Goal: Information Seeking & Learning: Learn about a topic

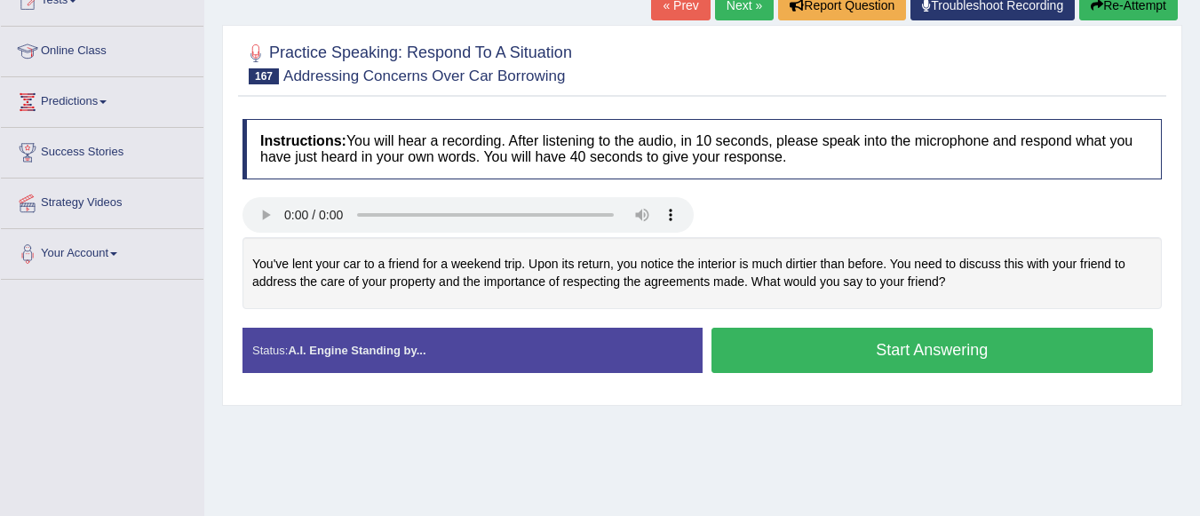
click at [841, 353] on button "Start Answering" at bounding box center [932, 350] width 442 height 45
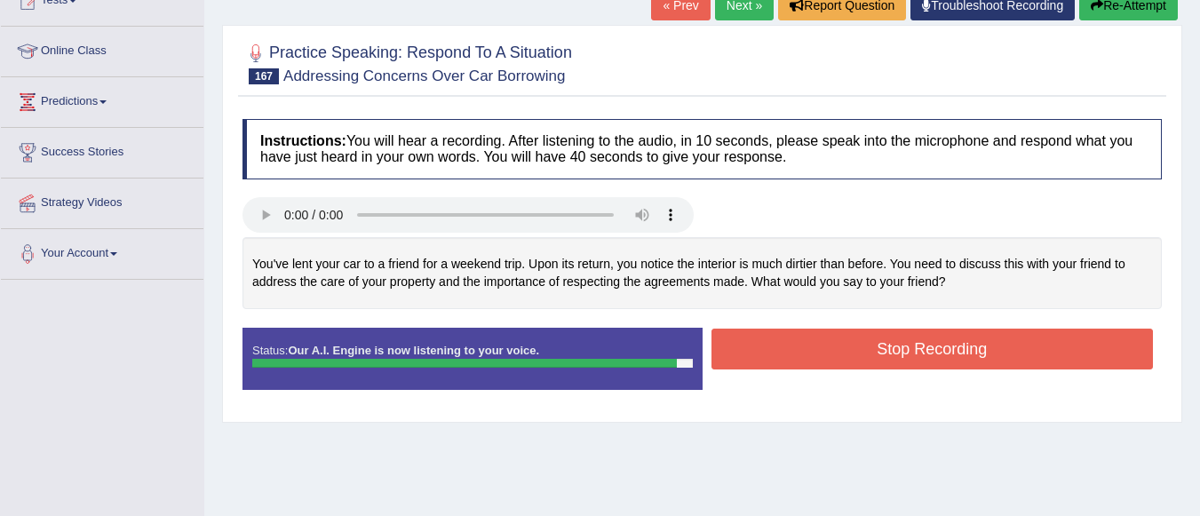
click at [819, 354] on button "Stop Recording" at bounding box center [932, 349] width 442 height 41
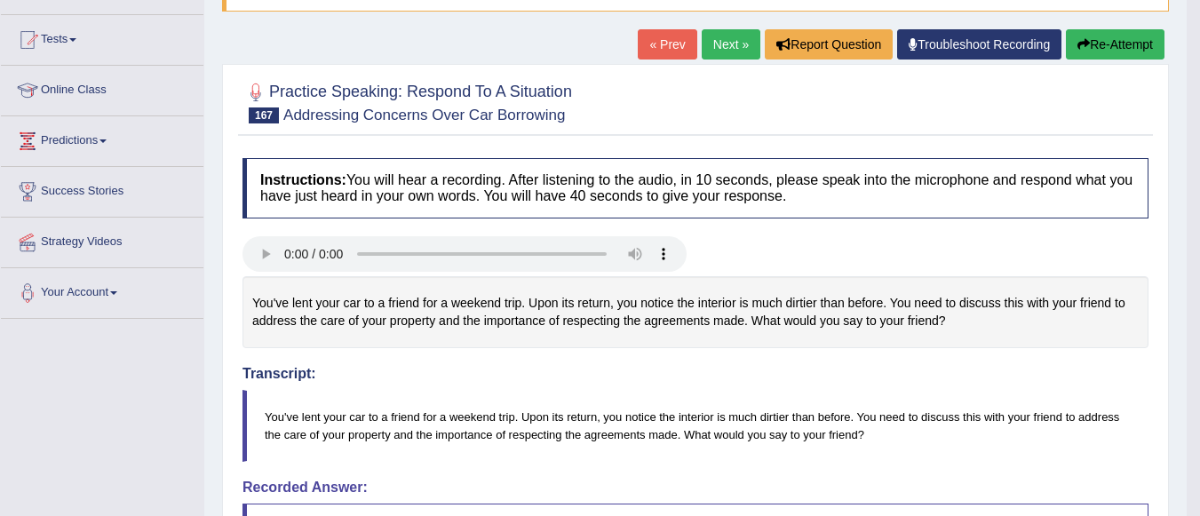
scroll to position [107, 0]
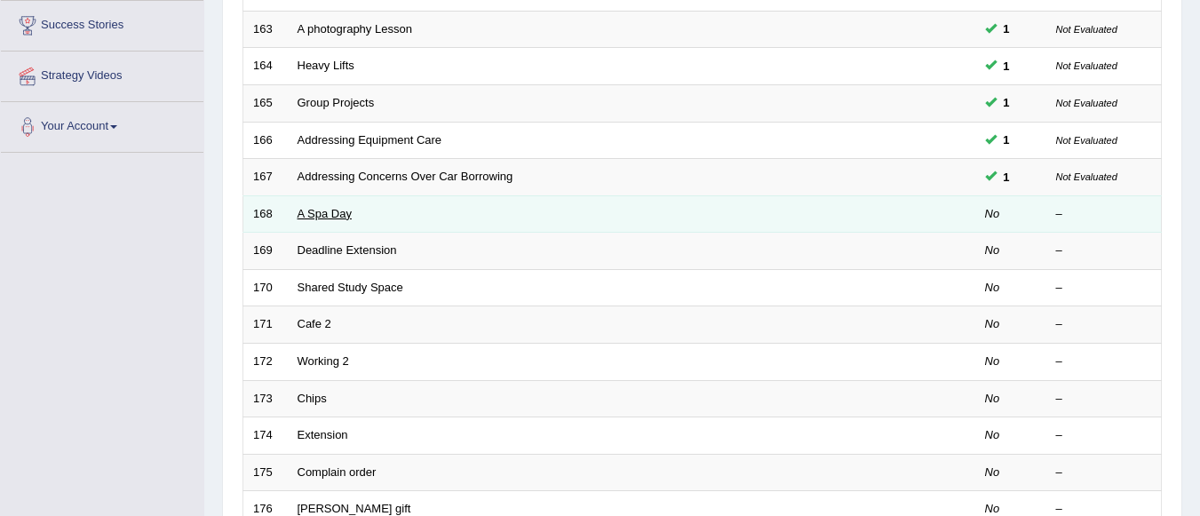
click at [347, 216] on link "A Spa Day" at bounding box center [324, 213] width 54 height 13
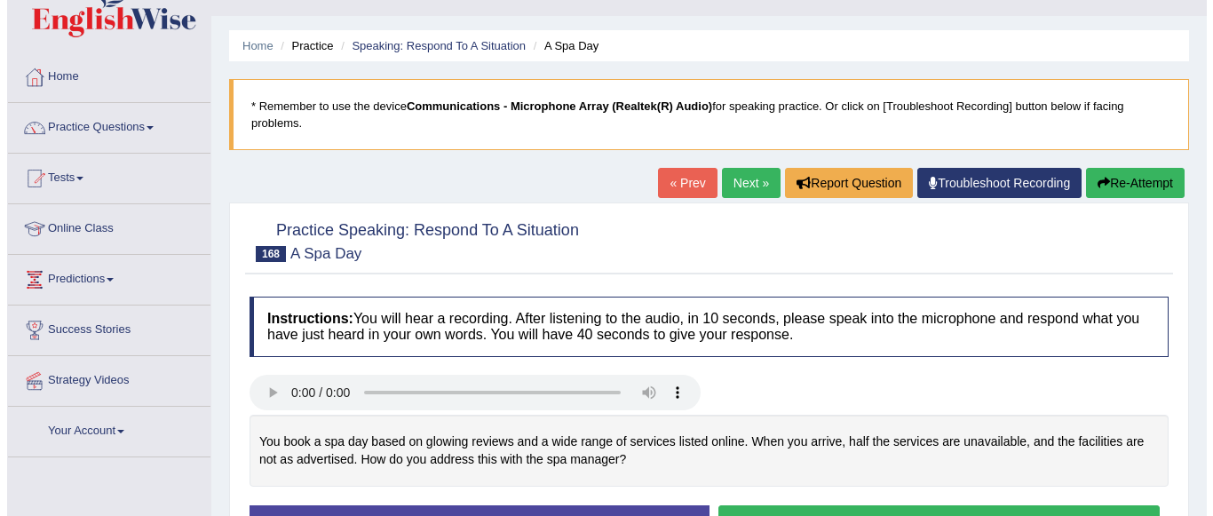
scroll to position [178, 0]
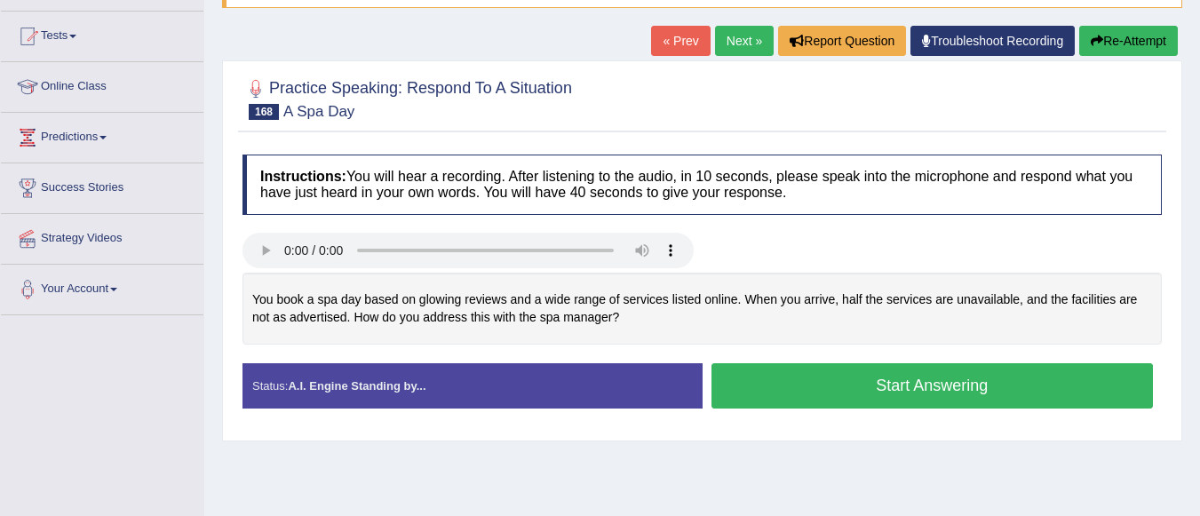
click at [844, 372] on button "Start Answering" at bounding box center [932, 385] width 442 height 45
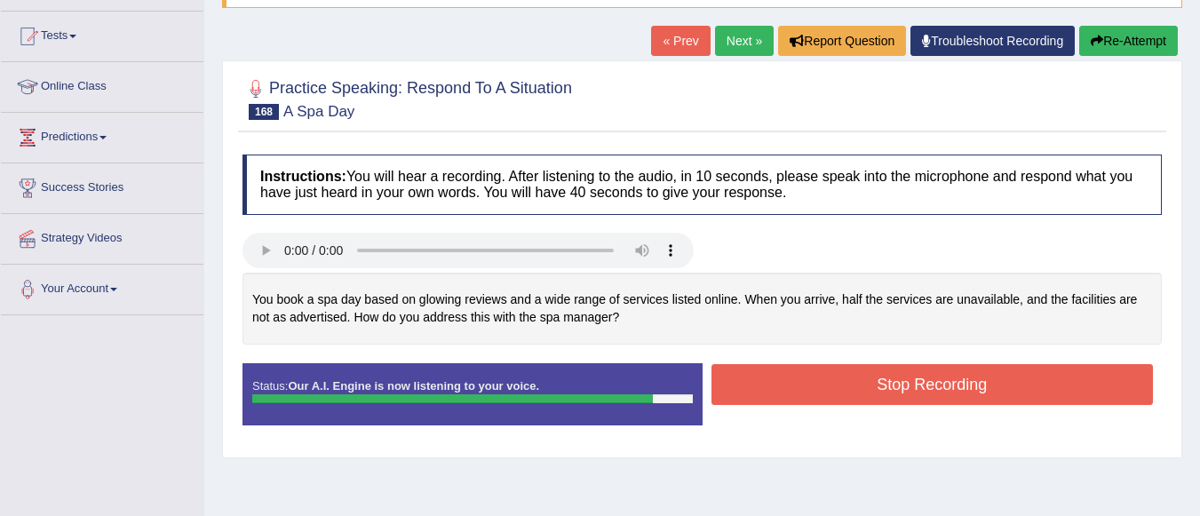
click at [876, 377] on button "Stop Recording" at bounding box center [932, 384] width 442 height 41
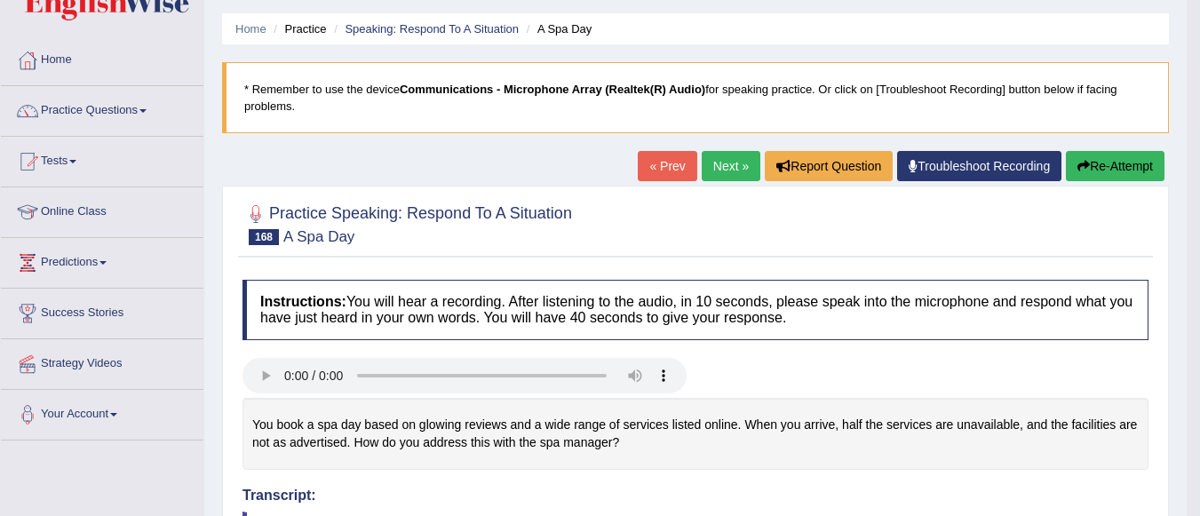
scroll to position [52, 0]
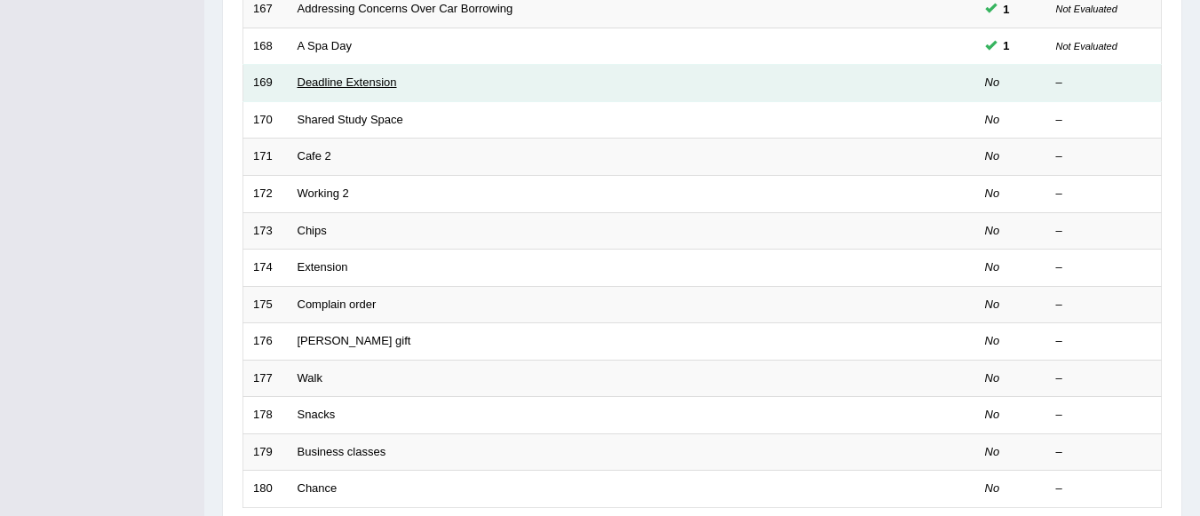
click at [384, 87] on link "Deadline Extension" at bounding box center [346, 81] width 99 height 13
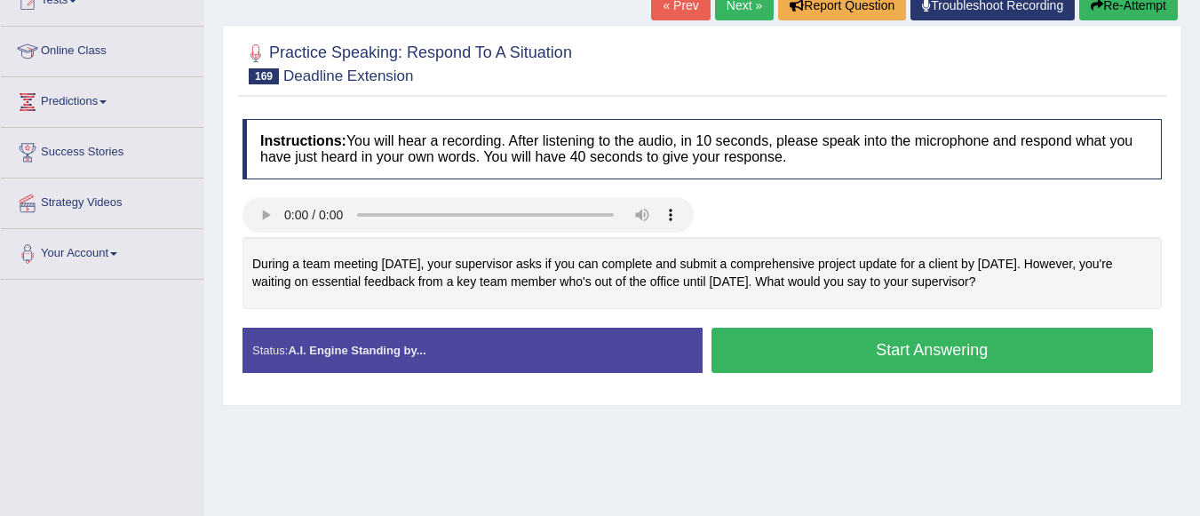
click at [789, 353] on button "Start Answering" at bounding box center [932, 350] width 442 height 45
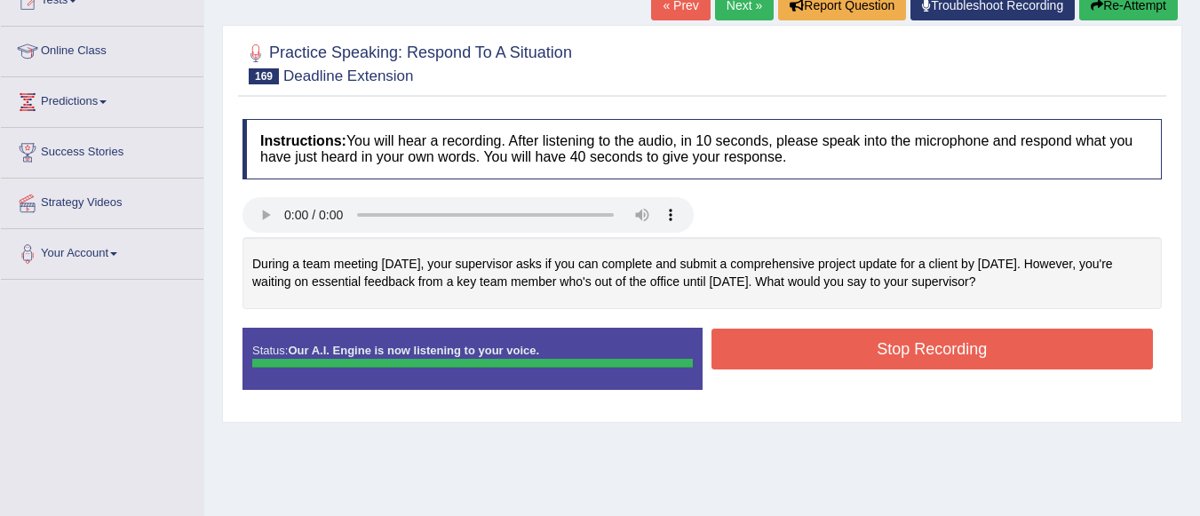
click at [841, 340] on button "Stop Recording" at bounding box center [932, 349] width 442 height 41
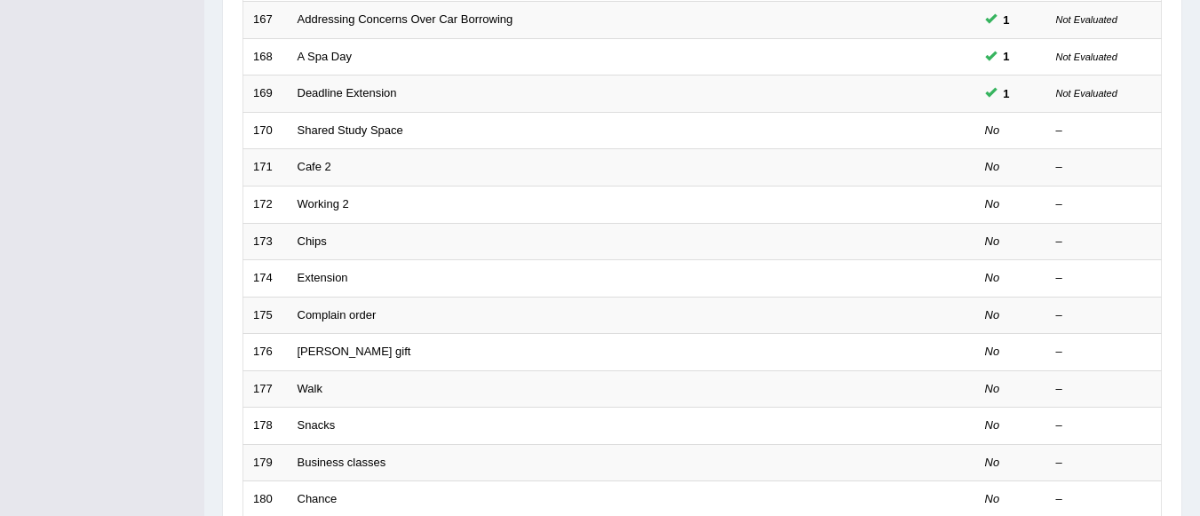
scroll to position [497, 0]
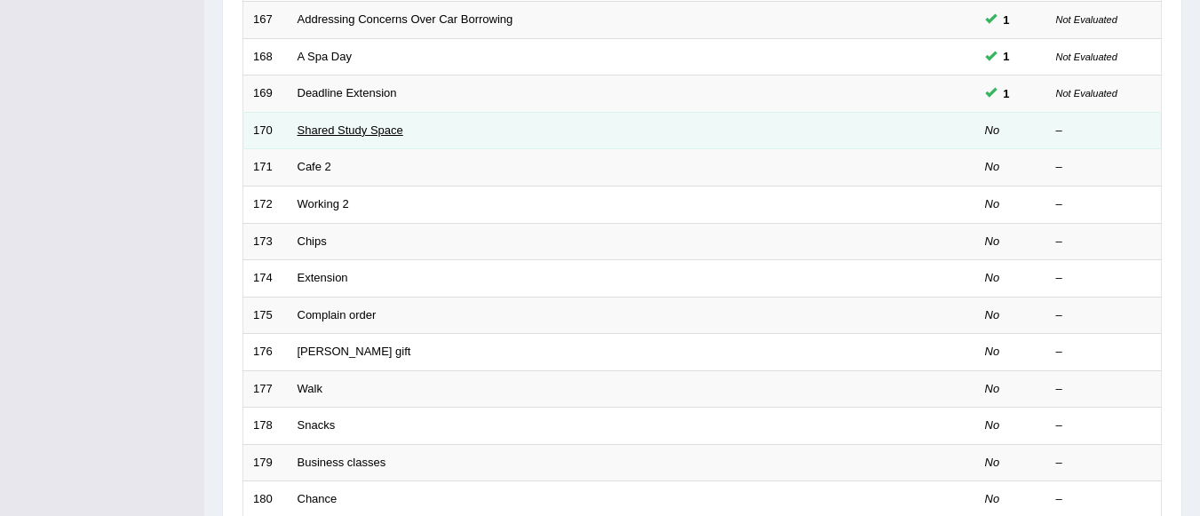
click at [392, 132] on link "Shared Study Space" at bounding box center [350, 129] width 106 height 13
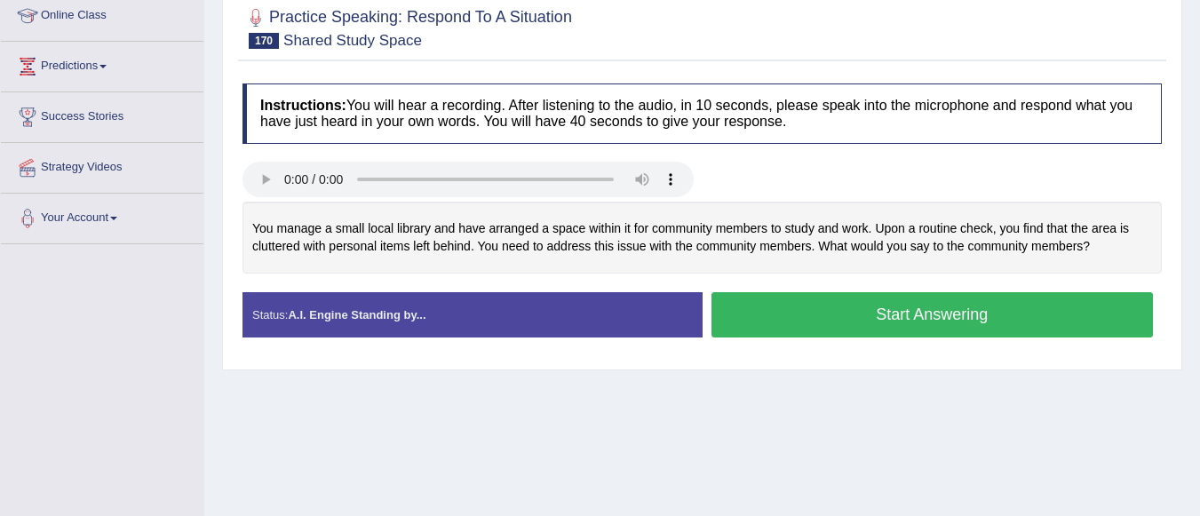
click at [897, 309] on button "Start Answering" at bounding box center [932, 314] width 442 height 45
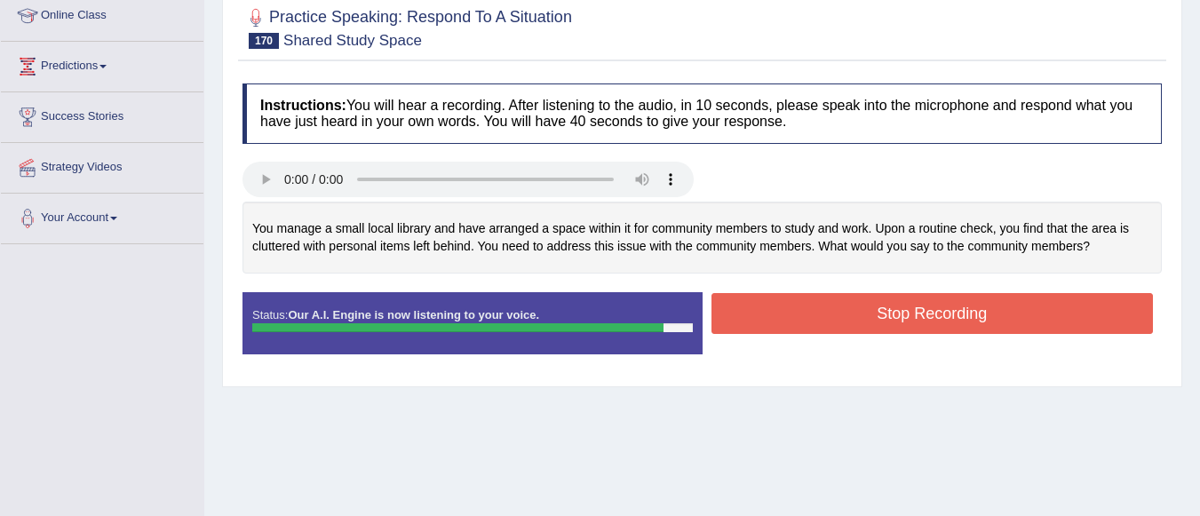
click at [819, 310] on button "Stop Recording" at bounding box center [932, 313] width 442 height 41
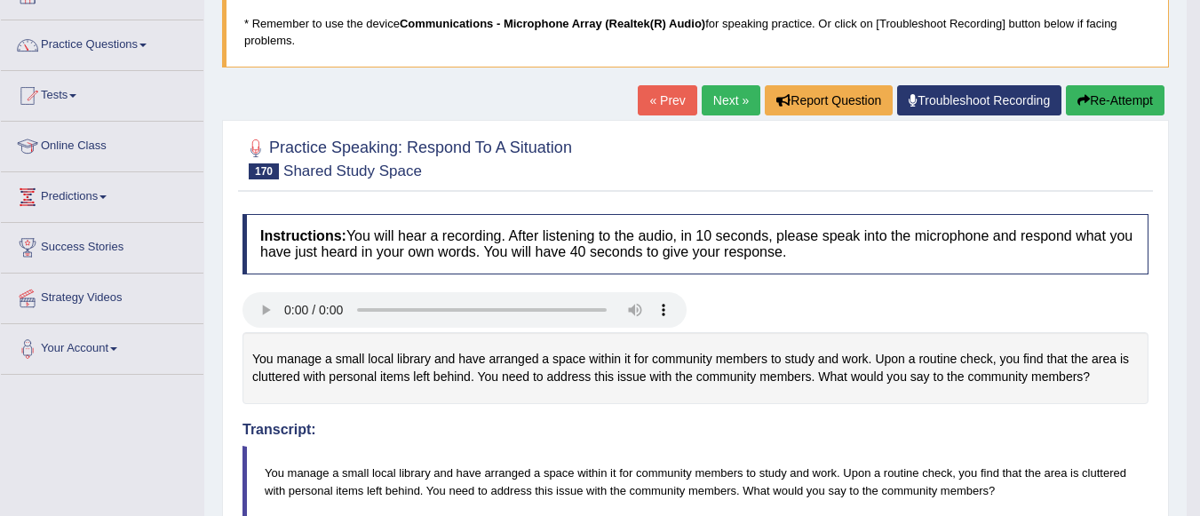
scroll to position [71, 0]
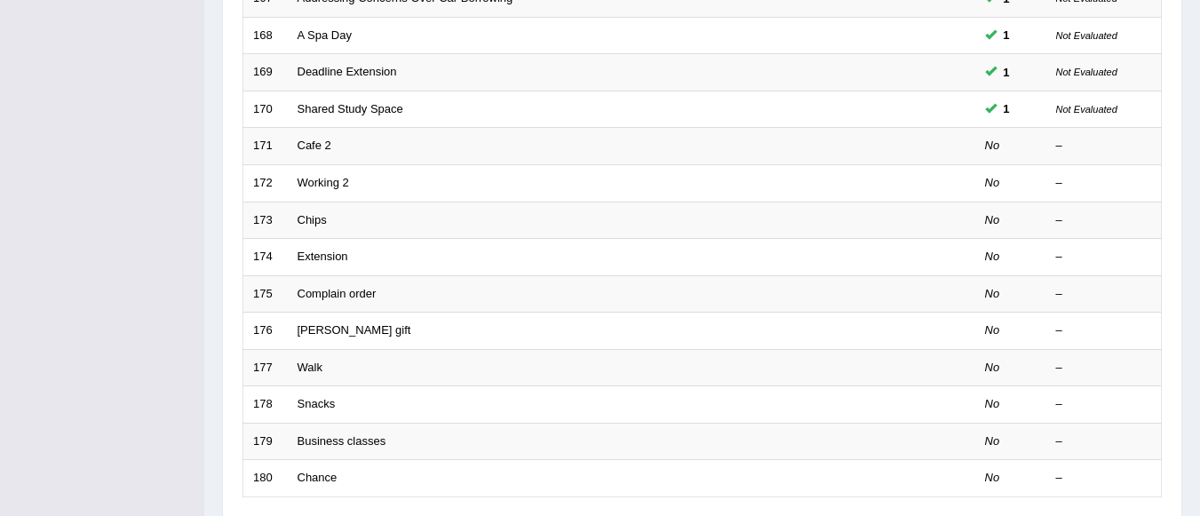
scroll to position [518, 0]
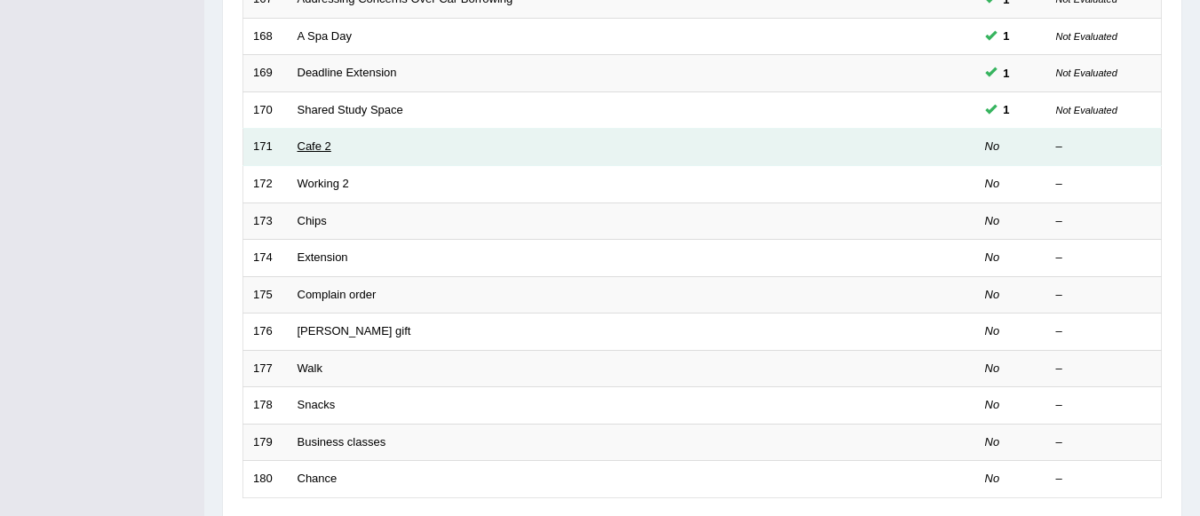
click at [326, 149] on link "Cafe 2" at bounding box center [314, 145] width 34 height 13
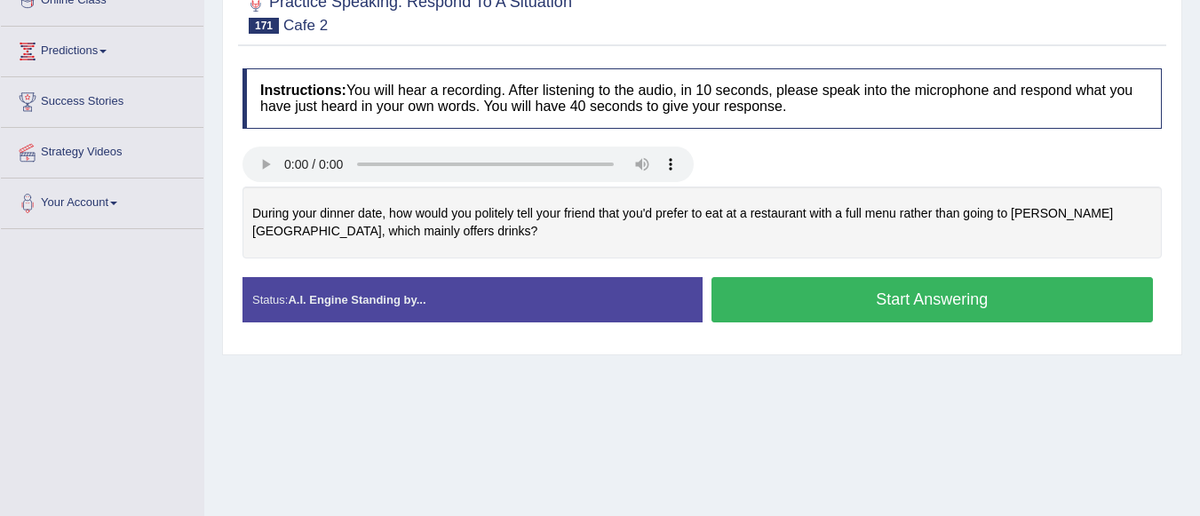
scroll to position [320, 0]
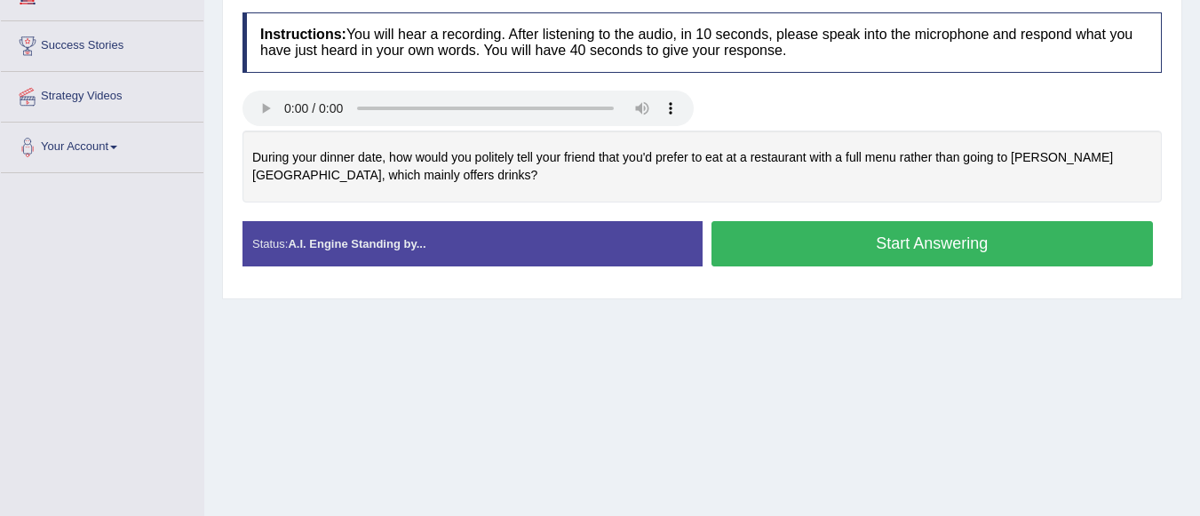
click at [804, 236] on button "Start Answering" at bounding box center [932, 243] width 442 height 45
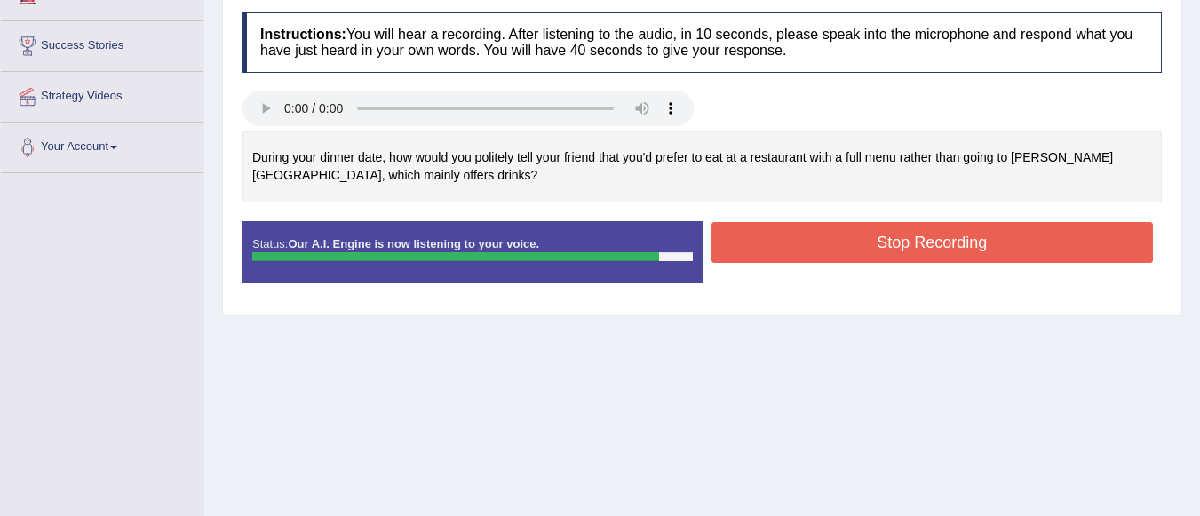
click at [835, 241] on button "Stop Recording" at bounding box center [932, 242] width 442 height 41
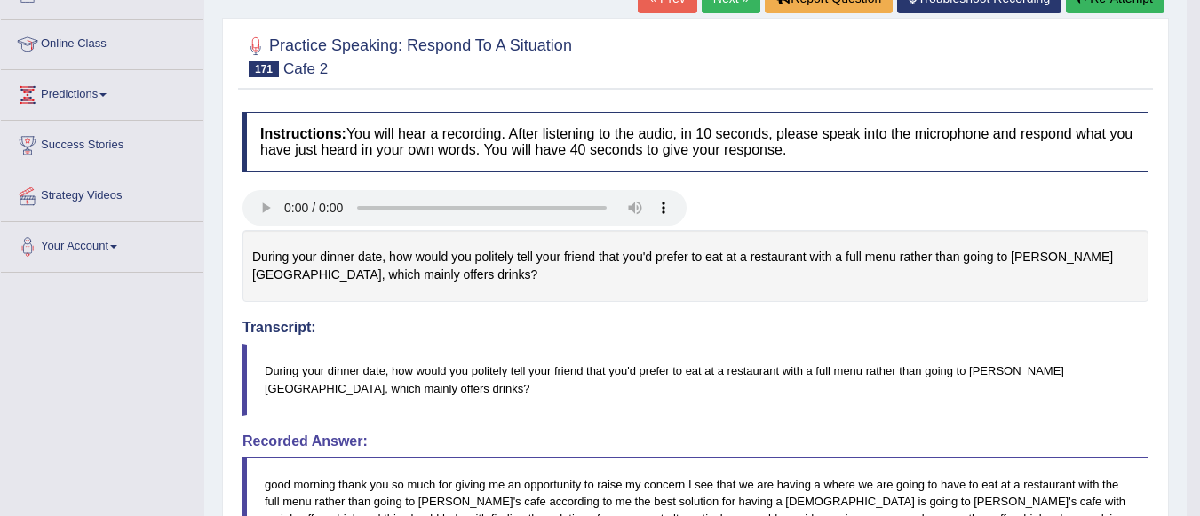
scroll to position [213, 0]
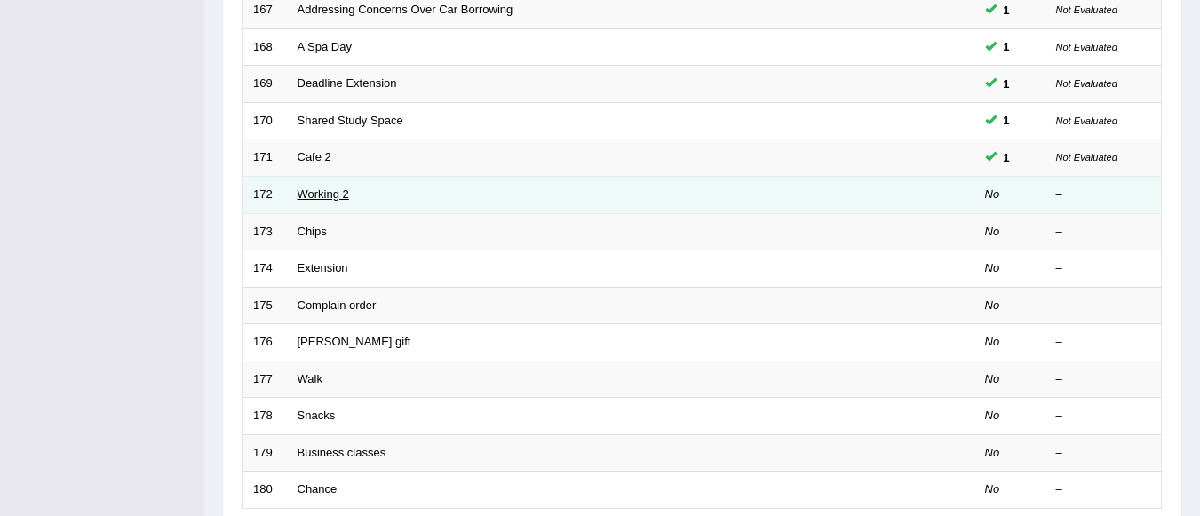
click at [344, 196] on link "Working 2" at bounding box center [323, 193] width 52 height 13
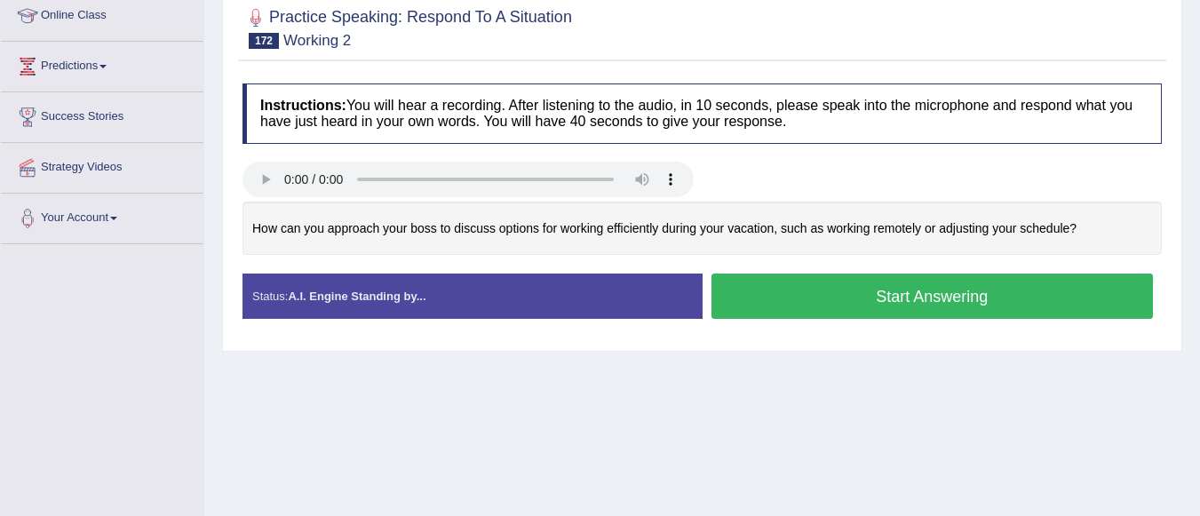
click at [826, 297] on button "Start Answering" at bounding box center [932, 295] width 442 height 45
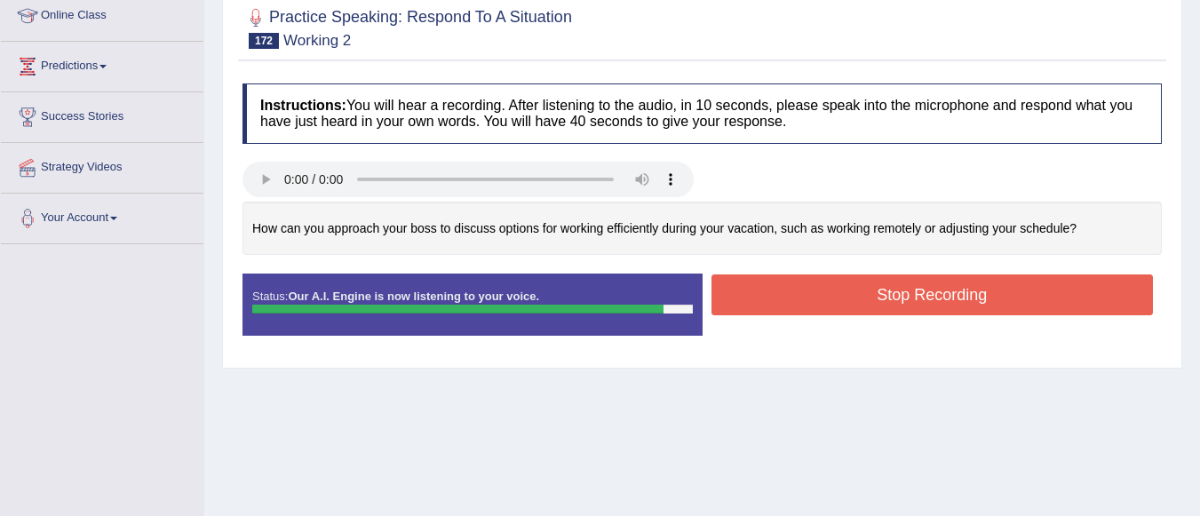
click at [839, 299] on button "Stop Recording" at bounding box center [932, 294] width 442 height 41
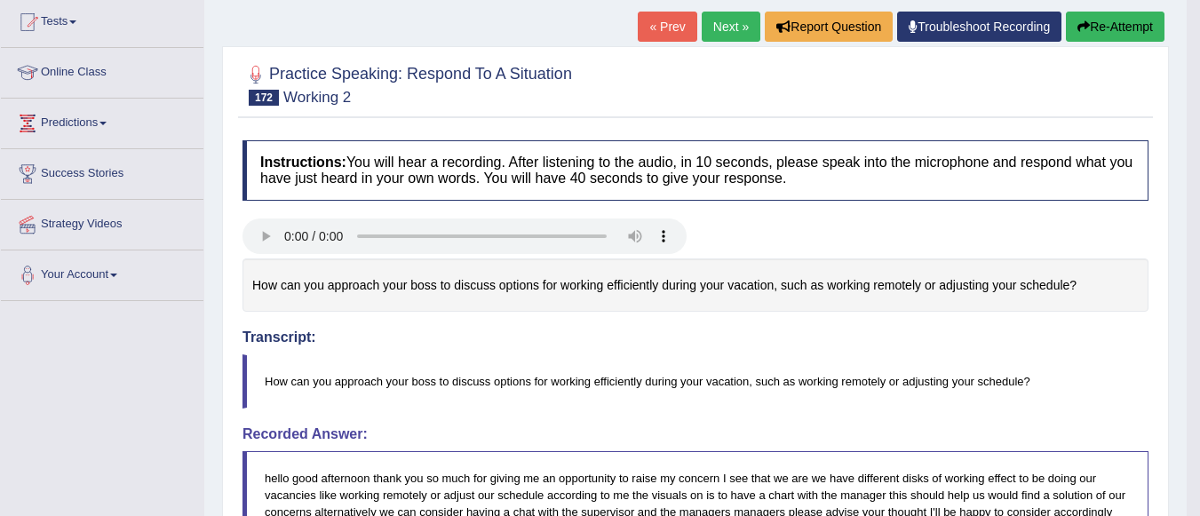
scroll to position [178, 0]
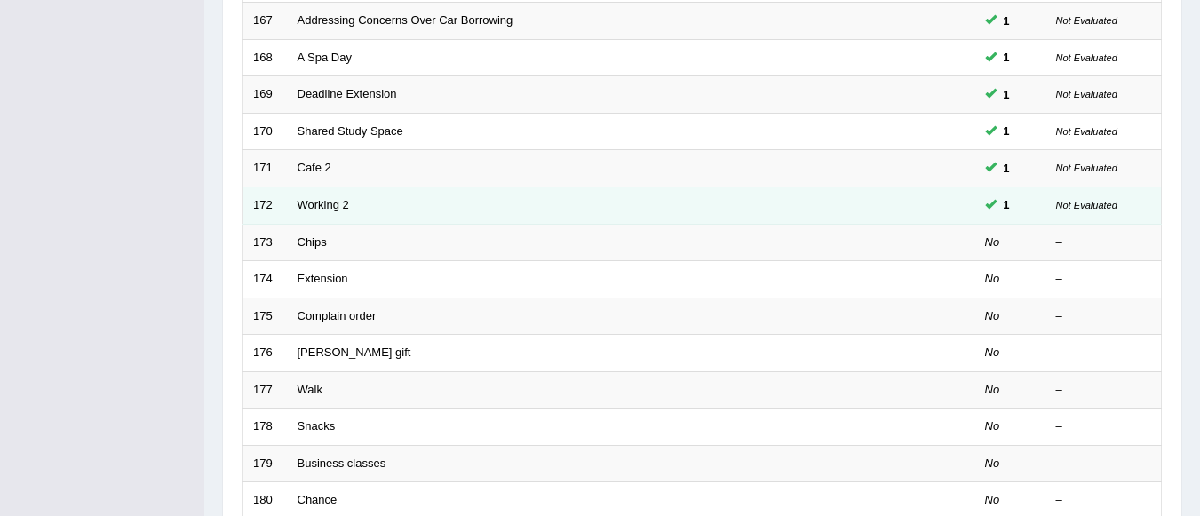
click at [342, 204] on link "Working 2" at bounding box center [323, 204] width 52 height 13
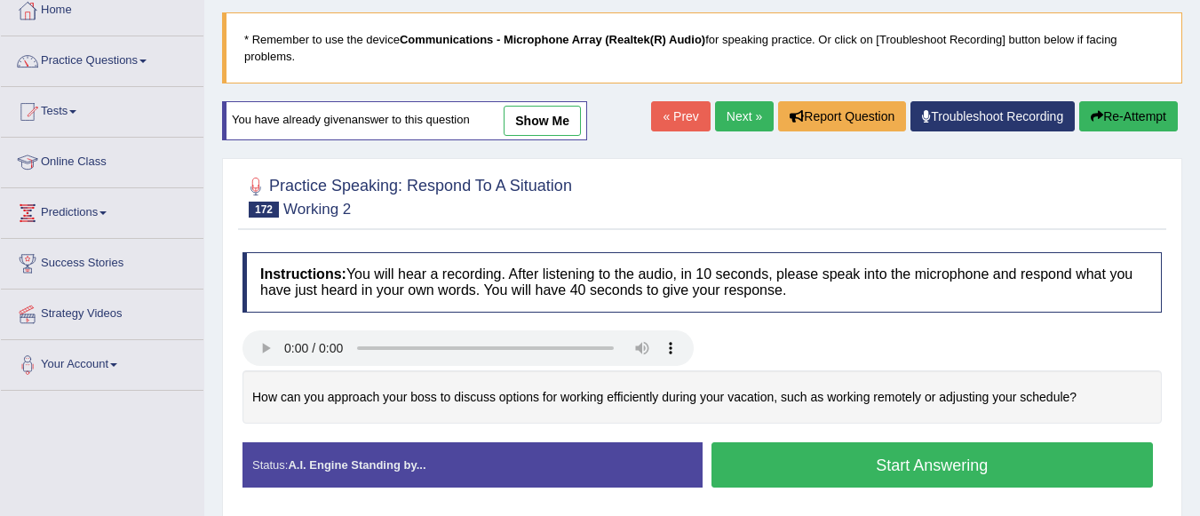
scroll to position [196, 0]
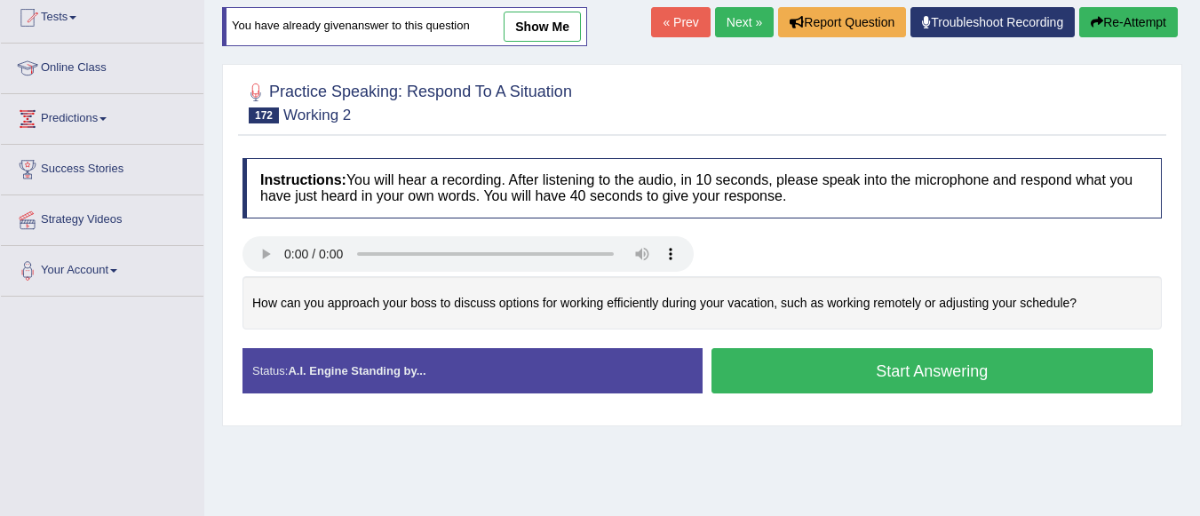
click at [846, 370] on button "Start Answering" at bounding box center [932, 370] width 442 height 45
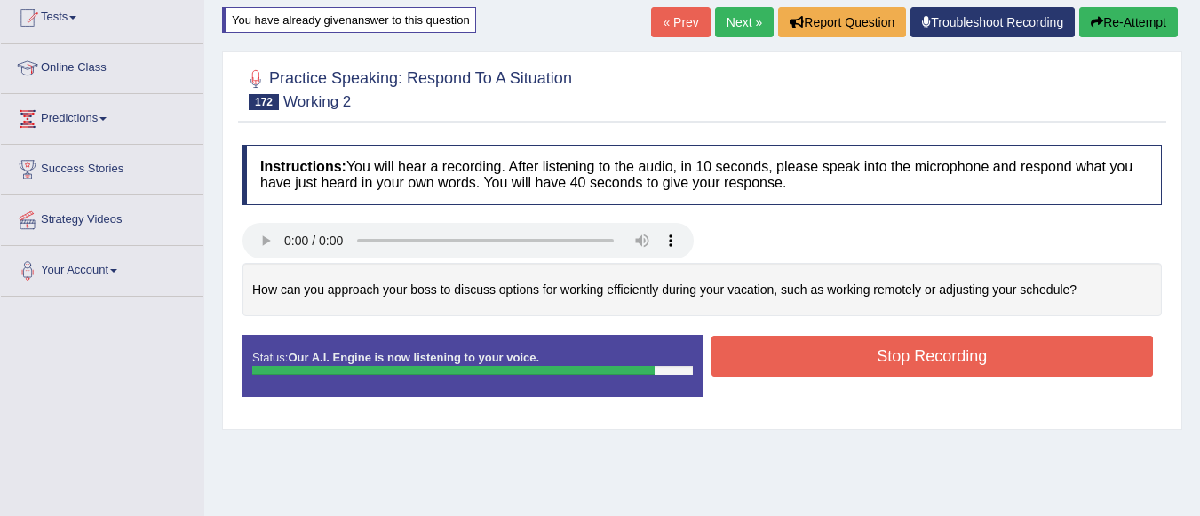
click at [852, 354] on button "Stop Recording" at bounding box center [932, 356] width 442 height 41
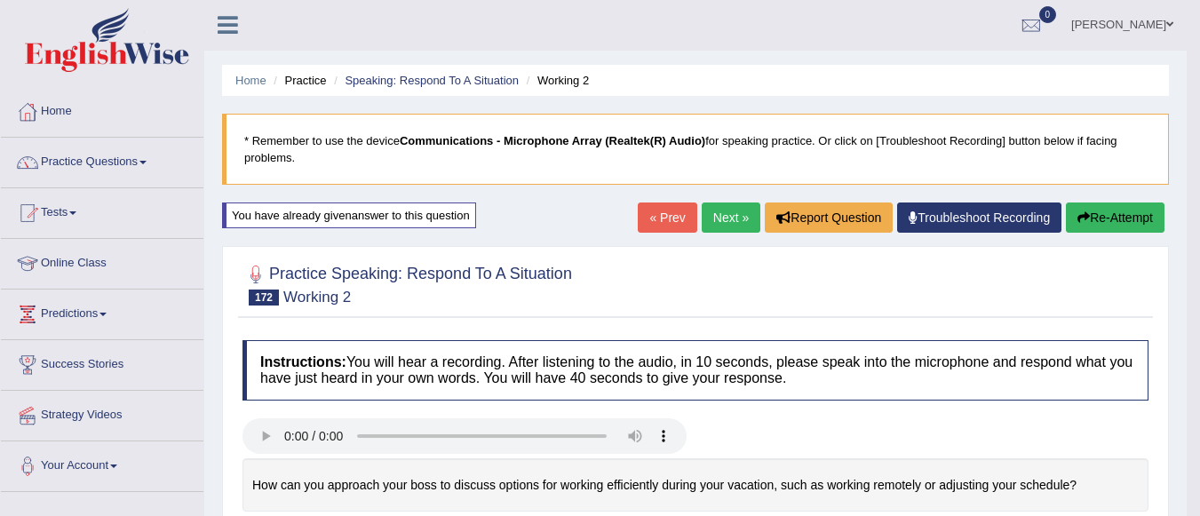
scroll to position [0, 0]
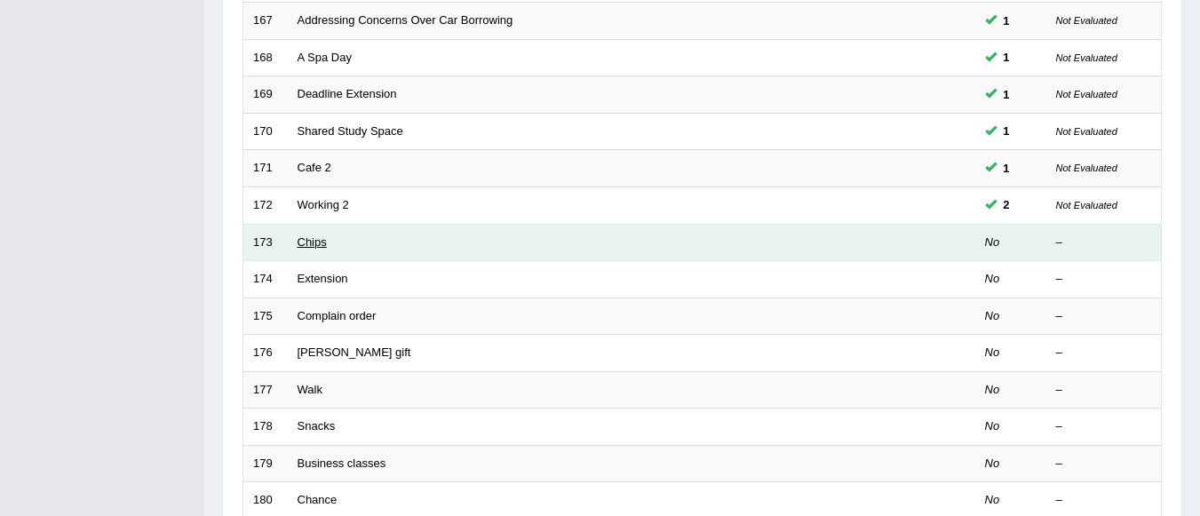
click at [311, 245] on link "Chips" at bounding box center [311, 241] width 29 height 13
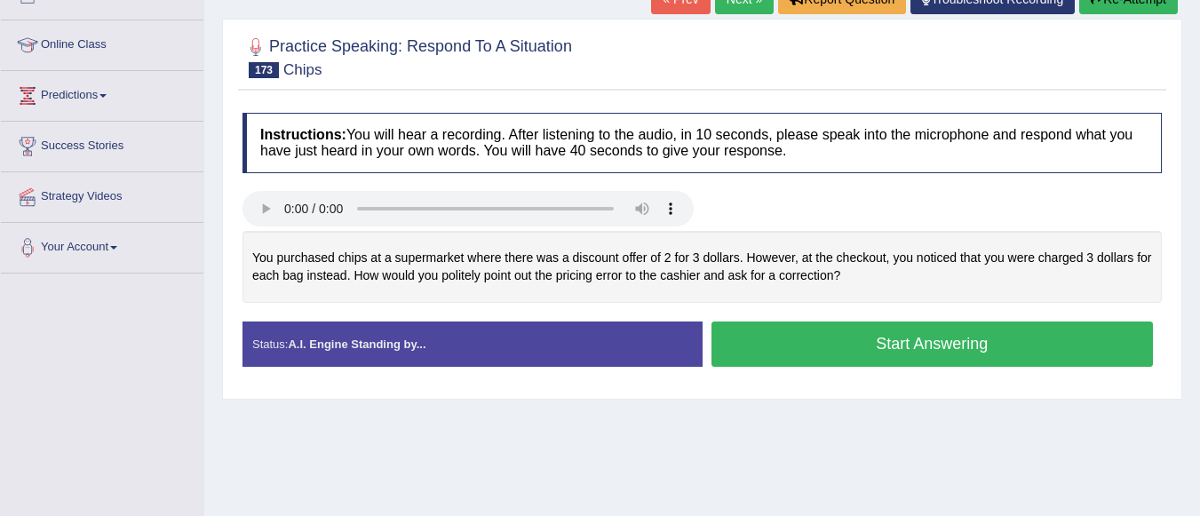
scroll to position [220, 0]
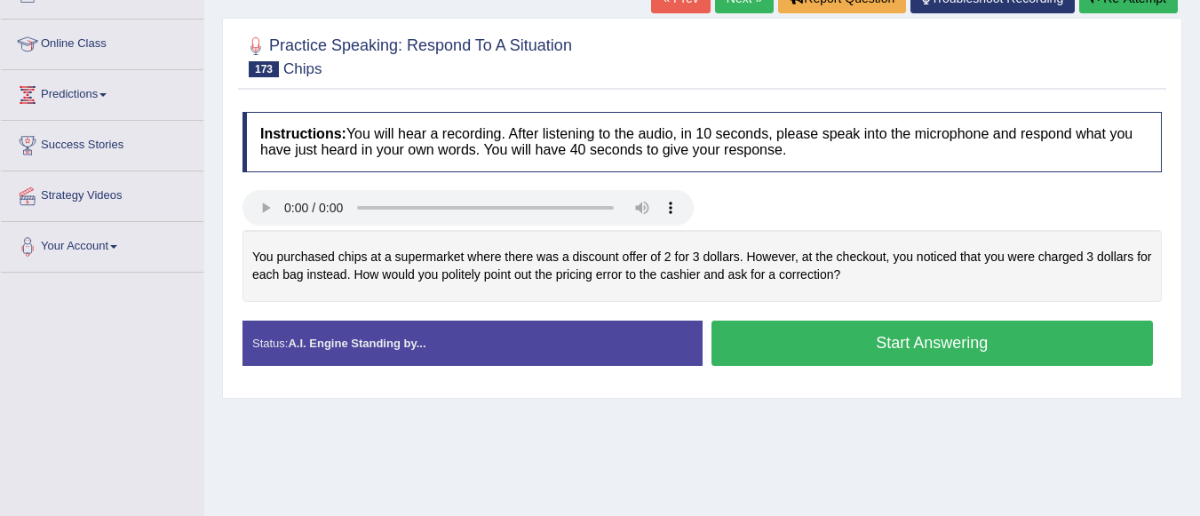
click at [864, 340] on button "Start Answering" at bounding box center [932, 343] width 442 height 45
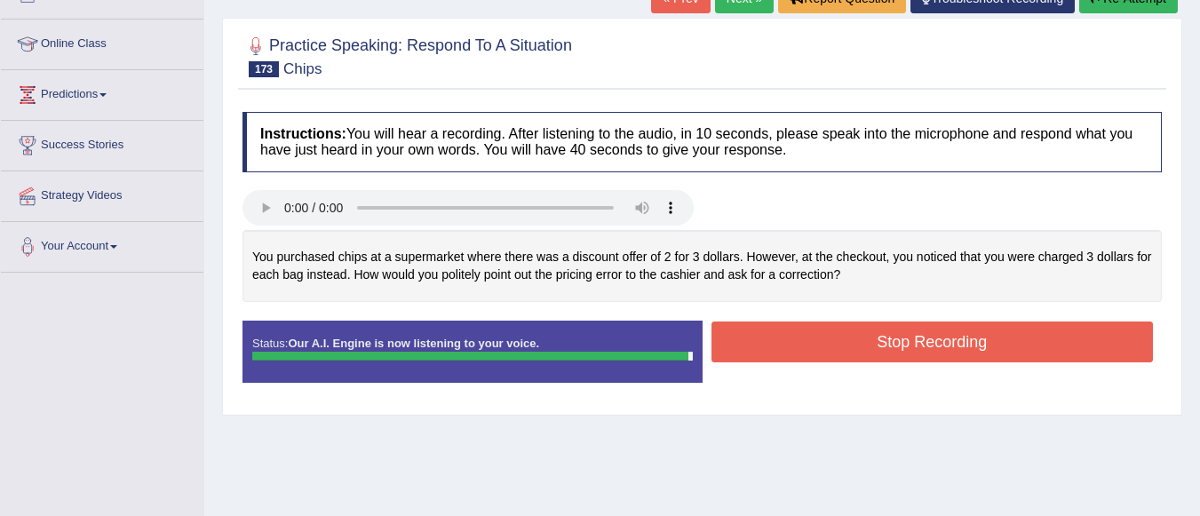
click at [813, 337] on button "Stop Recording" at bounding box center [932, 341] width 442 height 41
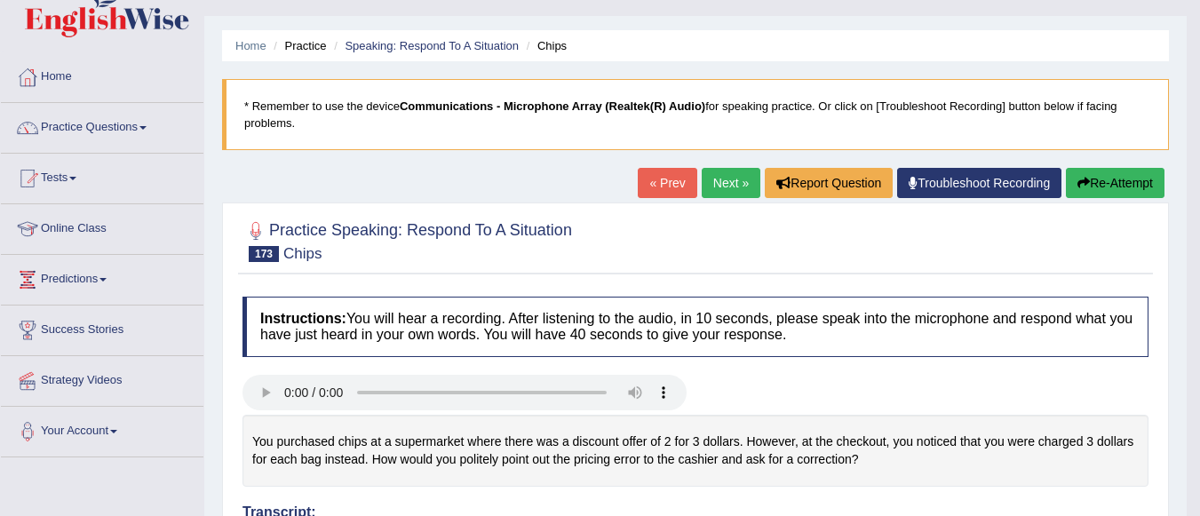
scroll to position [0, 0]
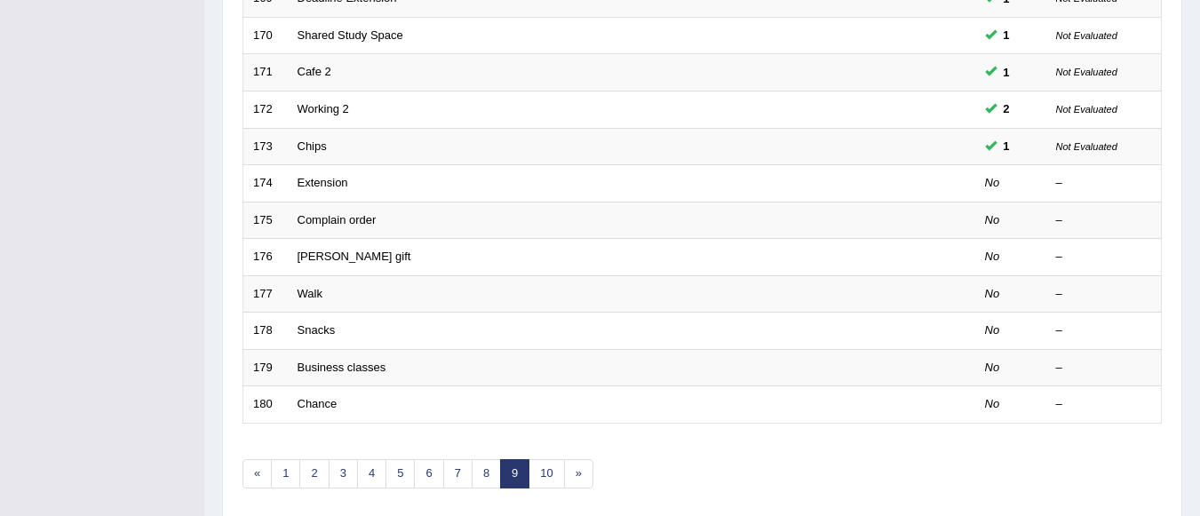
scroll to position [589, 0]
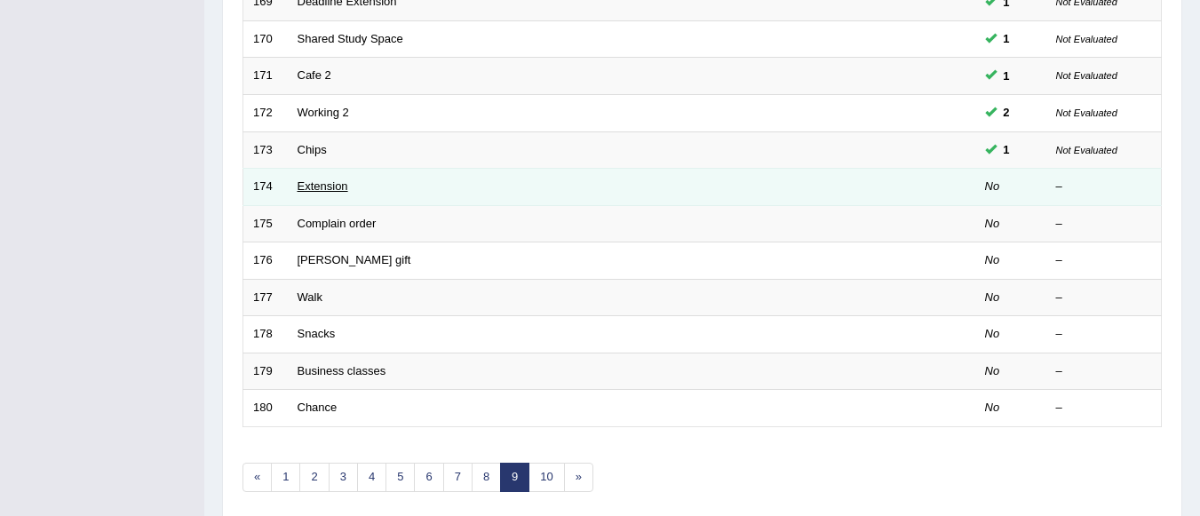
click at [342, 186] on link "Extension" at bounding box center [322, 185] width 51 height 13
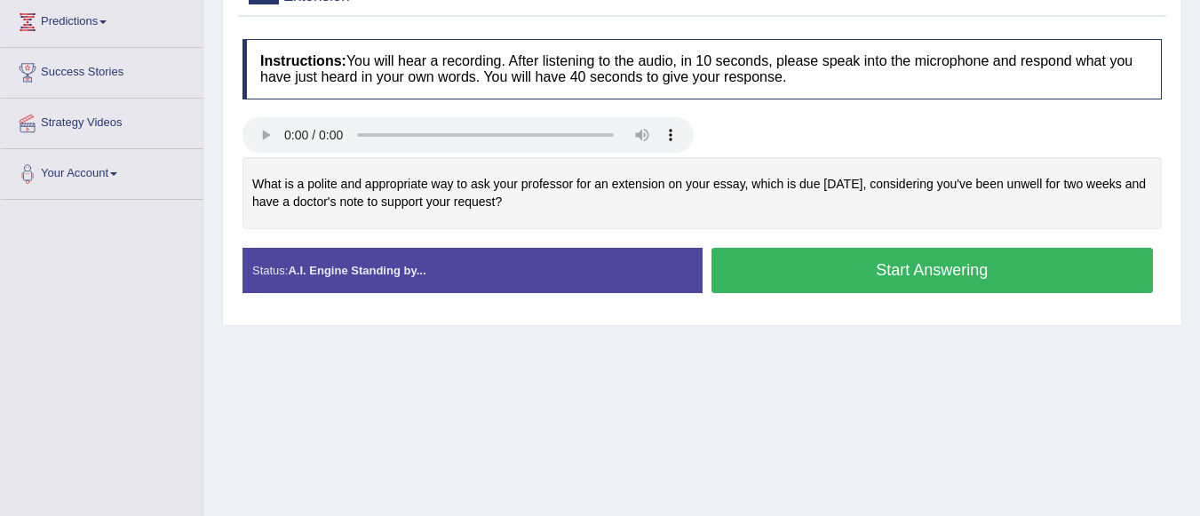
click at [819, 267] on button "Start Answering" at bounding box center [932, 270] width 442 height 45
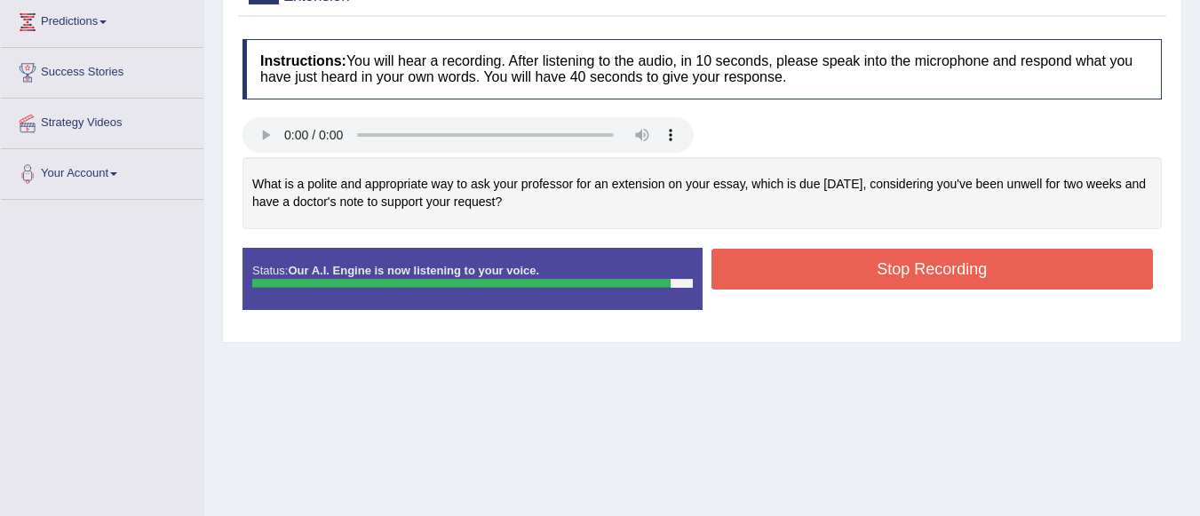
click at [819, 267] on button "Stop Recording" at bounding box center [932, 269] width 442 height 41
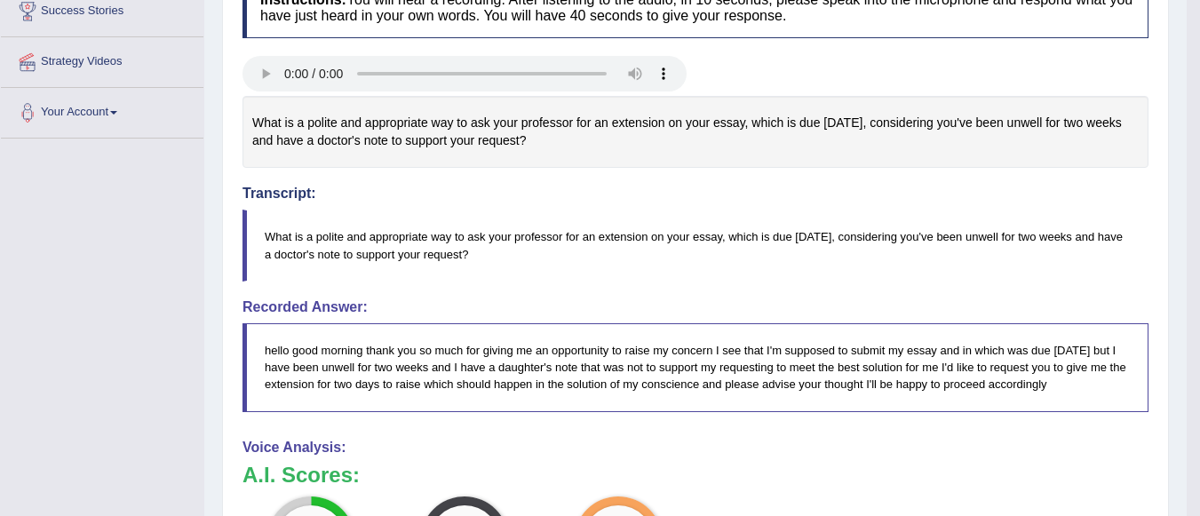
scroll to position [425, 0]
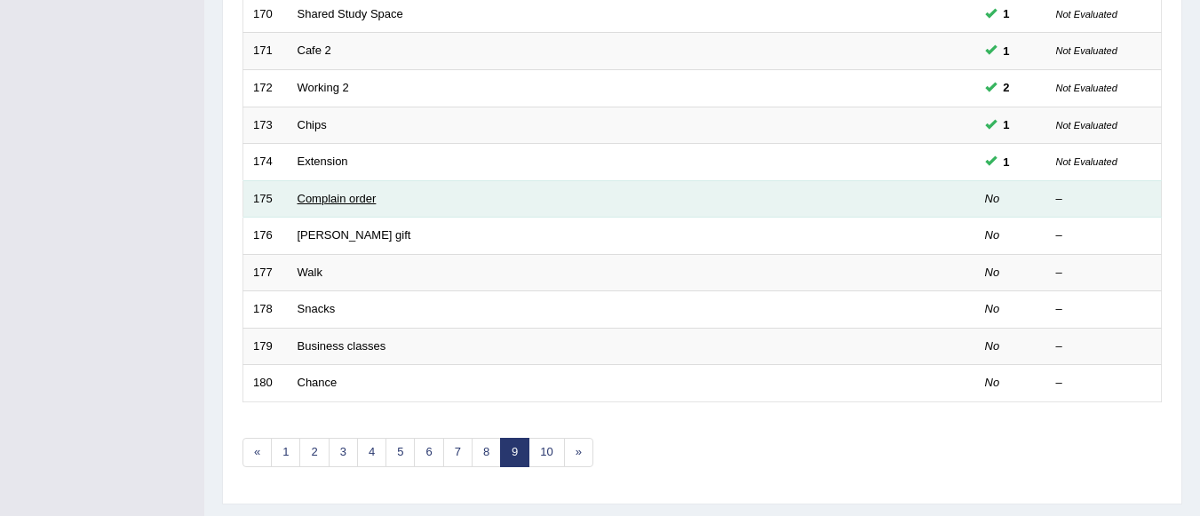
click at [354, 202] on link "Complain order" at bounding box center [336, 198] width 79 height 13
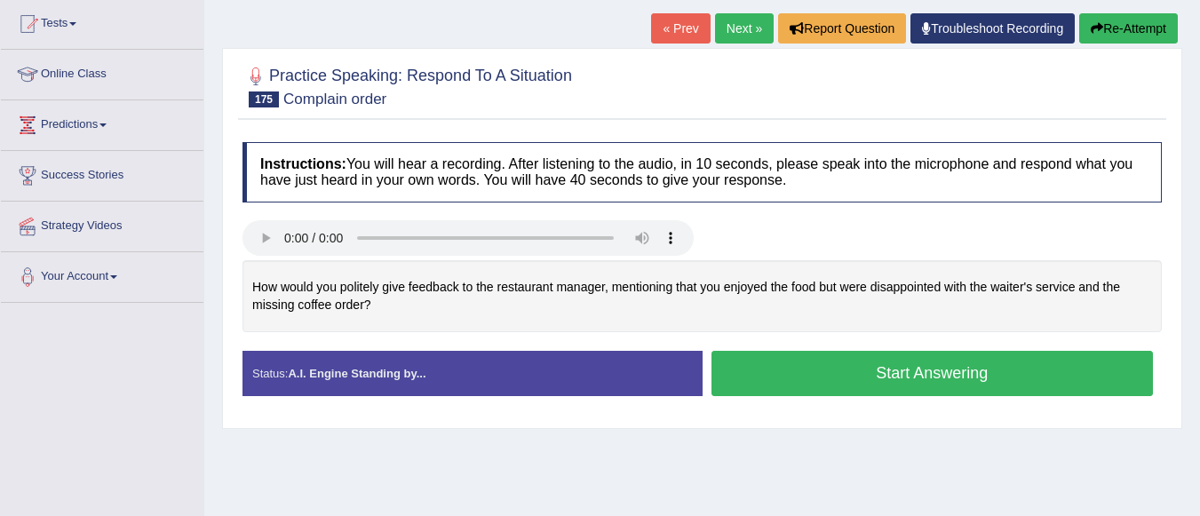
scroll to position [213, 0]
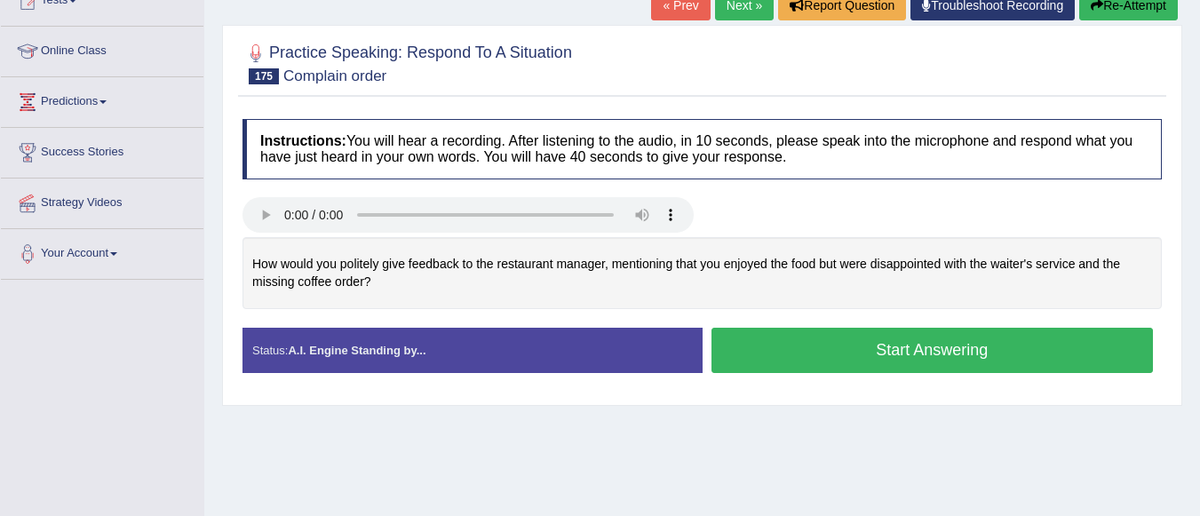
click at [823, 349] on button "Start Answering" at bounding box center [932, 350] width 442 height 45
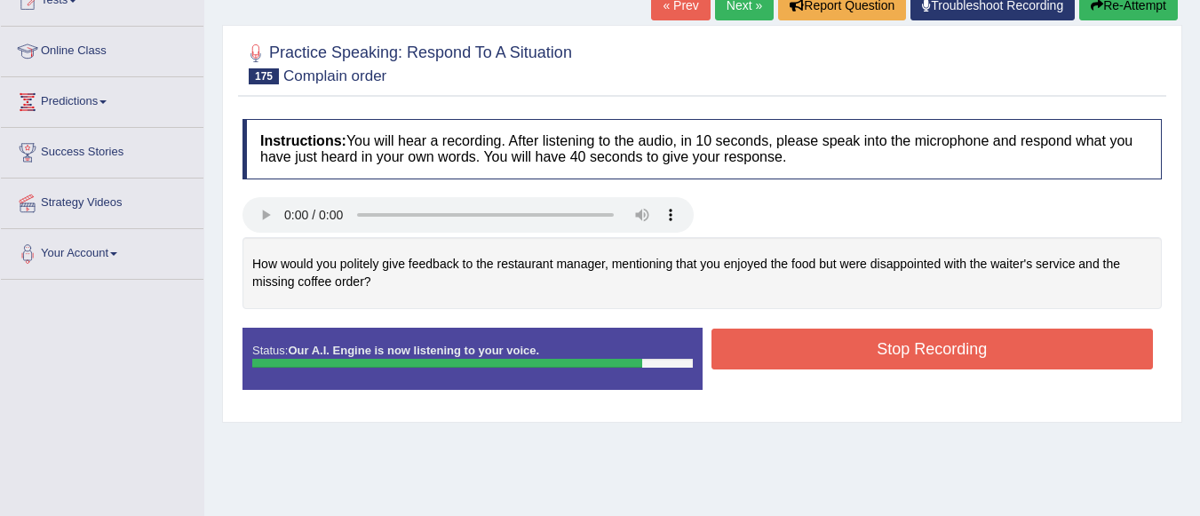
click at [823, 349] on button "Stop Recording" at bounding box center [932, 349] width 442 height 41
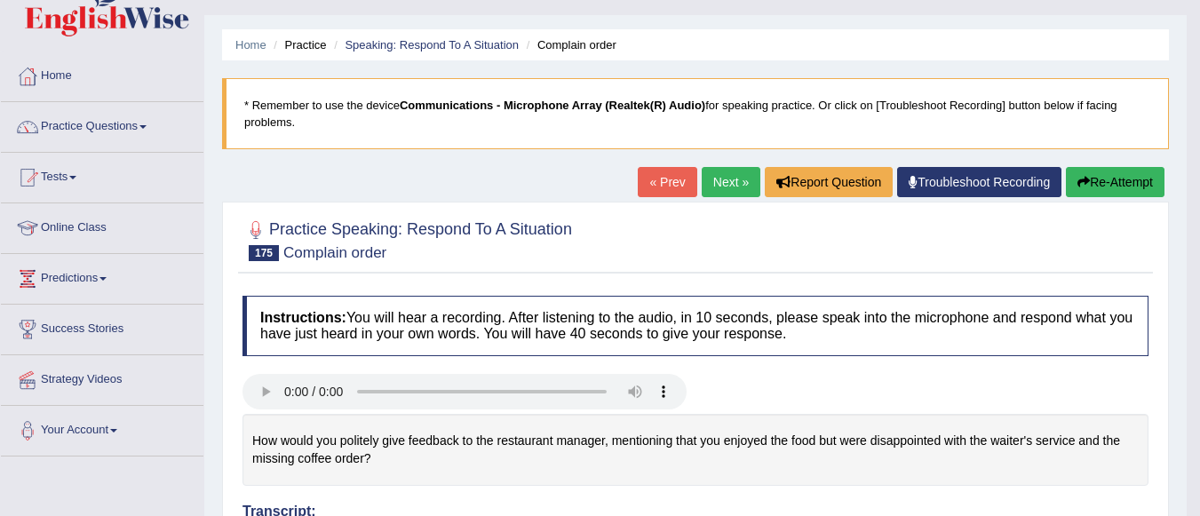
scroll to position [36, 0]
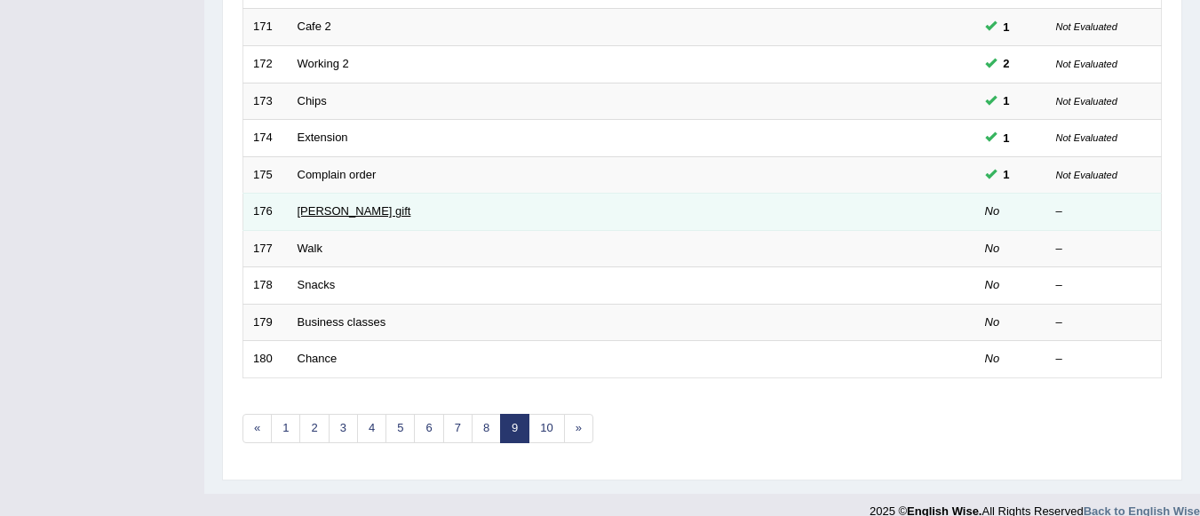
click at [315, 211] on link "[PERSON_NAME] gift" at bounding box center [354, 210] width 114 height 13
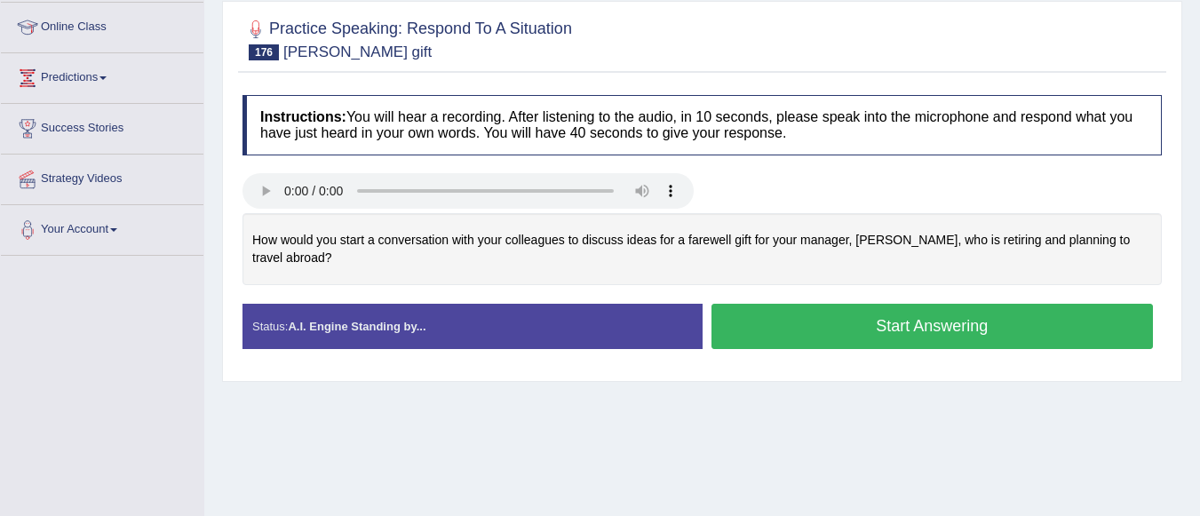
scroll to position [249, 0]
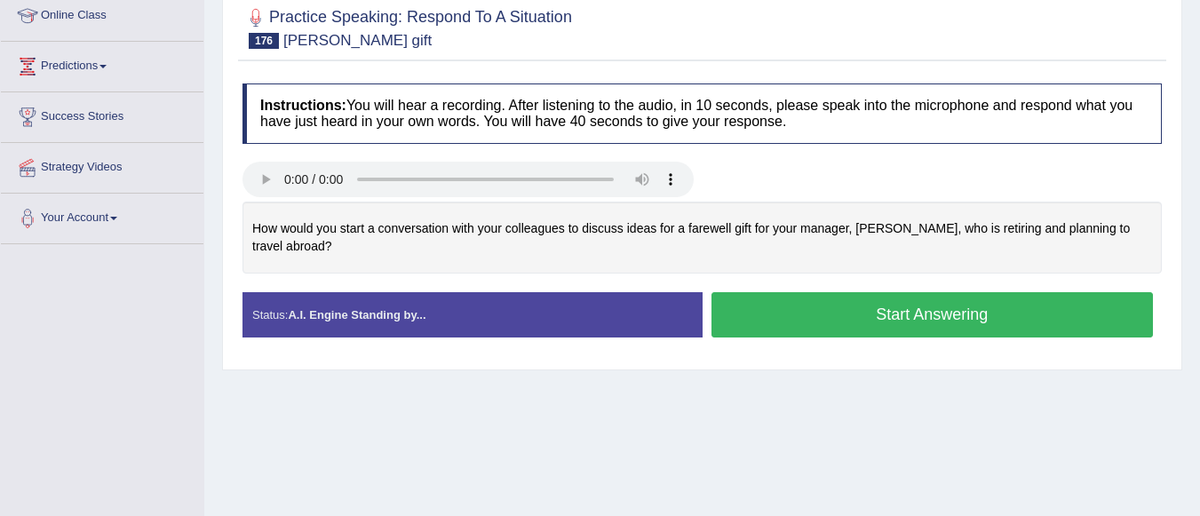
click at [924, 292] on button "Start Answering" at bounding box center [932, 314] width 442 height 45
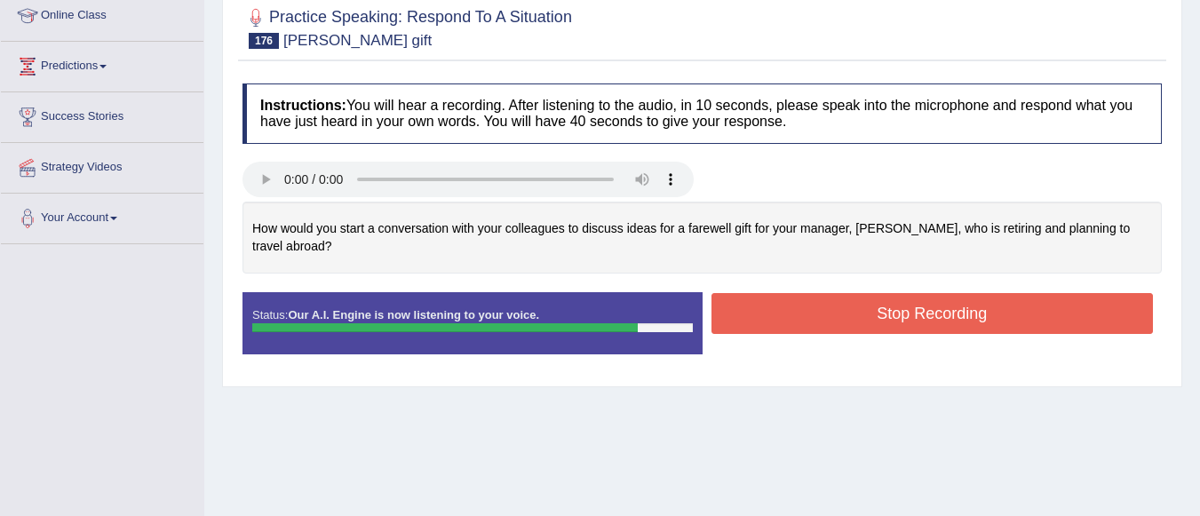
click at [924, 293] on button "Stop Recording" at bounding box center [932, 313] width 442 height 41
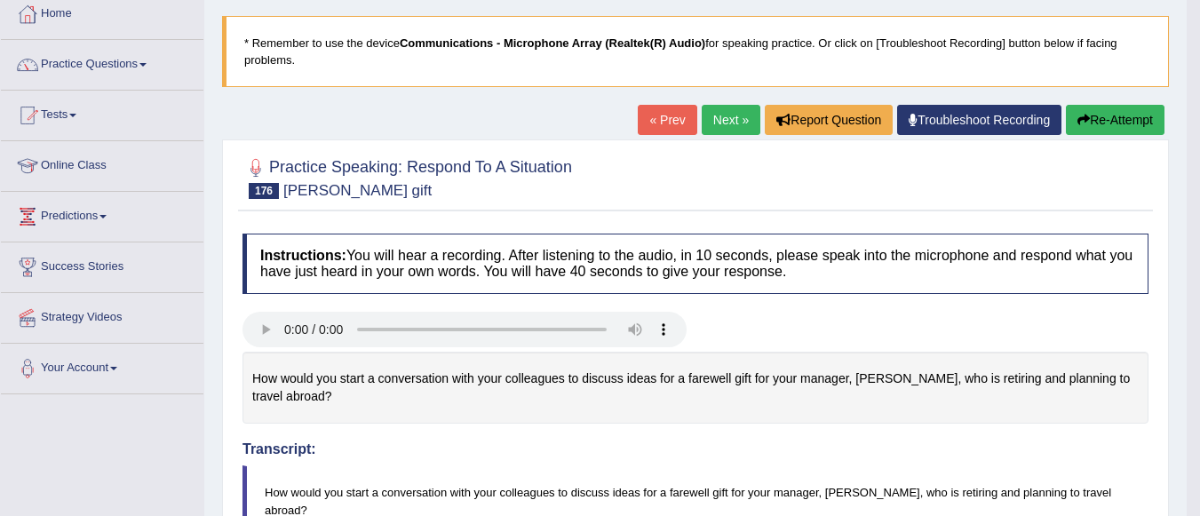
scroll to position [71, 0]
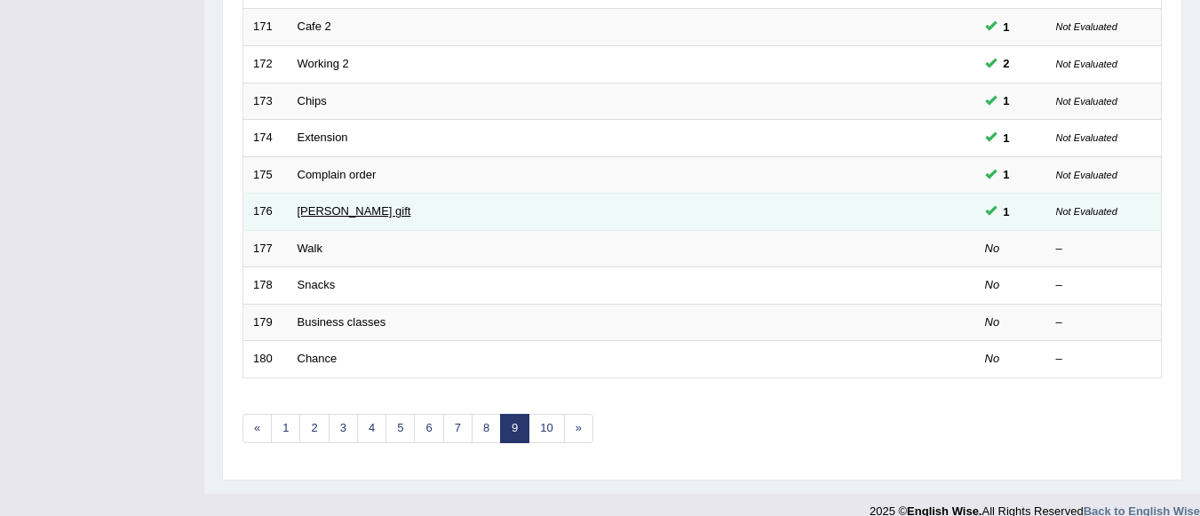
click at [321, 211] on link "[PERSON_NAME] gift" at bounding box center [354, 210] width 114 height 13
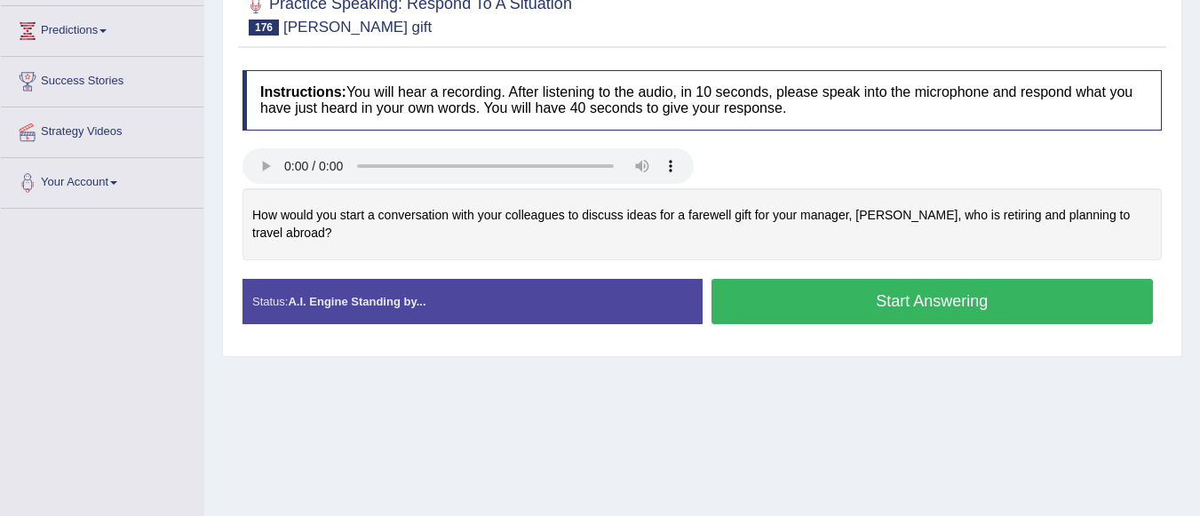
click at [892, 281] on button "Start Answering" at bounding box center [932, 301] width 442 height 45
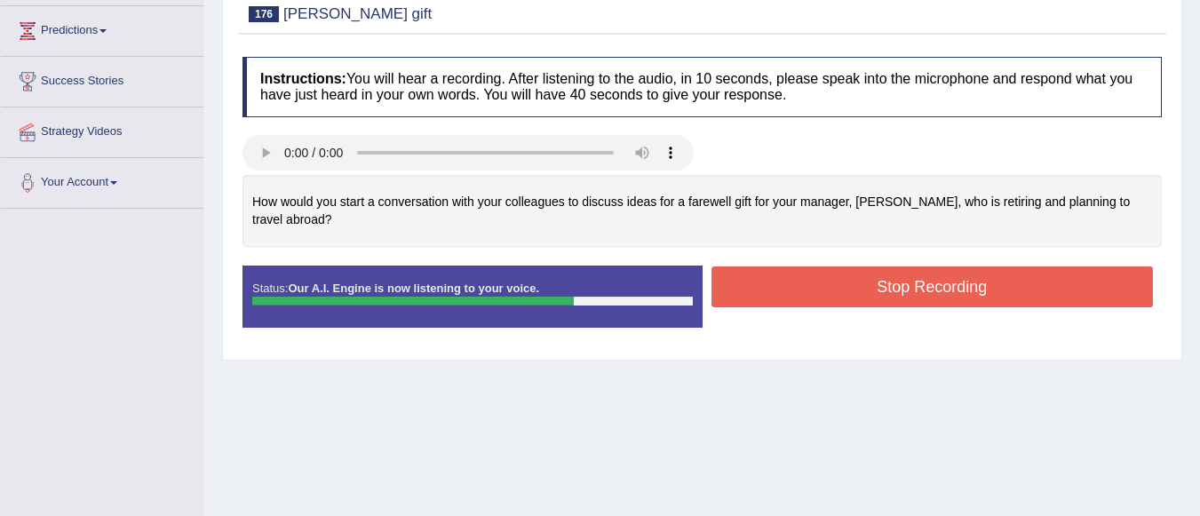
click at [907, 266] on button "Stop Recording" at bounding box center [932, 286] width 442 height 41
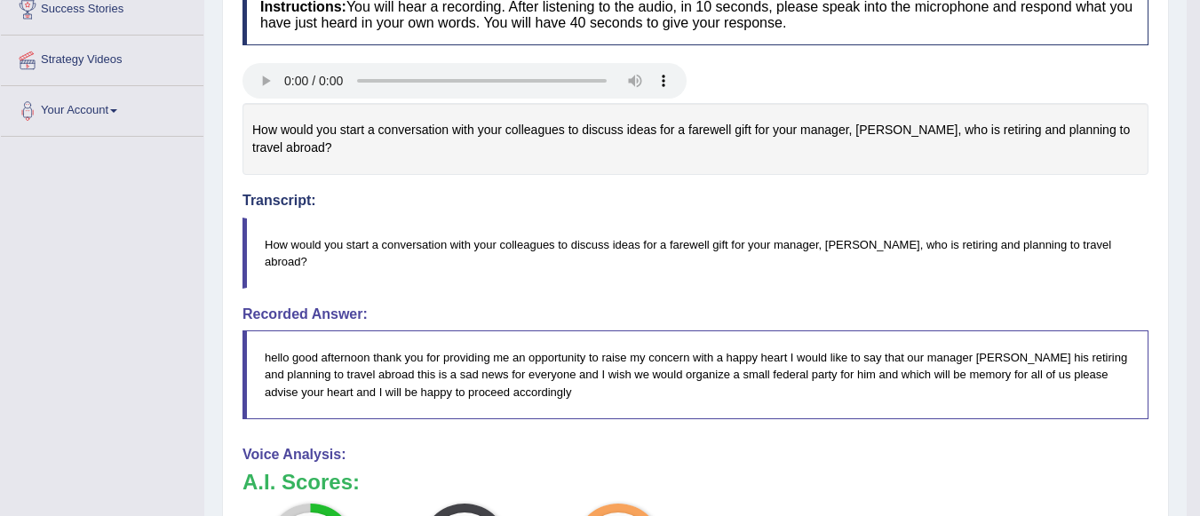
scroll to position [249, 0]
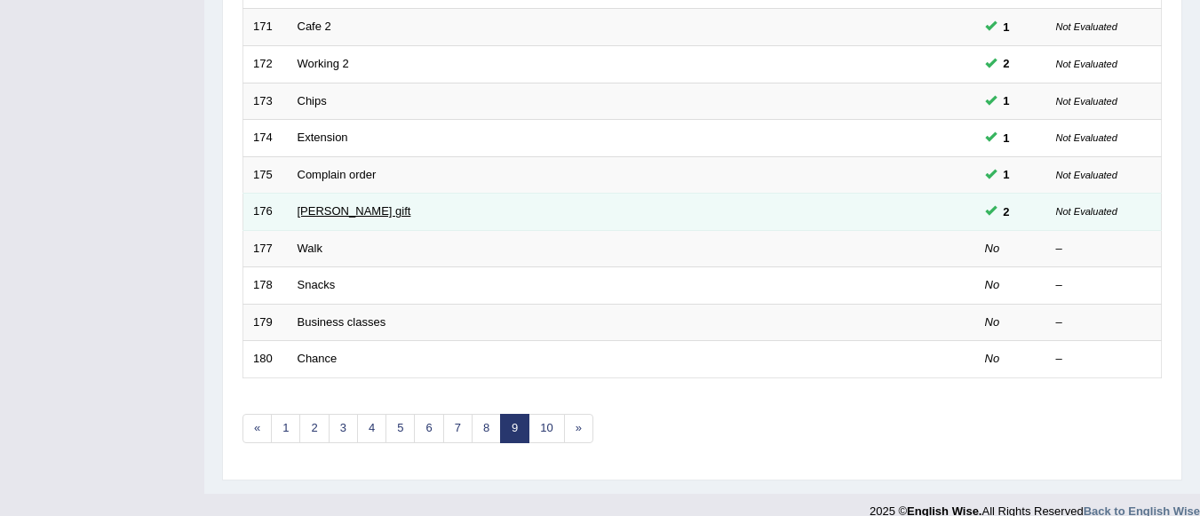
click at [329, 211] on link "[PERSON_NAME] gift" at bounding box center [354, 210] width 114 height 13
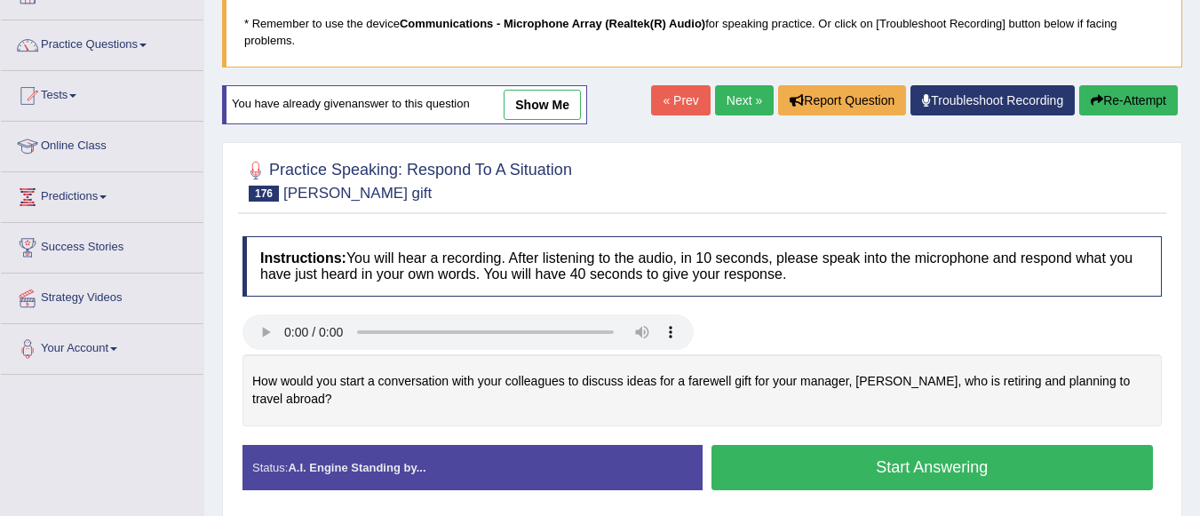
scroll to position [213, 0]
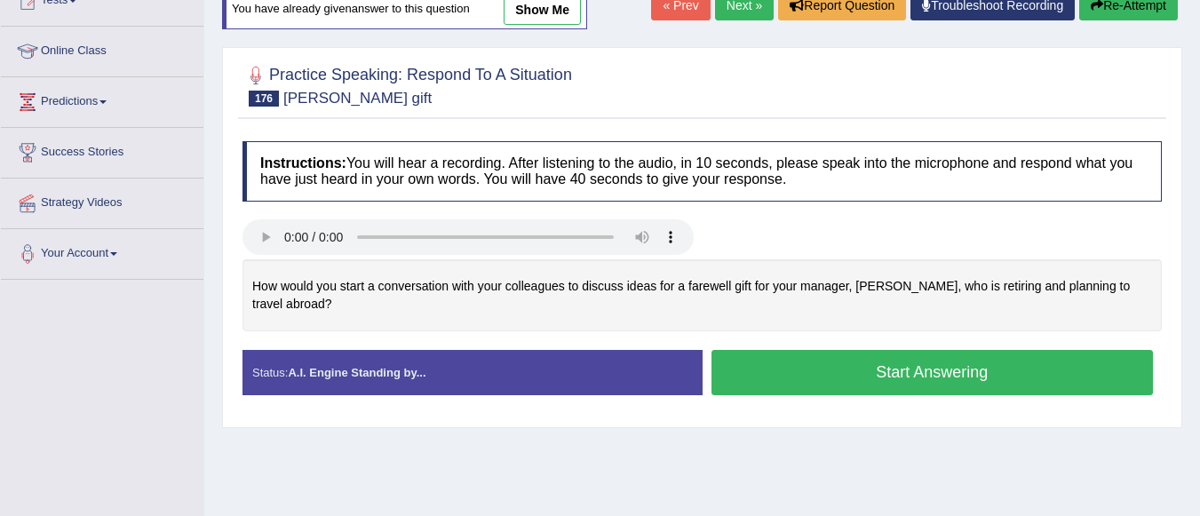
click at [842, 350] on button "Start Answering" at bounding box center [932, 372] width 442 height 45
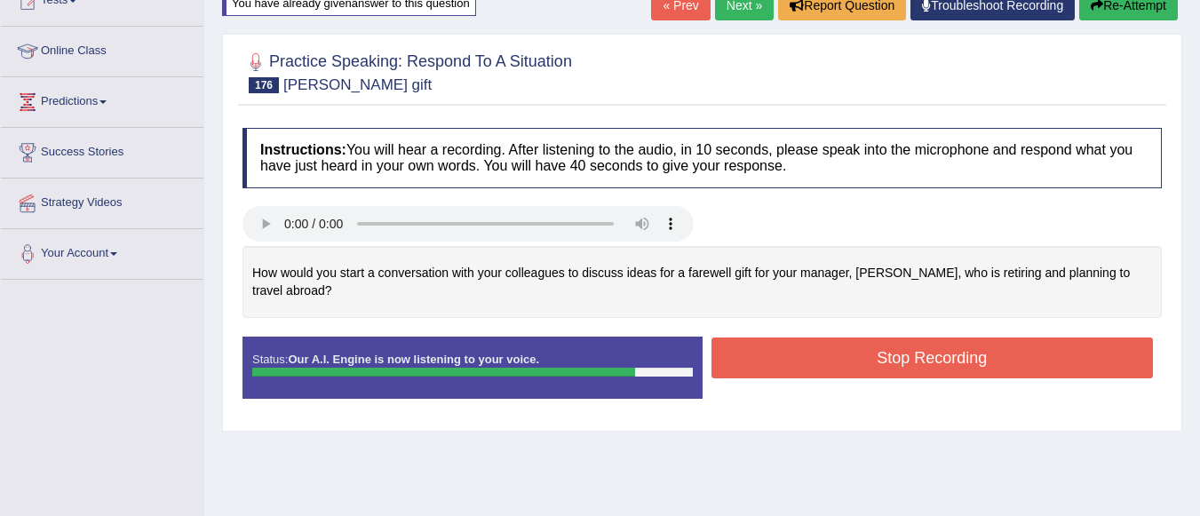
click at [842, 344] on button "Stop Recording" at bounding box center [932, 357] width 442 height 41
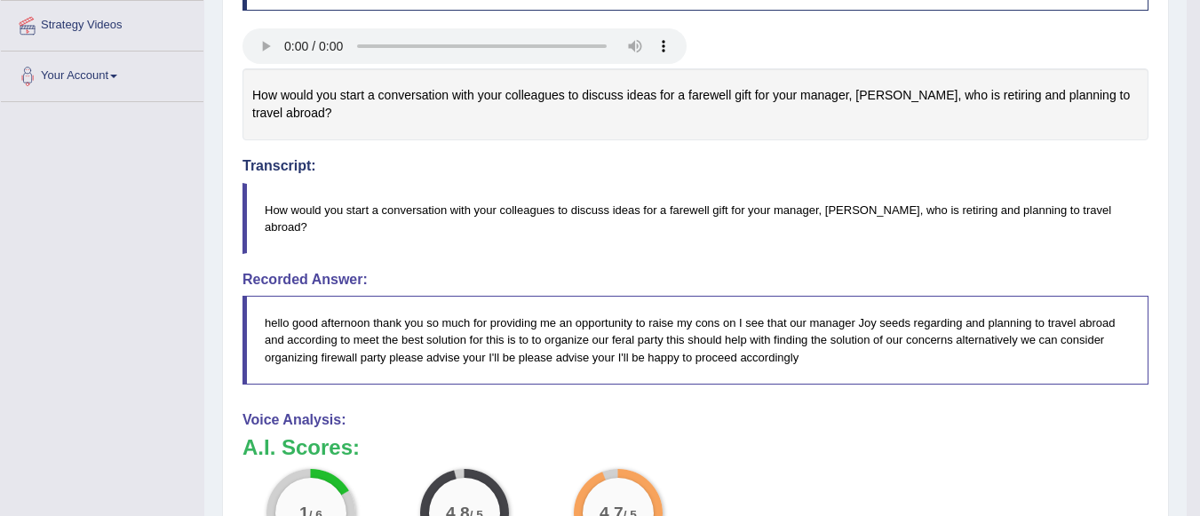
scroll to position [355, 0]
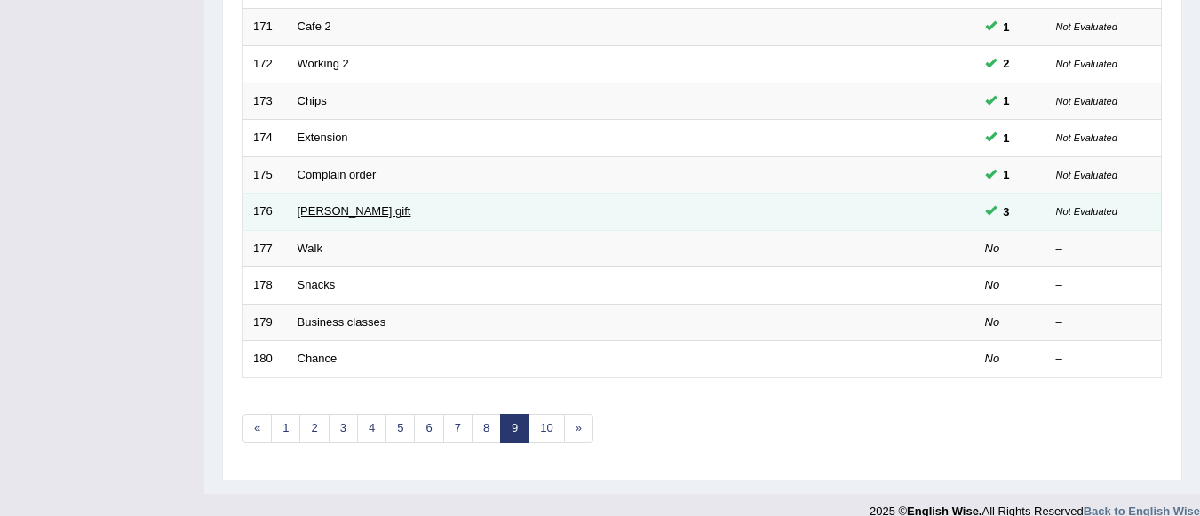
click at [329, 209] on link "[PERSON_NAME] gift" at bounding box center [354, 210] width 114 height 13
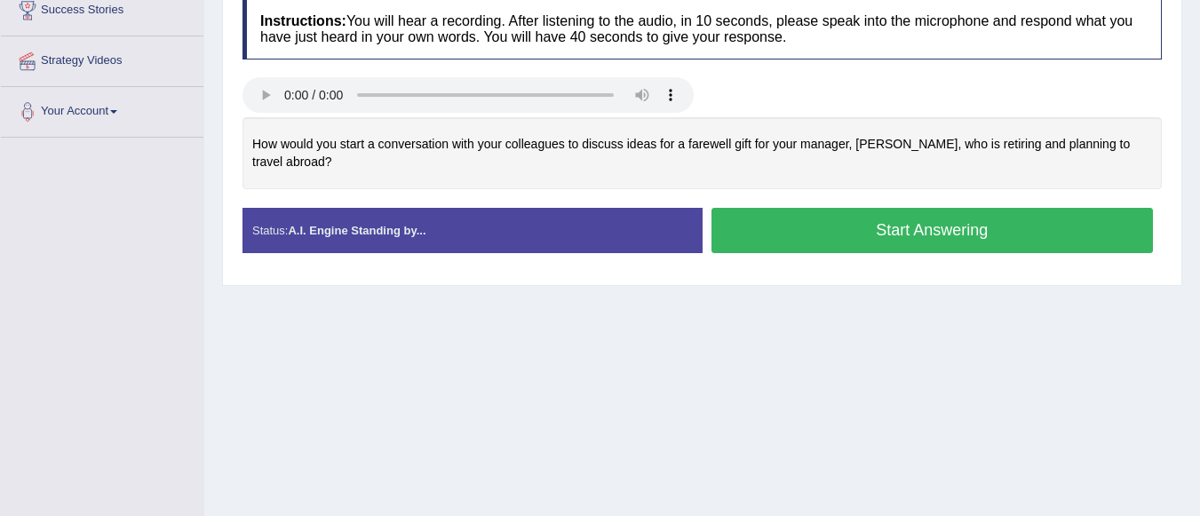
click at [835, 208] on button "Start Answering" at bounding box center [932, 230] width 442 height 45
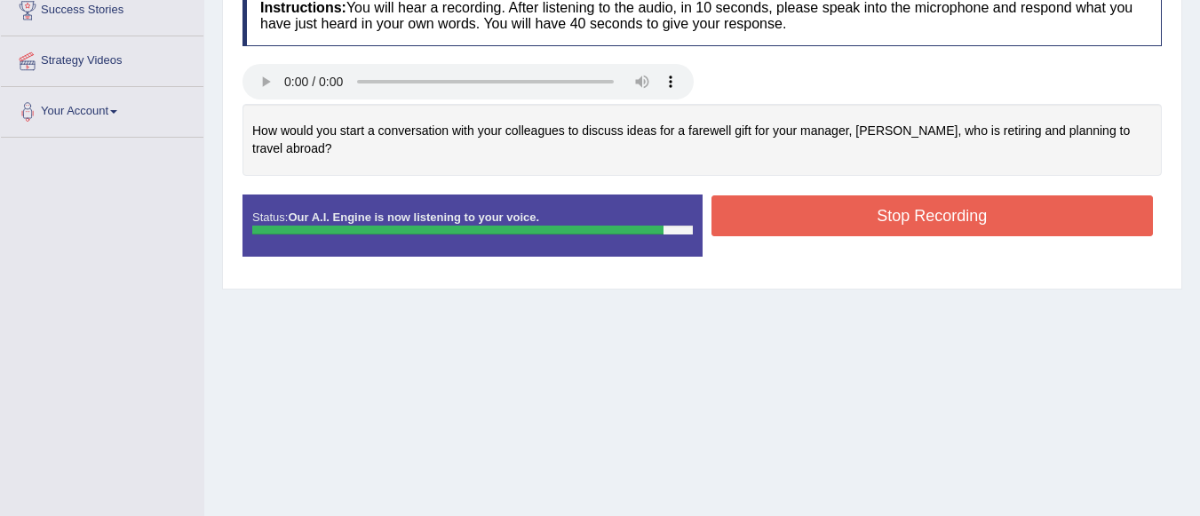
click at [786, 195] on button "Stop Recording" at bounding box center [932, 215] width 442 height 41
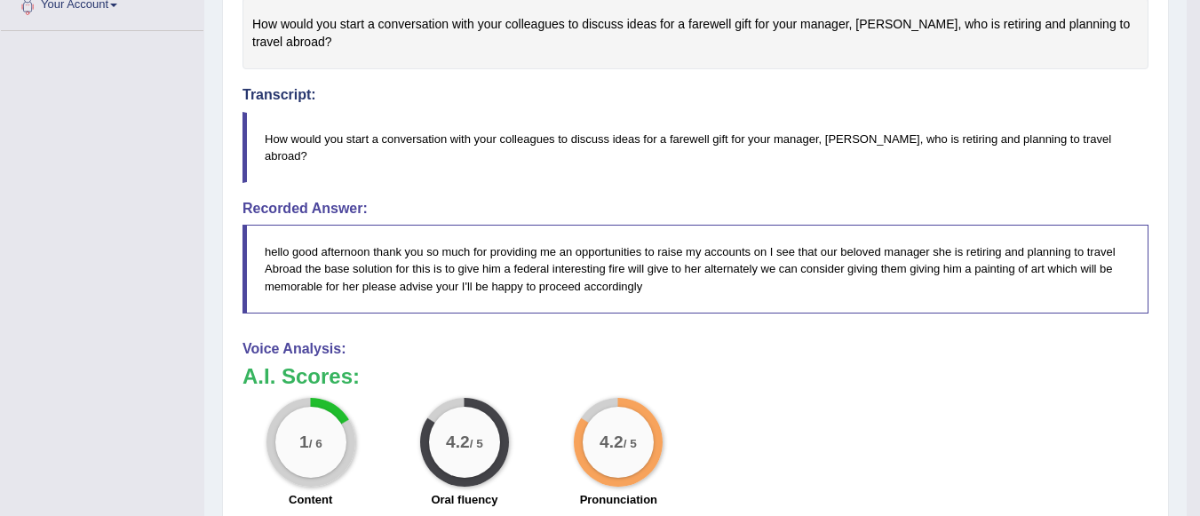
scroll to position [426, 0]
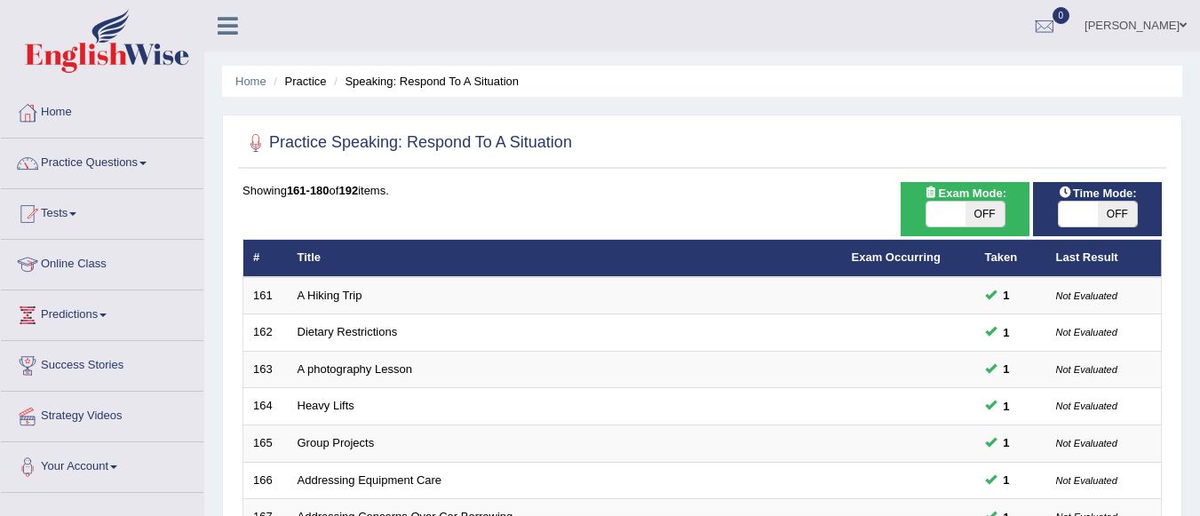
scroll to position [638, 0]
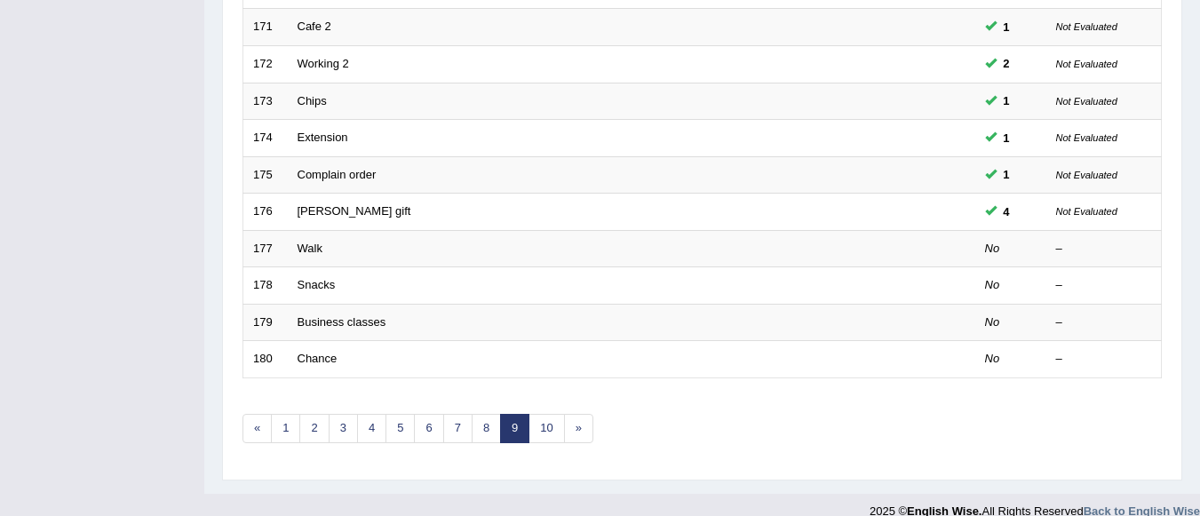
click at [316, 248] on link "Walk" at bounding box center [309, 248] width 25 height 13
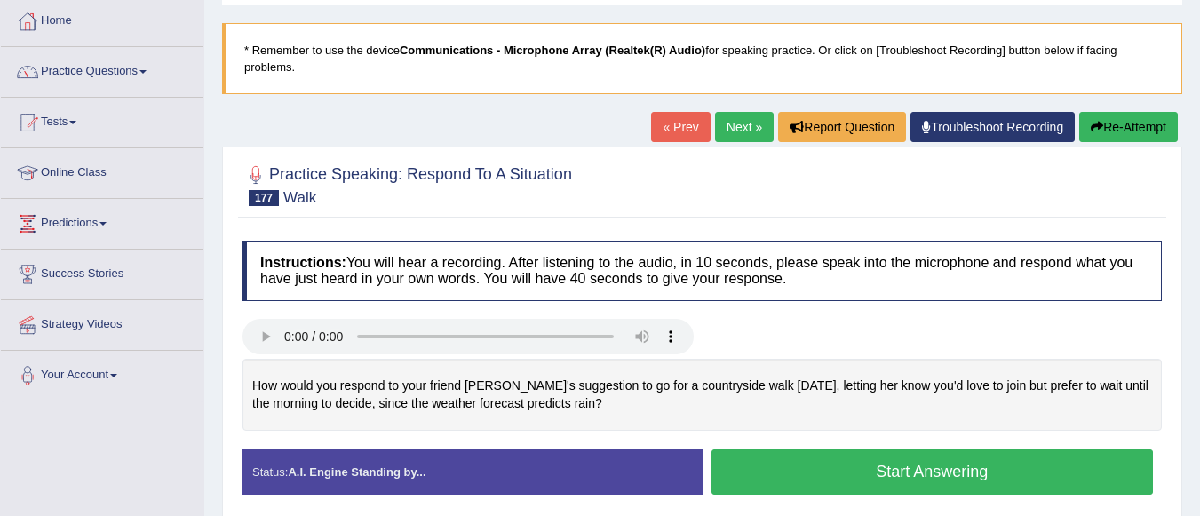
scroll to position [178, 0]
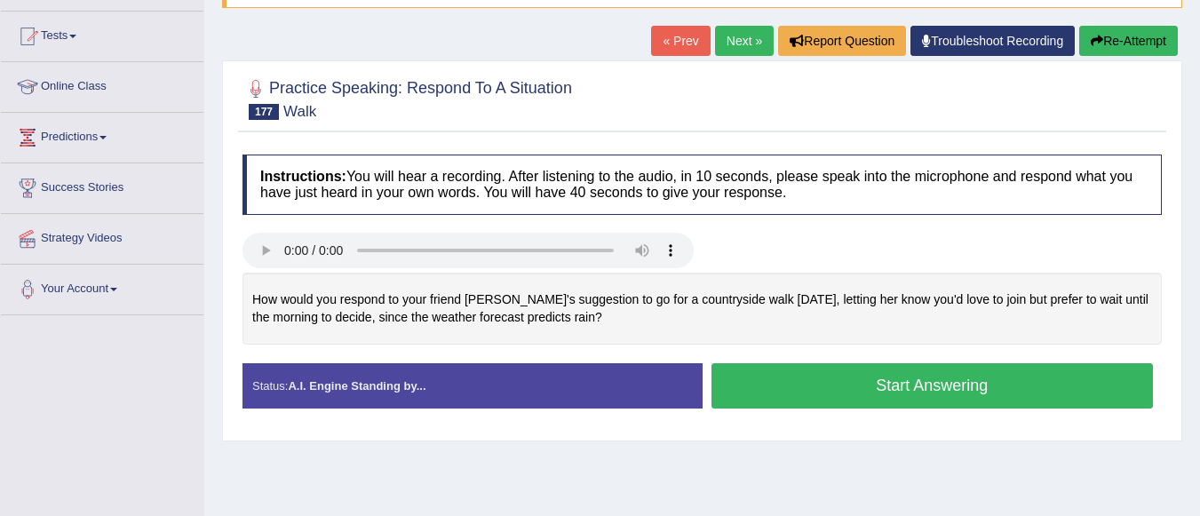
click at [817, 379] on button "Start Answering" at bounding box center [932, 385] width 442 height 45
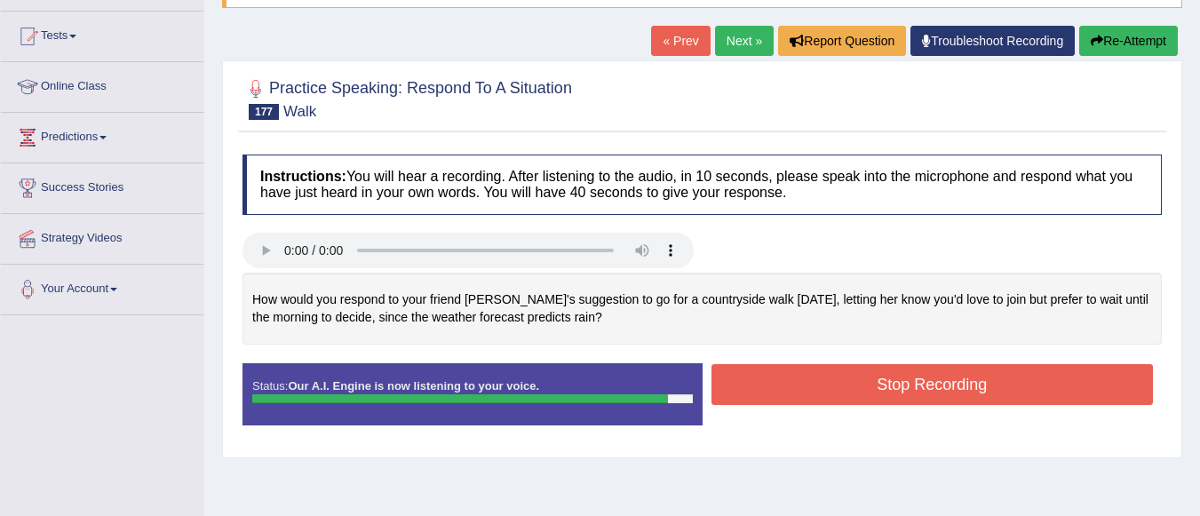
click at [748, 377] on button "Stop Recording" at bounding box center [932, 384] width 442 height 41
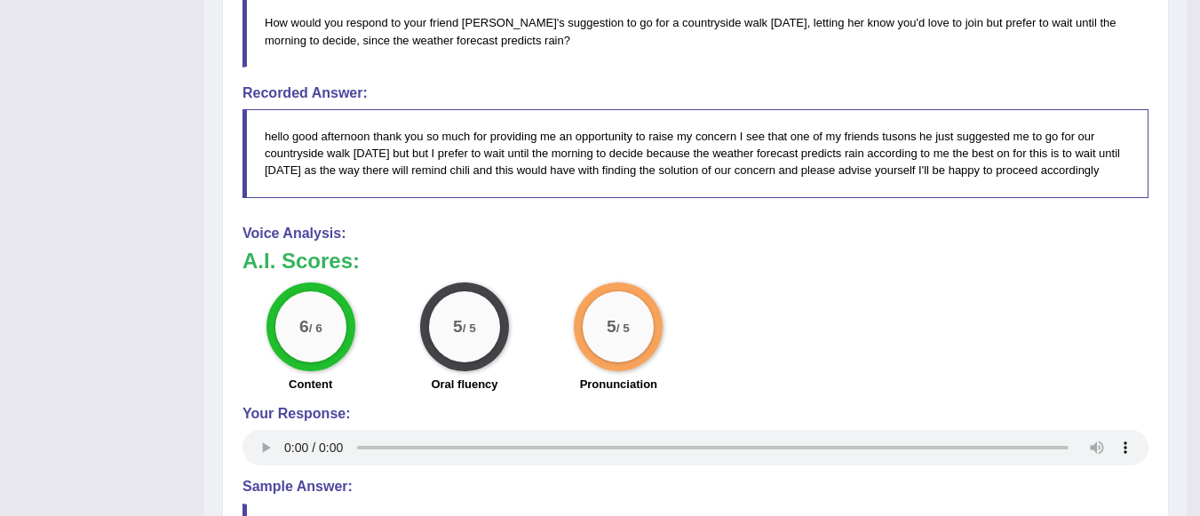
scroll to position [462, 0]
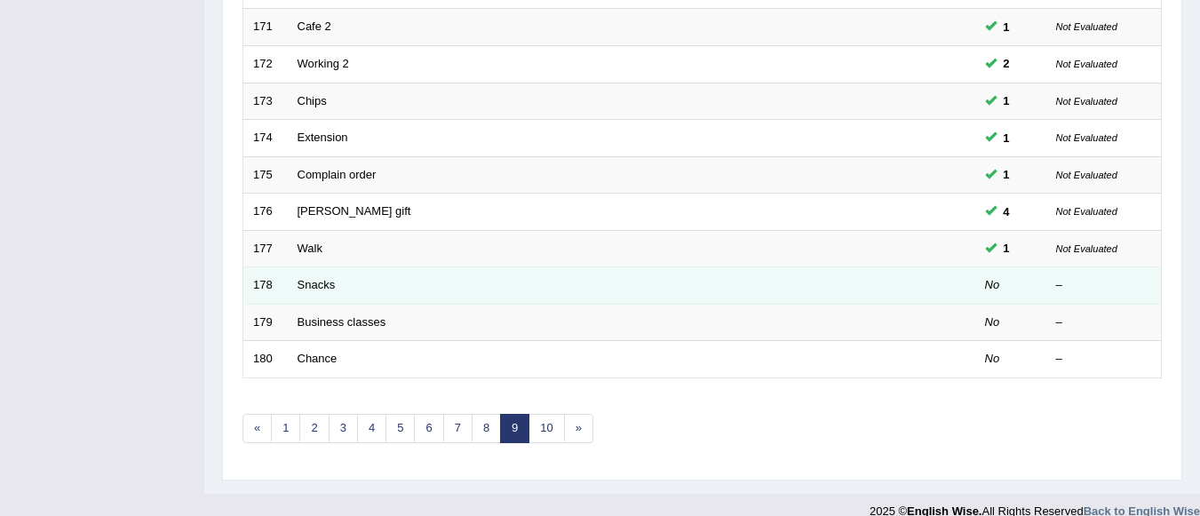
scroll to position [638, 0]
click at [318, 289] on link "Snacks" at bounding box center [316, 284] width 38 height 13
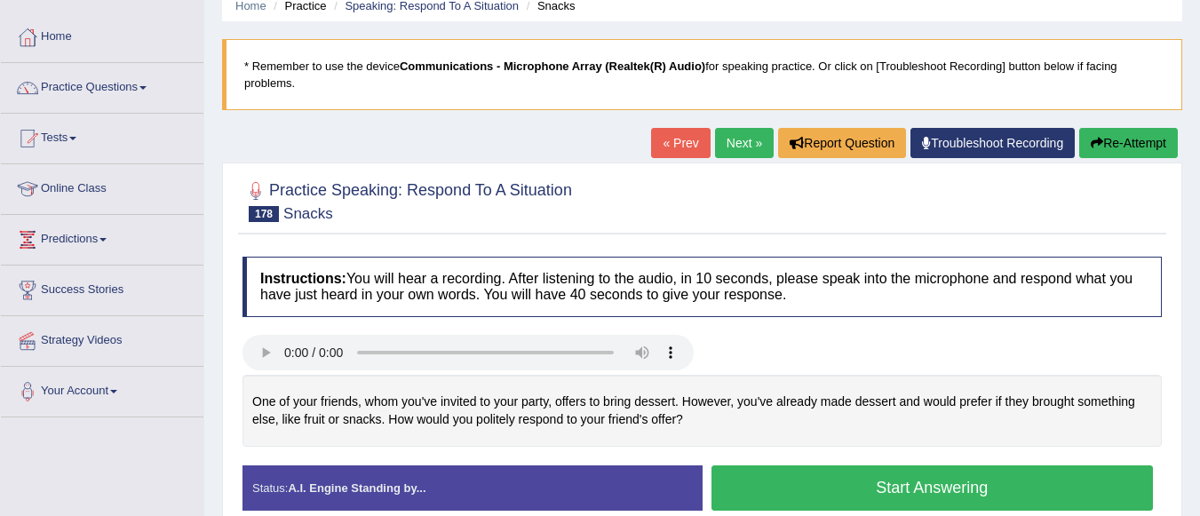
scroll to position [202, 0]
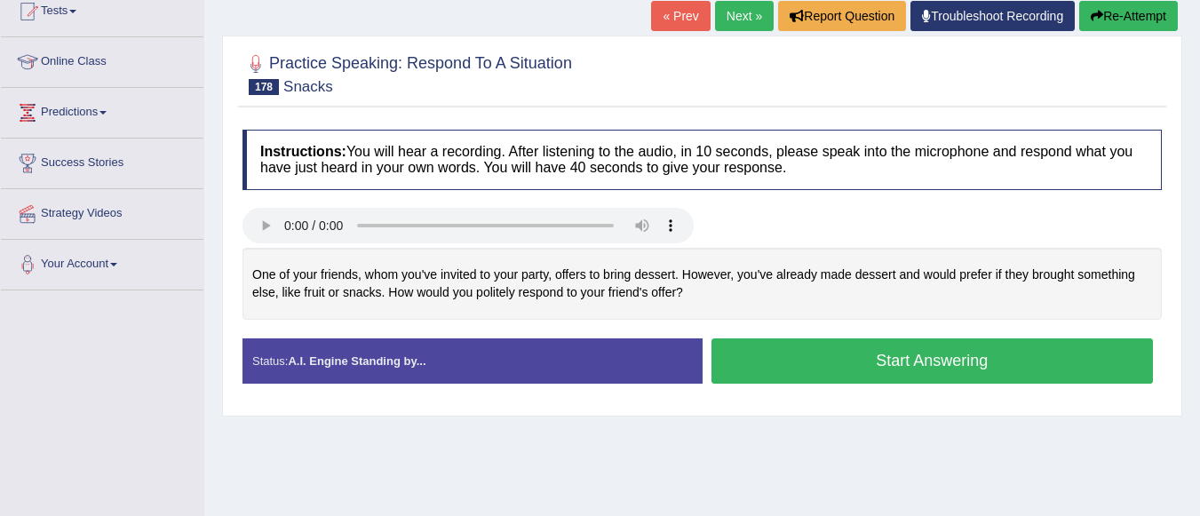
click at [782, 361] on button "Start Answering" at bounding box center [932, 360] width 442 height 45
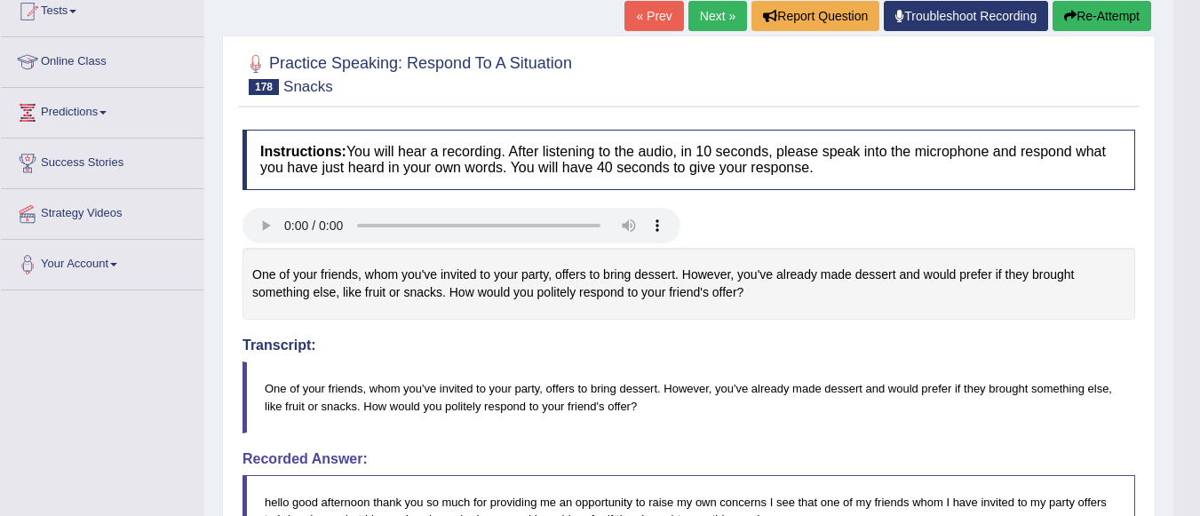
click at [1199, 313] on html "Toggle navigation Home Practice Questions Speaking Practice Read Aloud Repeat S…" at bounding box center [600, 56] width 1200 height 516
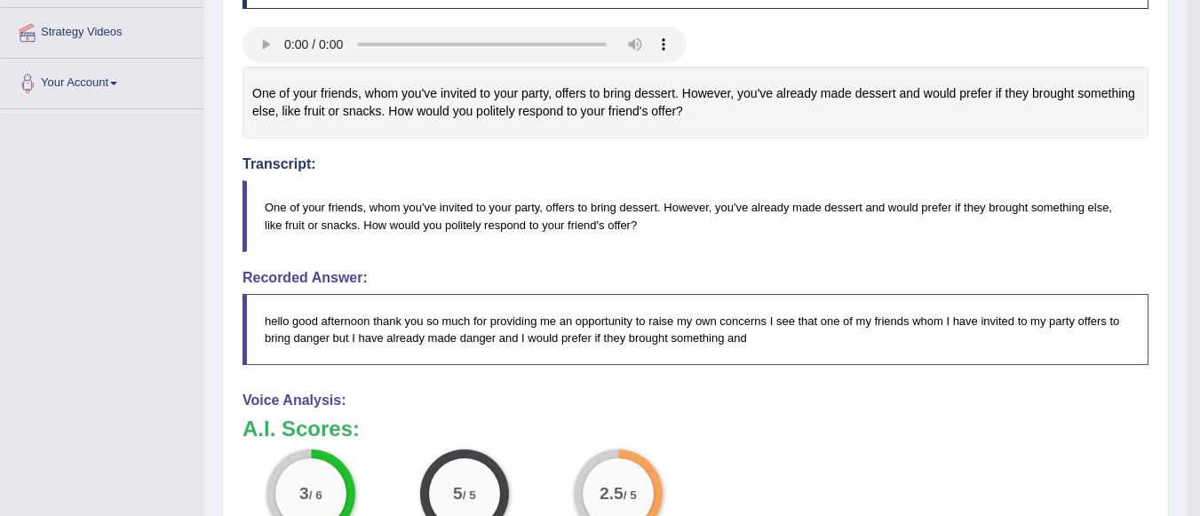
scroll to position [263, 0]
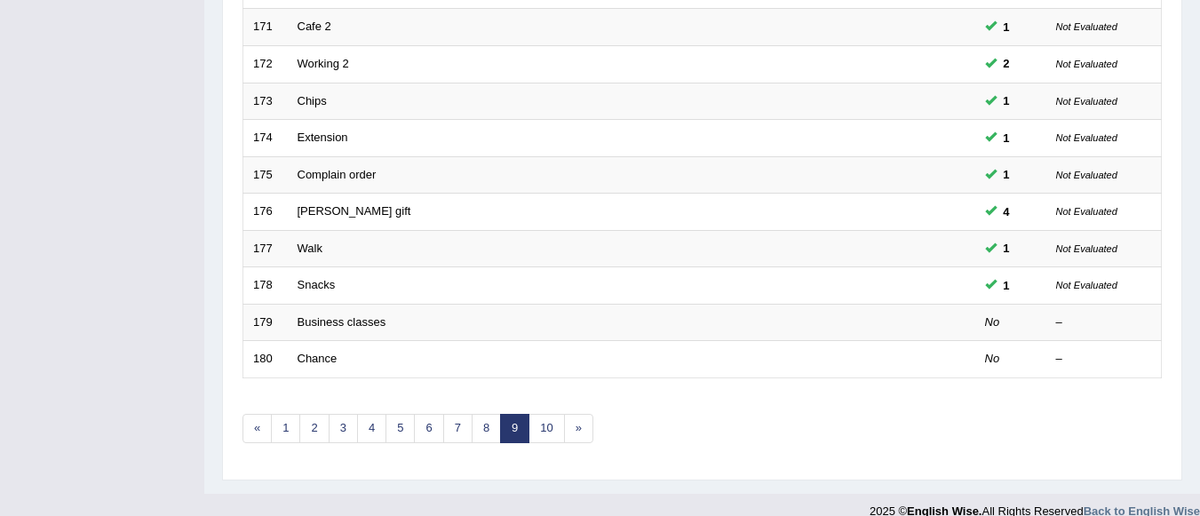
click at [319, 286] on link "Snacks" at bounding box center [316, 284] width 38 height 13
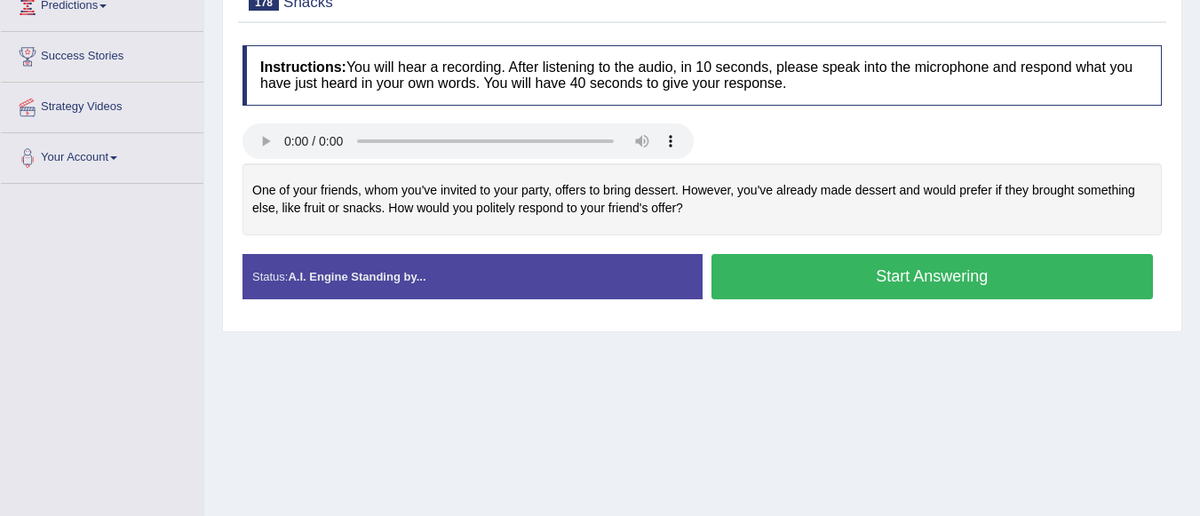
click at [893, 273] on button "Start Answering" at bounding box center [932, 276] width 442 height 45
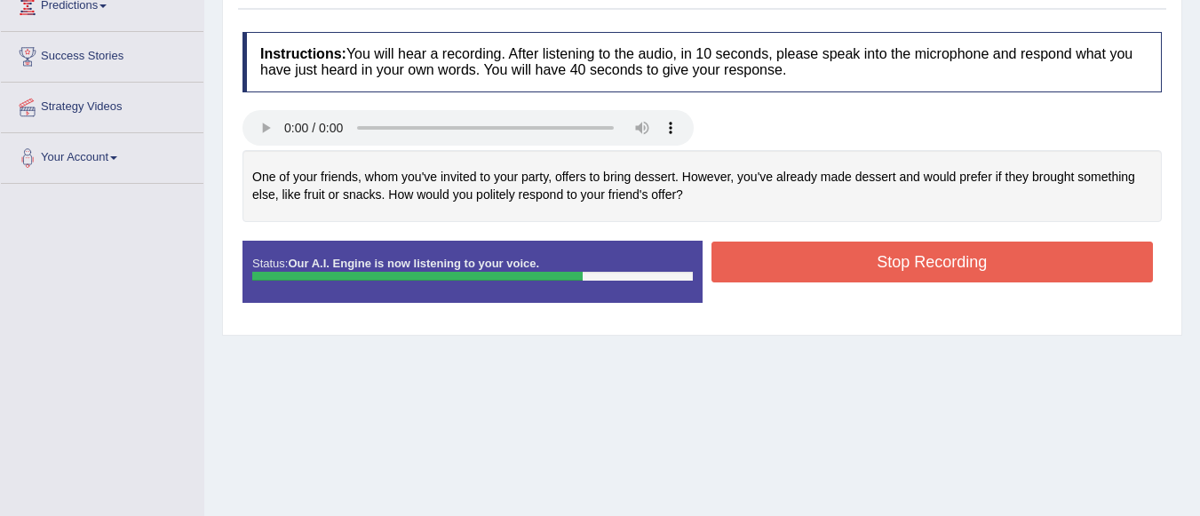
click at [893, 273] on button "Stop Recording" at bounding box center [932, 262] width 442 height 41
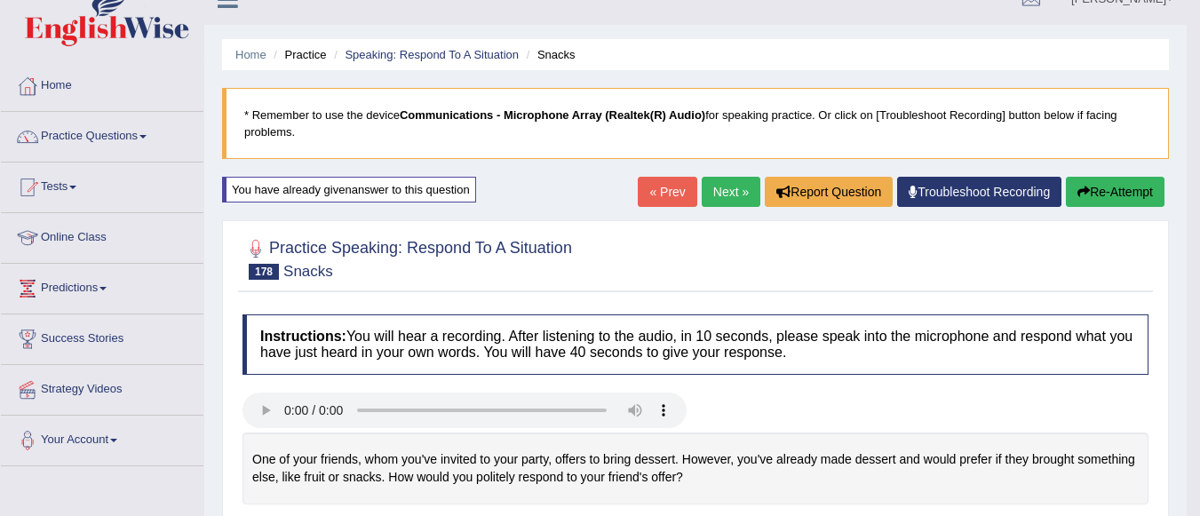
scroll to position [25, 0]
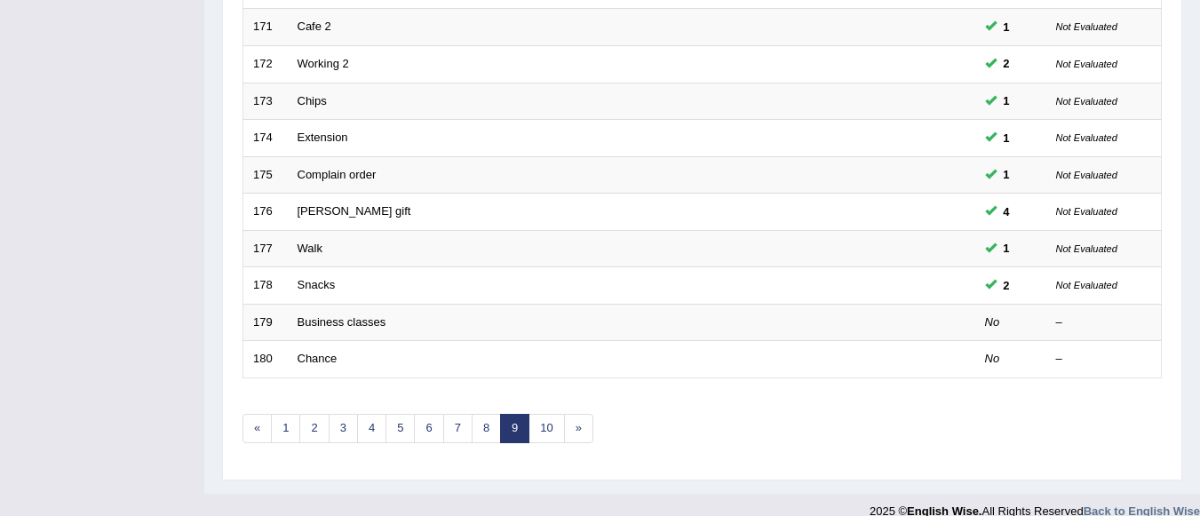
scroll to position [638, 0]
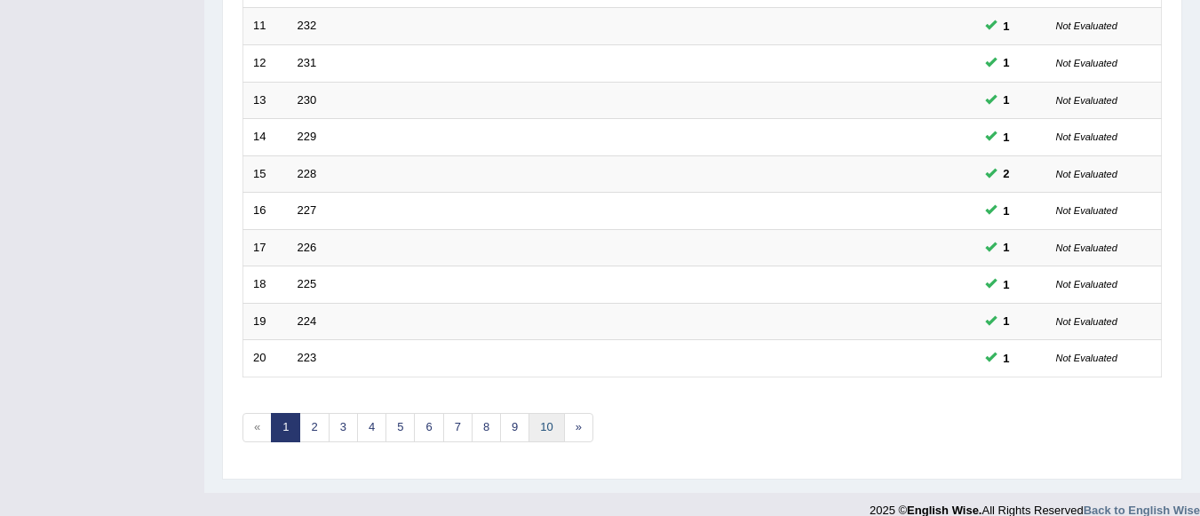
click at [550, 426] on link "10" at bounding box center [546, 427] width 36 height 29
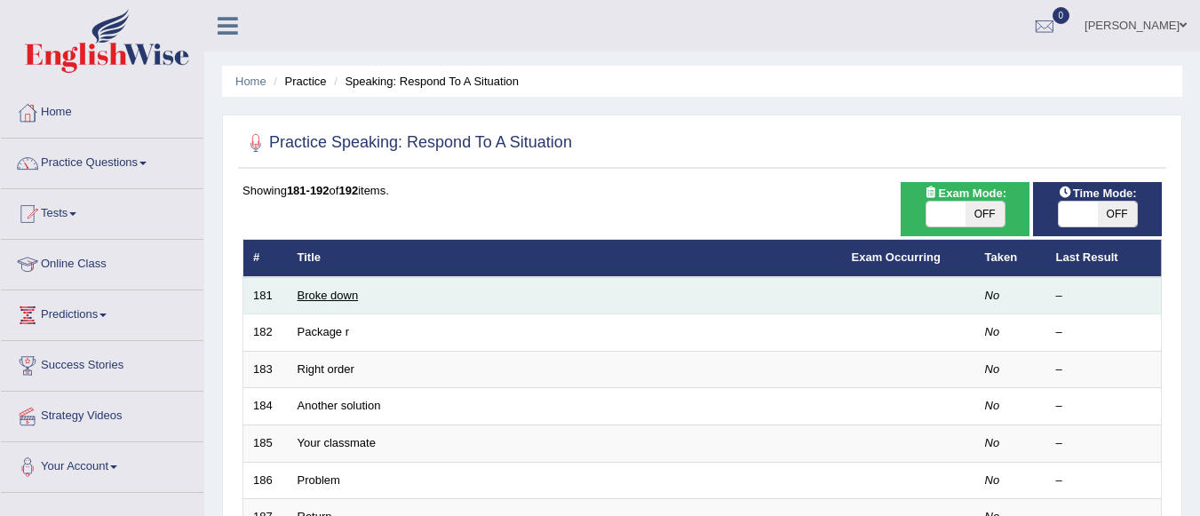
click at [352, 297] on link "Broke down" at bounding box center [327, 295] width 61 height 13
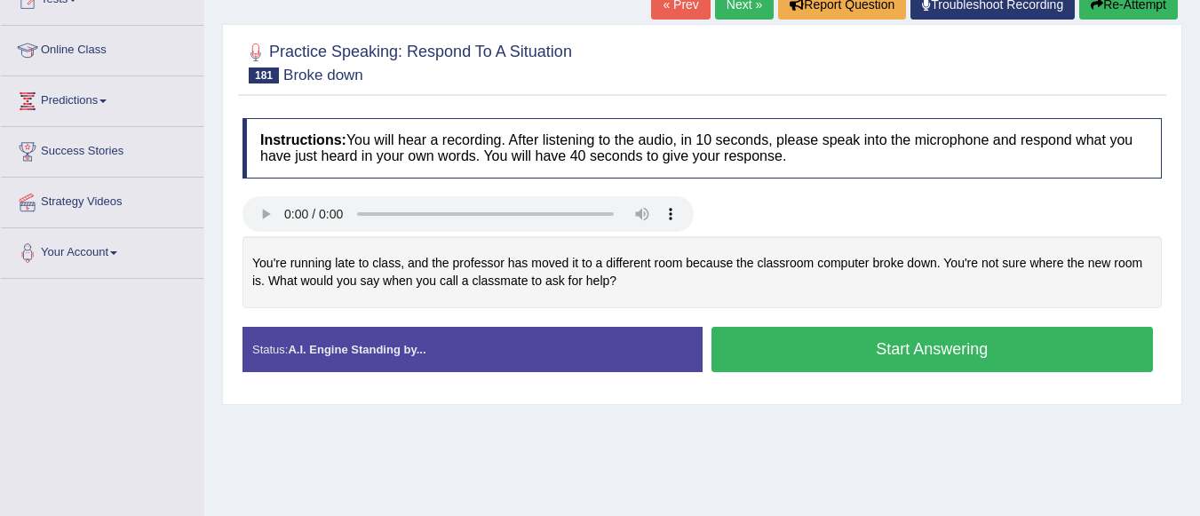
scroll to position [284, 0]
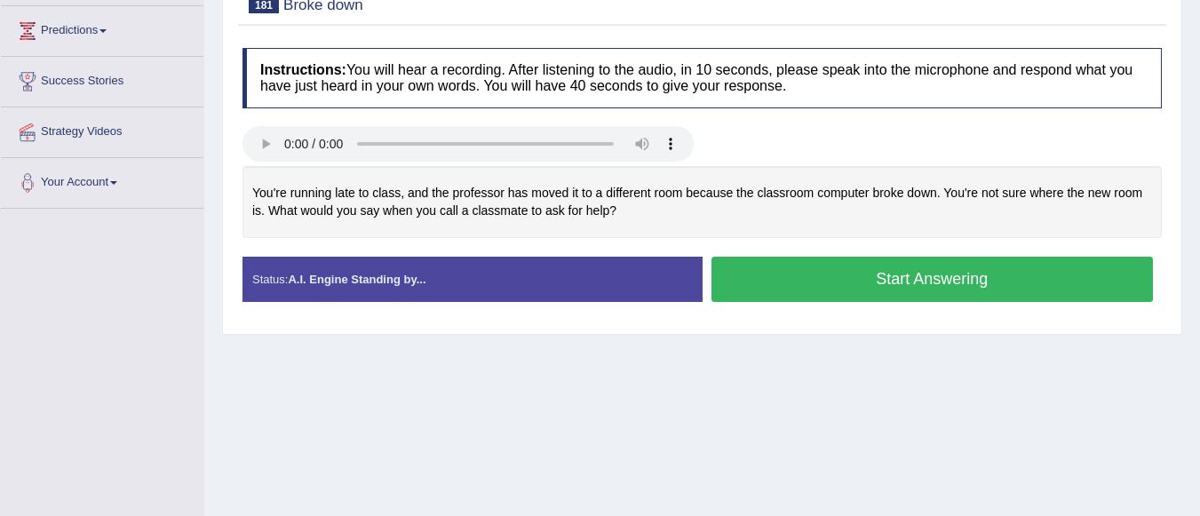
click at [956, 281] on button "Start Answering" at bounding box center [932, 279] width 442 height 45
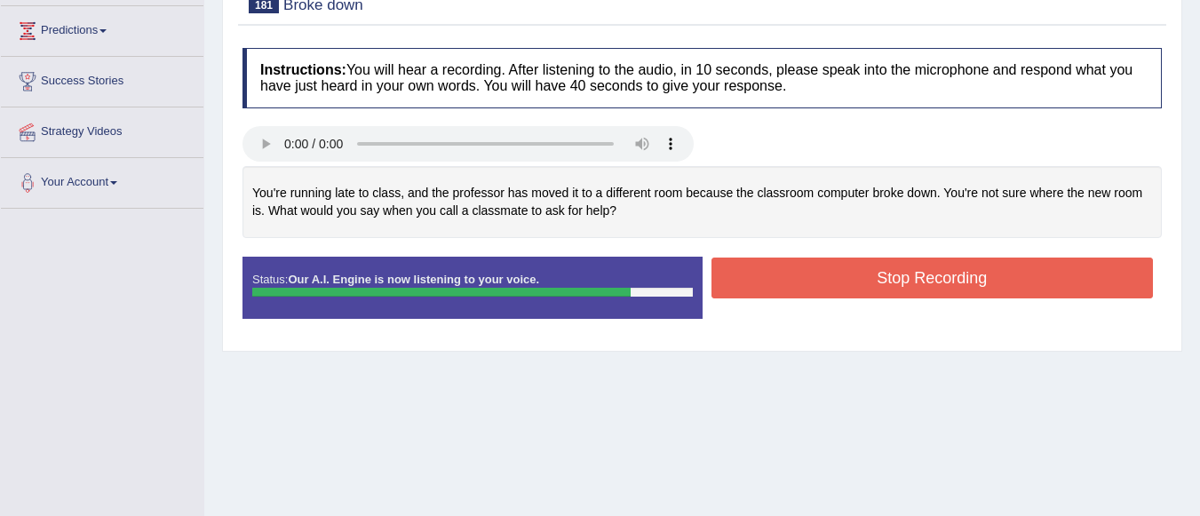
click at [942, 272] on button "Stop Recording" at bounding box center [932, 278] width 442 height 41
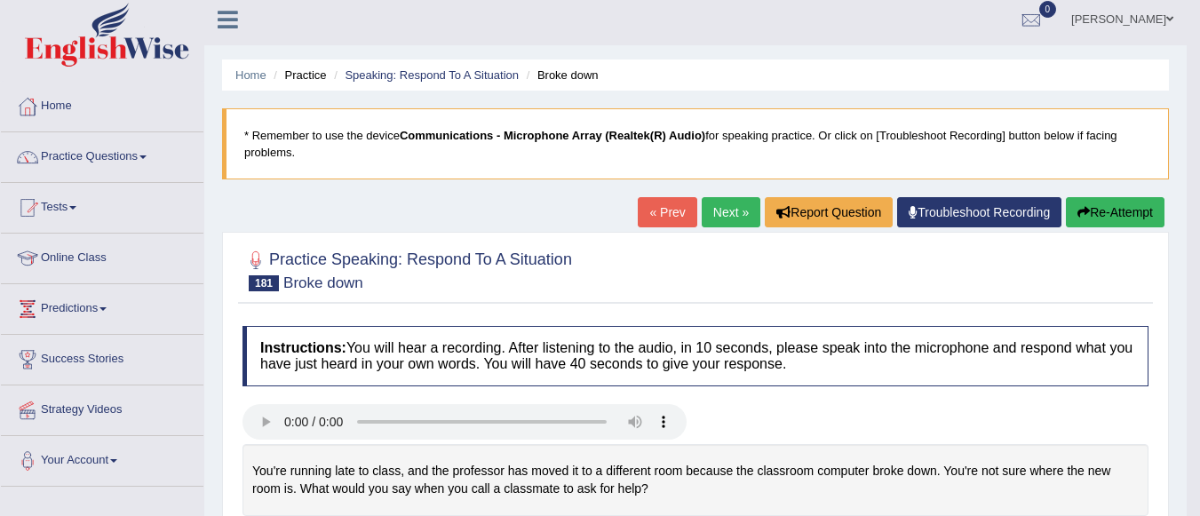
scroll to position [0, 0]
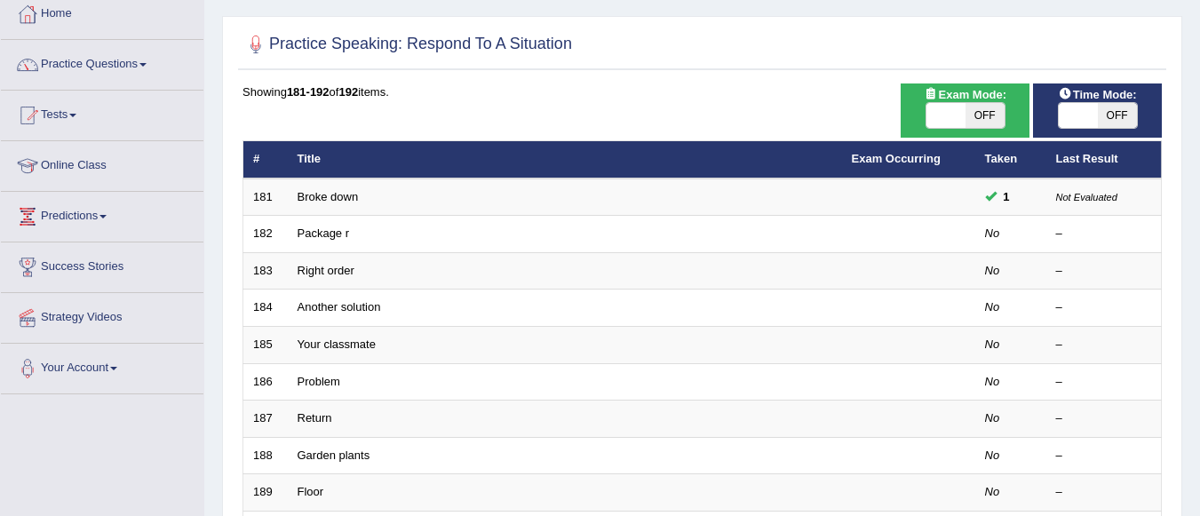
scroll to position [142, 0]
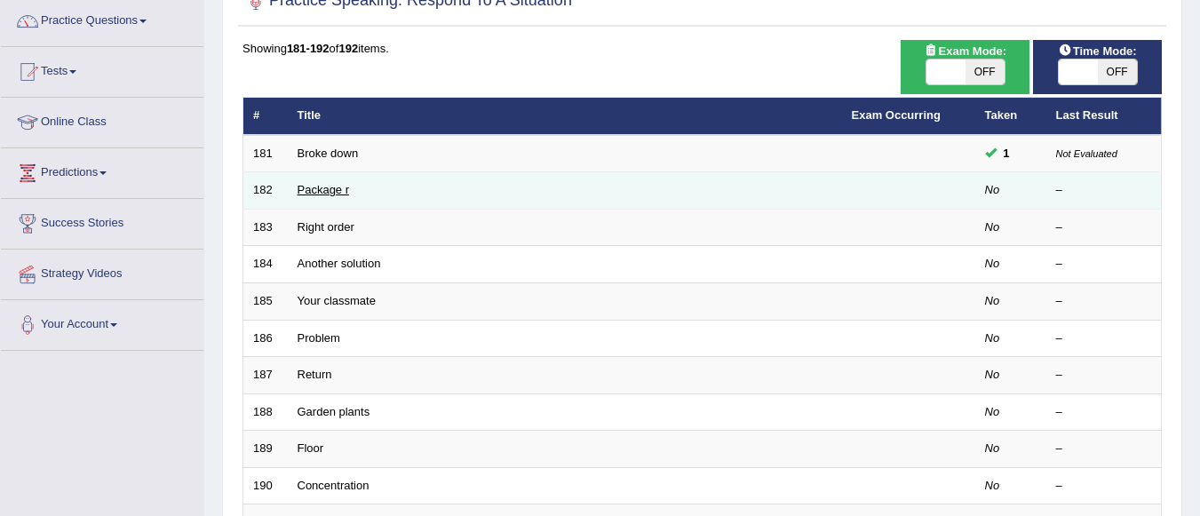
click at [340, 190] on link "Package r" at bounding box center [323, 189] width 52 height 13
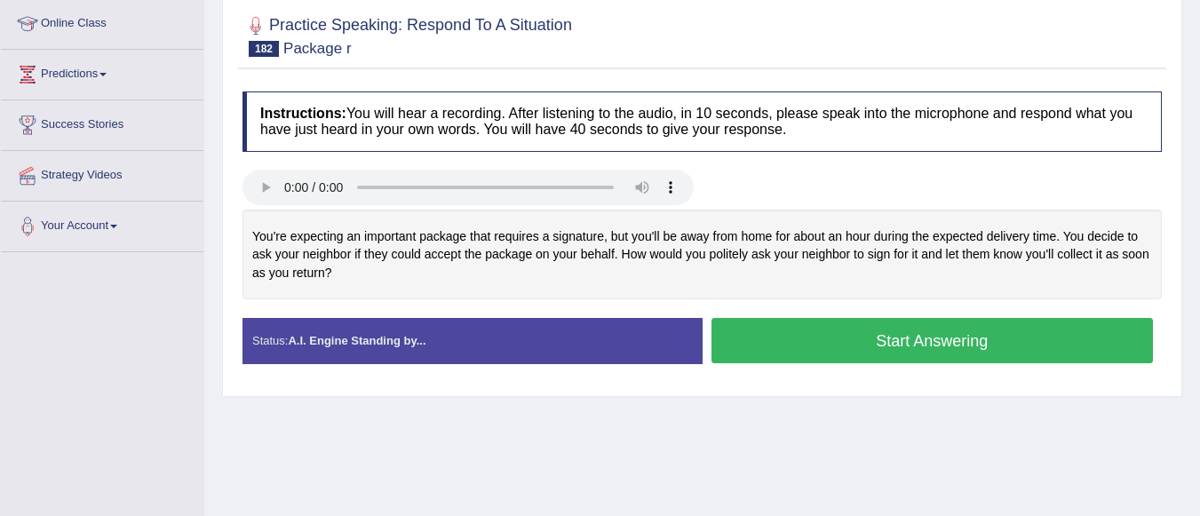
scroll to position [249, 0]
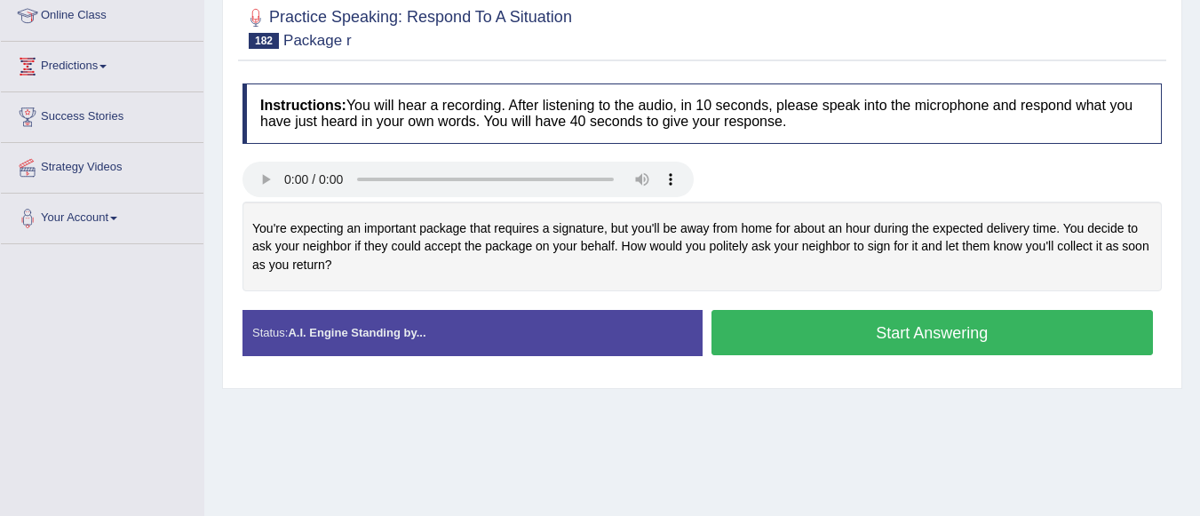
click at [828, 337] on button "Start Answering" at bounding box center [932, 332] width 442 height 45
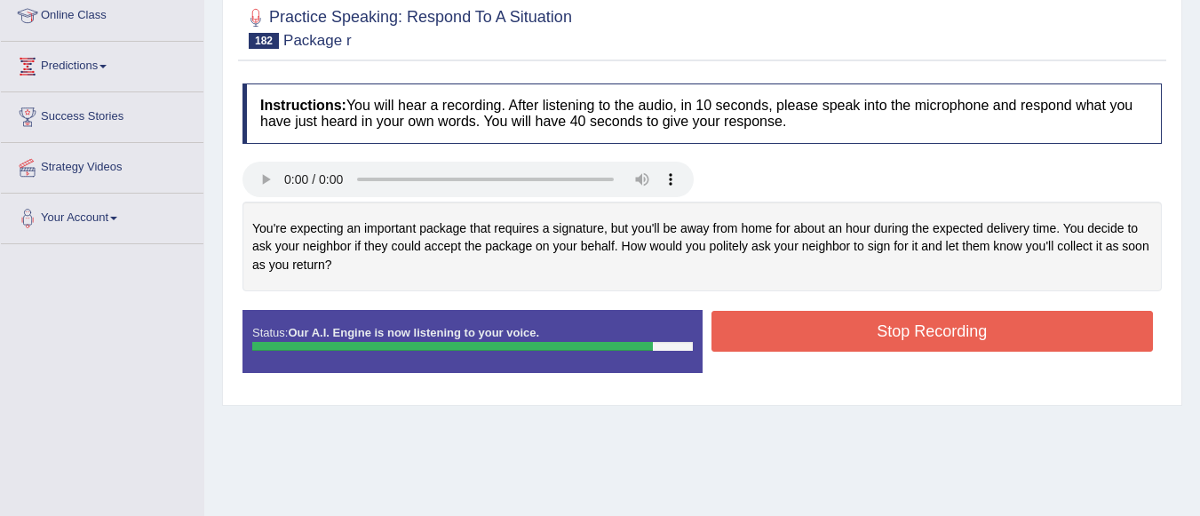
click at [790, 327] on button "Stop Recording" at bounding box center [932, 331] width 442 height 41
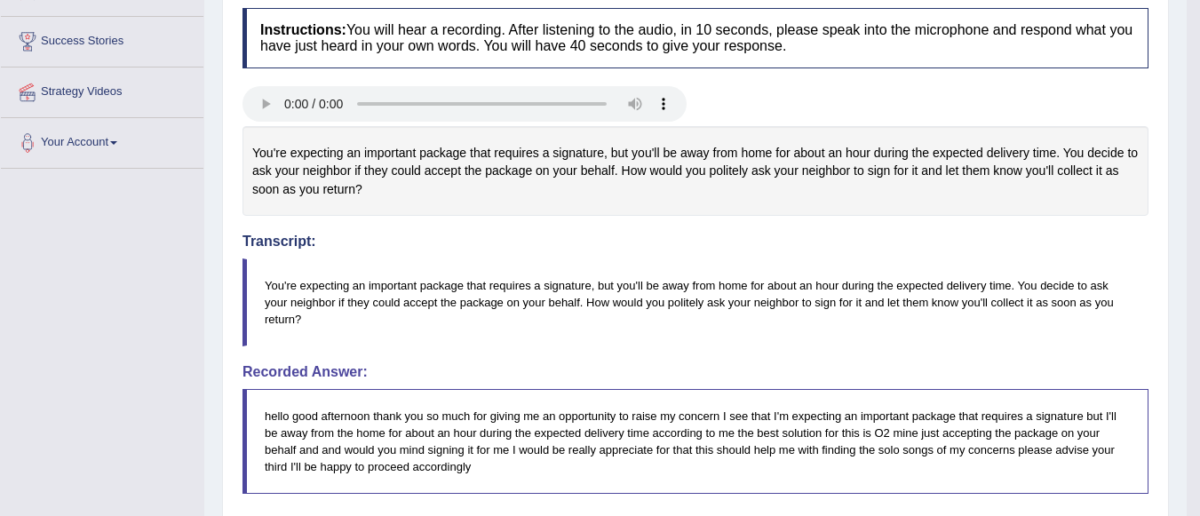
scroll to position [284, 0]
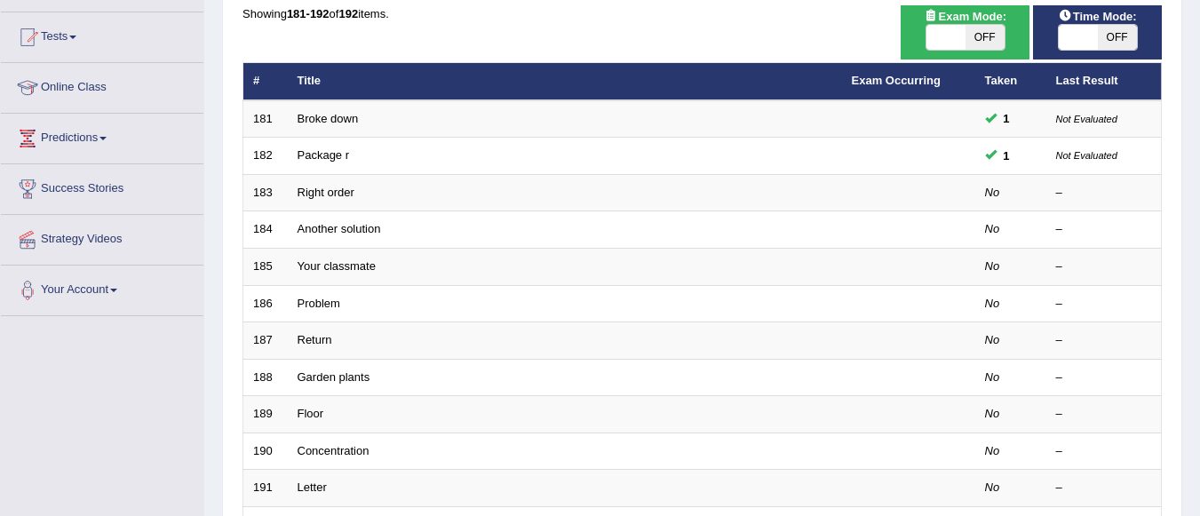
scroll to position [168, 0]
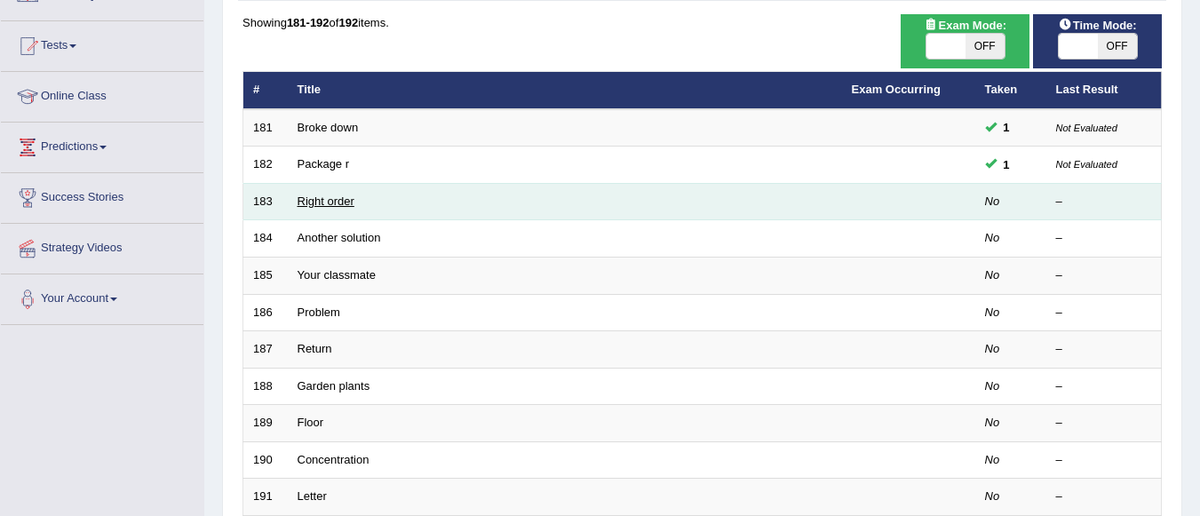
click at [328, 202] on link "Right order" at bounding box center [325, 200] width 57 height 13
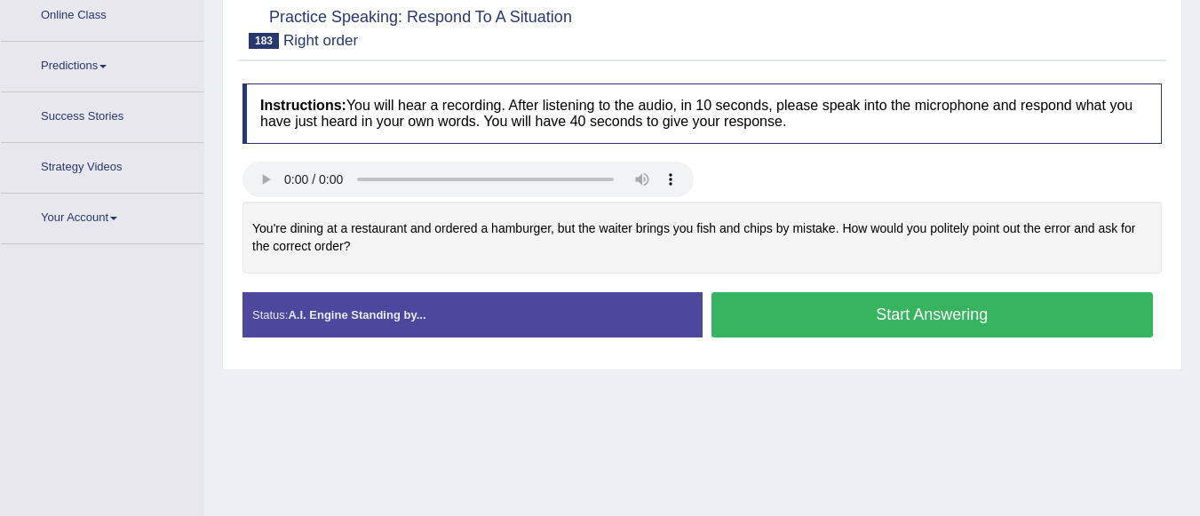
scroll to position [278, 0]
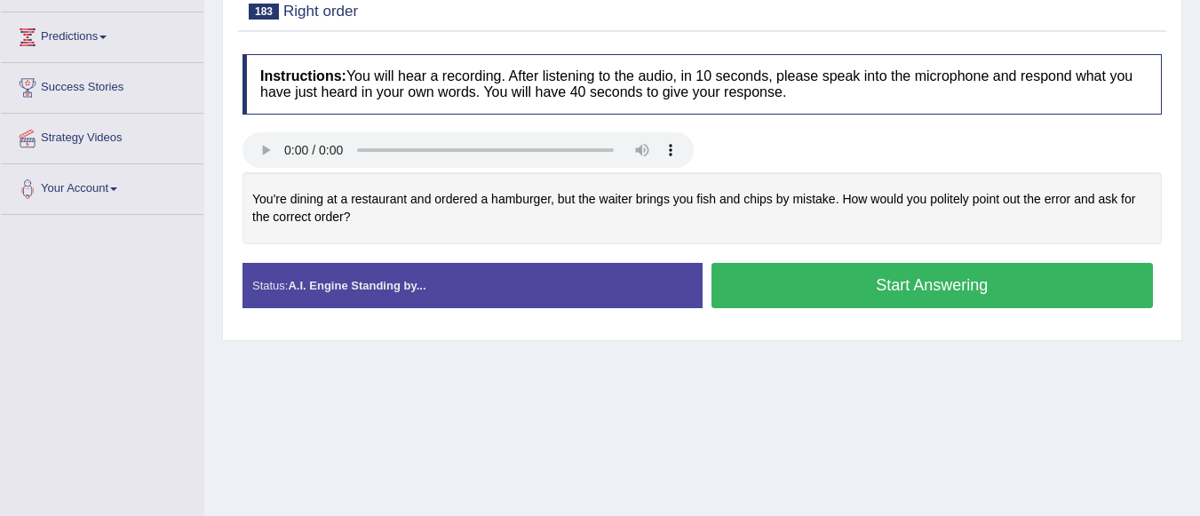
click at [885, 289] on button "Start Answering" at bounding box center [932, 285] width 442 height 45
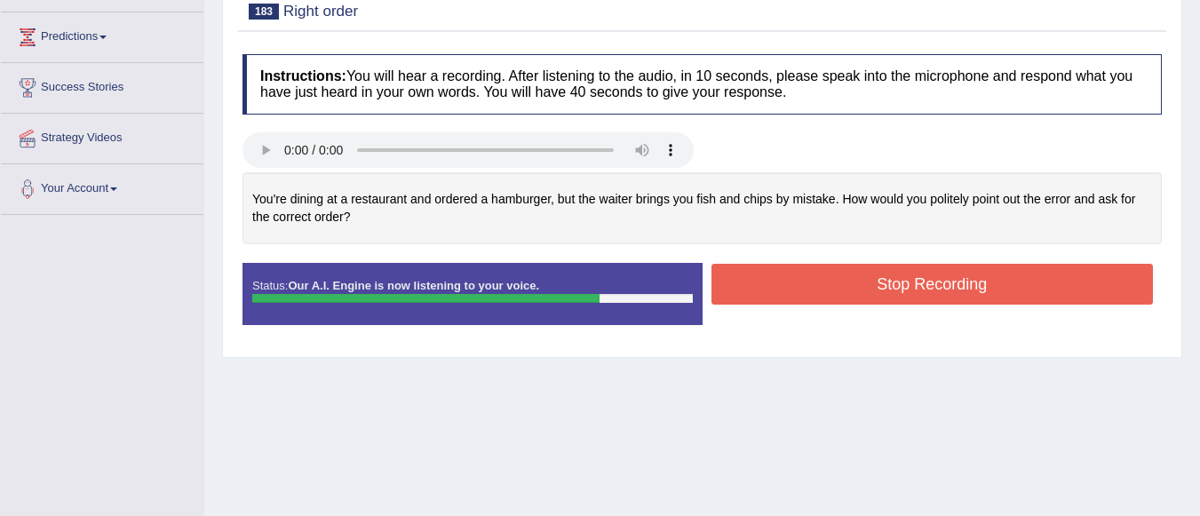
click at [885, 289] on button "Stop Recording" at bounding box center [932, 284] width 442 height 41
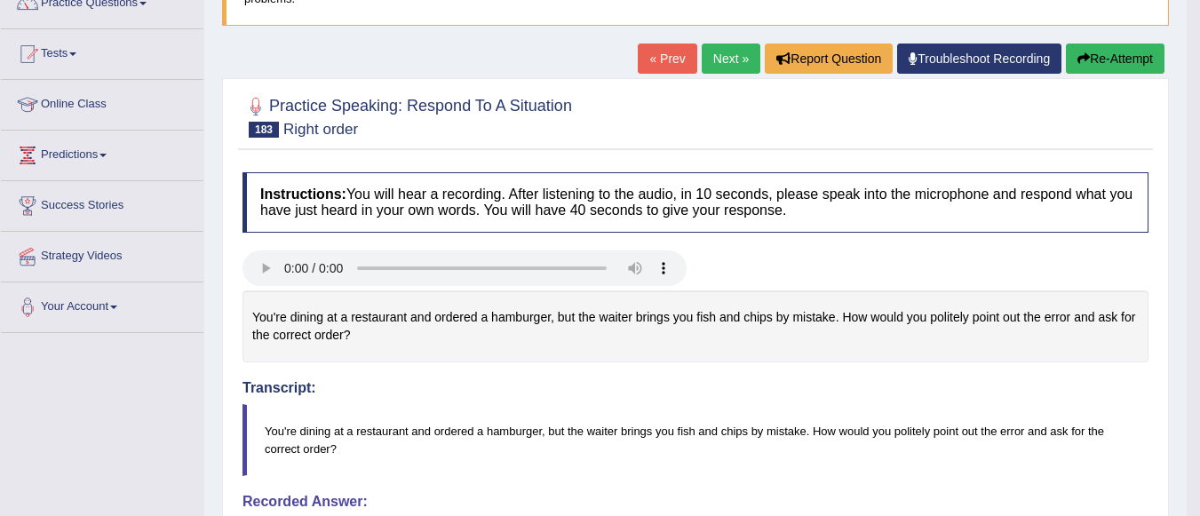
scroll to position [100, 0]
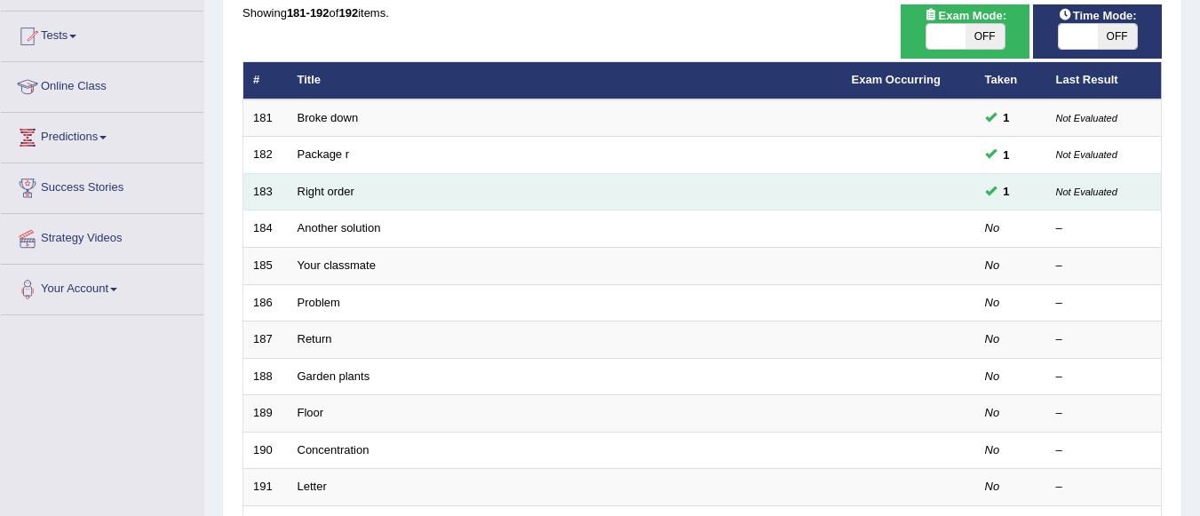
scroll to position [168, 0]
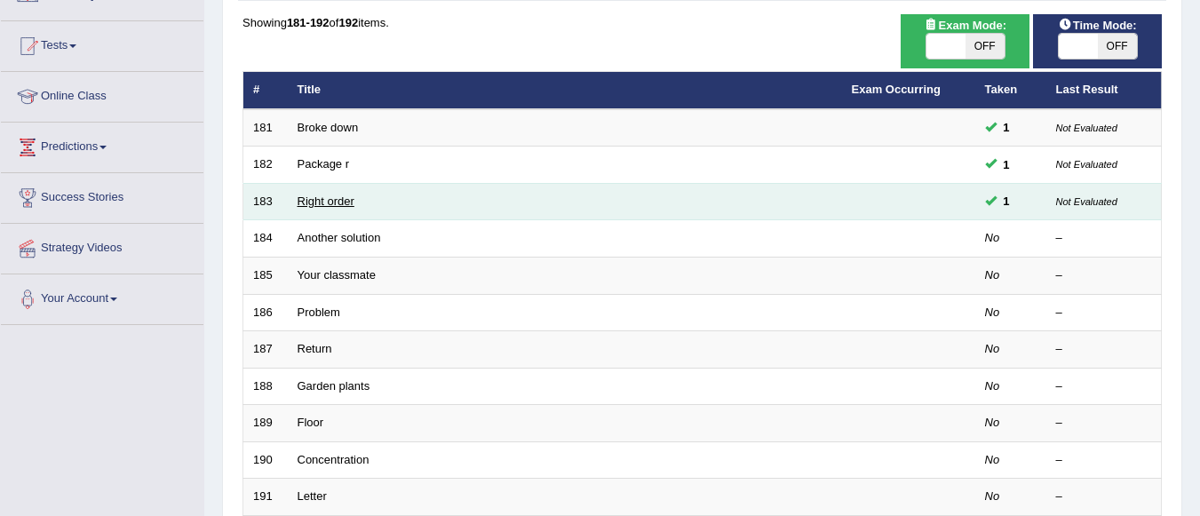
click at [351, 198] on link "Right order" at bounding box center [325, 200] width 57 height 13
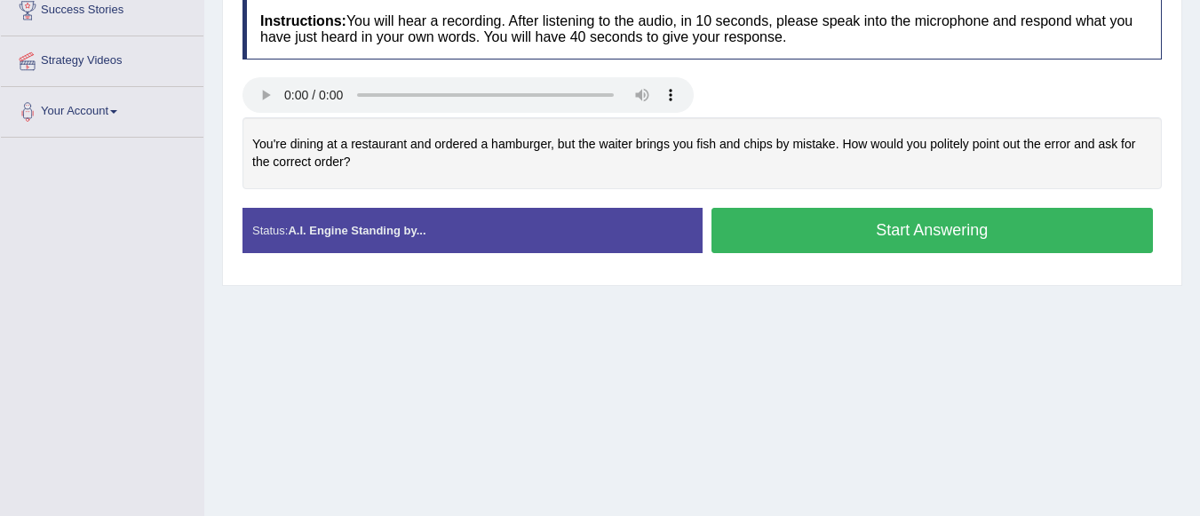
click at [965, 225] on button "Start Answering" at bounding box center [932, 230] width 442 height 45
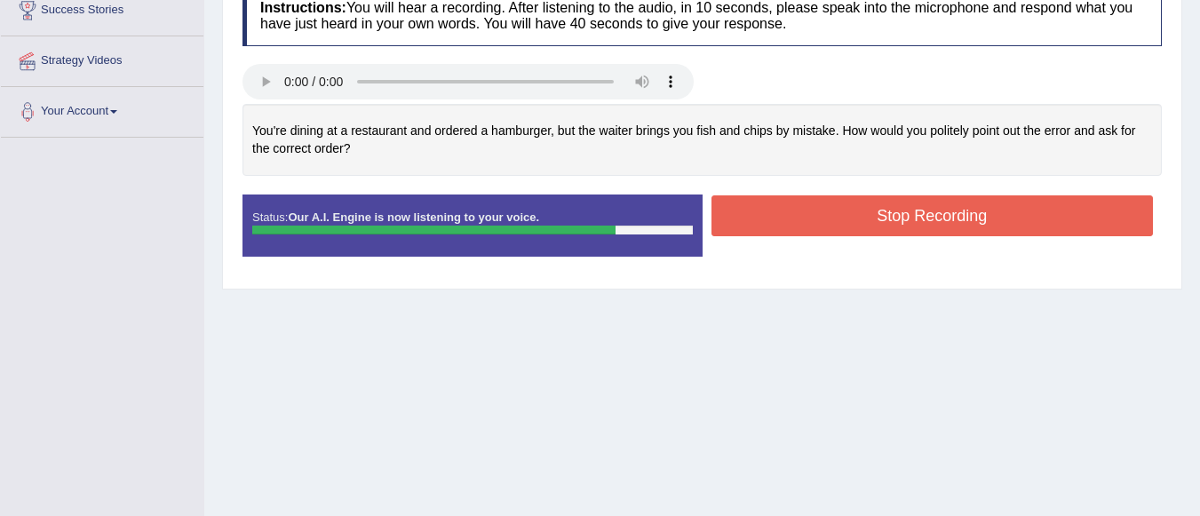
click at [930, 210] on button "Stop Recording" at bounding box center [932, 215] width 442 height 41
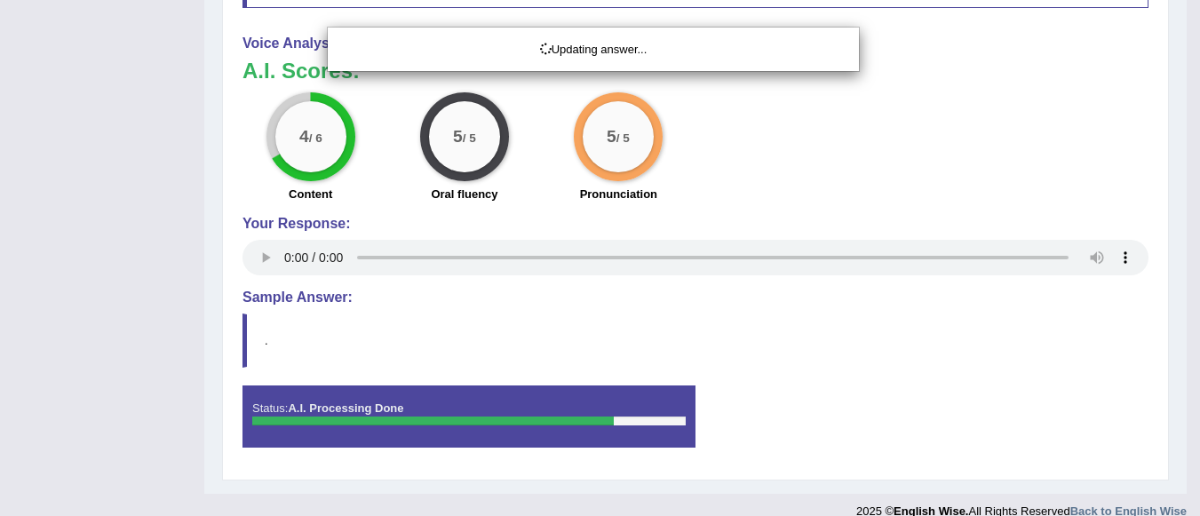
scroll to position [781, 0]
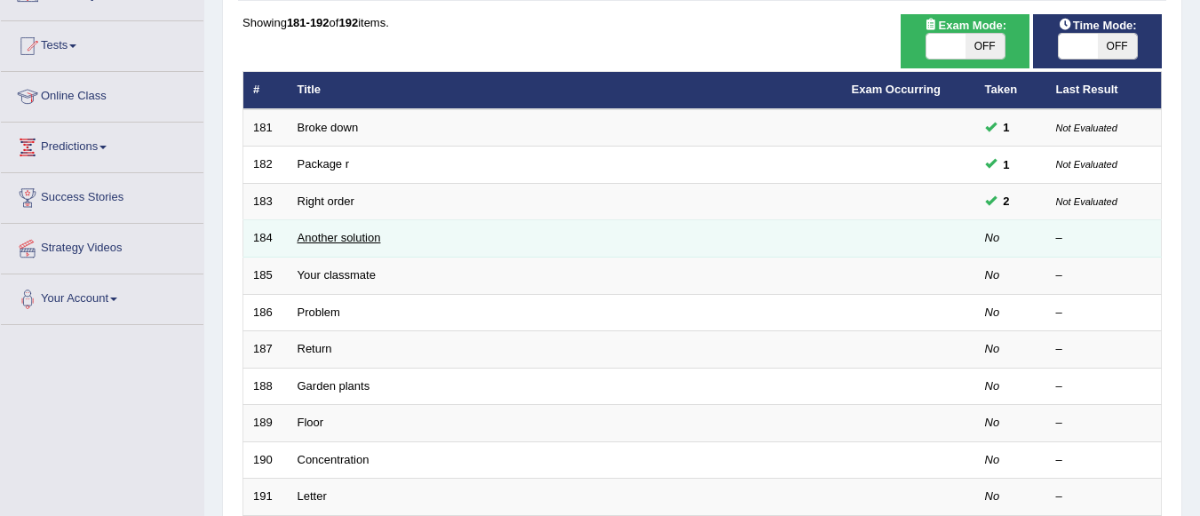
click at [366, 239] on link "Another solution" at bounding box center [338, 237] width 83 height 13
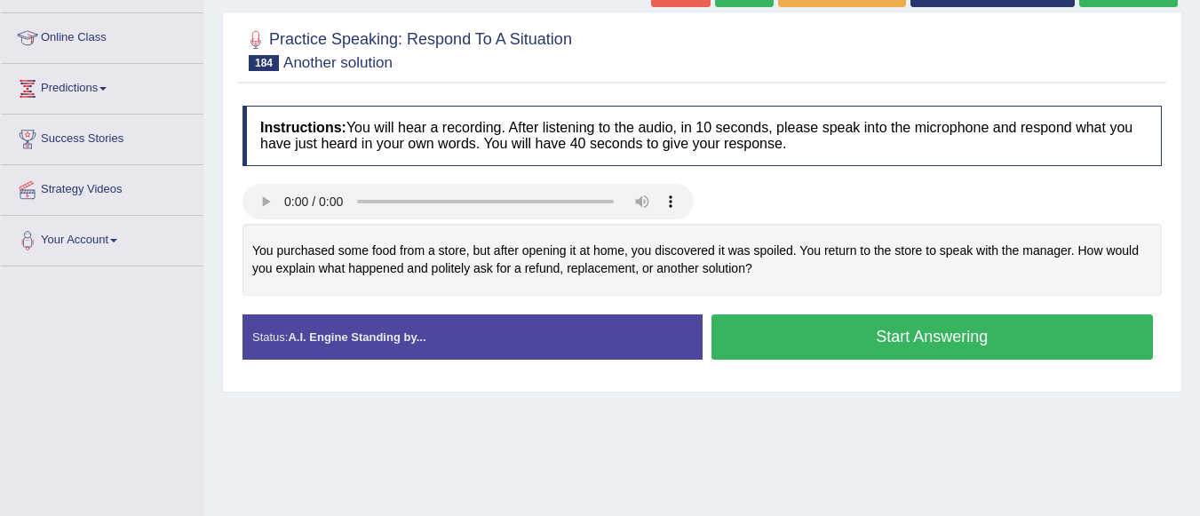
scroll to position [249, 0]
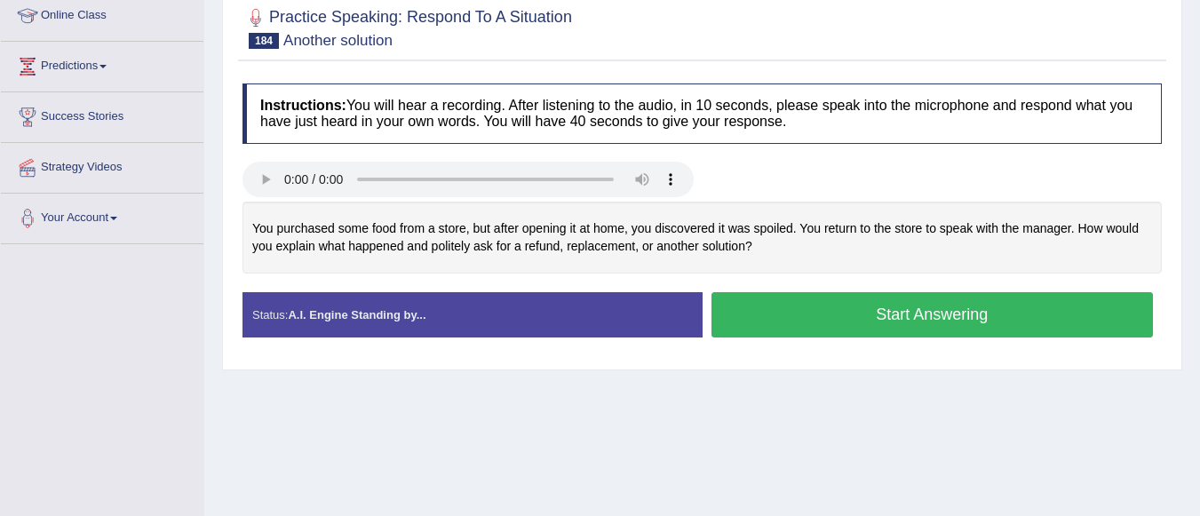
click at [900, 318] on button "Start Answering" at bounding box center [932, 314] width 442 height 45
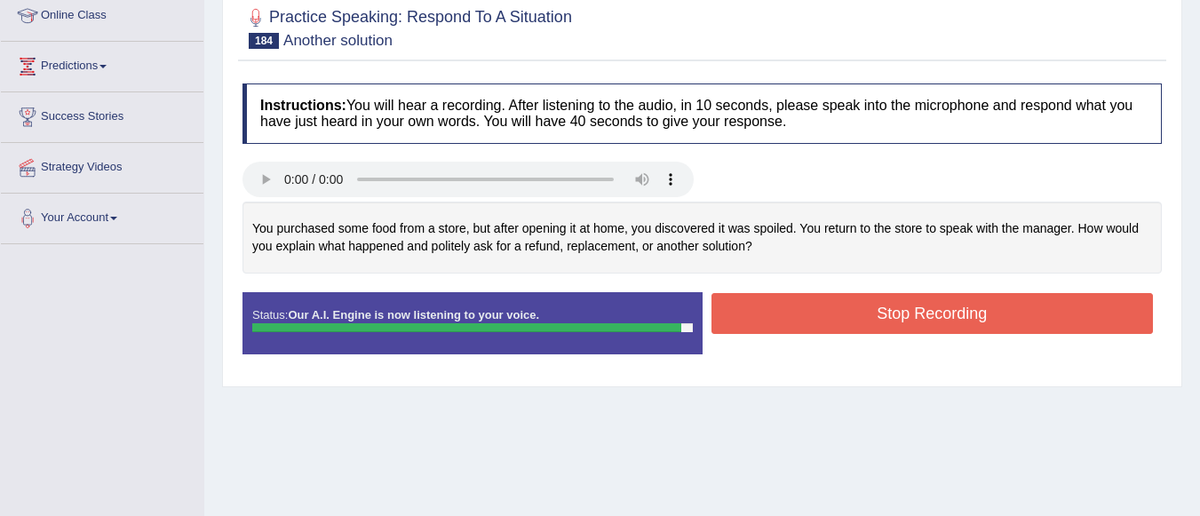
click at [886, 305] on button "Stop Recording" at bounding box center [932, 313] width 442 height 41
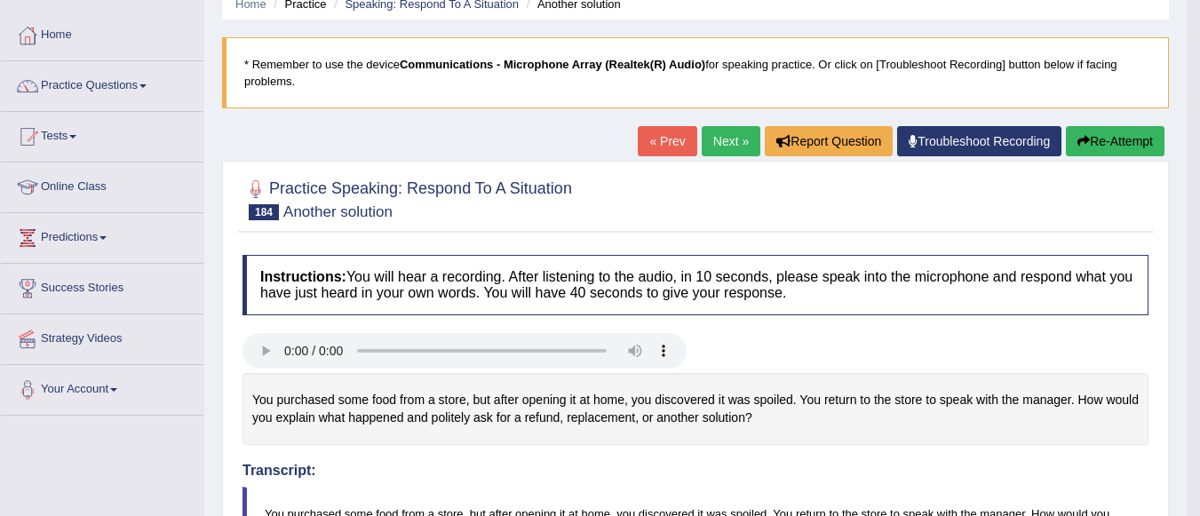
scroll to position [71, 0]
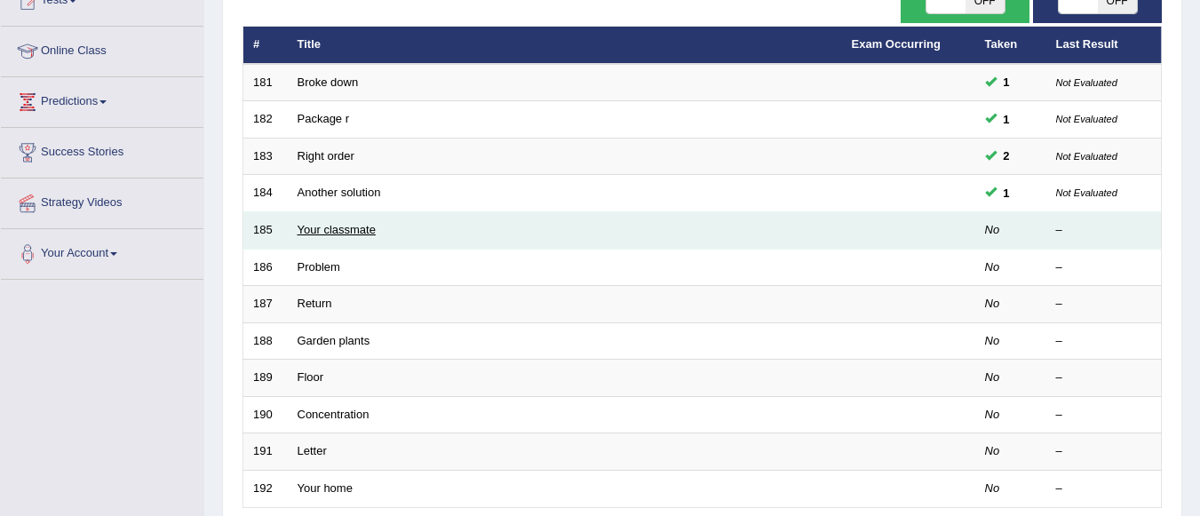
click at [361, 230] on link "Your classmate" at bounding box center [336, 229] width 78 height 13
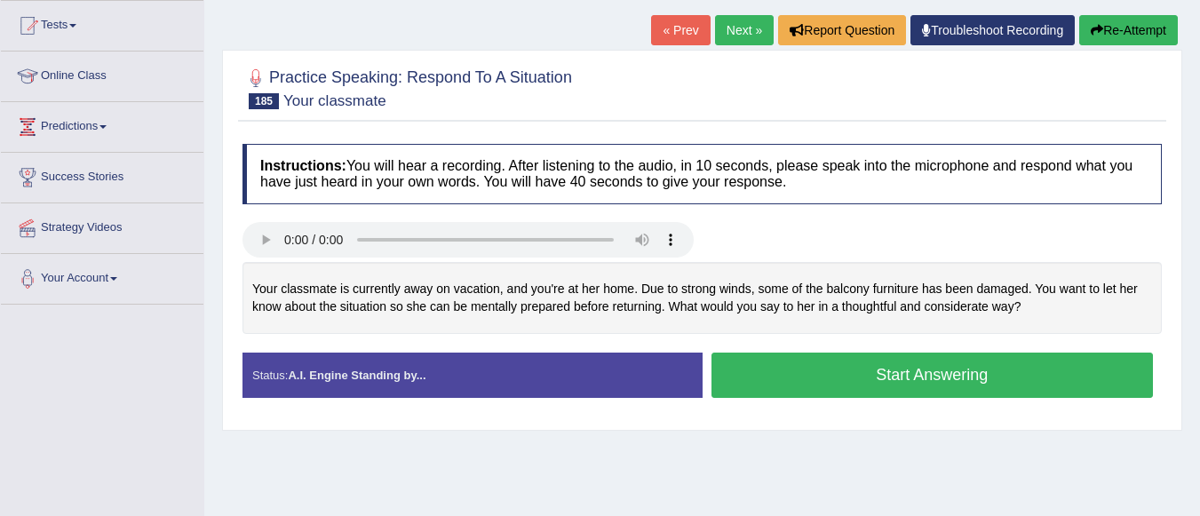
scroll to position [272, 0]
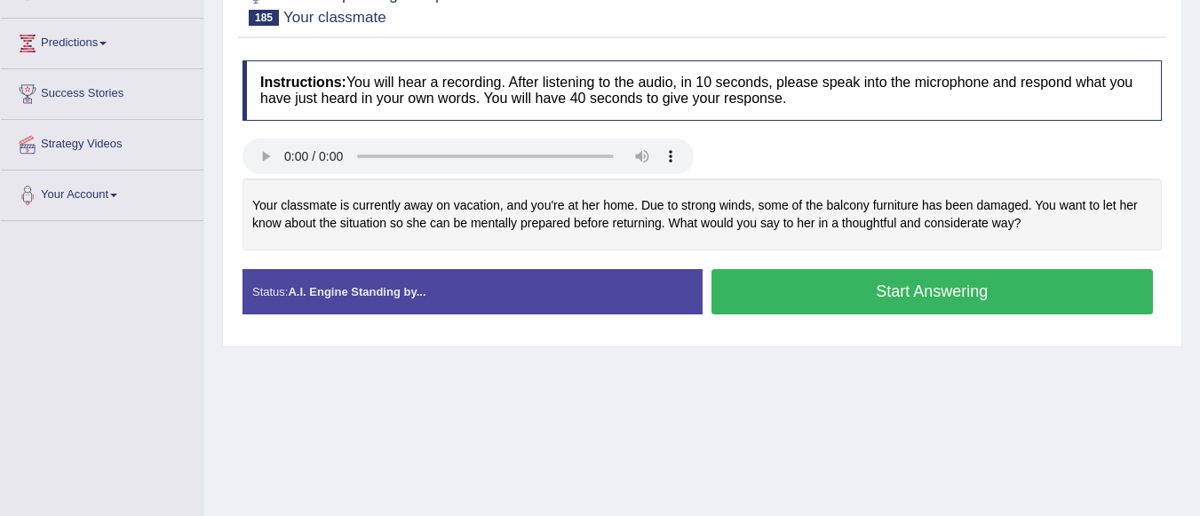
click at [875, 284] on button "Start Answering" at bounding box center [932, 291] width 442 height 45
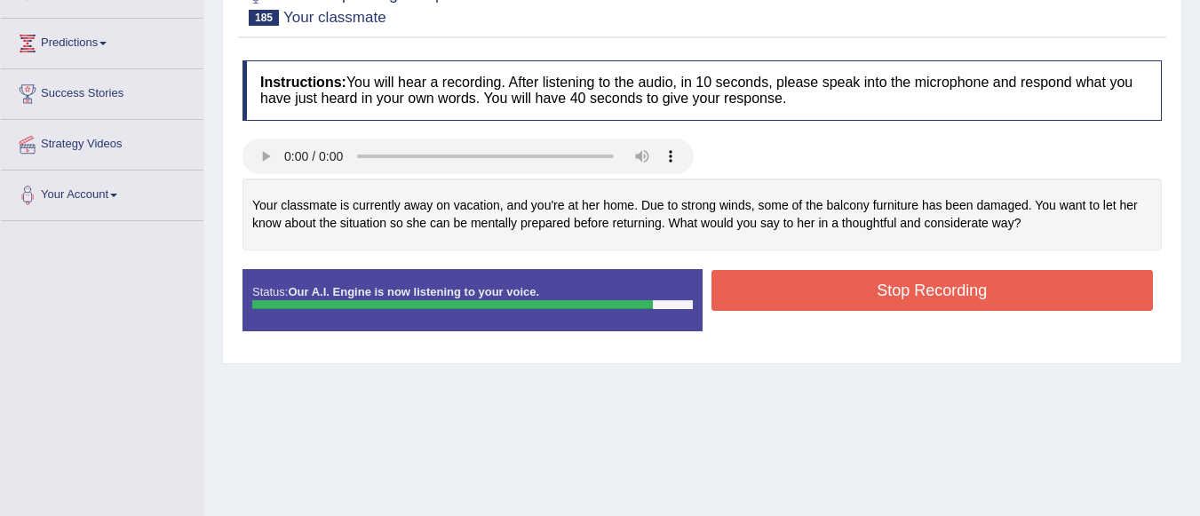
click at [875, 284] on button "Stop Recording" at bounding box center [932, 290] width 442 height 41
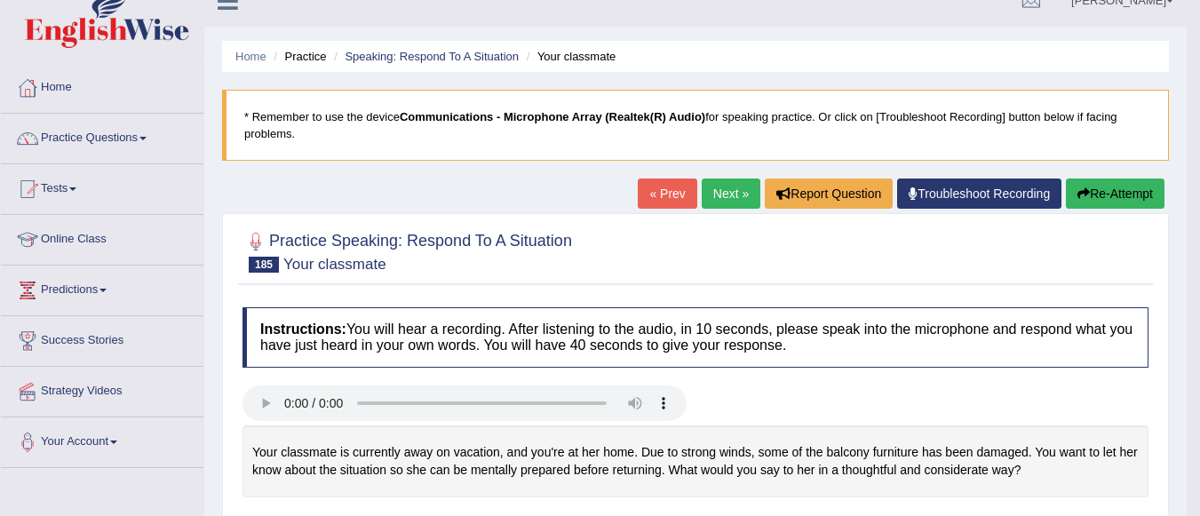
scroll to position [0, 0]
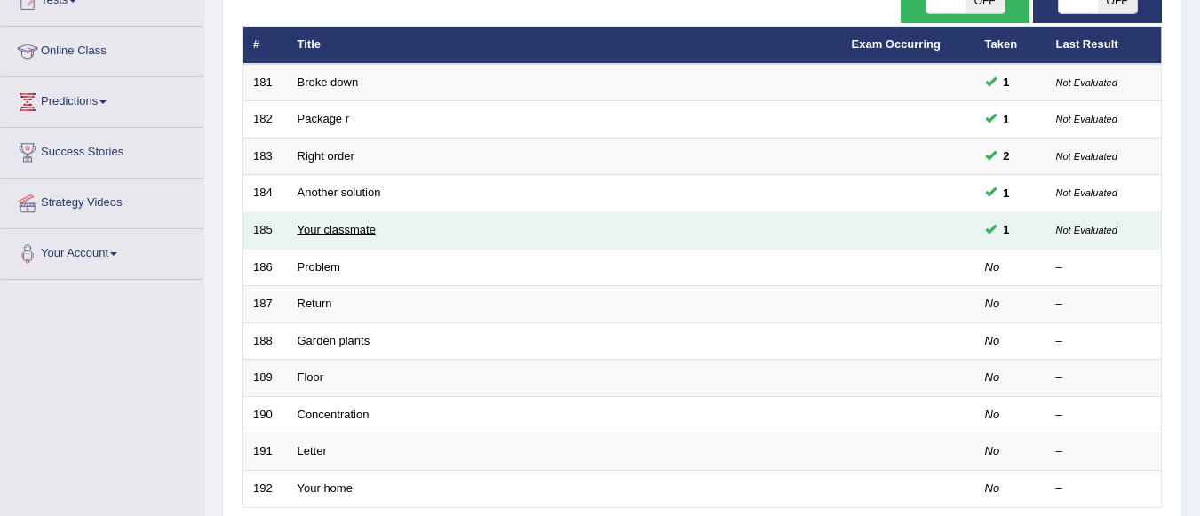
click at [366, 228] on link "Your classmate" at bounding box center [336, 229] width 78 height 13
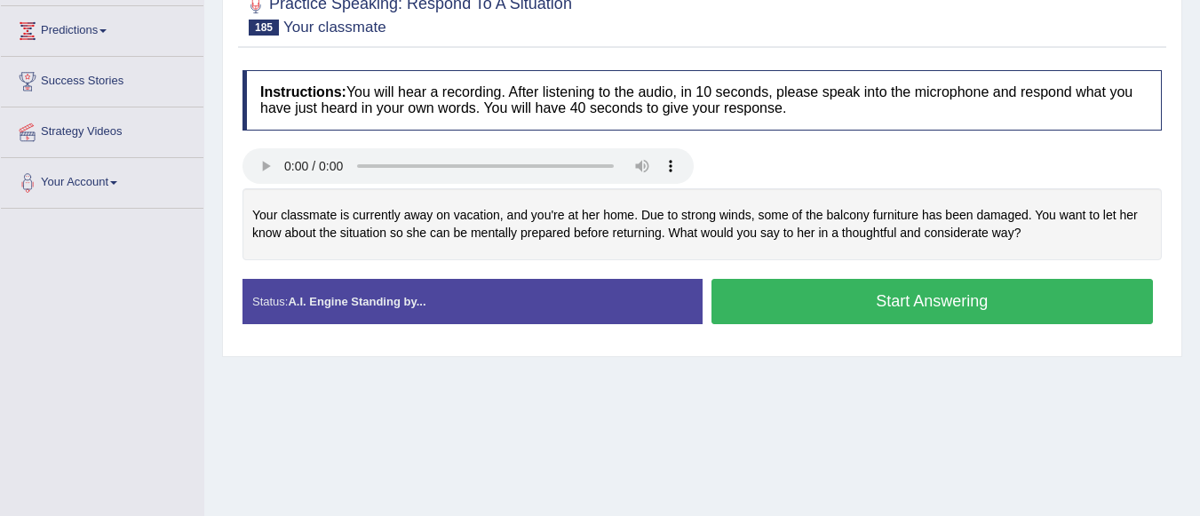
click at [858, 297] on button "Start Answering" at bounding box center [932, 301] width 442 height 45
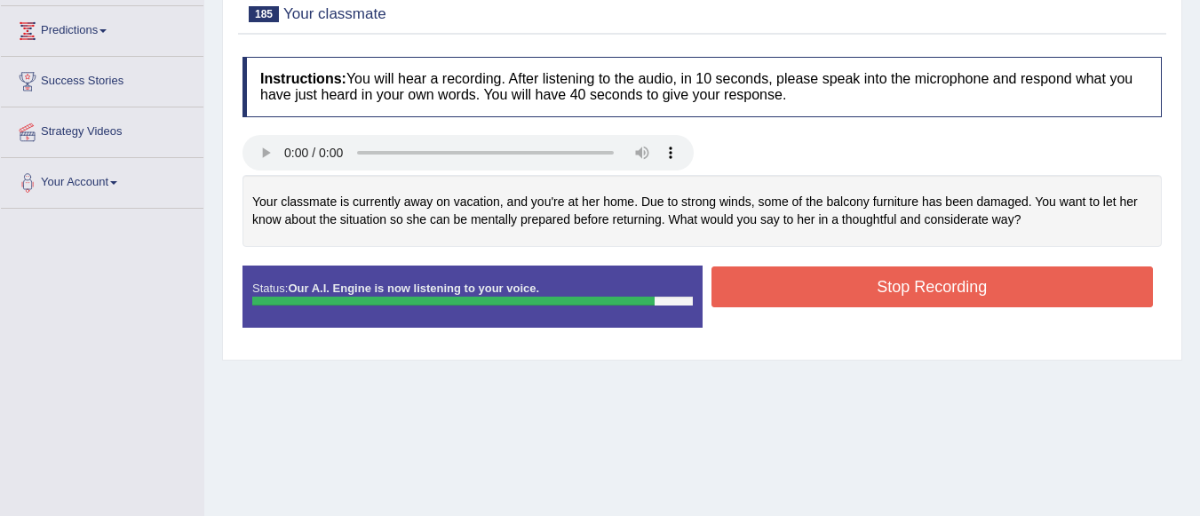
click at [882, 280] on button "Stop Recording" at bounding box center [932, 286] width 442 height 41
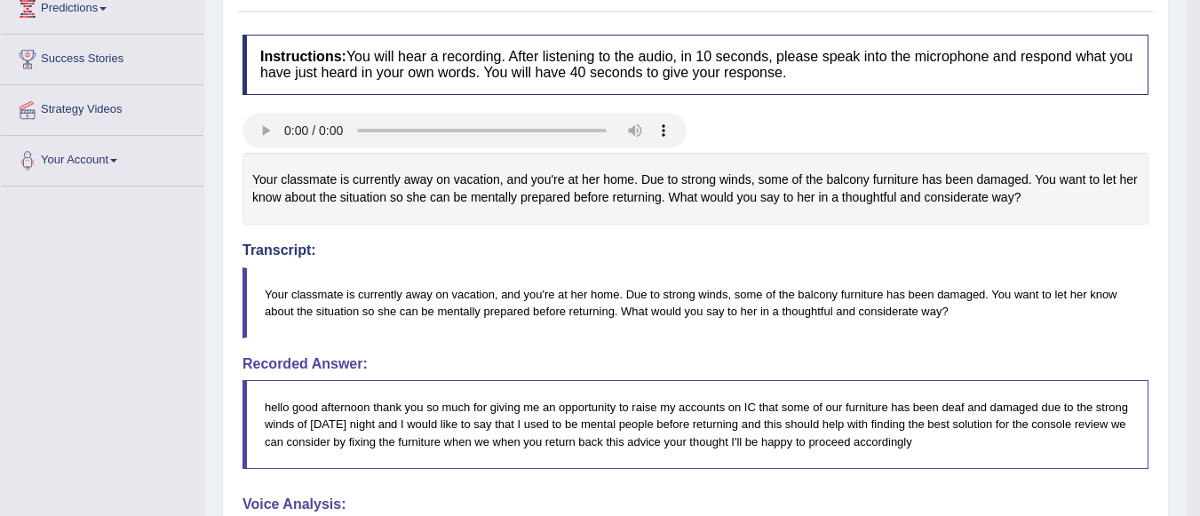
scroll to position [71, 0]
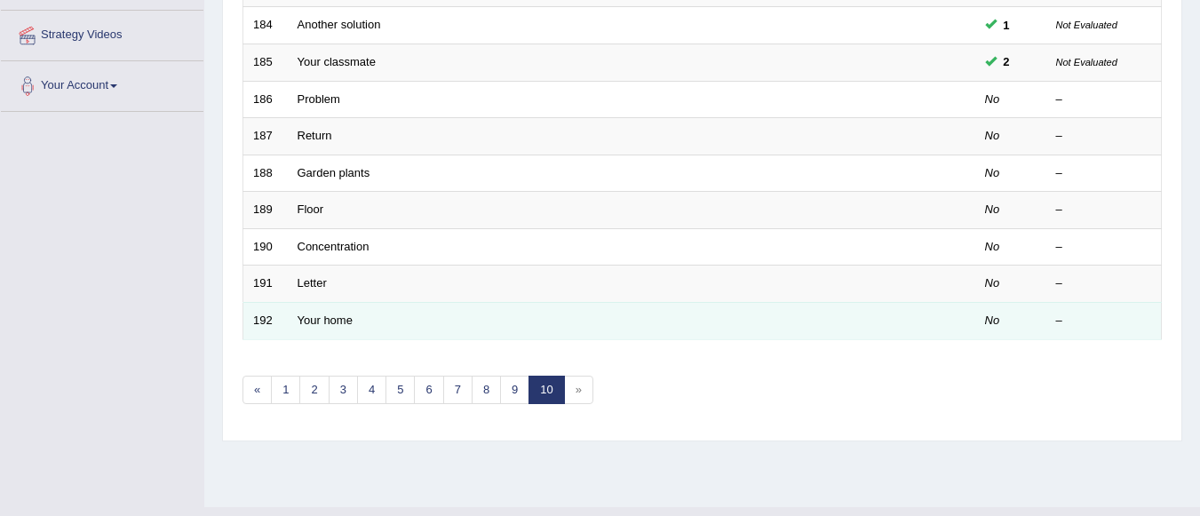
scroll to position [239, 0]
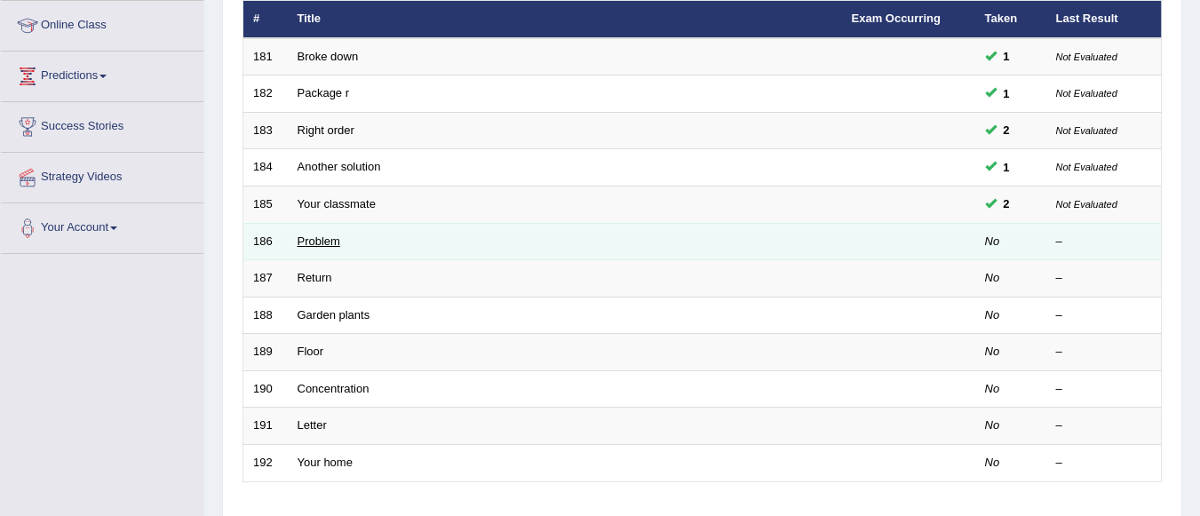
click at [336, 242] on link "Problem" at bounding box center [318, 240] width 43 height 13
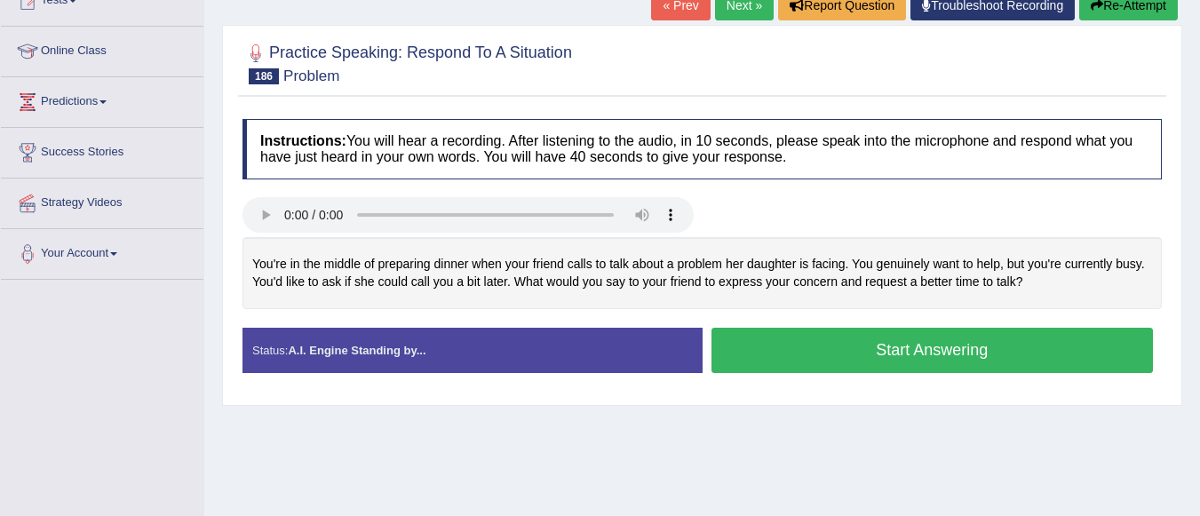
click at [851, 349] on button "Start Answering" at bounding box center [932, 350] width 442 height 45
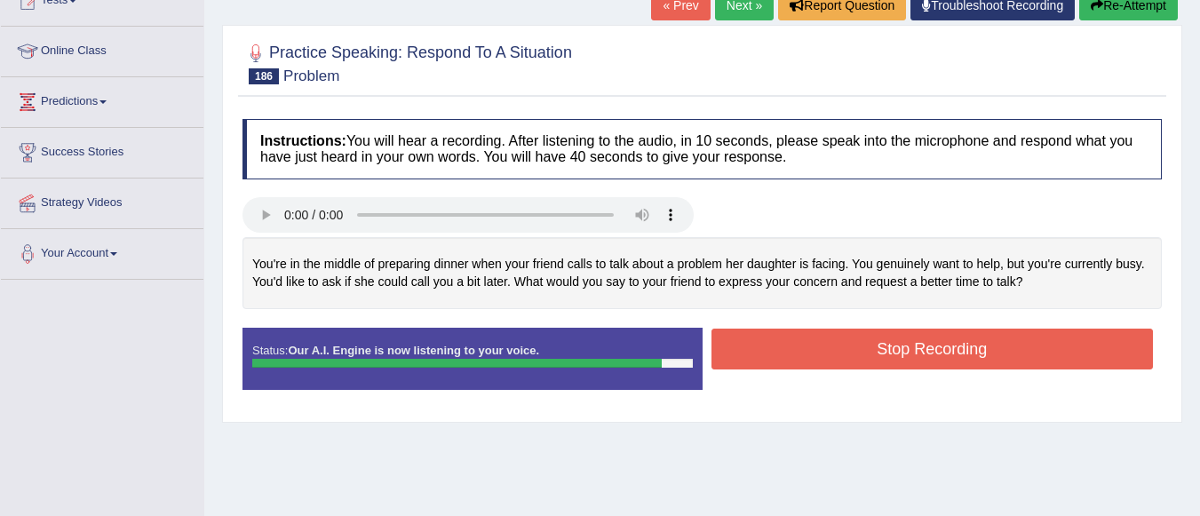
click at [872, 335] on button "Stop Recording" at bounding box center [932, 349] width 442 height 41
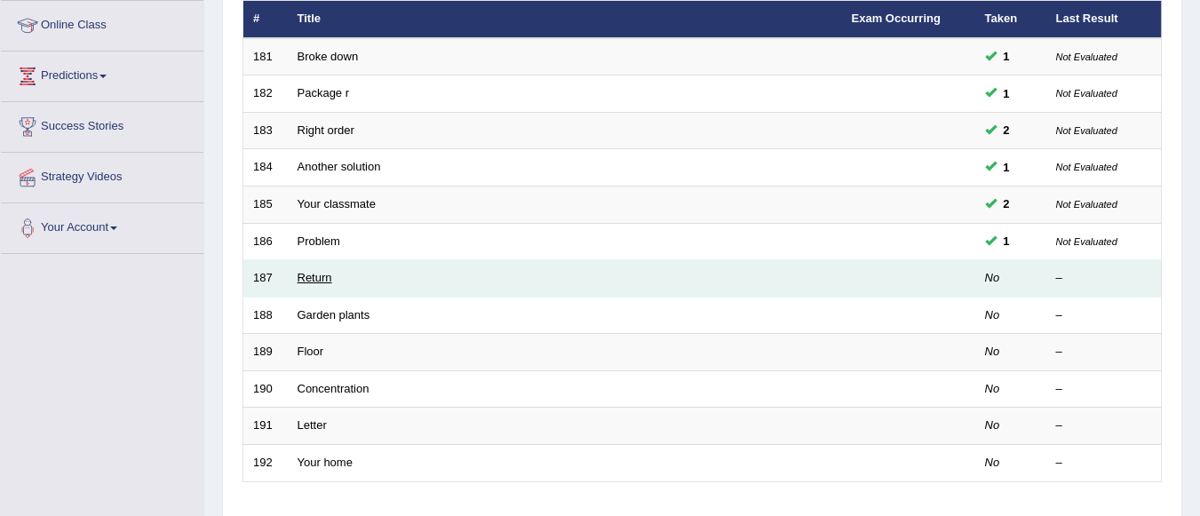
click at [324, 281] on link "Return" at bounding box center [314, 277] width 35 height 13
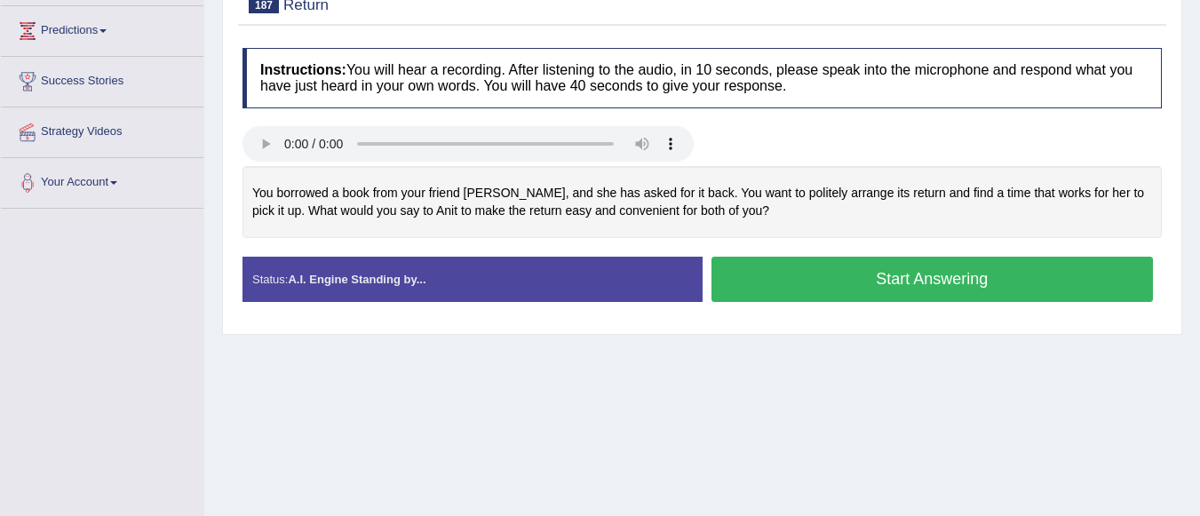
click at [841, 280] on button "Start Answering" at bounding box center [932, 279] width 442 height 45
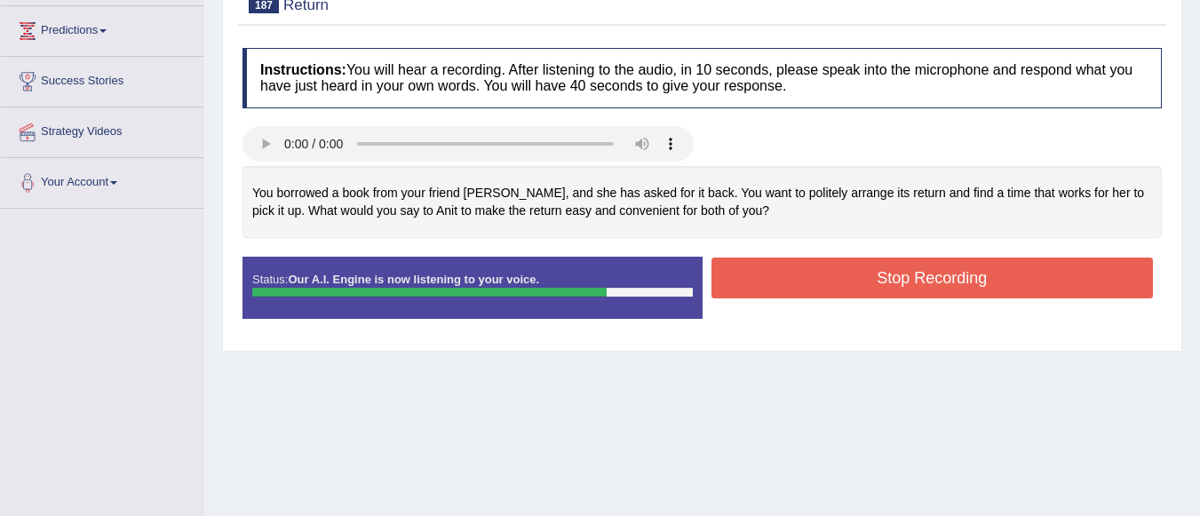
click at [841, 280] on button "Stop Recording" at bounding box center [932, 278] width 442 height 41
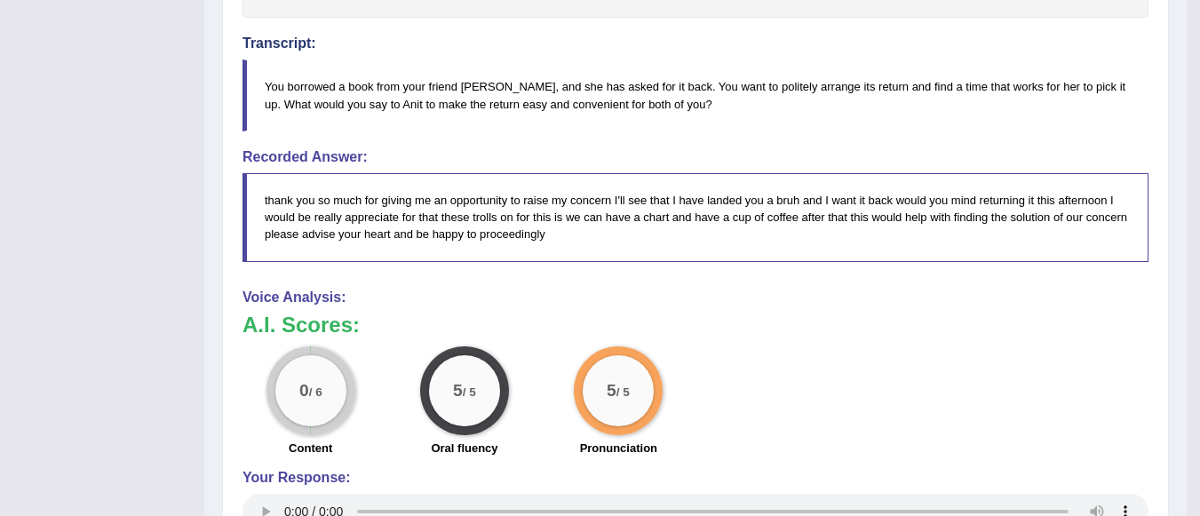
scroll to position [425, 0]
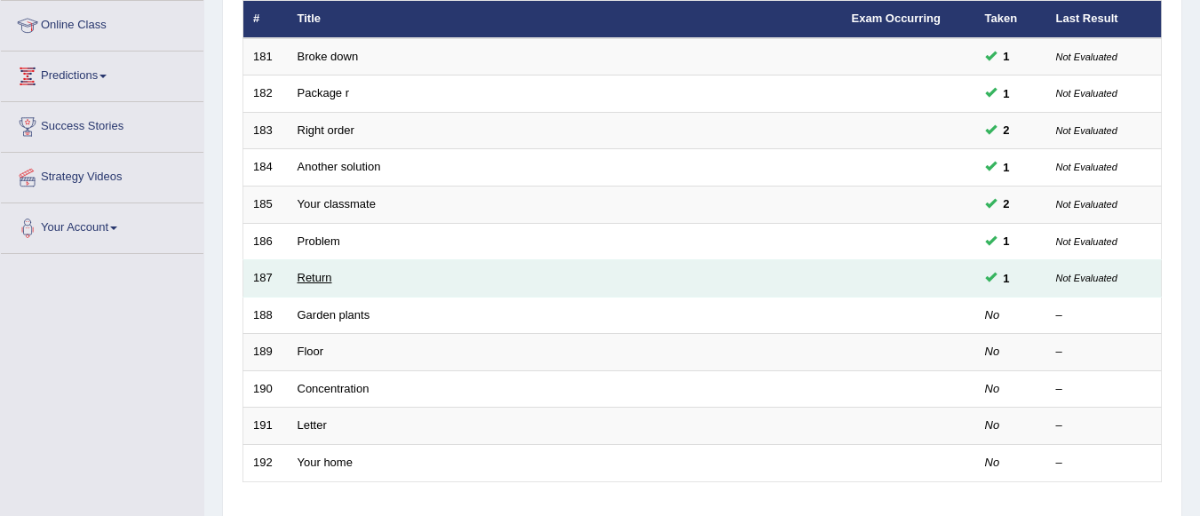
click at [323, 276] on link "Return" at bounding box center [314, 277] width 35 height 13
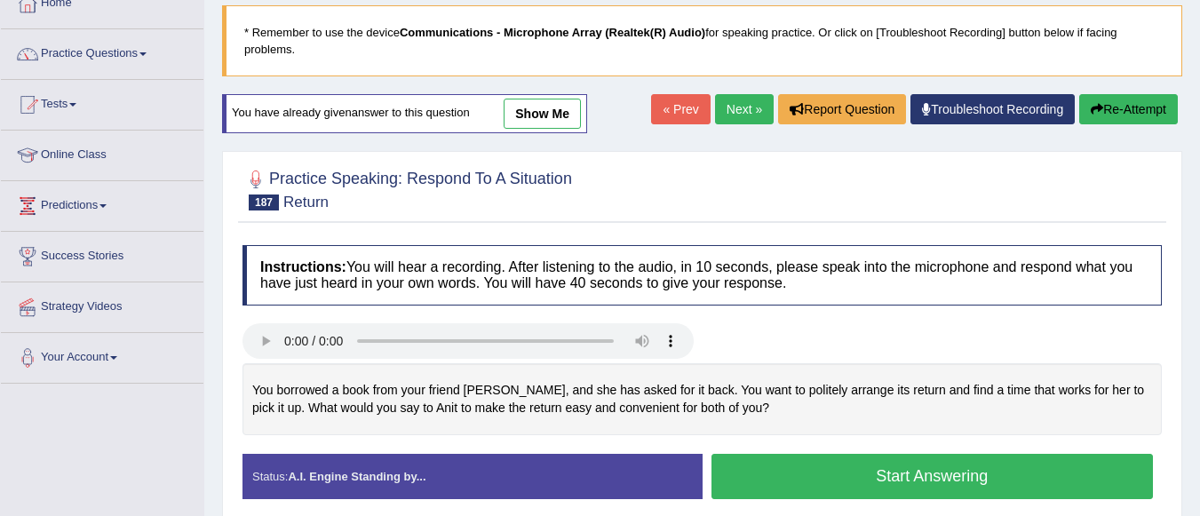
scroll to position [199, 0]
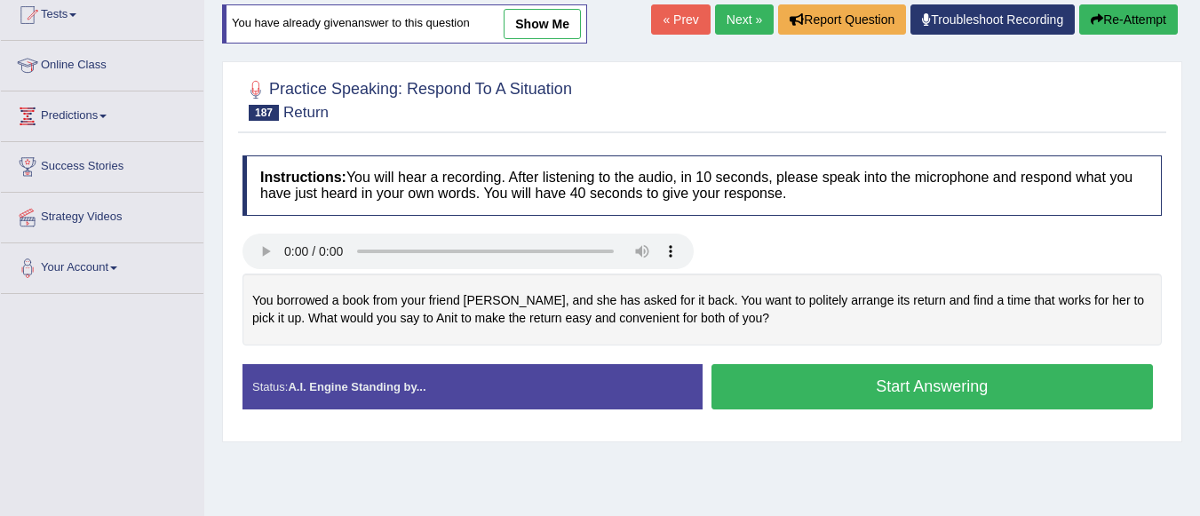
click at [823, 384] on button "Start Answering" at bounding box center [932, 386] width 442 height 45
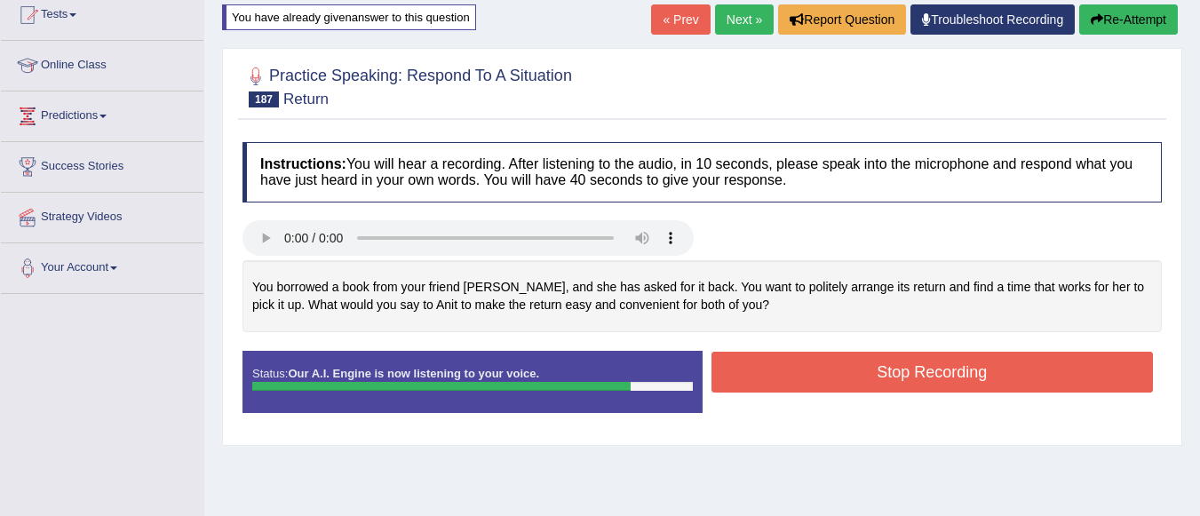
click at [872, 368] on button "Stop Recording" at bounding box center [932, 372] width 442 height 41
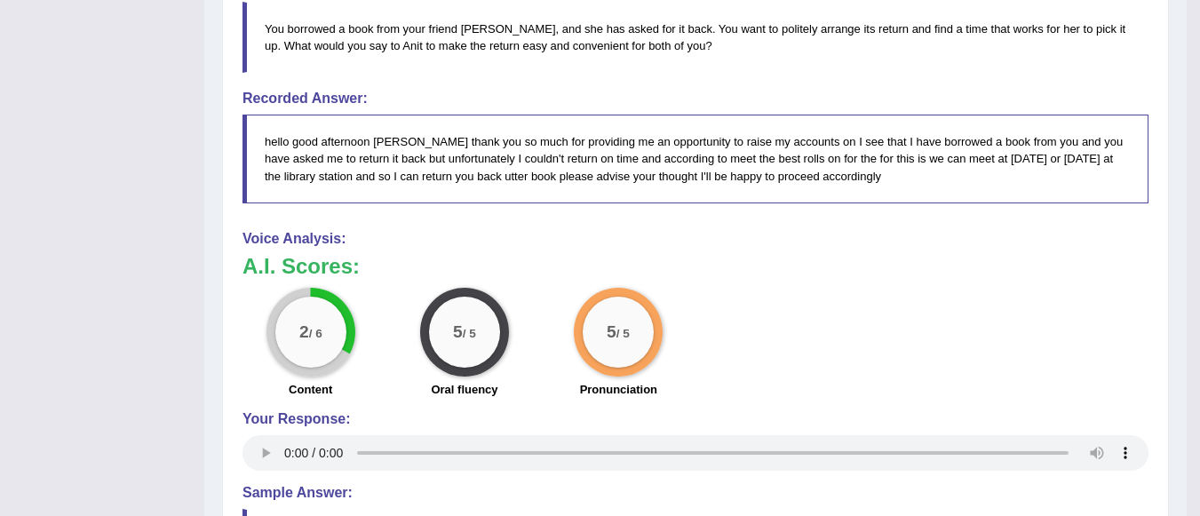
scroll to position [643, 0]
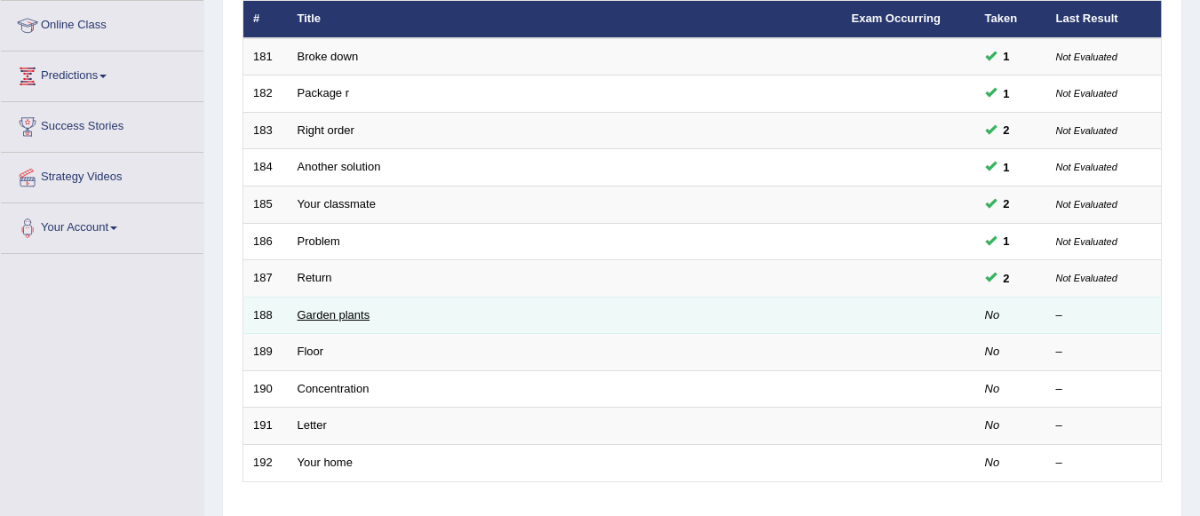
click at [338, 314] on link "Garden plants" at bounding box center [333, 314] width 73 height 13
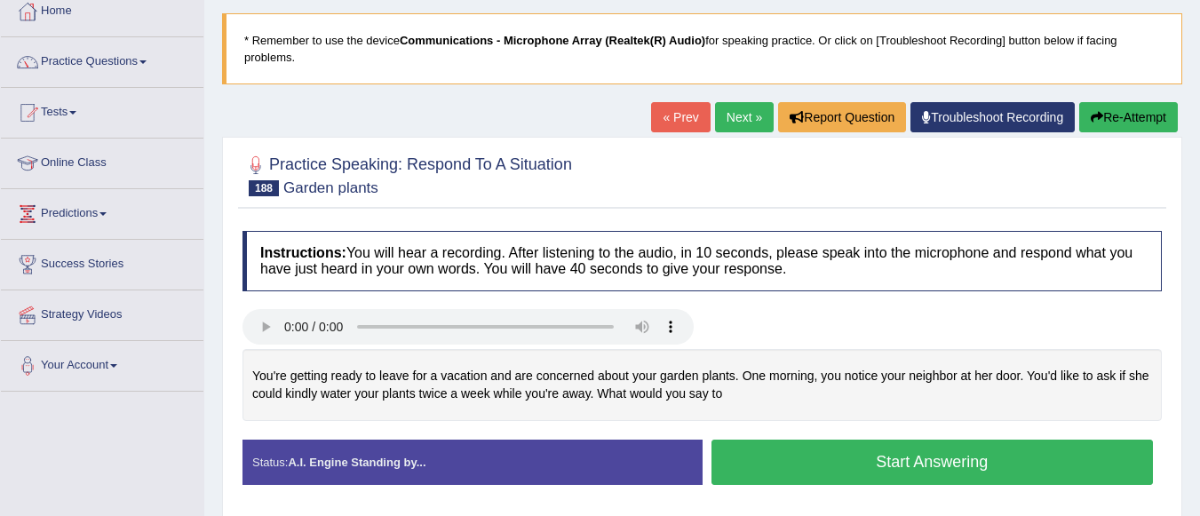
scroll to position [213, 0]
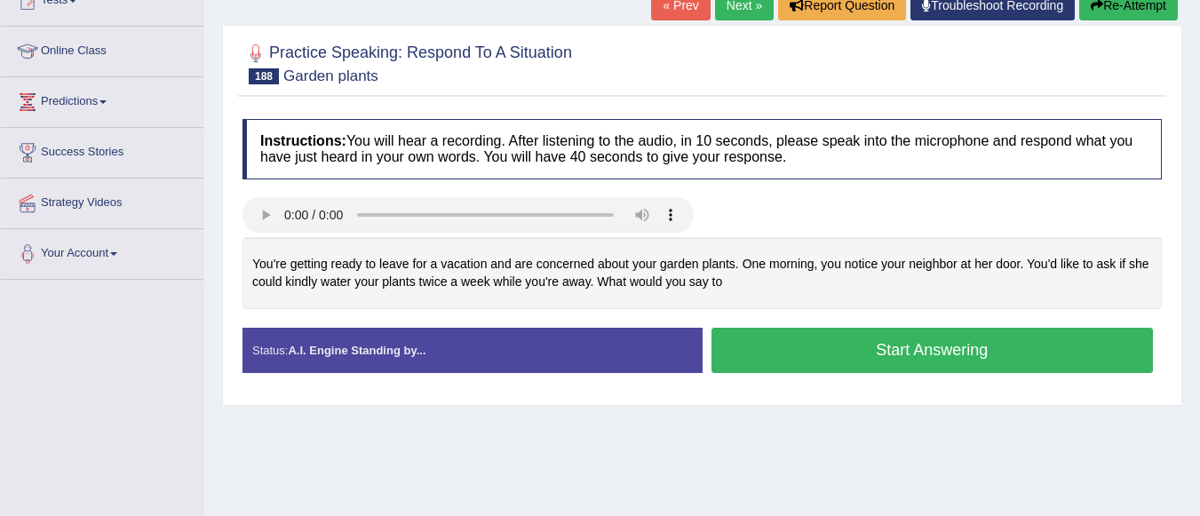
click at [809, 348] on button "Start Answering" at bounding box center [932, 350] width 442 height 45
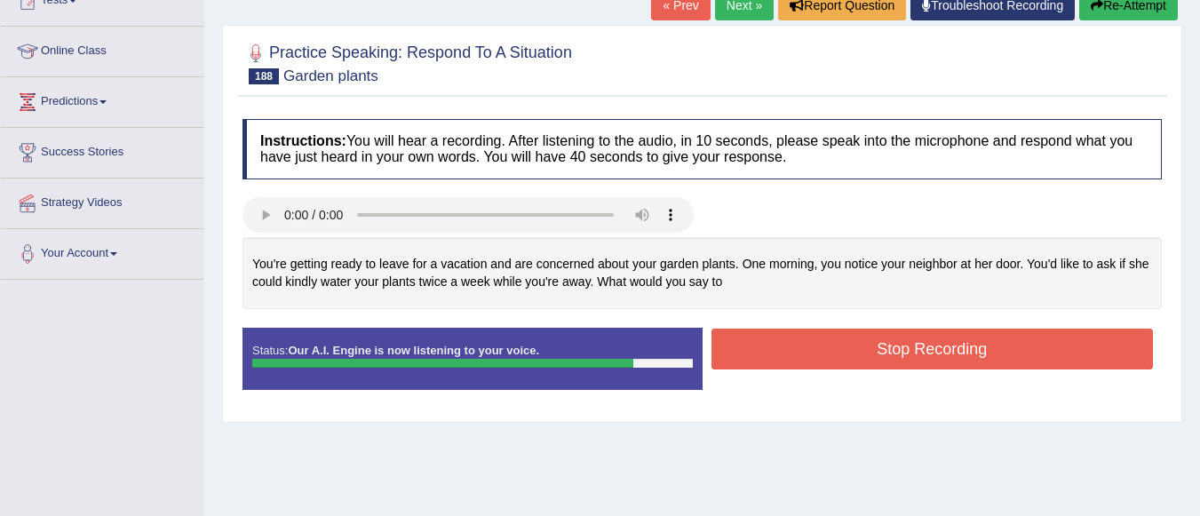
click at [809, 348] on button "Stop Recording" at bounding box center [932, 349] width 442 height 41
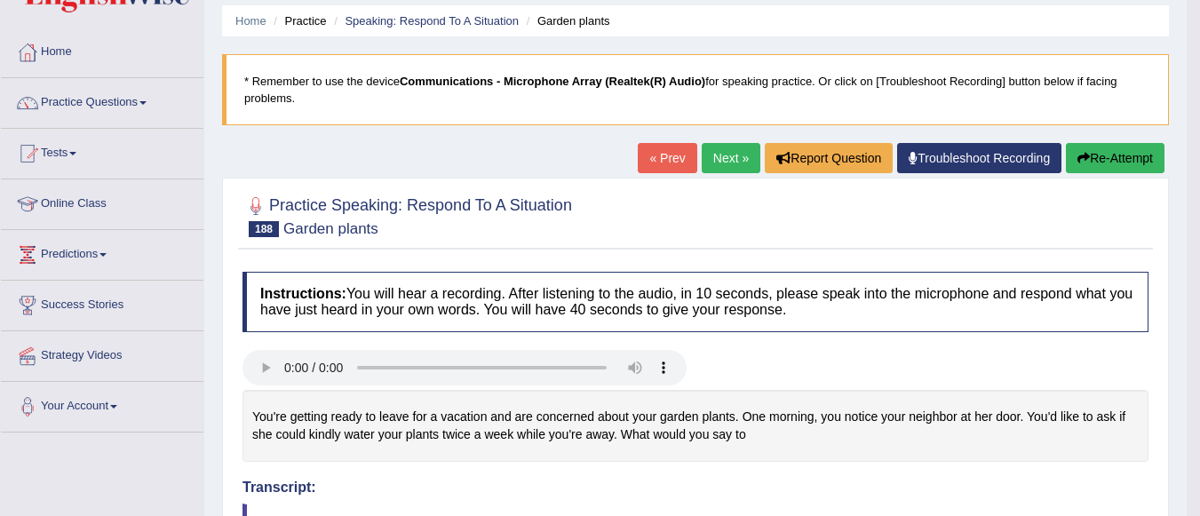
scroll to position [0, 0]
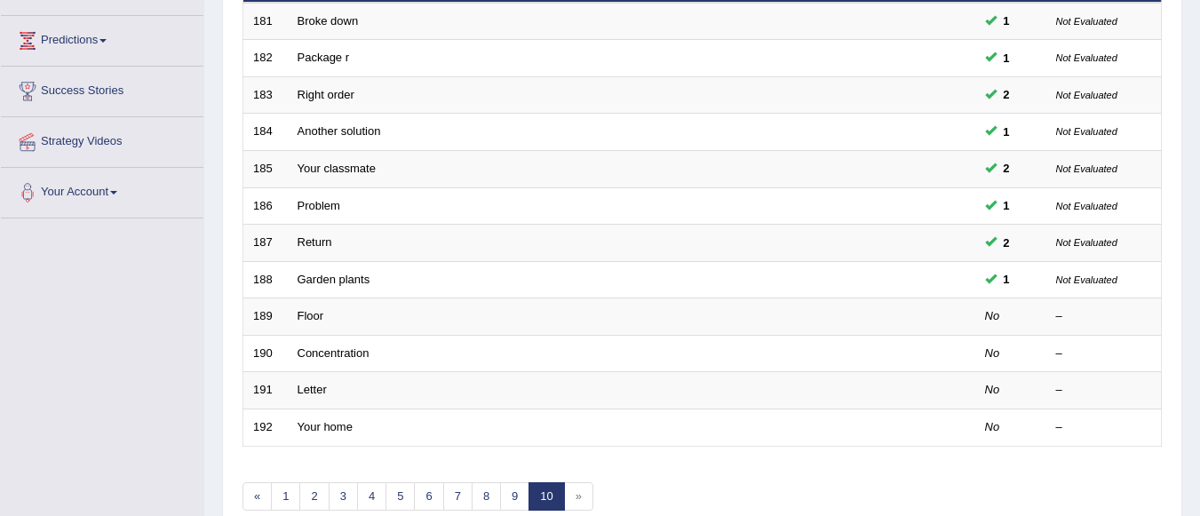
scroll to position [416, 0]
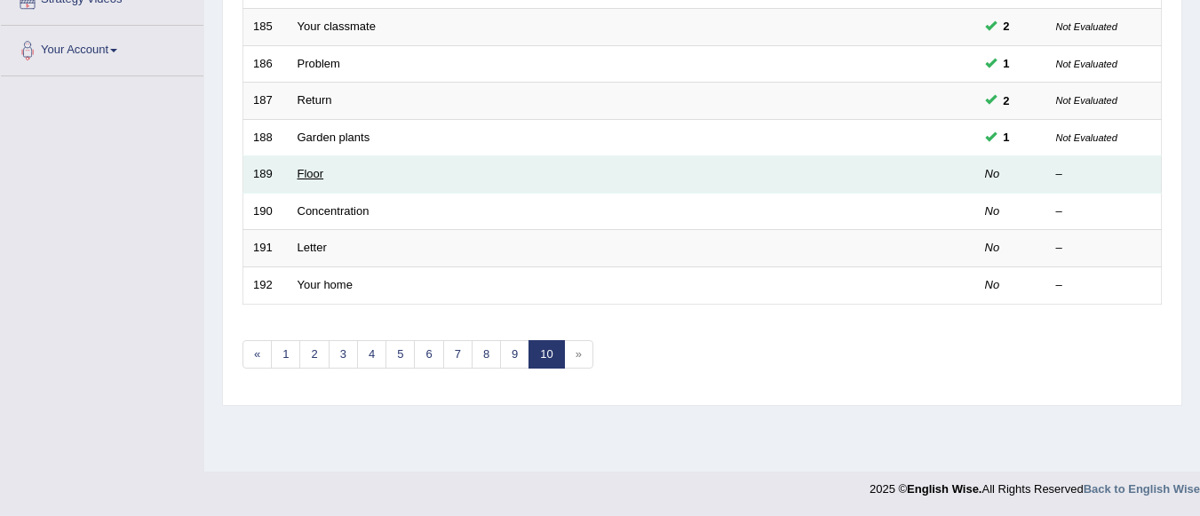
click at [317, 176] on link "Floor" at bounding box center [310, 173] width 27 height 13
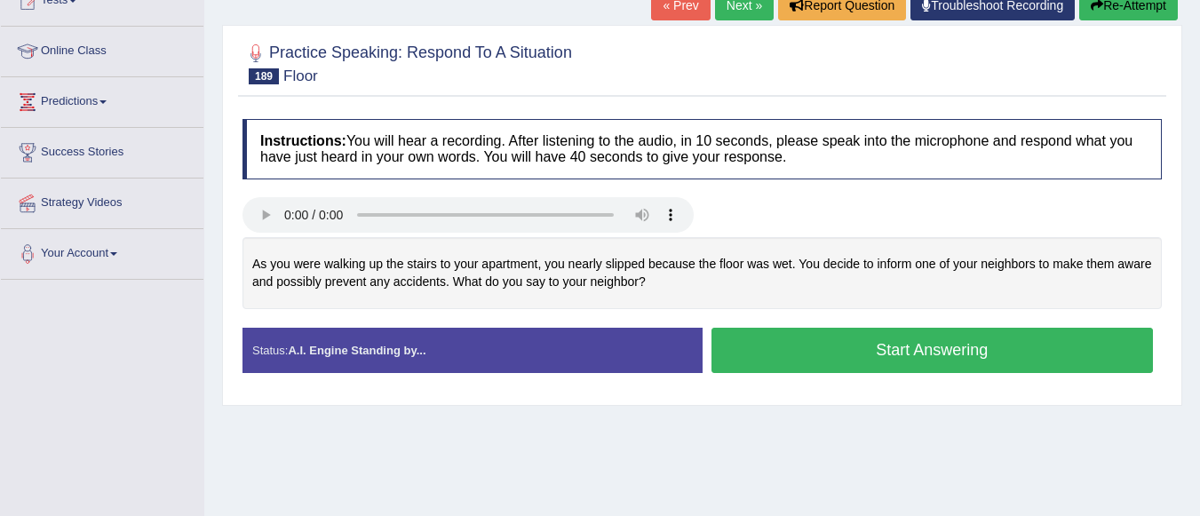
scroll to position [249, 0]
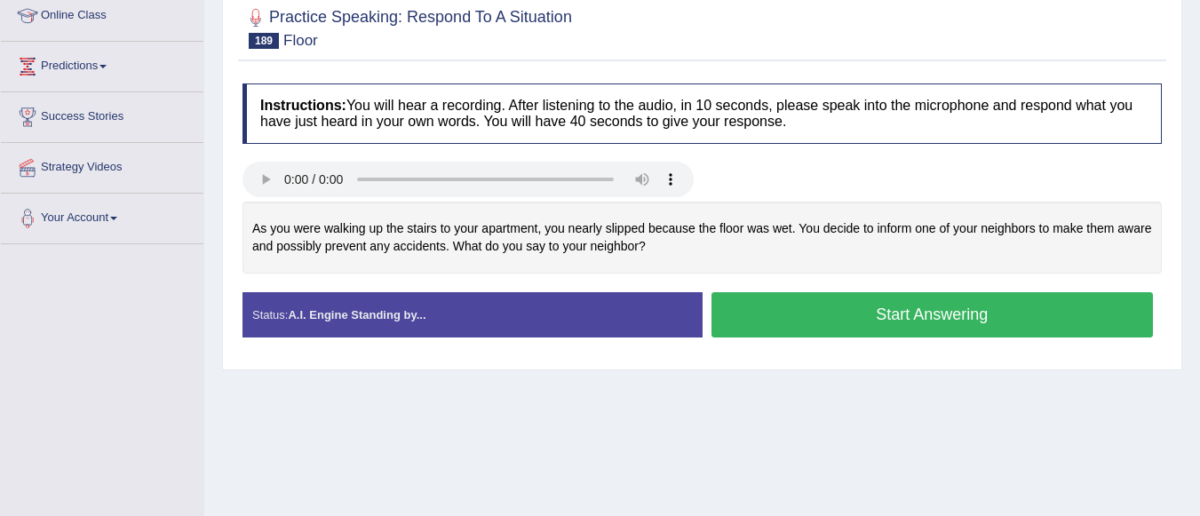
click at [861, 313] on button "Start Answering" at bounding box center [932, 314] width 442 height 45
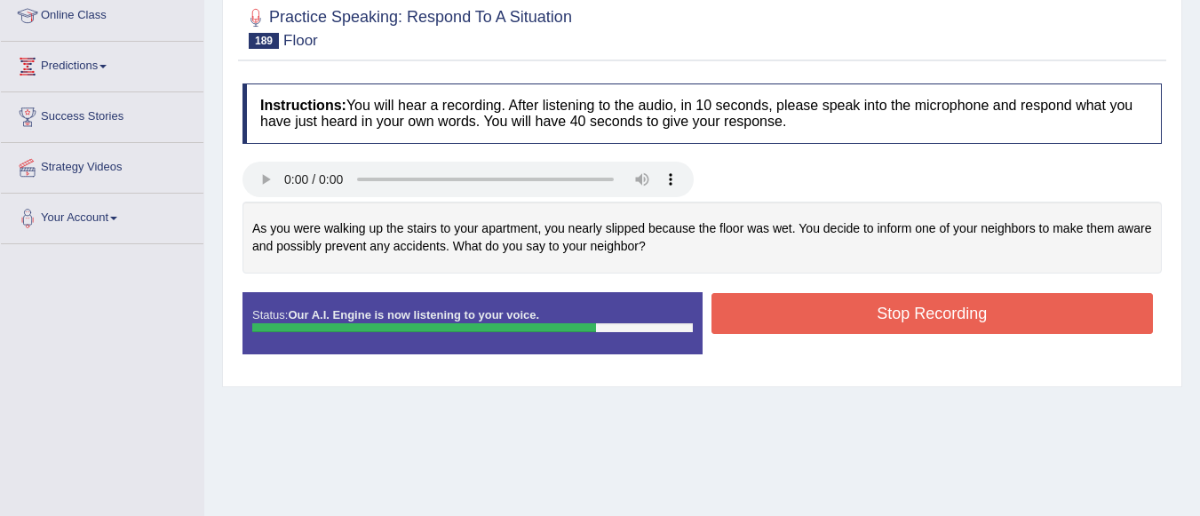
click at [861, 313] on button "Stop Recording" at bounding box center [932, 313] width 442 height 41
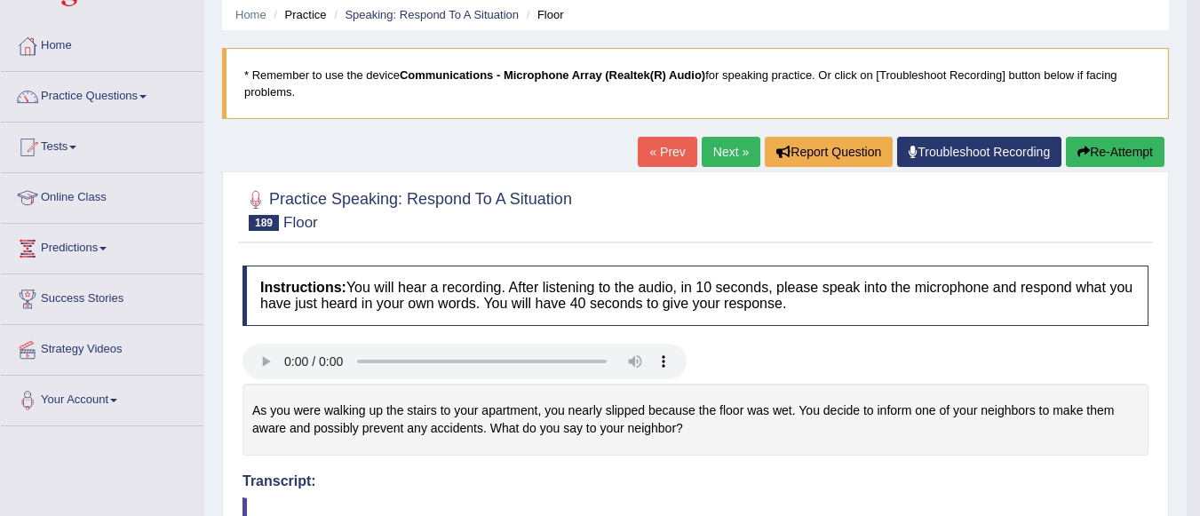
scroll to position [0, 0]
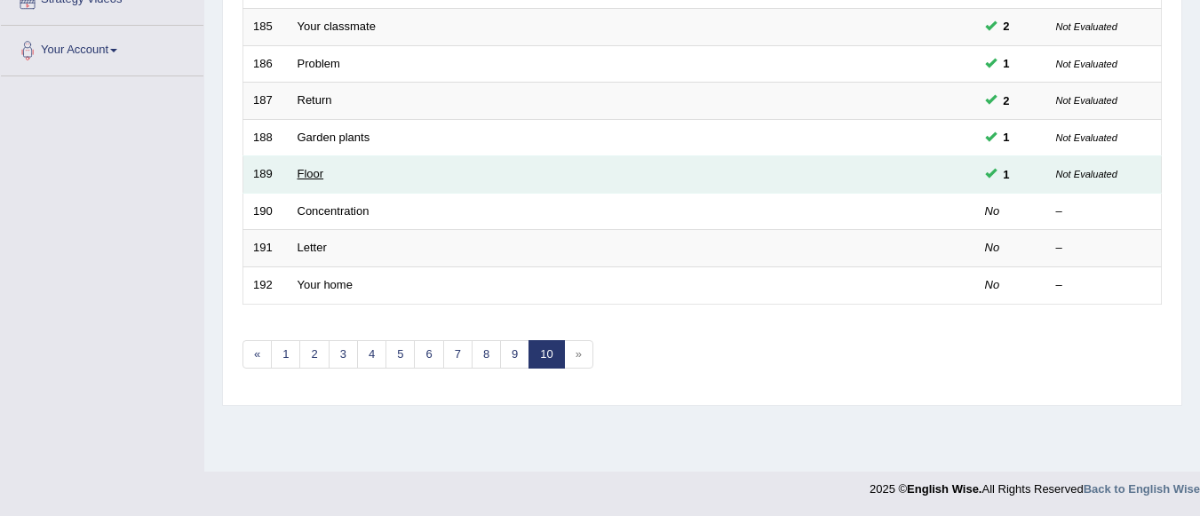
click at [319, 175] on link "Floor" at bounding box center [310, 173] width 27 height 13
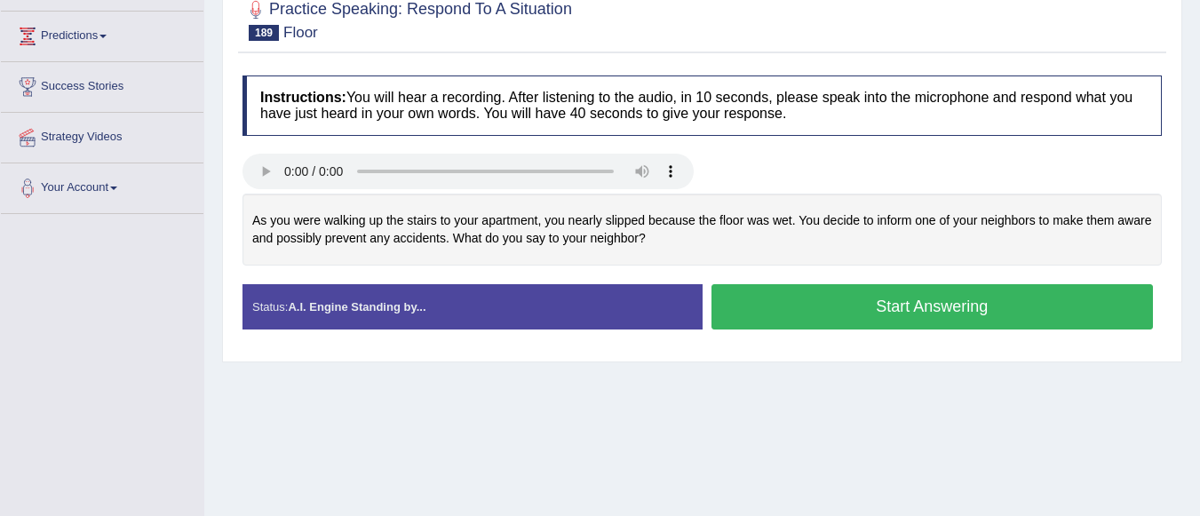
scroll to position [284, 0]
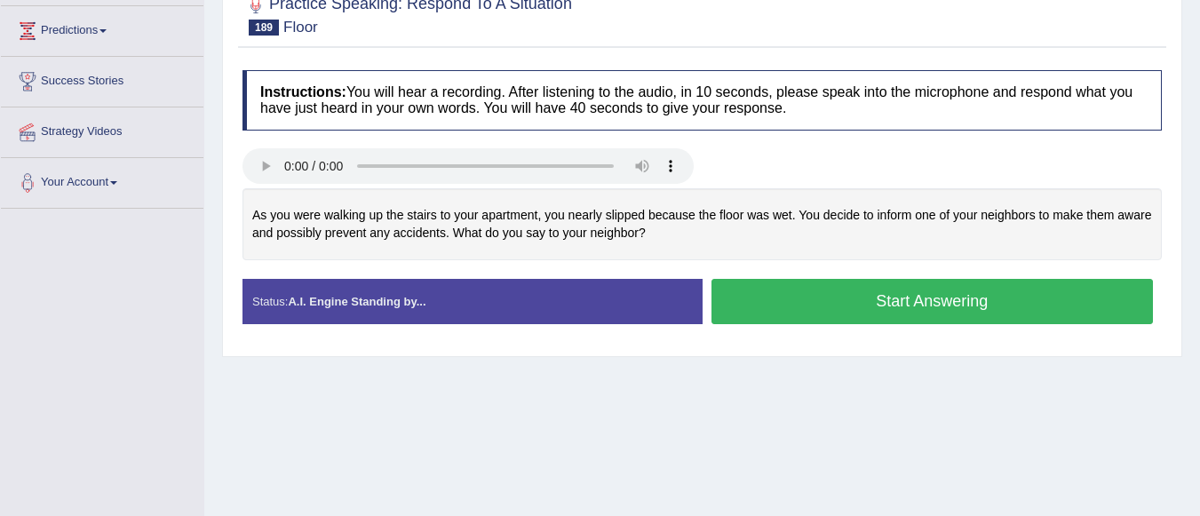
click at [923, 300] on button "Start Answering" at bounding box center [932, 301] width 442 height 45
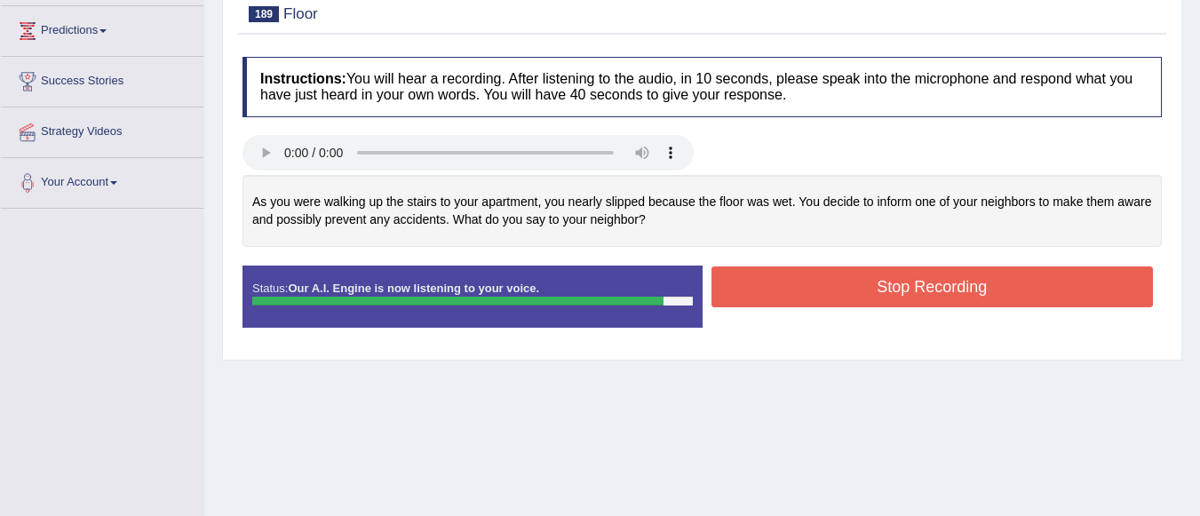
click at [906, 286] on button "Stop Recording" at bounding box center [932, 286] width 442 height 41
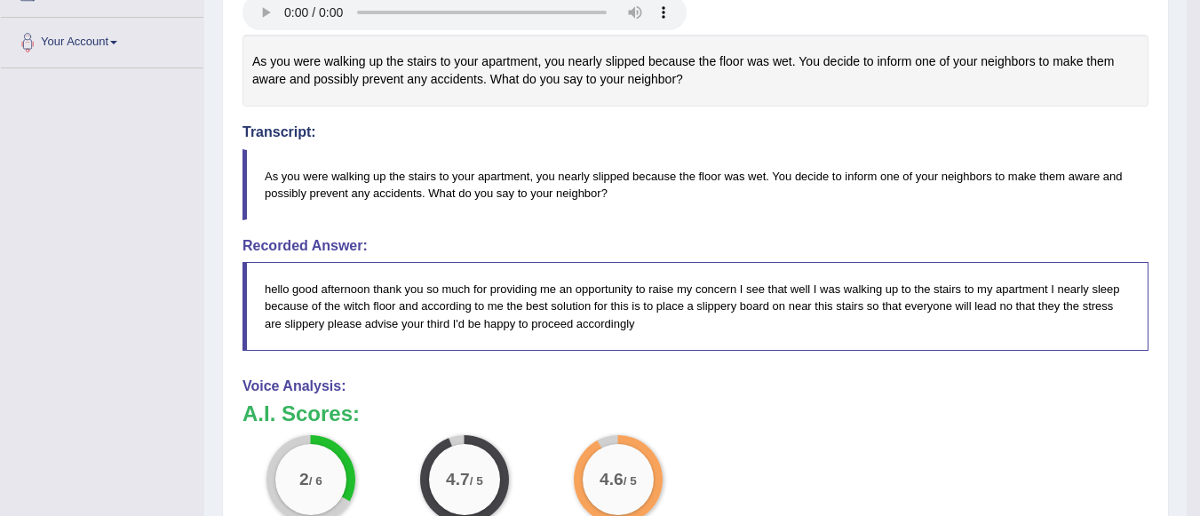
scroll to position [426, 0]
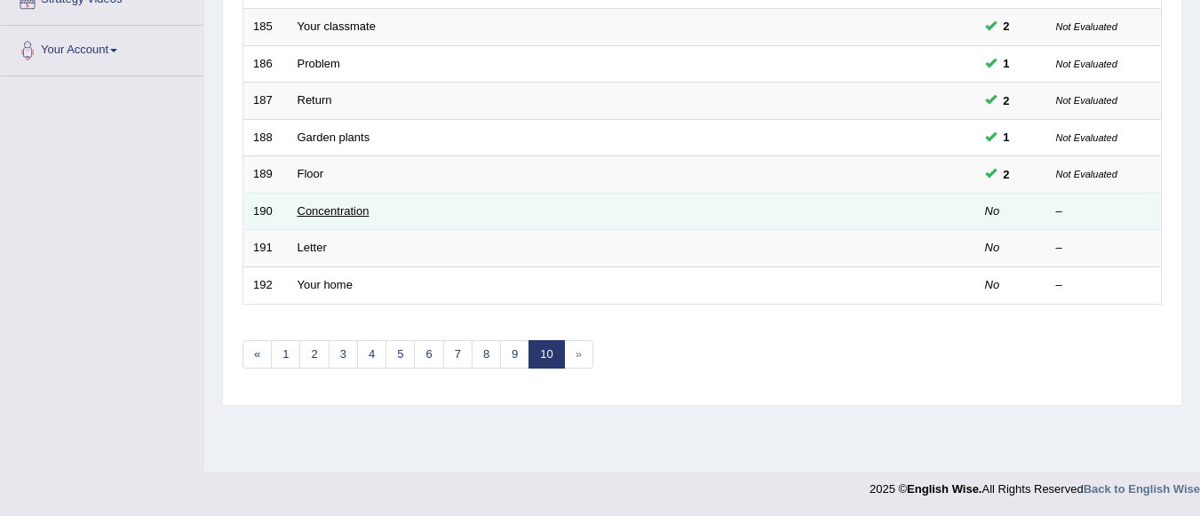
click at [354, 213] on link "Concentration" at bounding box center [333, 210] width 72 height 13
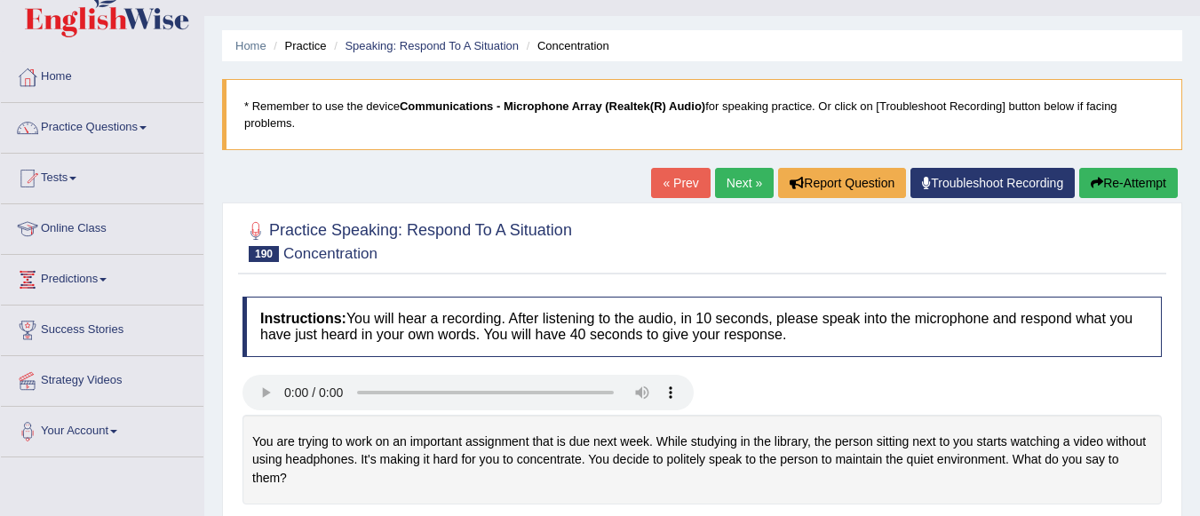
scroll to position [178, 0]
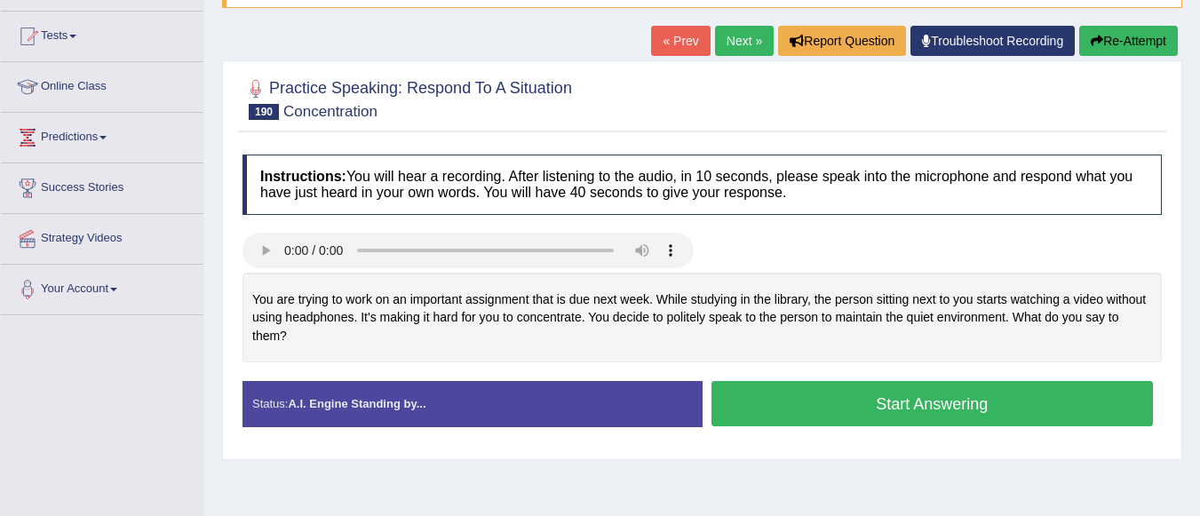
click at [852, 407] on button "Start Answering" at bounding box center [932, 403] width 442 height 45
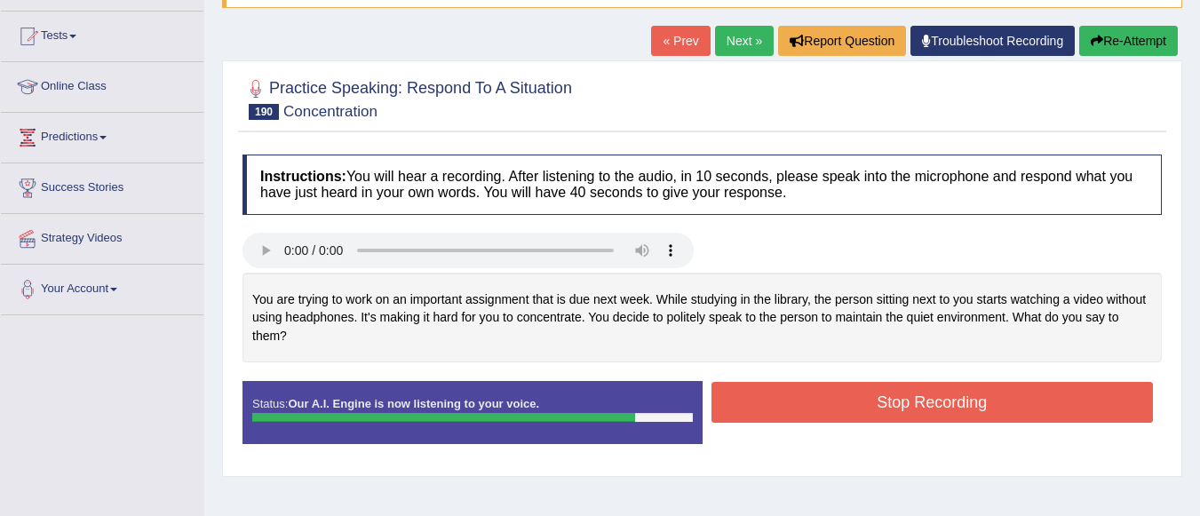
click at [852, 407] on button "Stop Recording" at bounding box center [932, 402] width 442 height 41
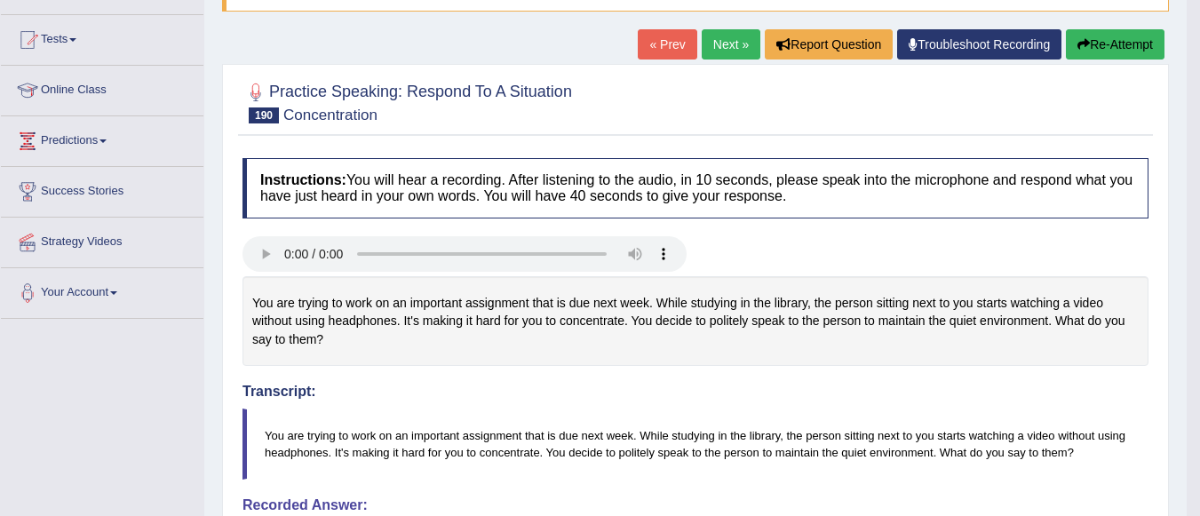
scroll to position [71, 0]
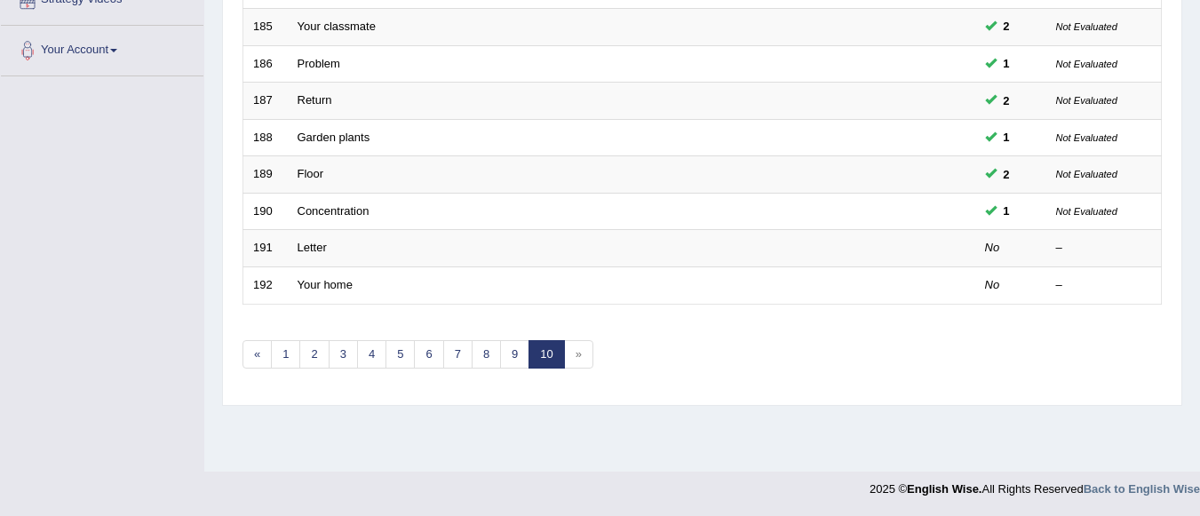
scroll to position [416, 0]
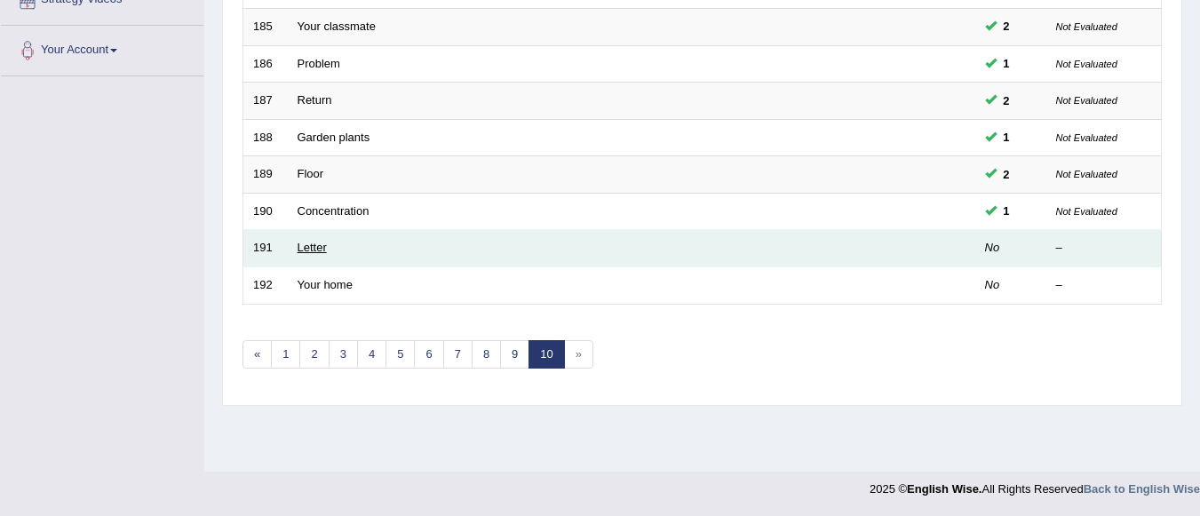
click at [314, 251] on link "Letter" at bounding box center [311, 247] width 29 height 13
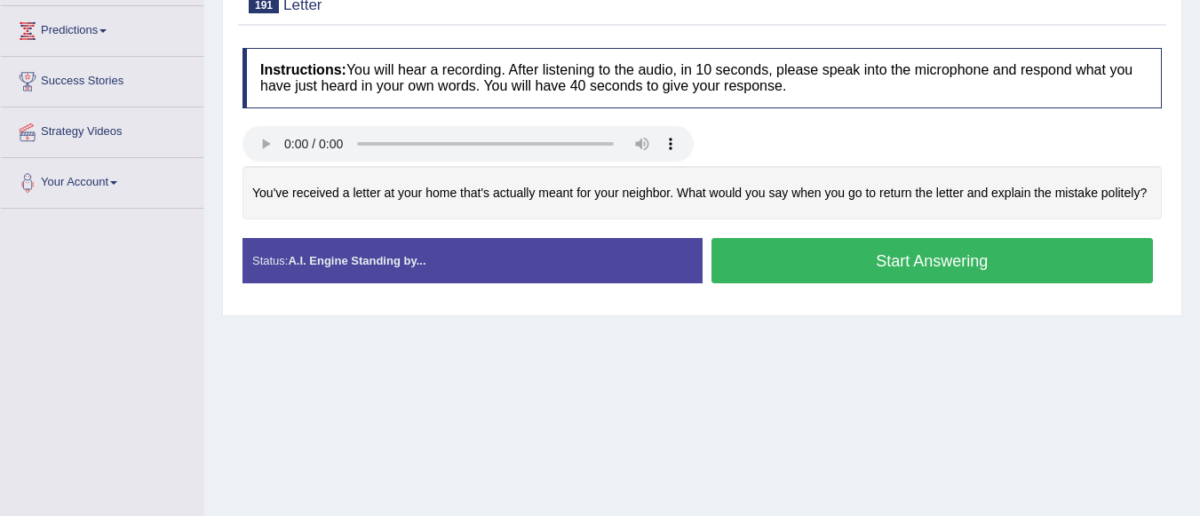
click at [919, 259] on button "Start Answering" at bounding box center [932, 260] width 442 height 45
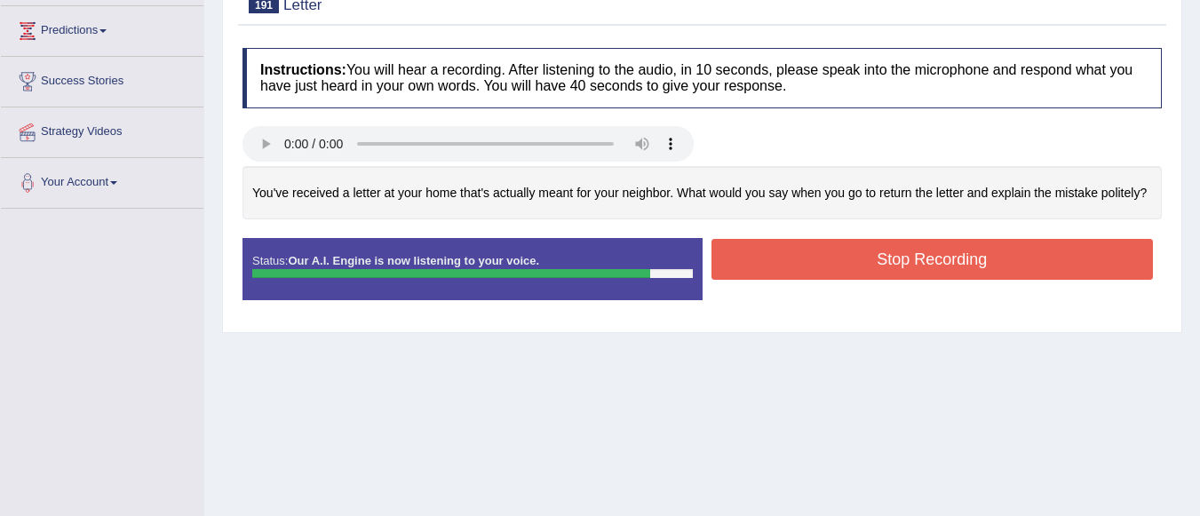
click at [919, 259] on button "Stop Recording" at bounding box center [932, 259] width 442 height 41
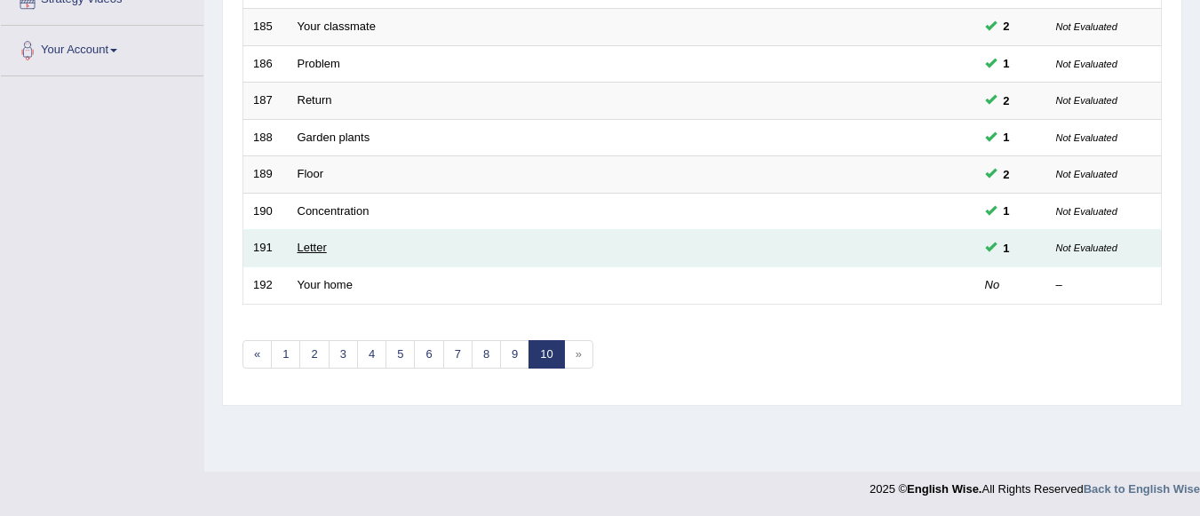
click at [323, 247] on link "Letter" at bounding box center [311, 247] width 29 height 13
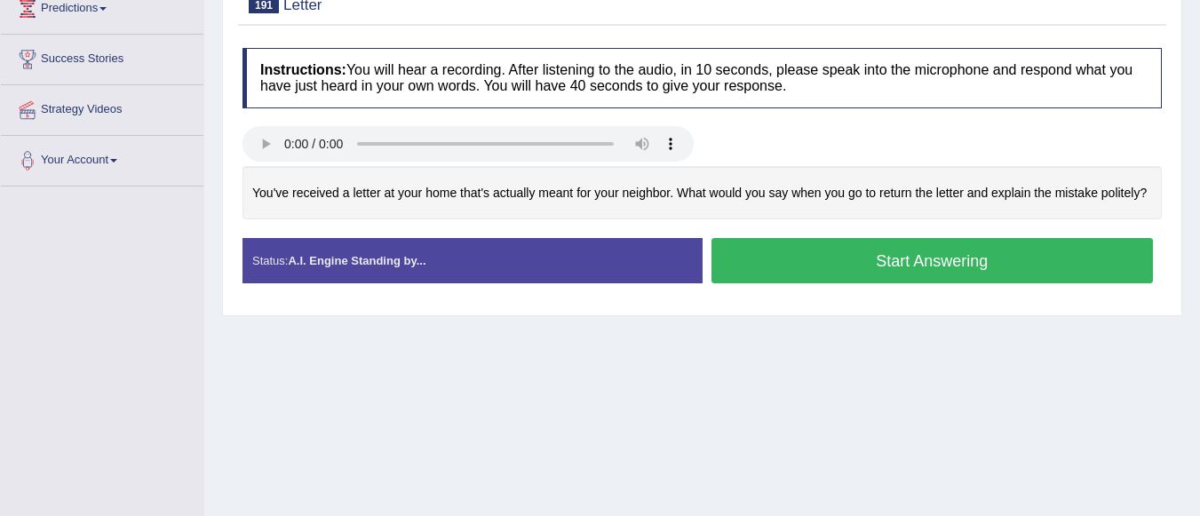
scroll to position [320, 0]
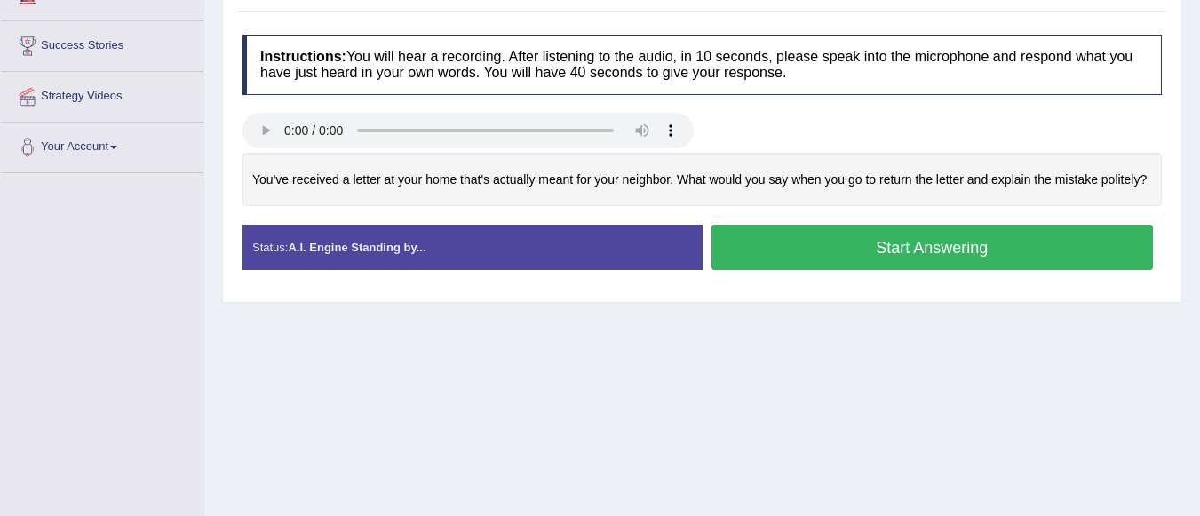
click at [844, 247] on button "Start Answering" at bounding box center [932, 247] width 442 height 45
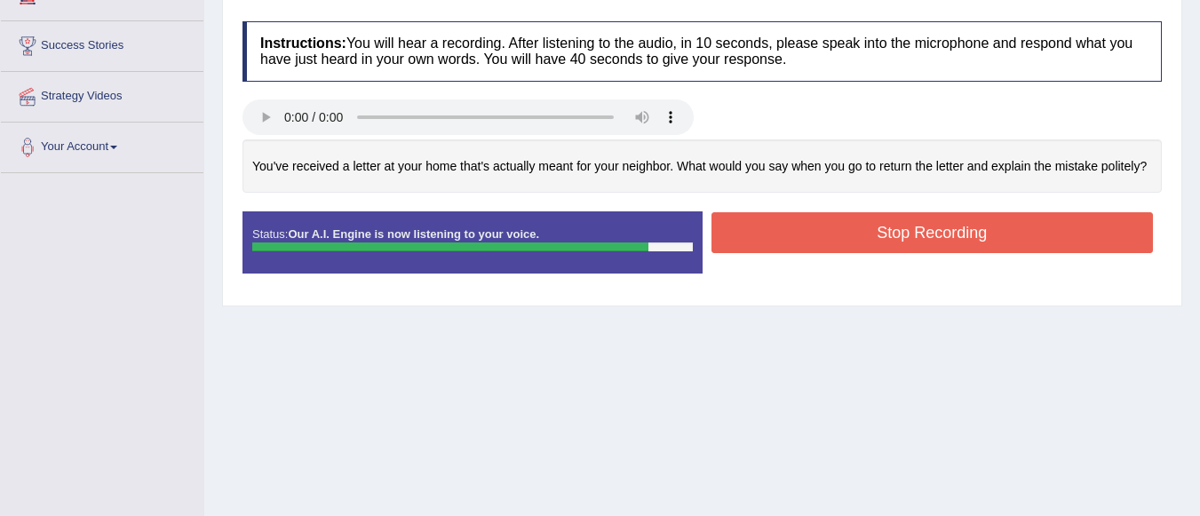
click at [864, 232] on button "Stop Recording" at bounding box center [932, 232] width 442 height 41
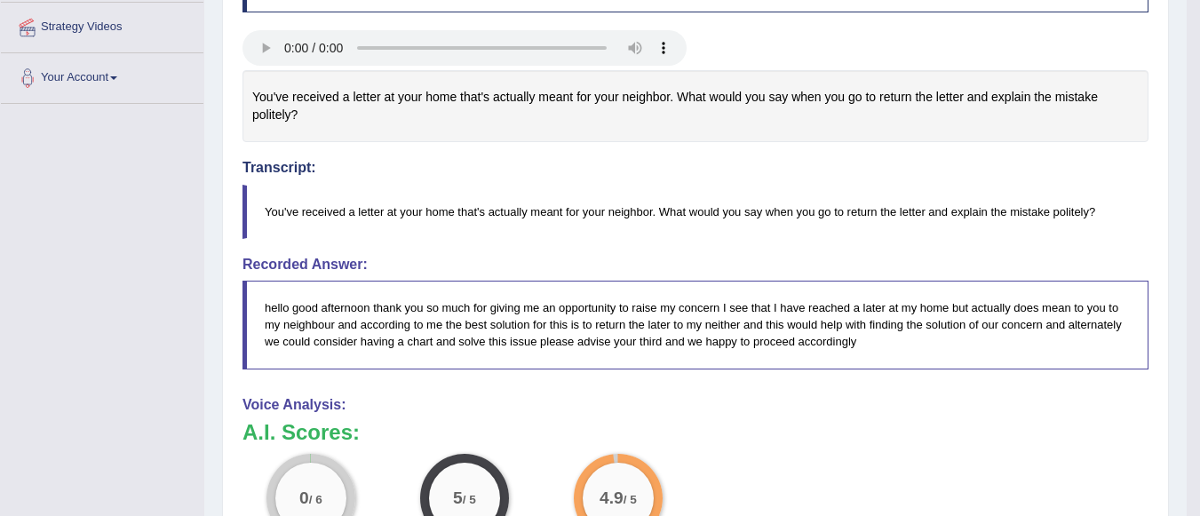
scroll to position [391, 0]
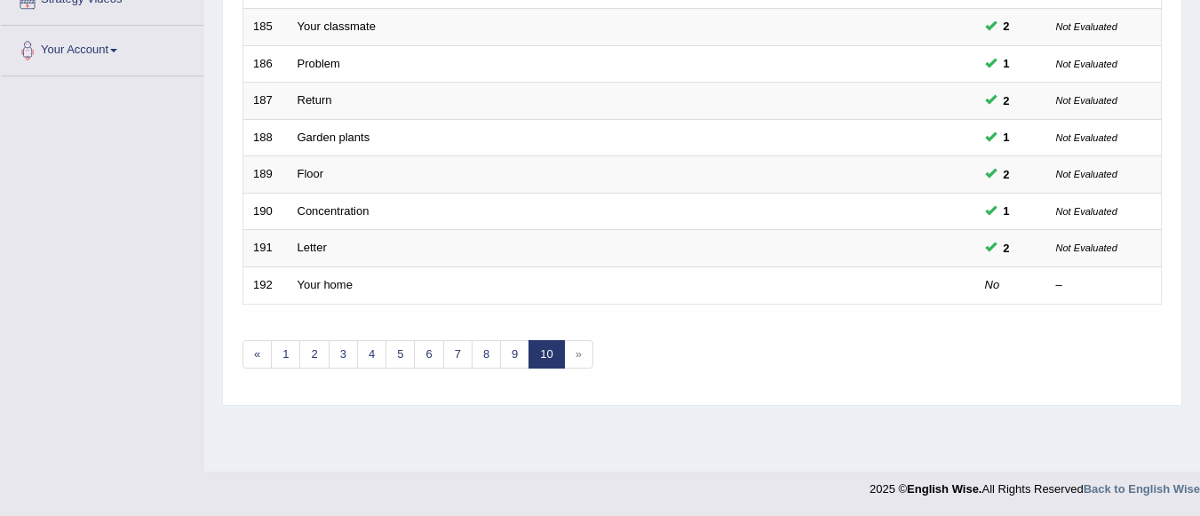
click at [320, 248] on link "Letter" at bounding box center [311, 247] width 29 height 13
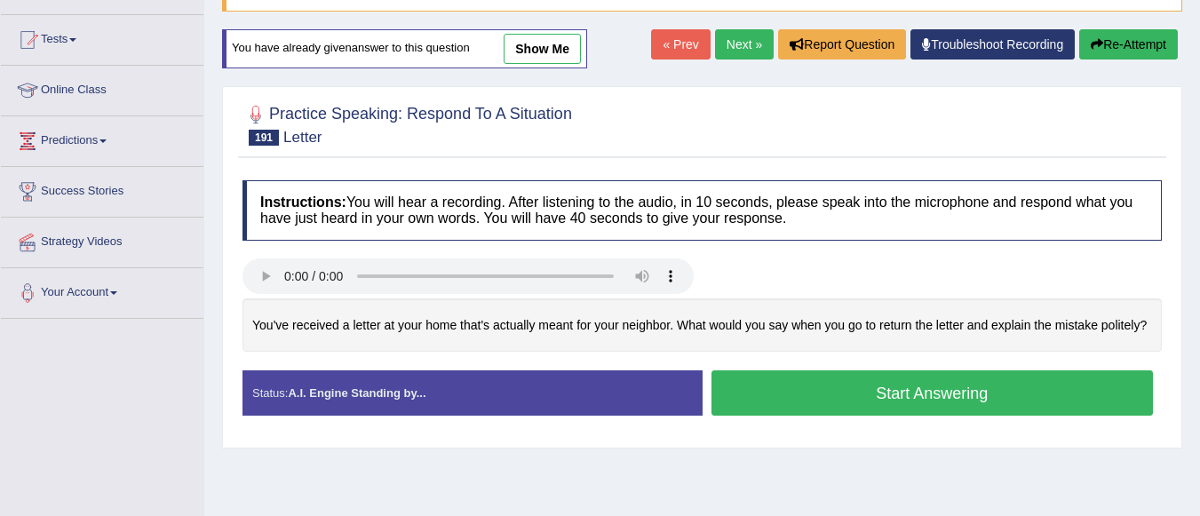
scroll to position [251, 0]
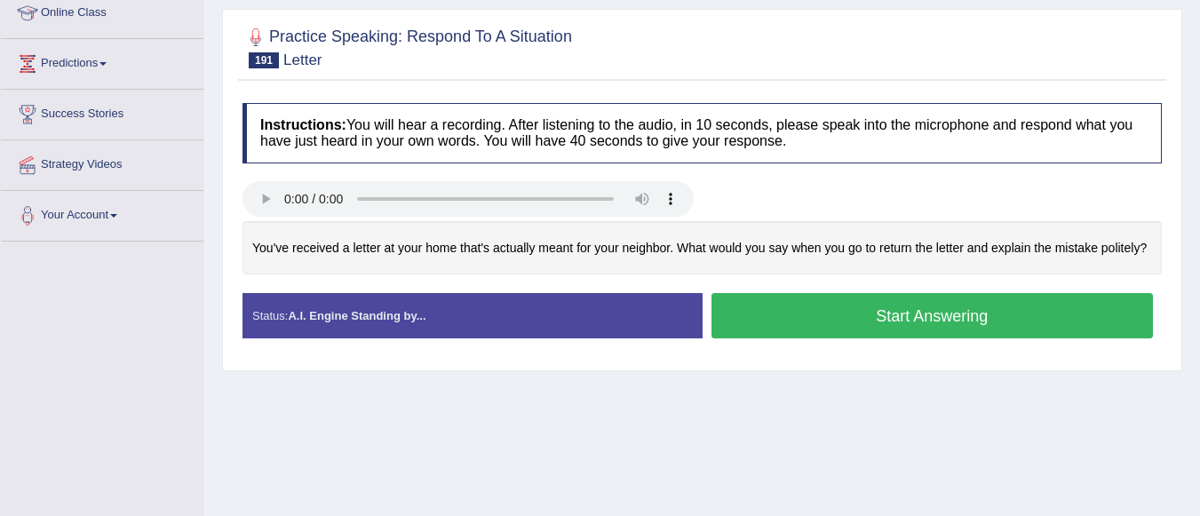
click at [933, 307] on button "Start Answering" at bounding box center [932, 315] width 442 height 45
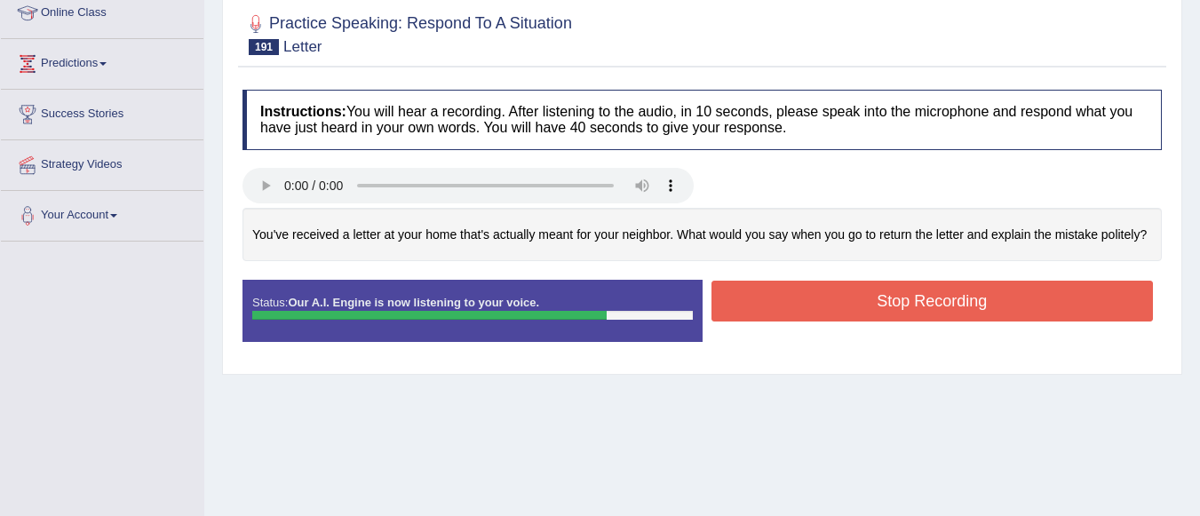
click at [933, 307] on button "Stop Recording" at bounding box center [932, 301] width 442 height 41
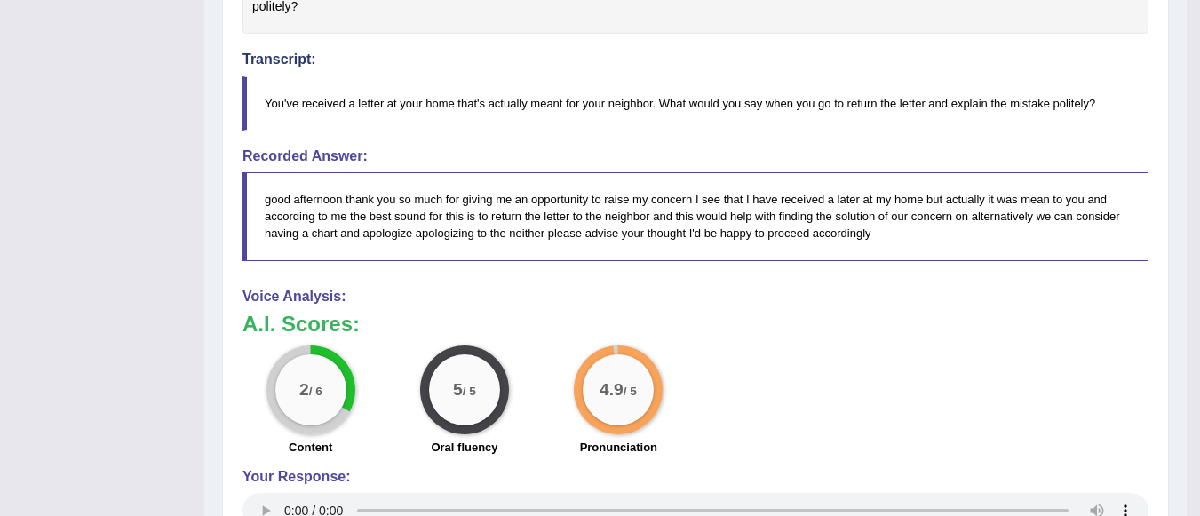
scroll to position [642, 0]
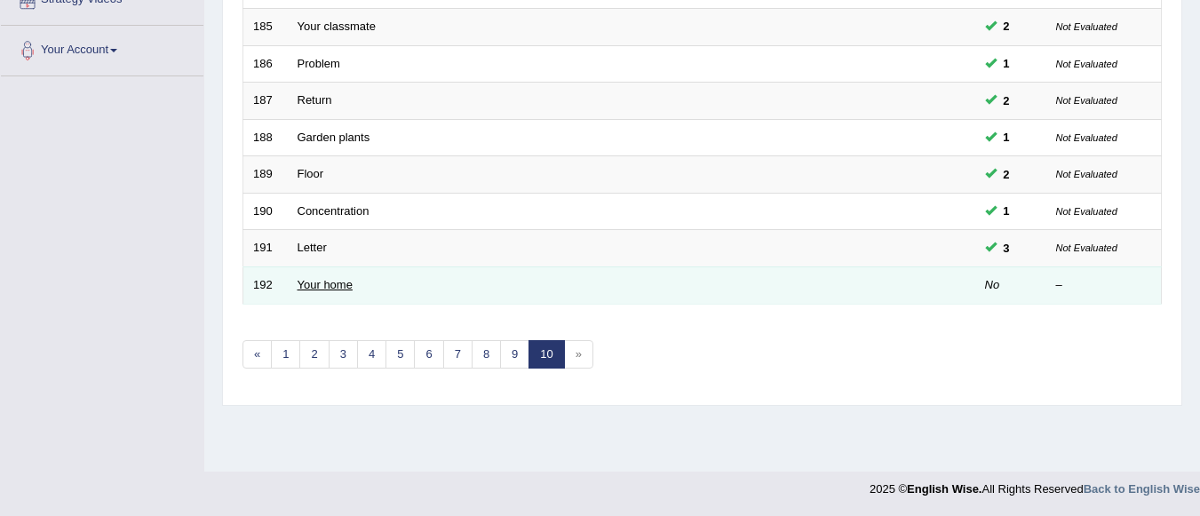
click at [344, 284] on link "Your home" at bounding box center [324, 284] width 55 height 13
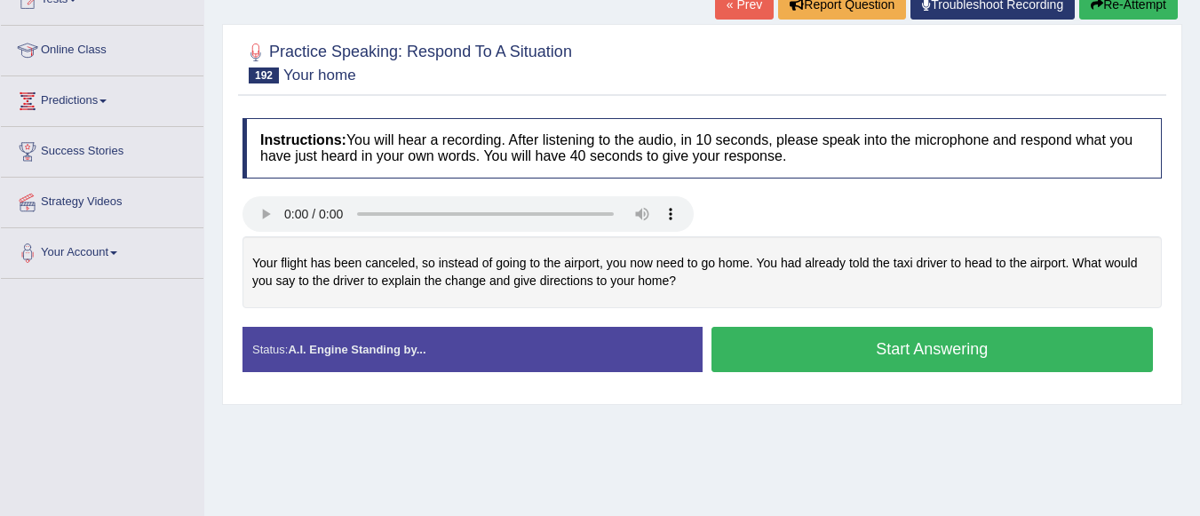
click at [883, 352] on button "Start Answering" at bounding box center [932, 349] width 442 height 45
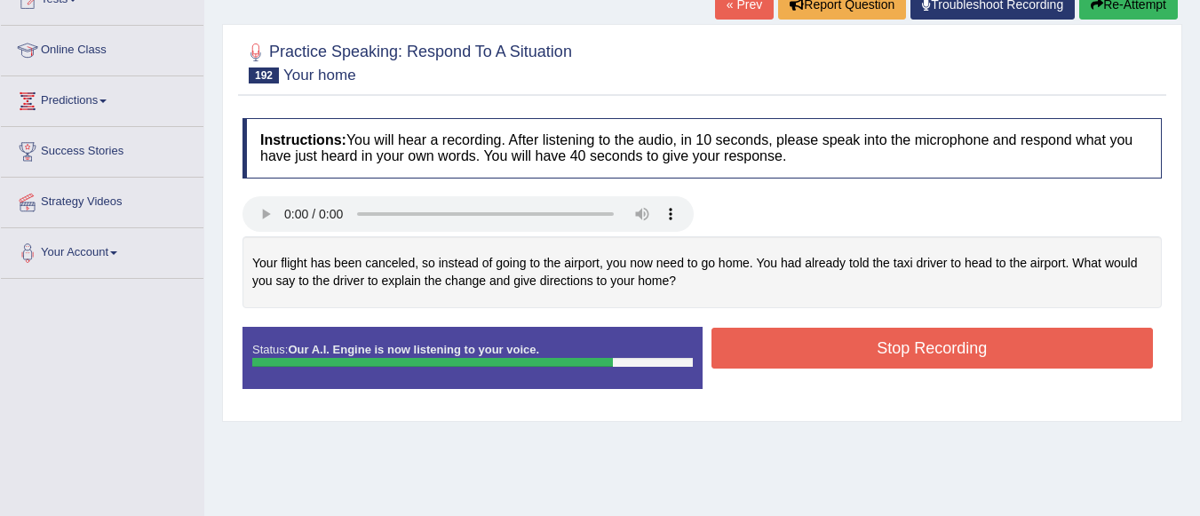
click at [883, 352] on button "Stop Recording" at bounding box center [932, 348] width 442 height 41
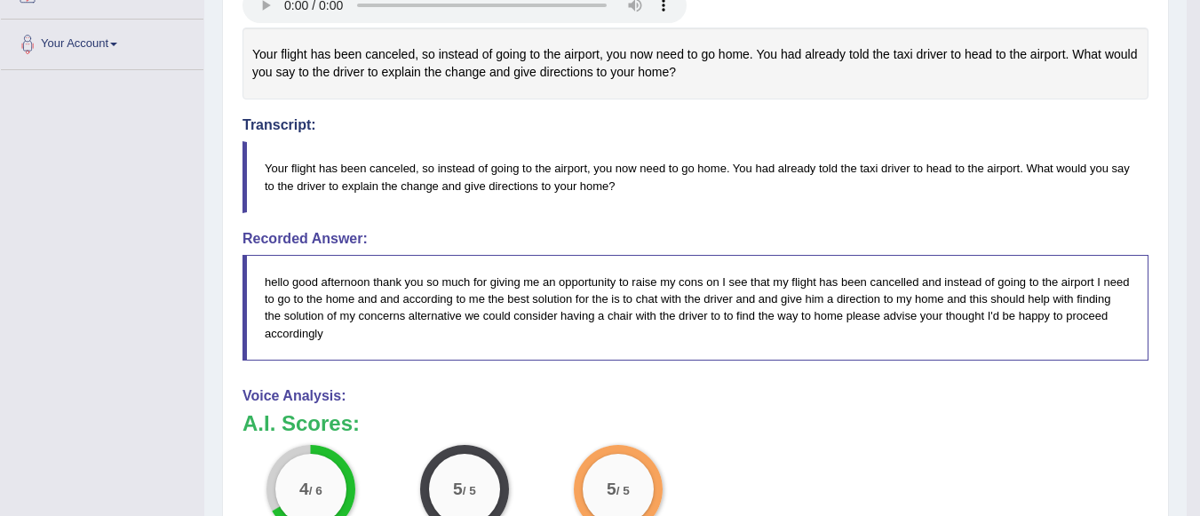
scroll to position [321, 0]
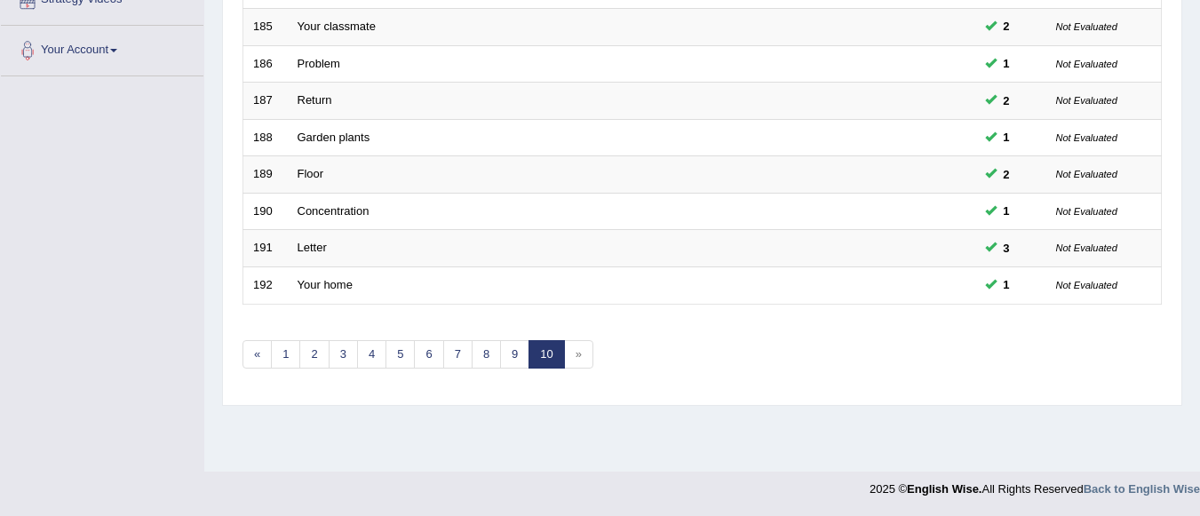
click at [323, 280] on link "Your home" at bounding box center [324, 284] width 55 height 13
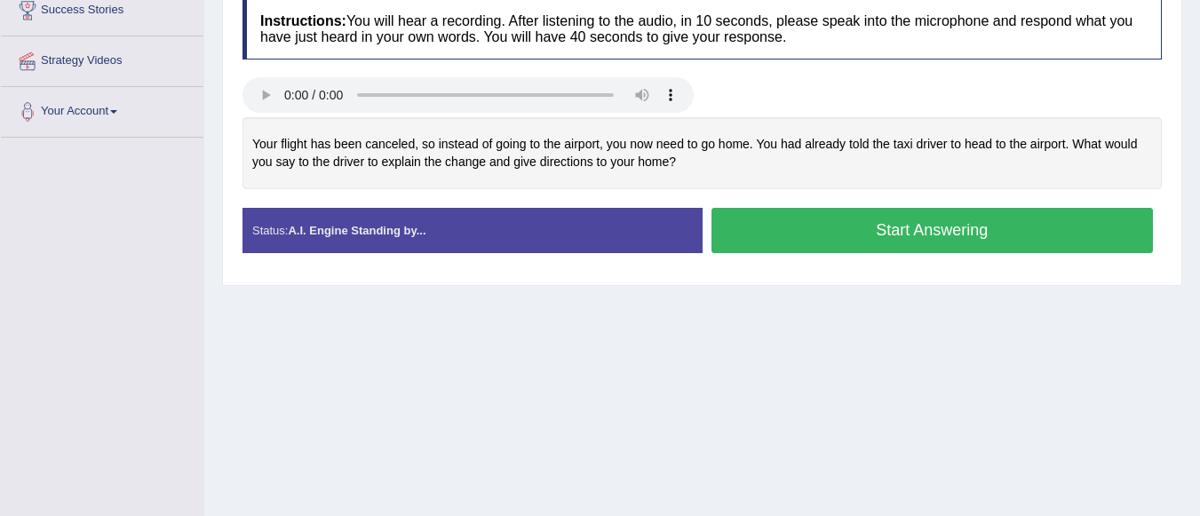
scroll to position [213, 0]
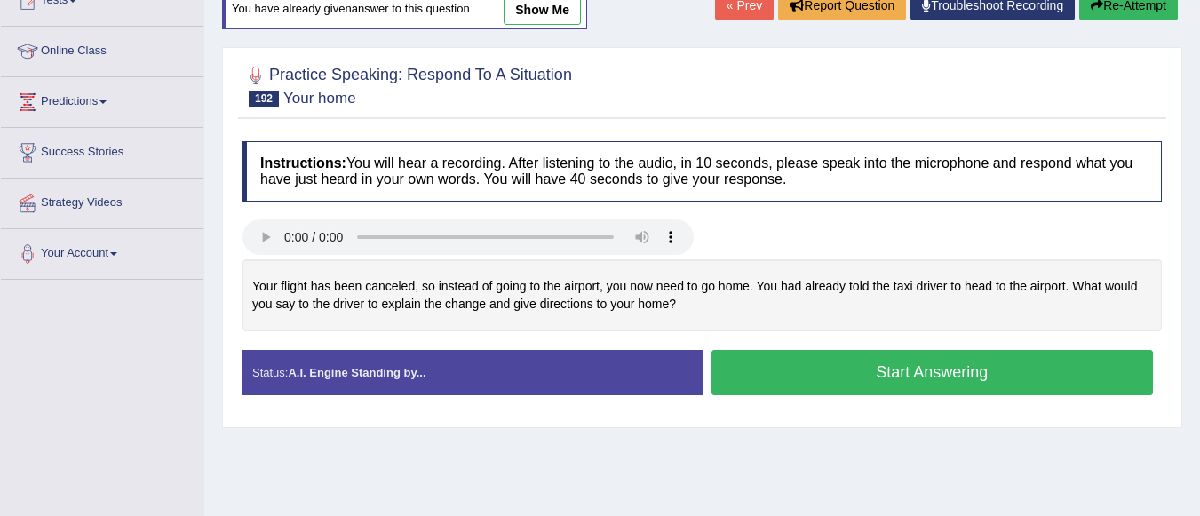
click at [854, 365] on button "Start Answering" at bounding box center [932, 372] width 442 height 45
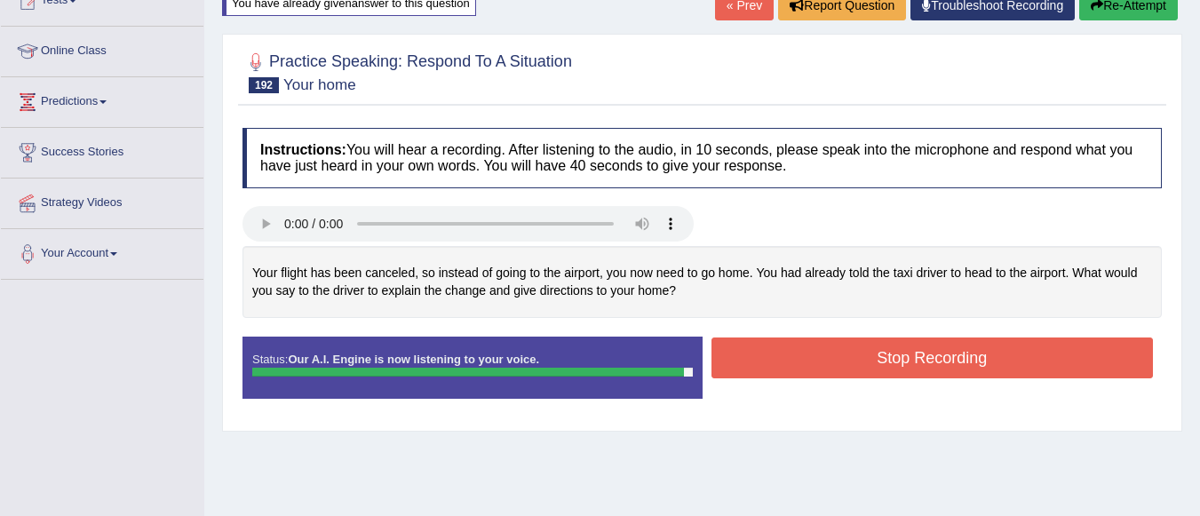
click at [872, 355] on button "Stop Recording" at bounding box center [932, 357] width 442 height 41
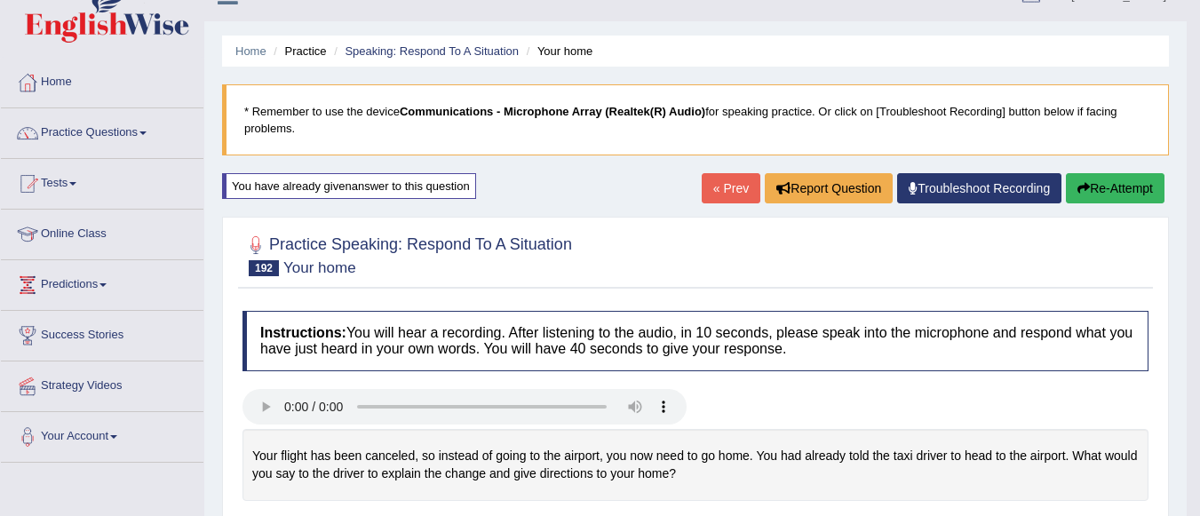
scroll to position [0, 0]
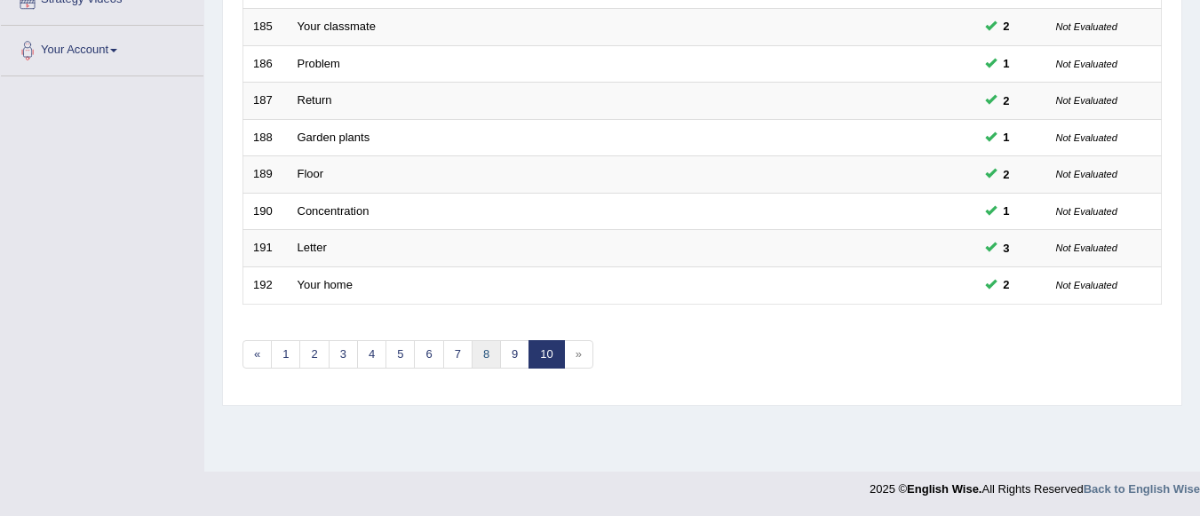
click at [487, 353] on link "8" at bounding box center [486, 354] width 29 height 29
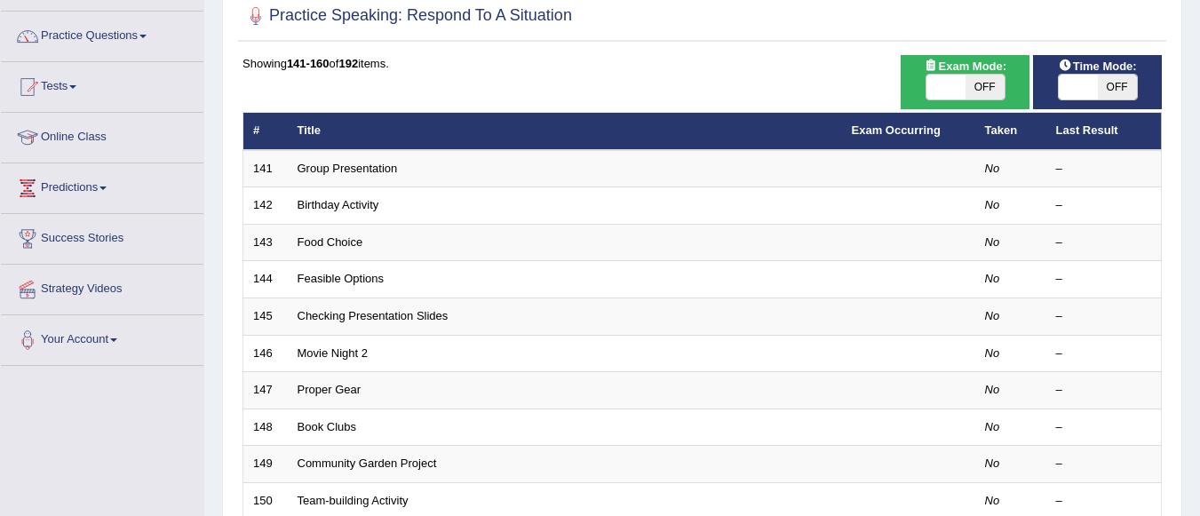
scroll to position [162, 0]
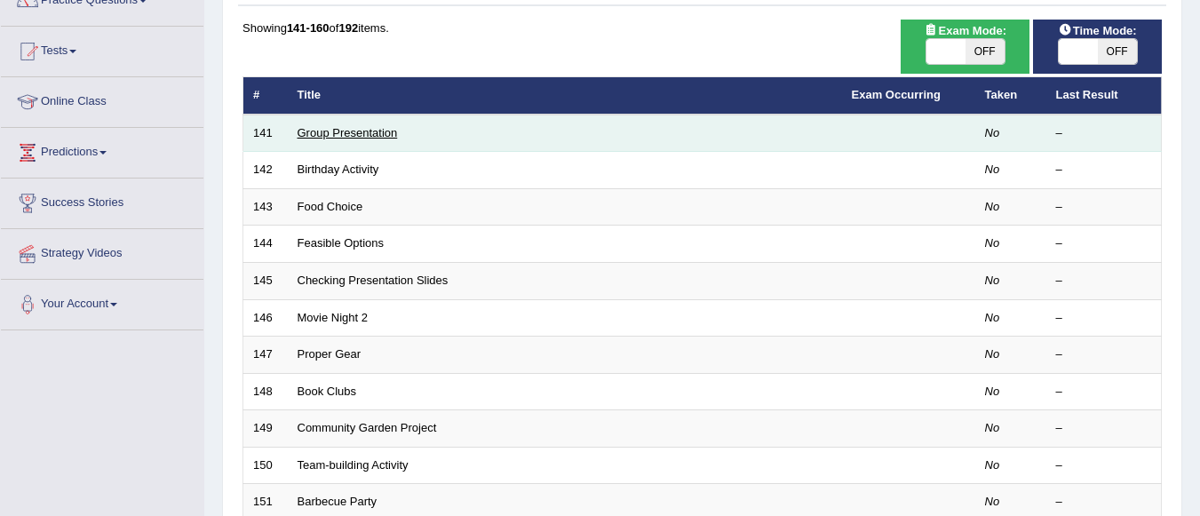
click at [384, 138] on link "Group Presentation" at bounding box center [347, 132] width 100 height 13
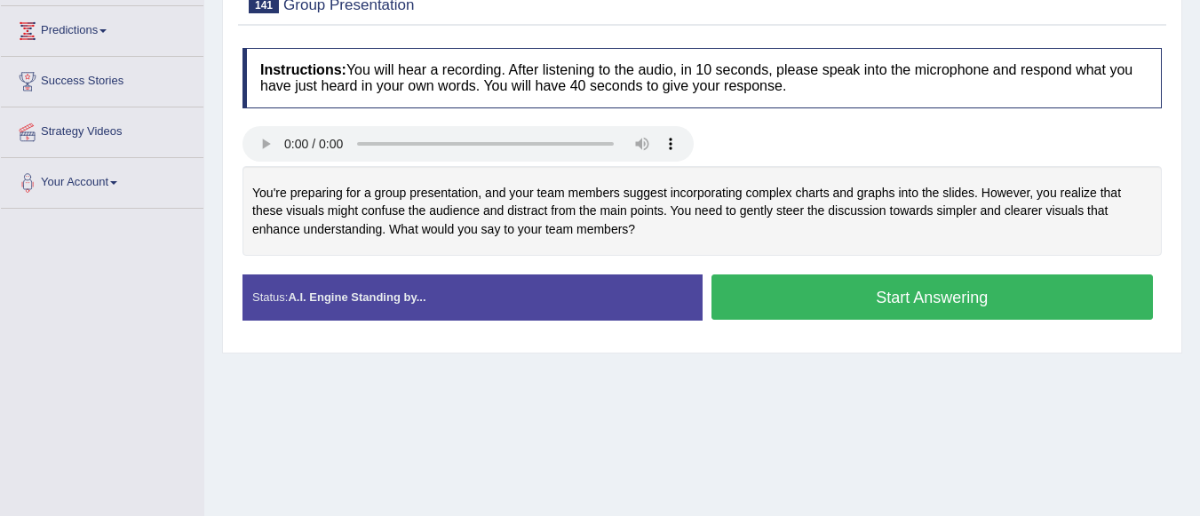
click at [878, 296] on button "Start Answering" at bounding box center [932, 296] width 442 height 45
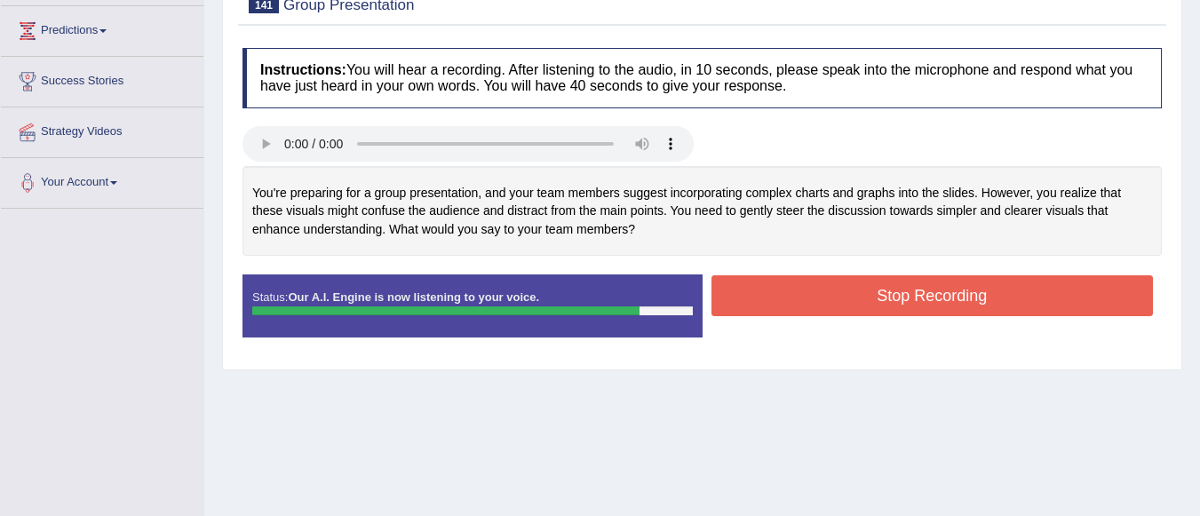
click at [878, 296] on button "Stop Recording" at bounding box center [932, 295] width 442 height 41
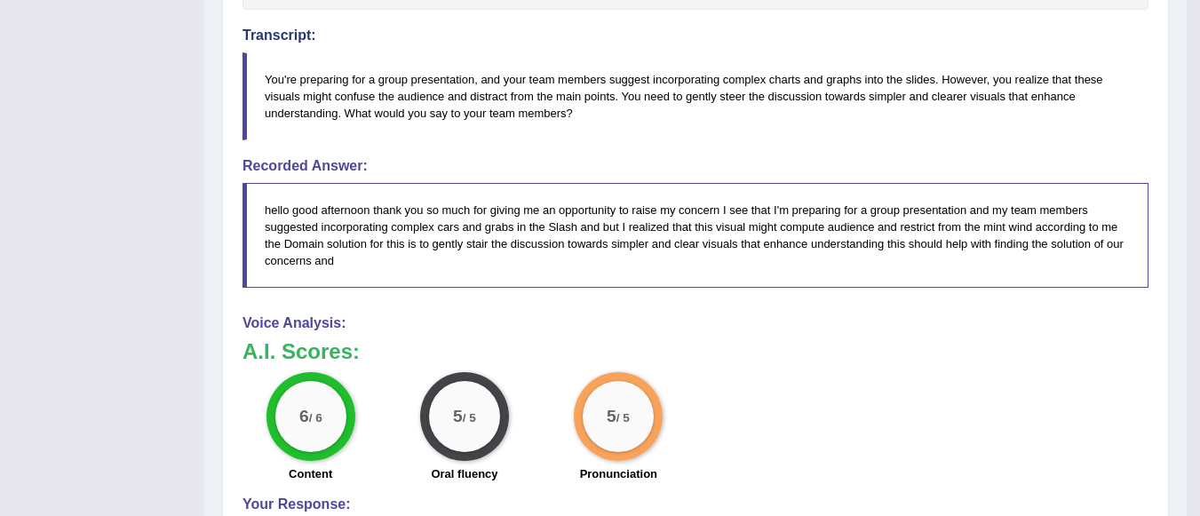
scroll to position [533, 0]
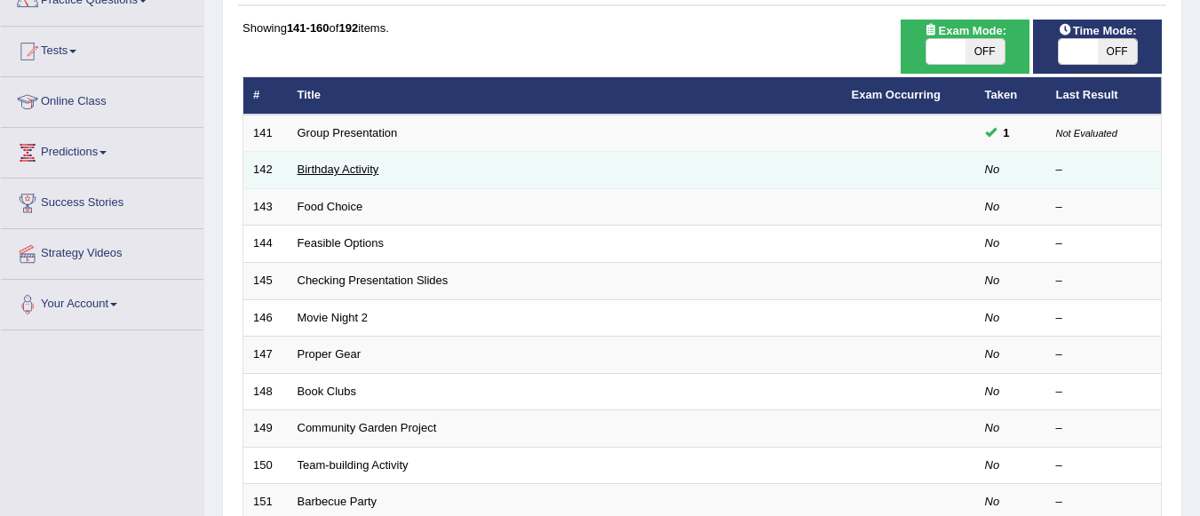
click at [374, 170] on link "Birthday Activity" at bounding box center [338, 168] width 82 height 13
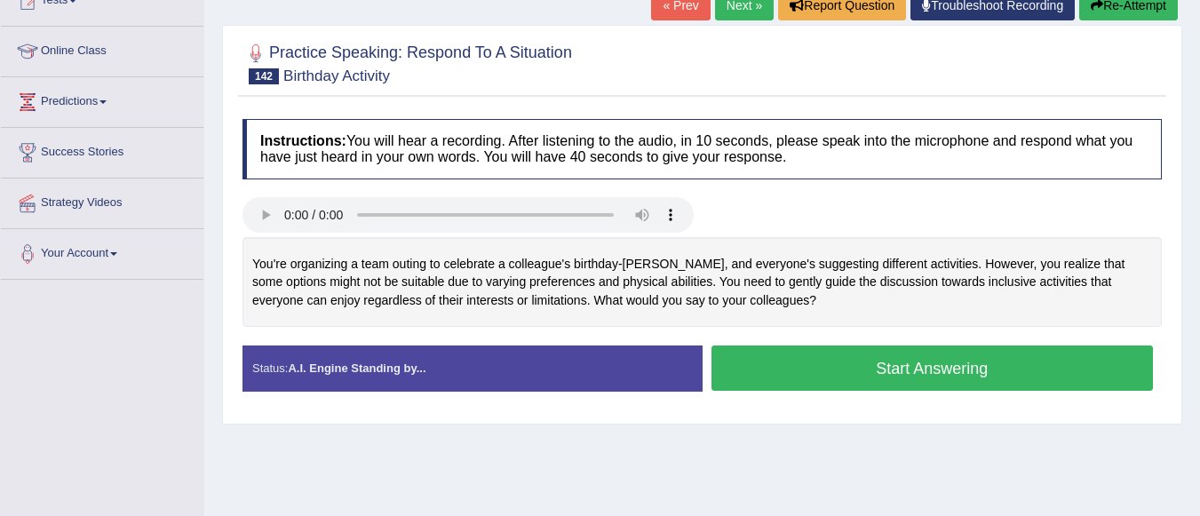
scroll to position [142, 0]
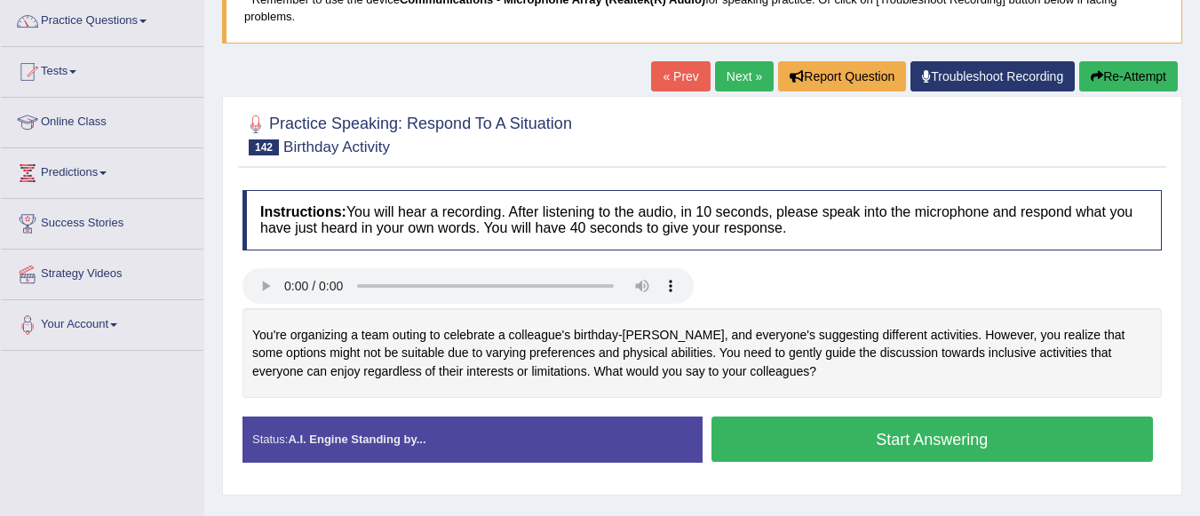
click at [869, 432] on button "Start Answering" at bounding box center [932, 438] width 442 height 45
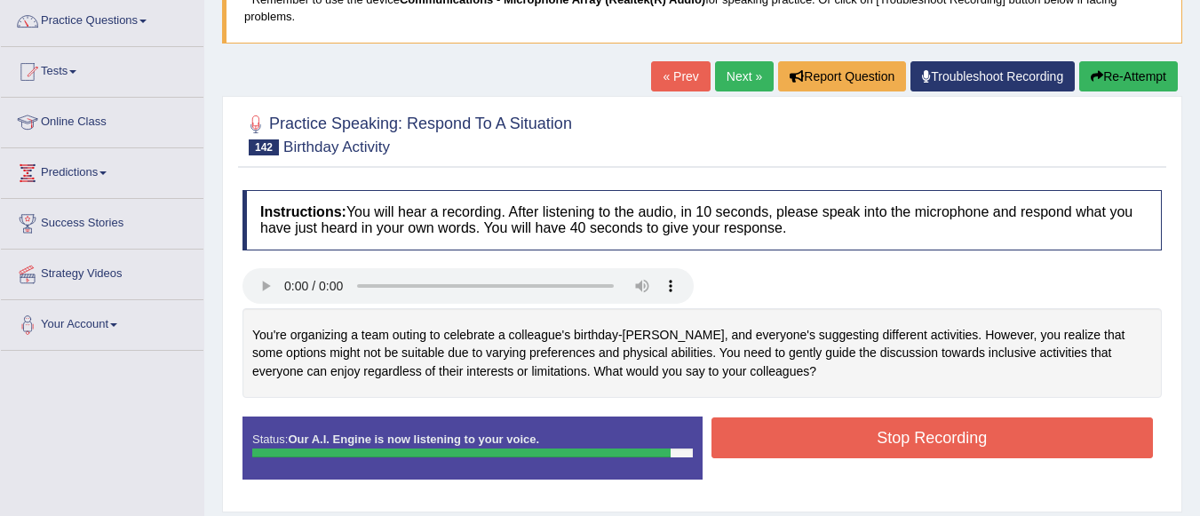
click at [818, 442] on button "Stop Recording" at bounding box center [932, 437] width 442 height 41
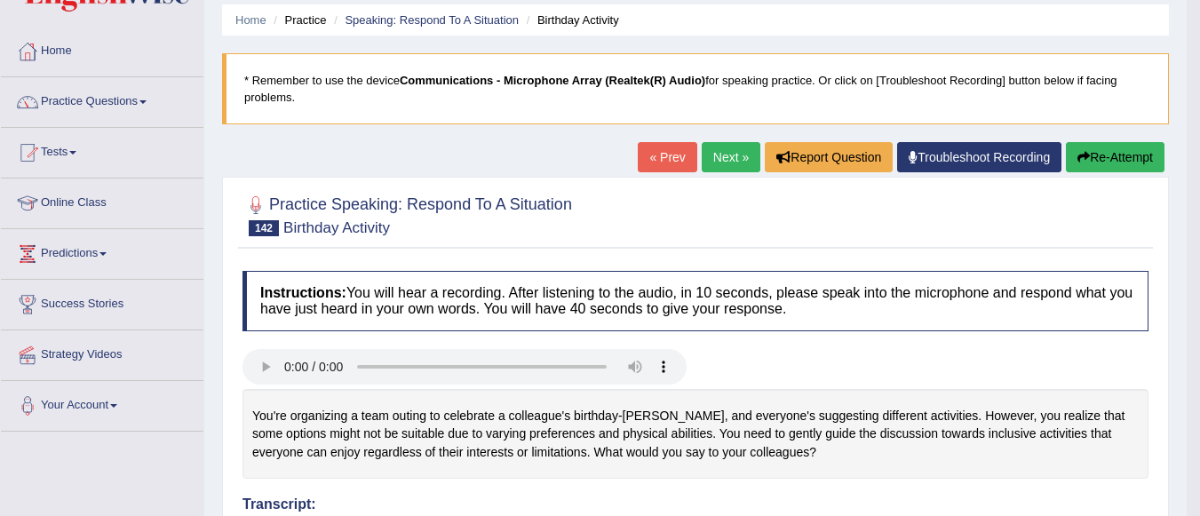
scroll to position [0, 0]
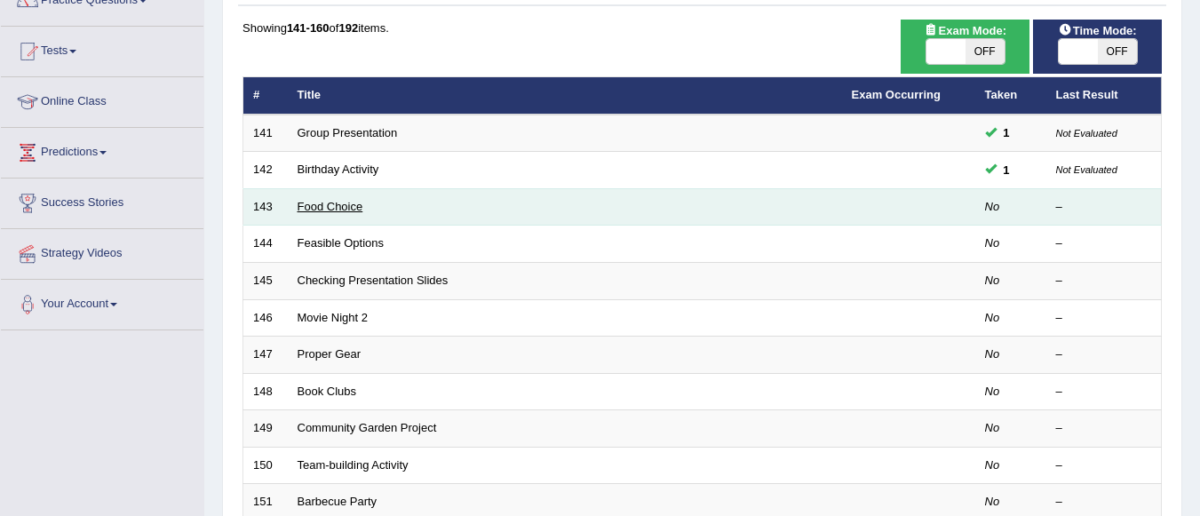
click at [355, 206] on link "Food Choice" at bounding box center [330, 206] width 66 height 13
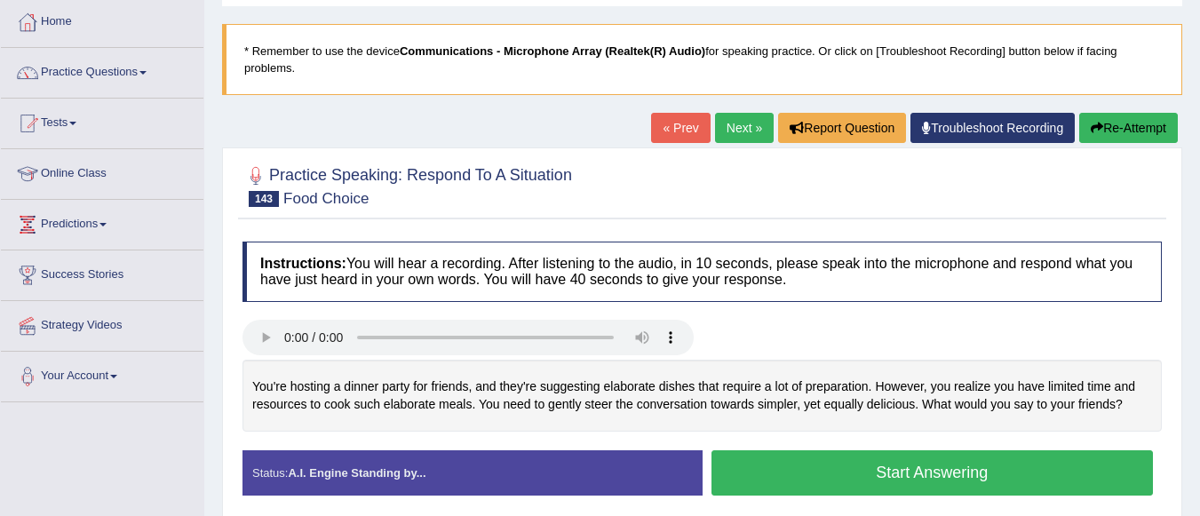
scroll to position [178, 0]
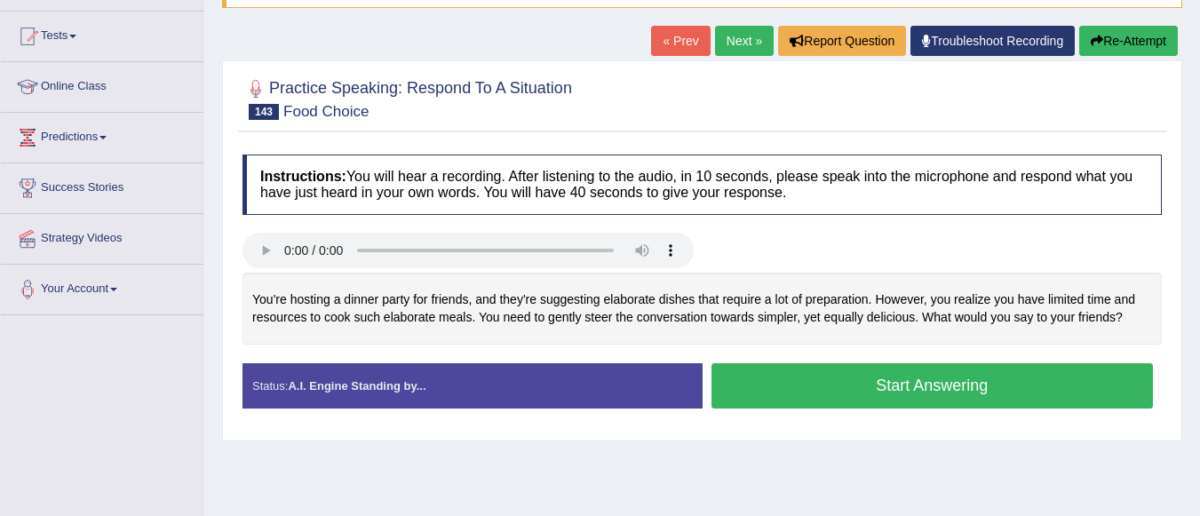
click at [764, 377] on button "Start Answering" at bounding box center [932, 385] width 442 height 45
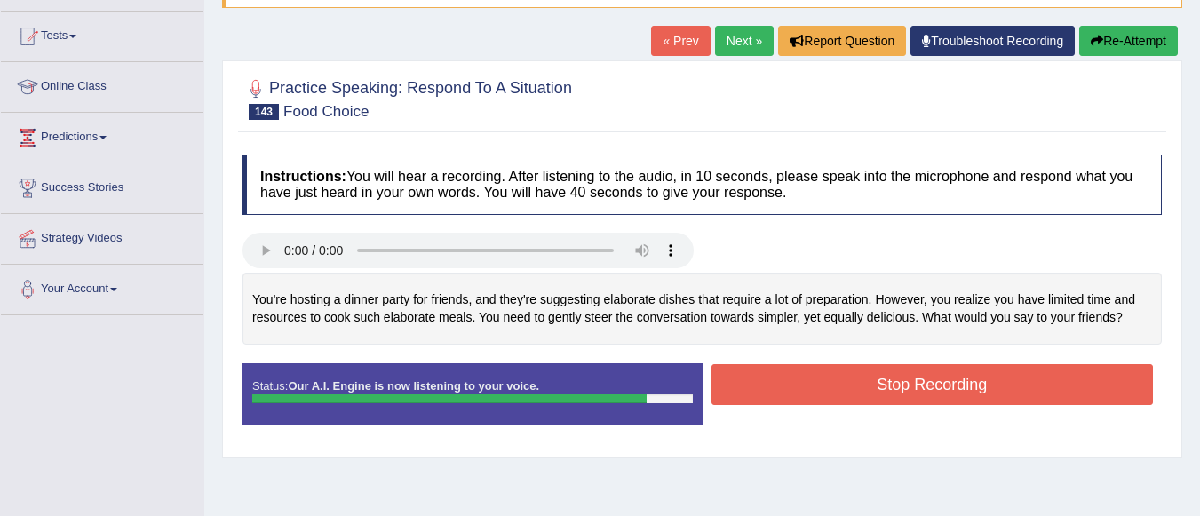
click at [764, 377] on button "Stop Recording" at bounding box center [932, 384] width 442 height 41
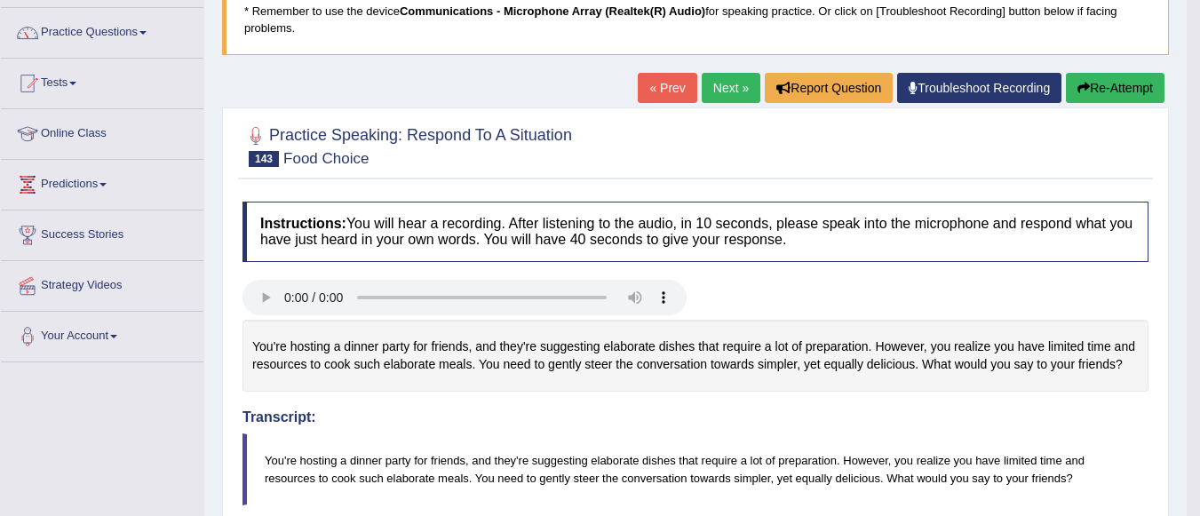
scroll to position [36, 0]
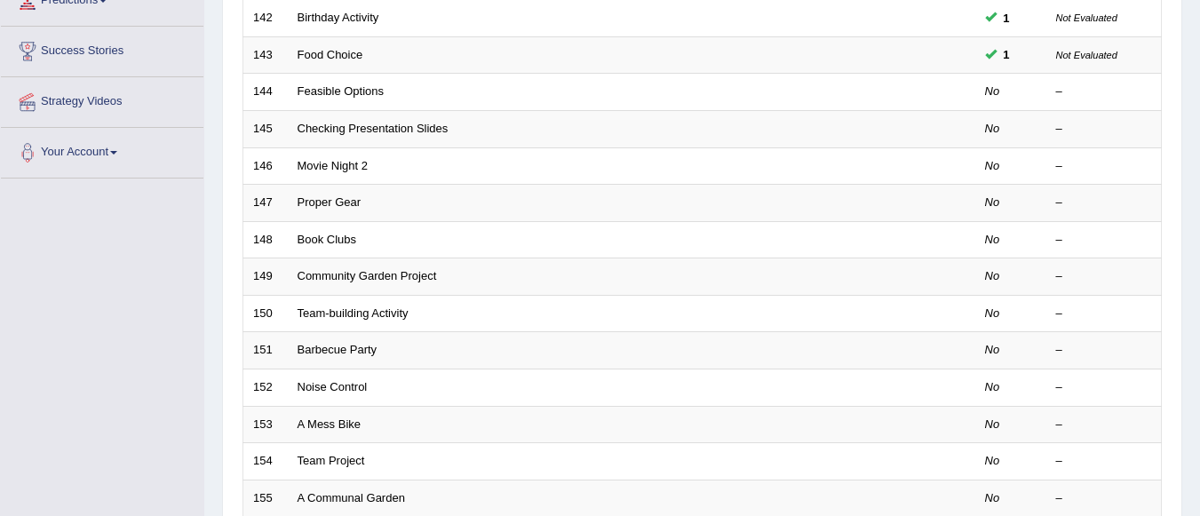
scroll to position [172, 0]
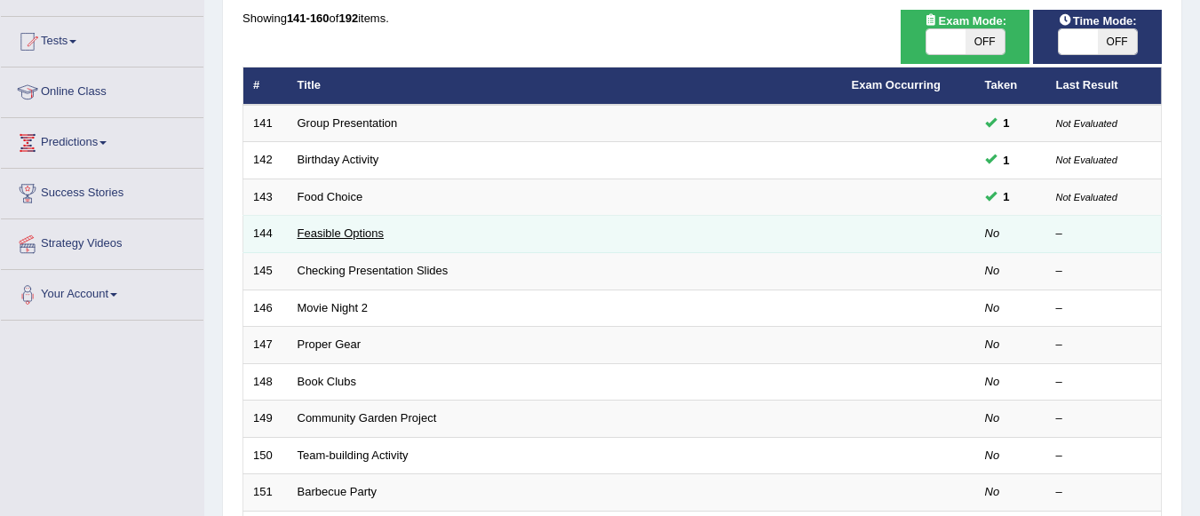
click at [361, 235] on link "Feasible Options" at bounding box center [340, 232] width 87 height 13
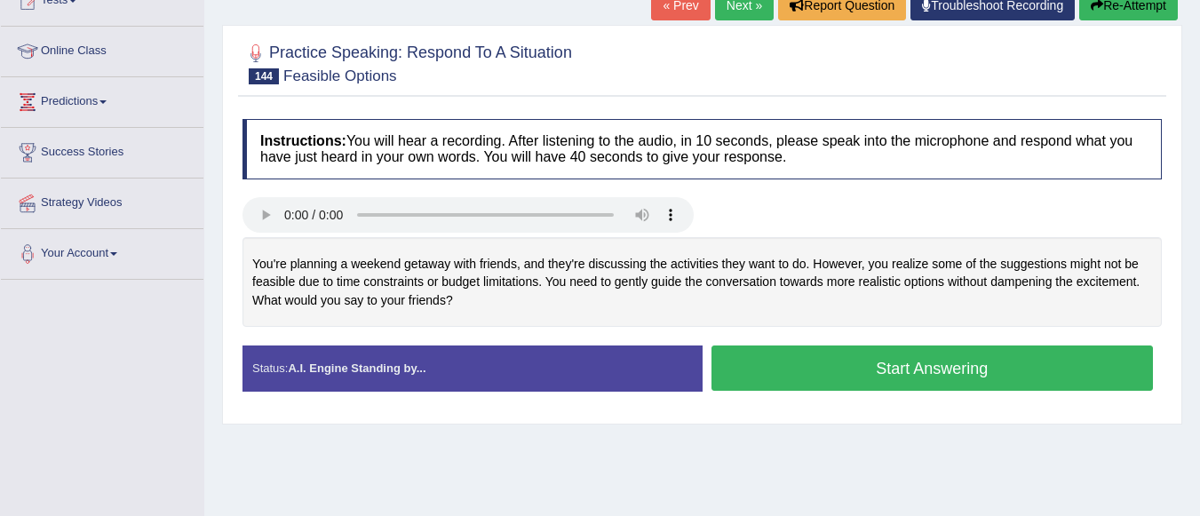
click at [837, 367] on button "Start Answering" at bounding box center [932, 367] width 442 height 45
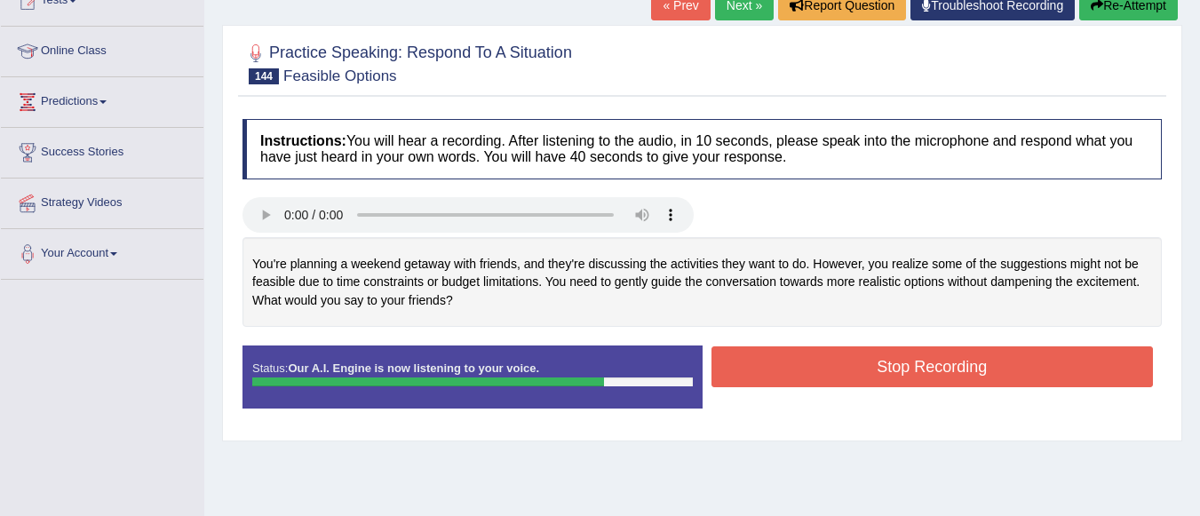
click at [837, 367] on button "Stop Recording" at bounding box center [932, 366] width 442 height 41
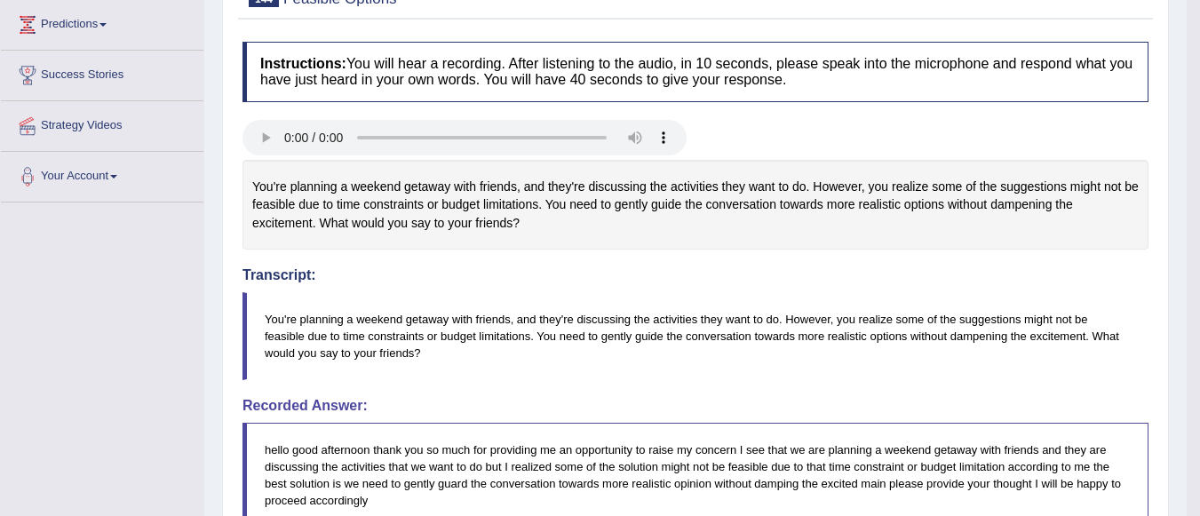
scroll to position [107, 0]
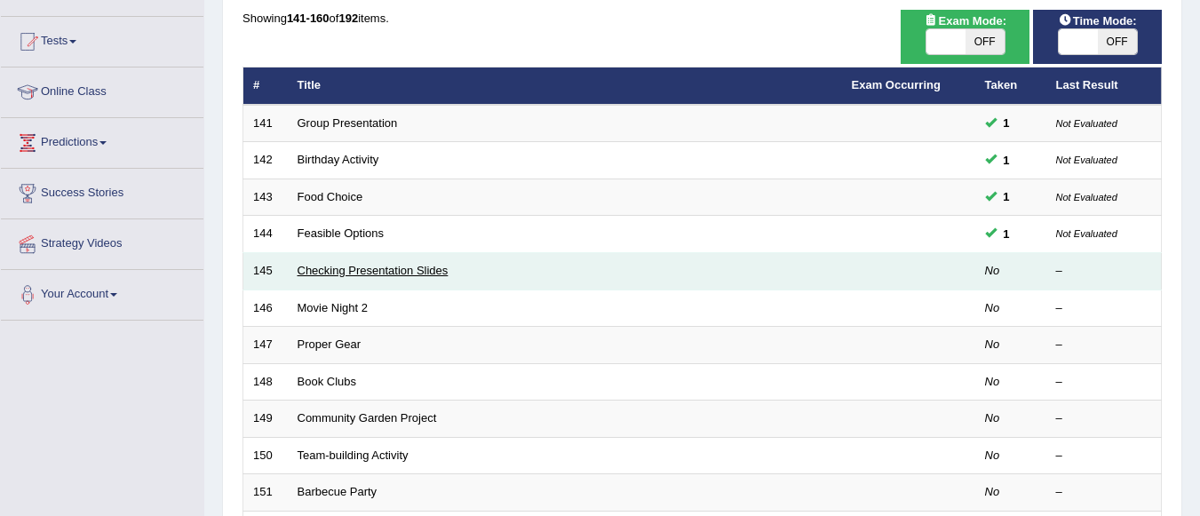
click at [423, 272] on link "Checking Presentation Slides" at bounding box center [372, 270] width 151 height 13
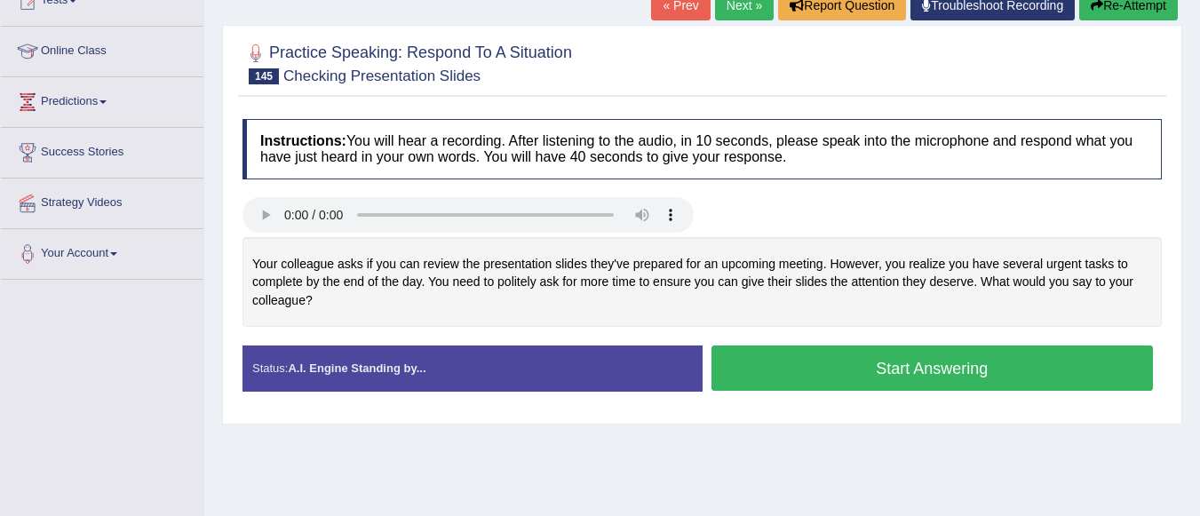
click at [905, 375] on button "Start Answering" at bounding box center [932, 367] width 442 height 45
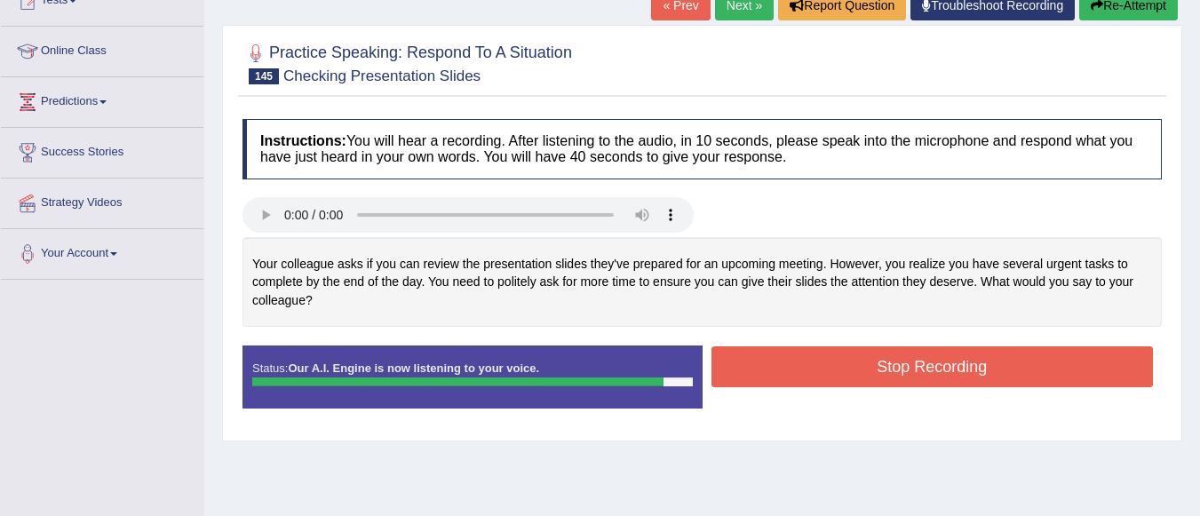
click at [788, 353] on button "Stop Recording" at bounding box center [932, 366] width 442 height 41
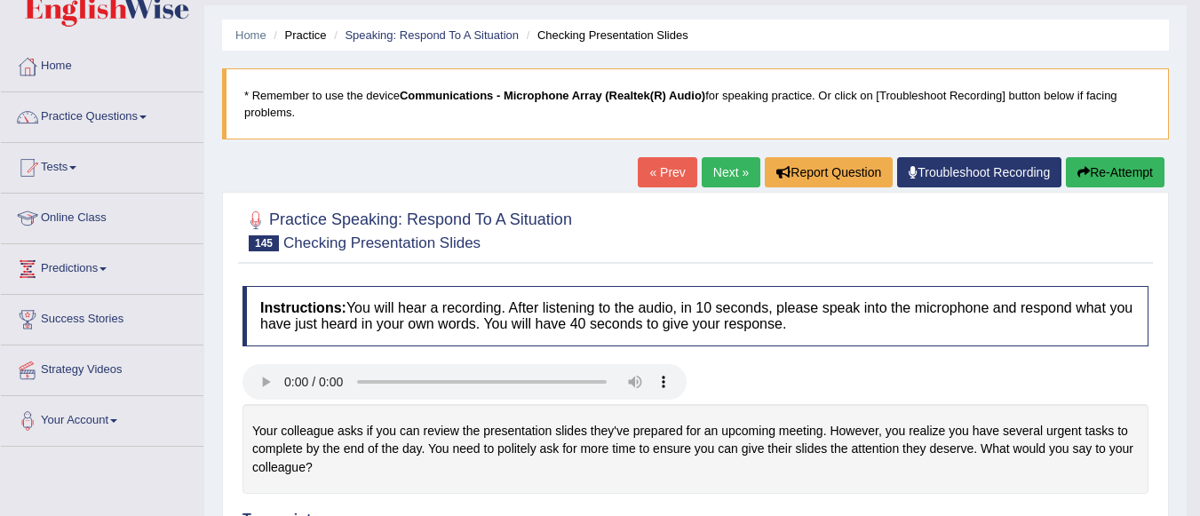
scroll to position [36, 0]
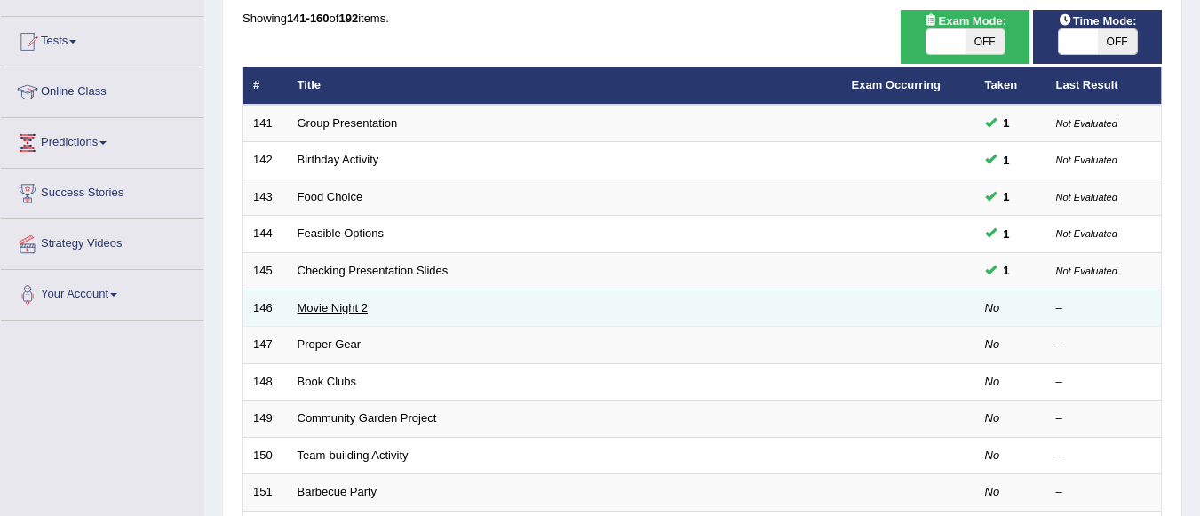
click at [358, 311] on link "Movie Night 2" at bounding box center [332, 307] width 70 height 13
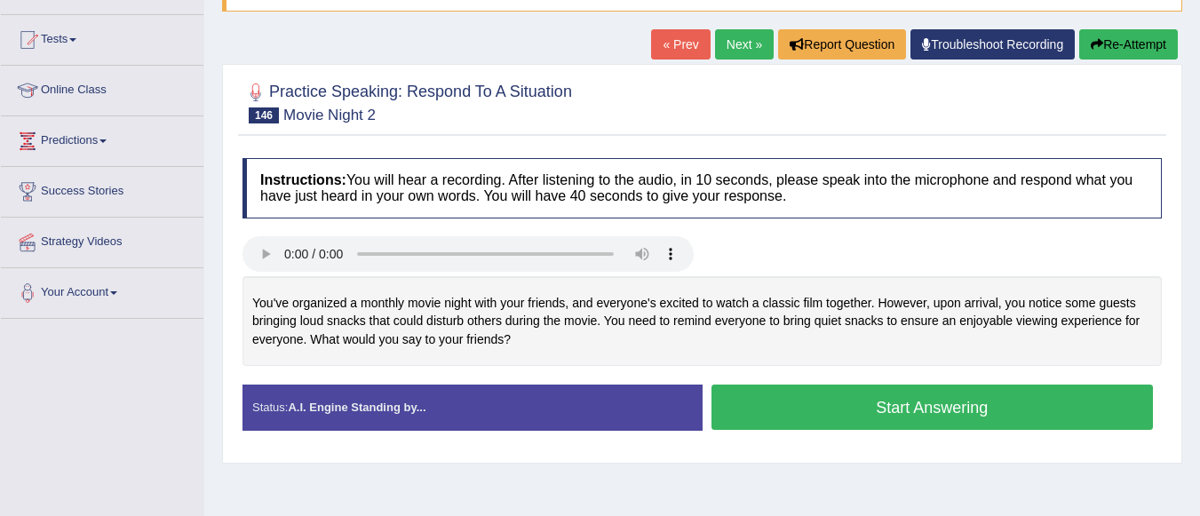
scroll to position [284, 0]
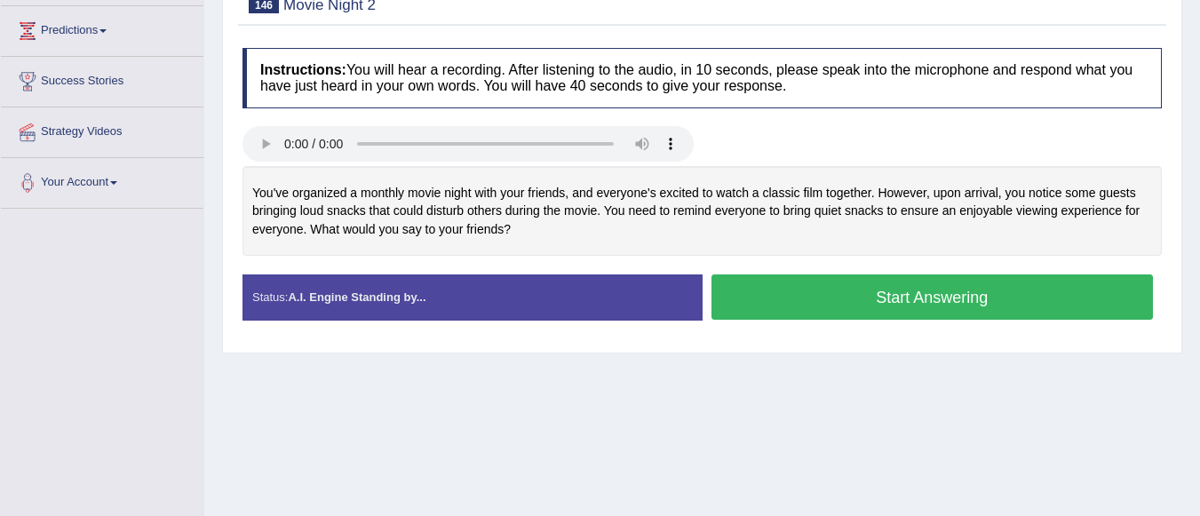
click at [959, 291] on button "Start Answering" at bounding box center [932, 296] width 442 height 45
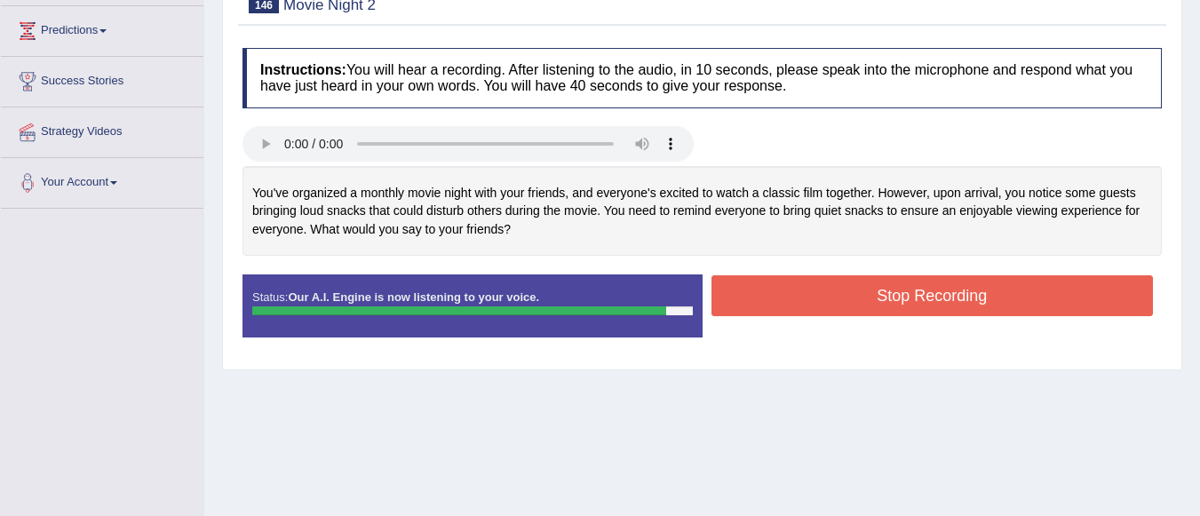
click at [908, 301] on button "Stop Recording" at bounding box center [932, 295] width 442 height 41
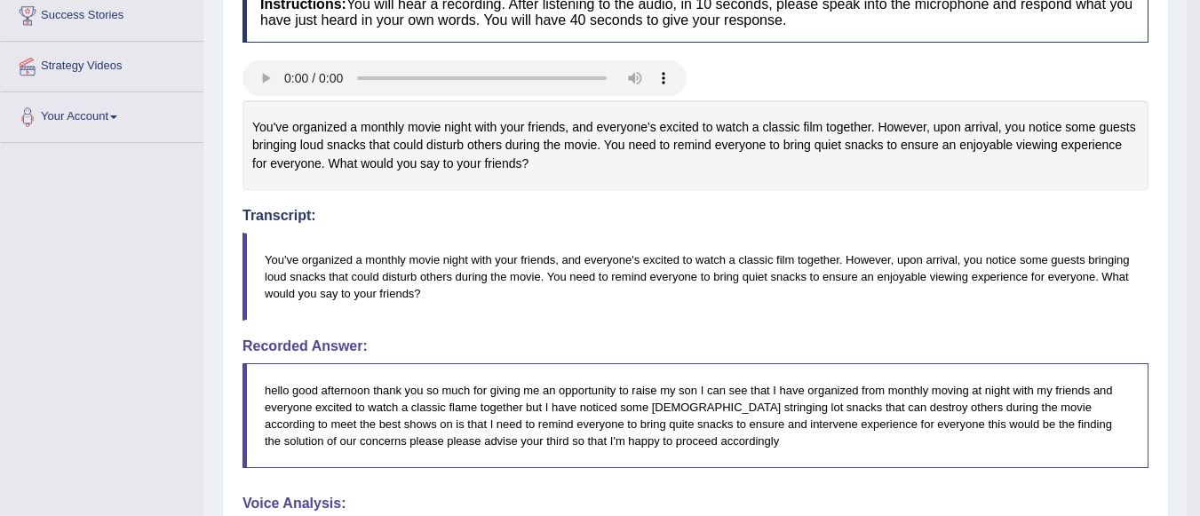
scroll to position [320, 0]
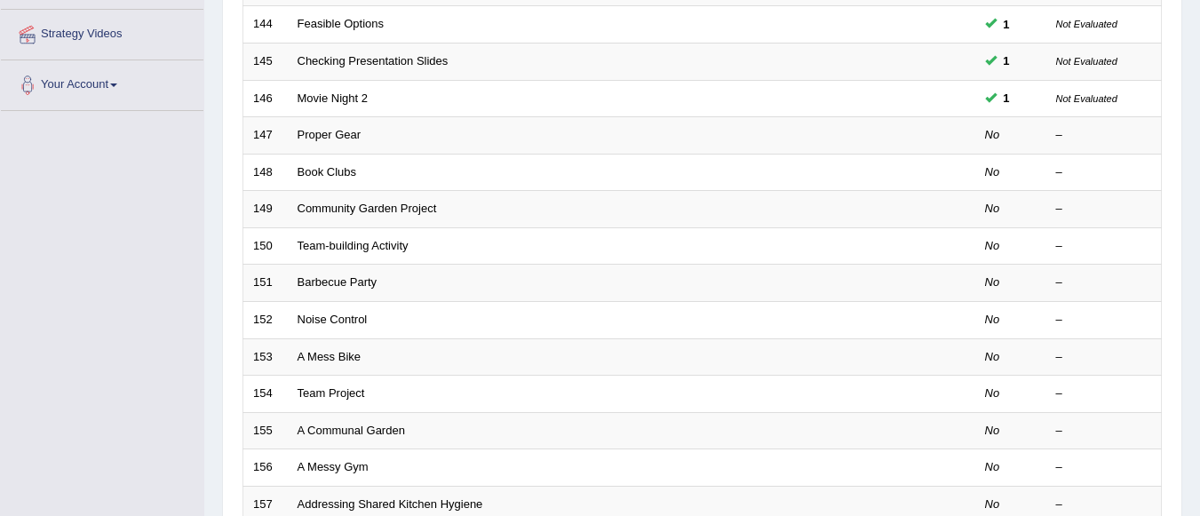
scroll to position [375, 0]
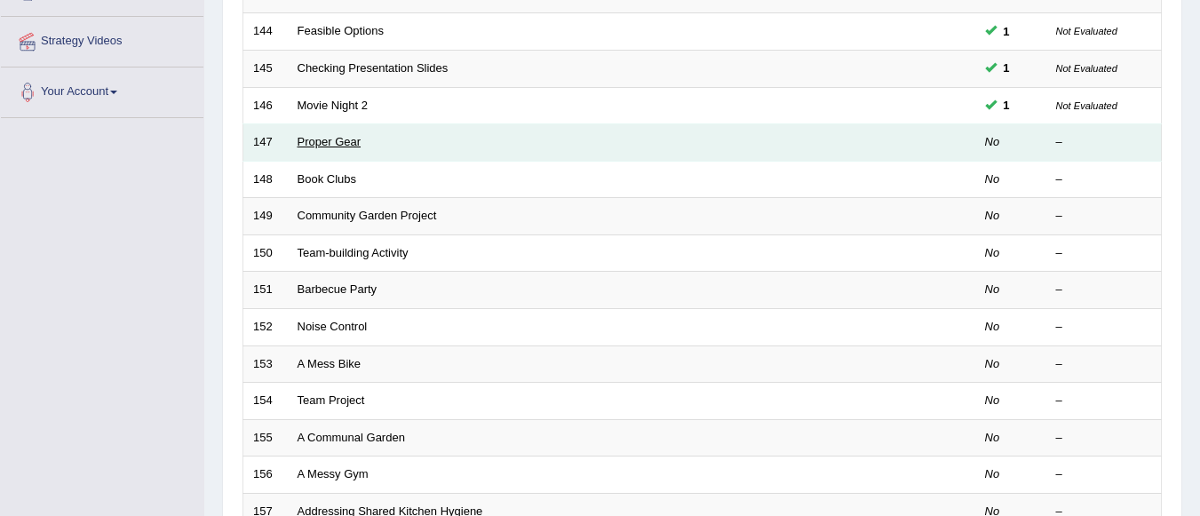
click at [346, 143] on link "Proper Gear" at bounding box center [329, 141] width 64 height 13
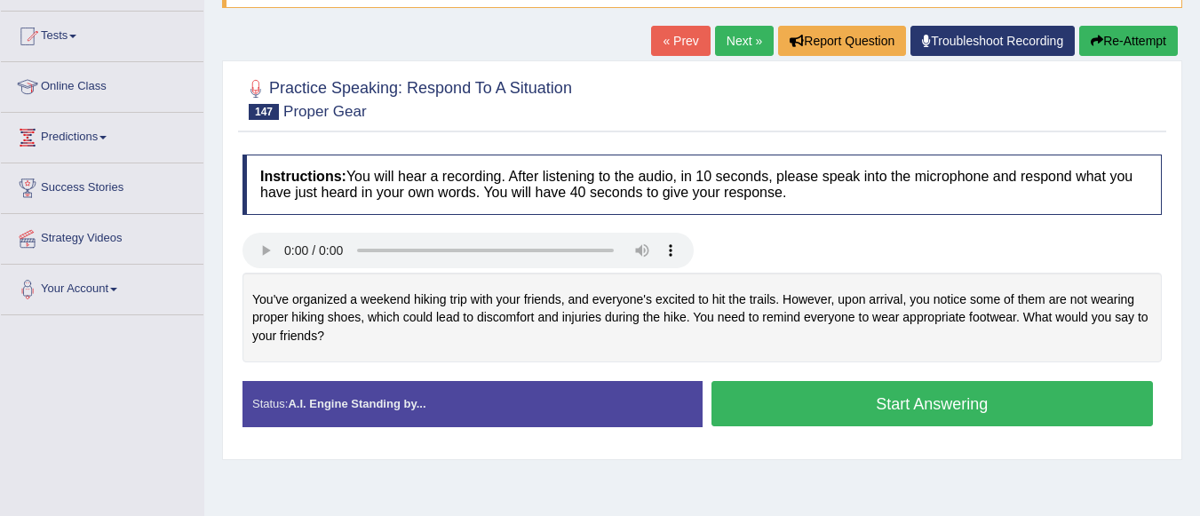
scroll to position [213, 0]
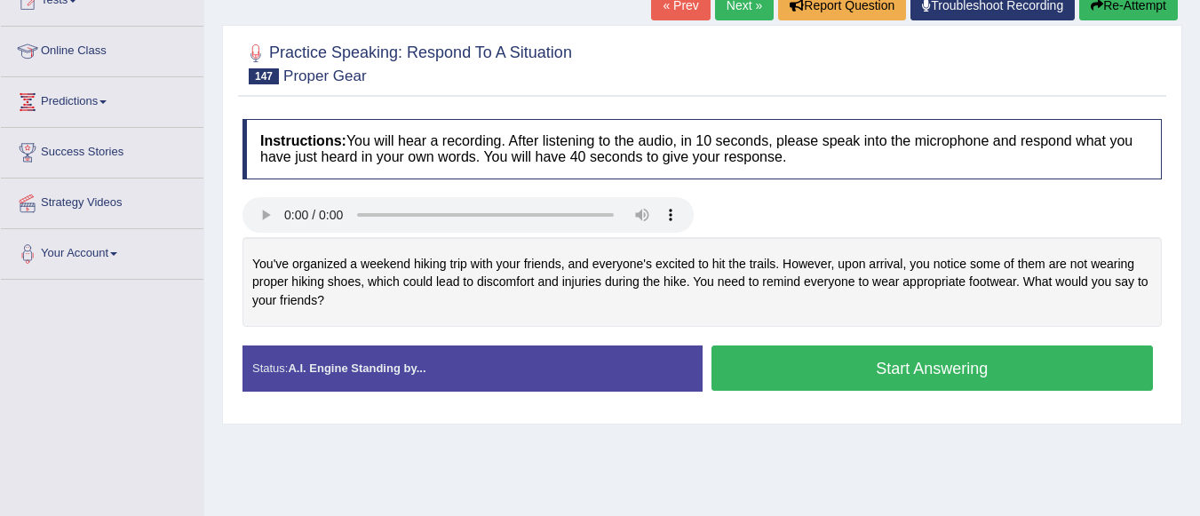
click at [789, 354] on button "Start Answering" at bounding box center [932, 367] width 442 height 45
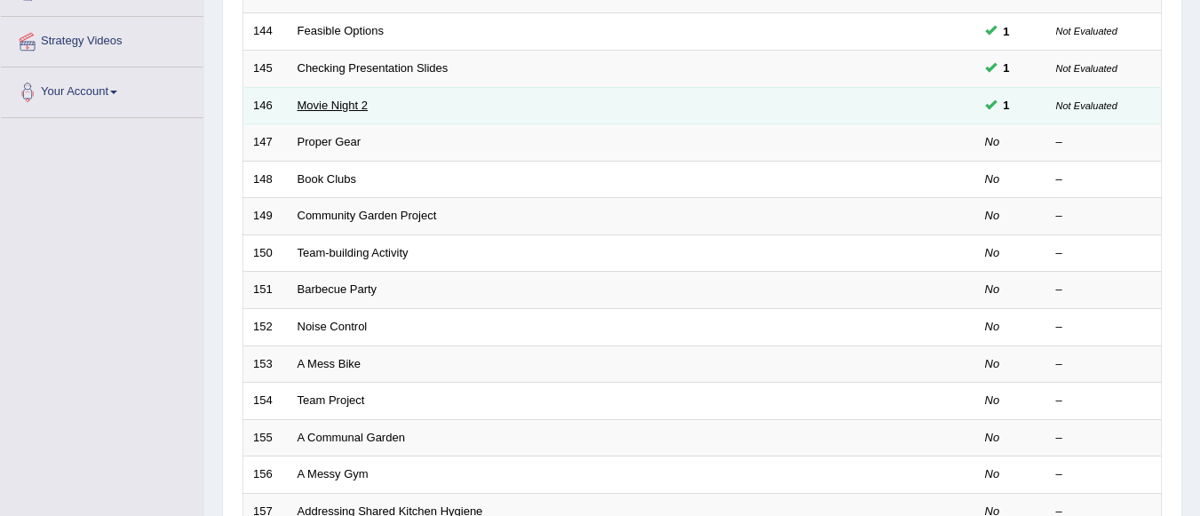
click at [353, 108] on link "Movie Night 2" at bounding box center [332, 105] width 70 height 13
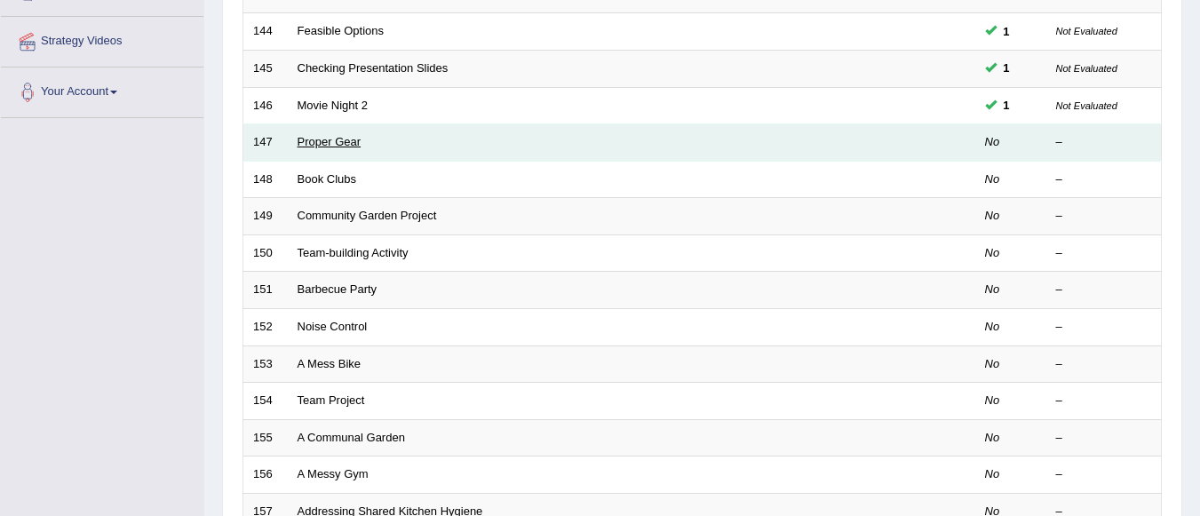
click at [349, 146] on link "Proper Gear" at bounding box center [329, 141] width 64 height 13
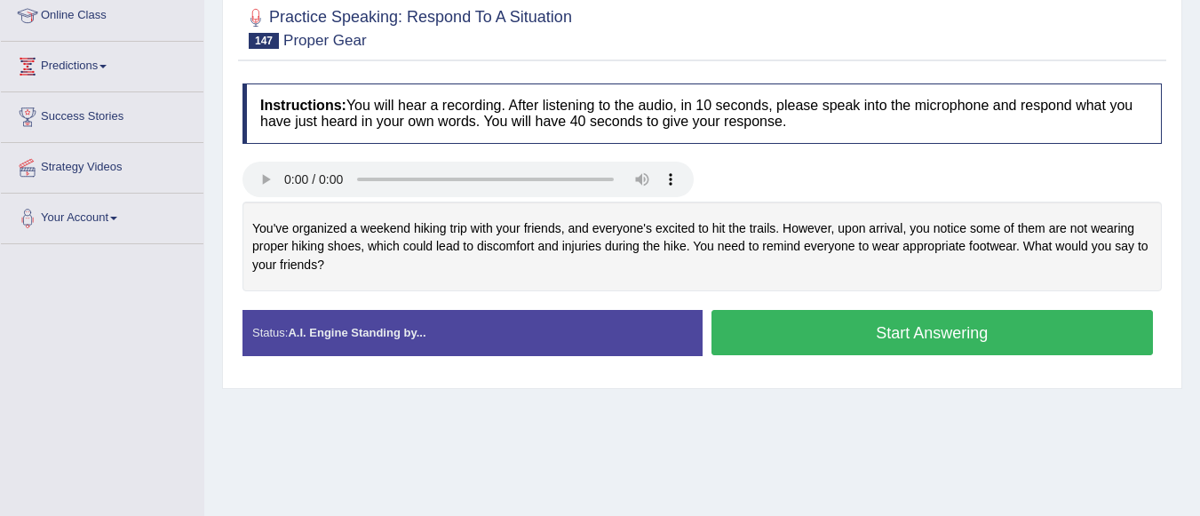
click at [855, 331] on button "Start Answering" at bounding box center [932, 332] width 442 height 45
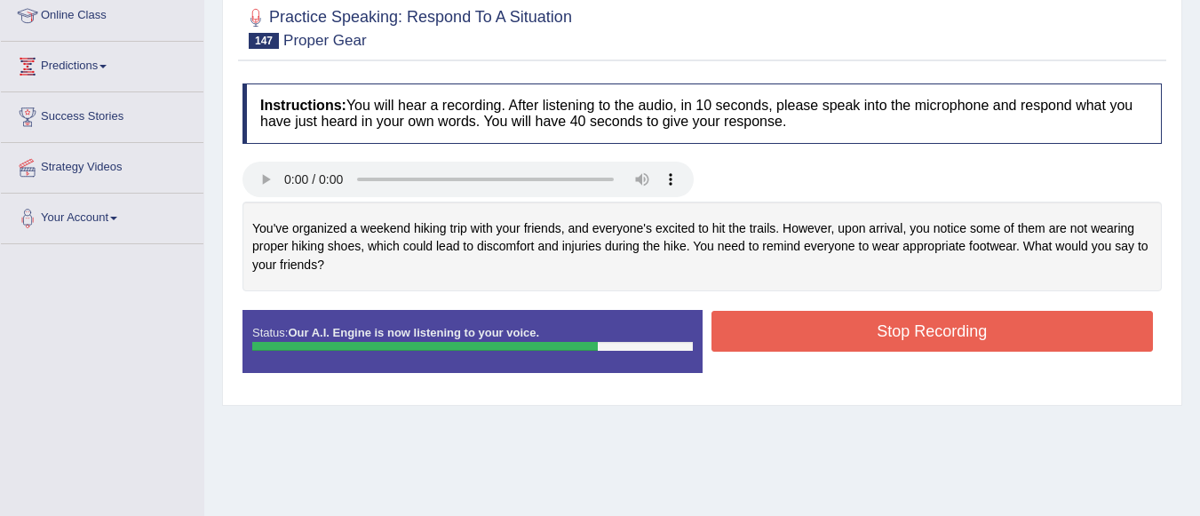
click at [855, 331] on button "Stop Recording" at bounding box center [932, 331] width 442 height 41
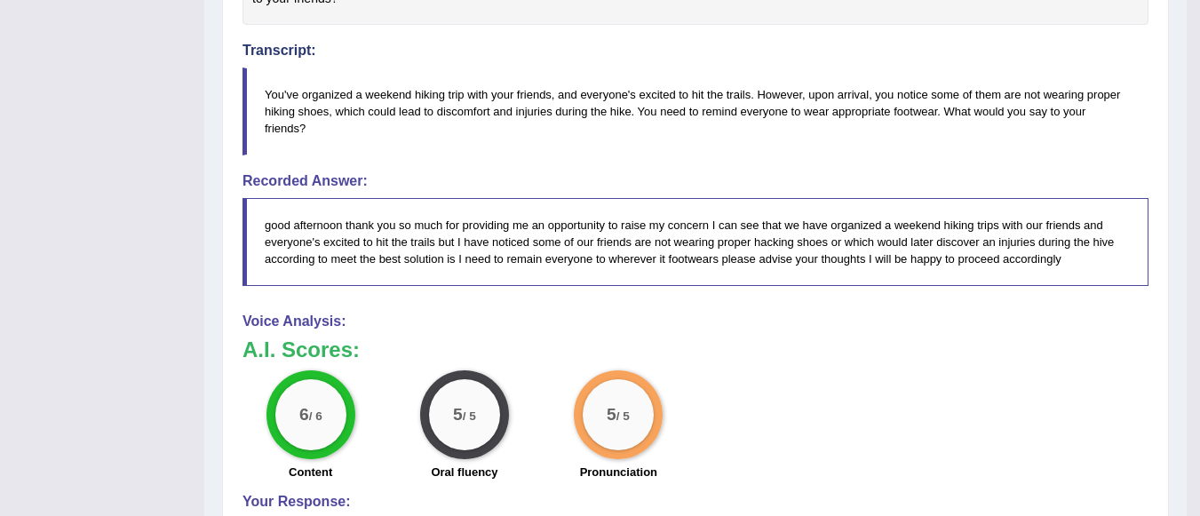
scroll to position [533, 0]
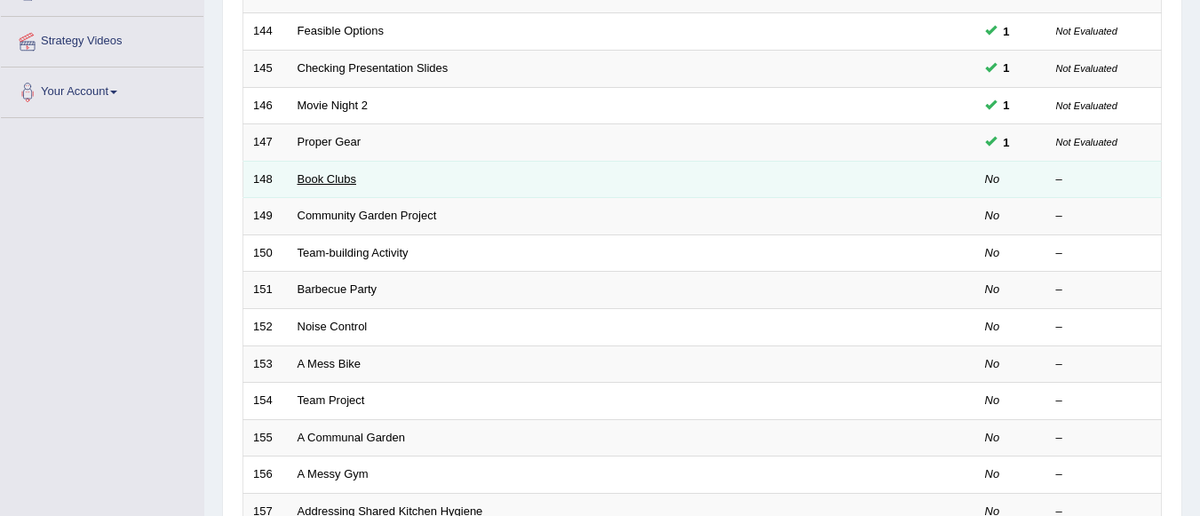
click at [353, 180] on link "Book Clubs" at bounding box center [326, 178] width 59 height 13
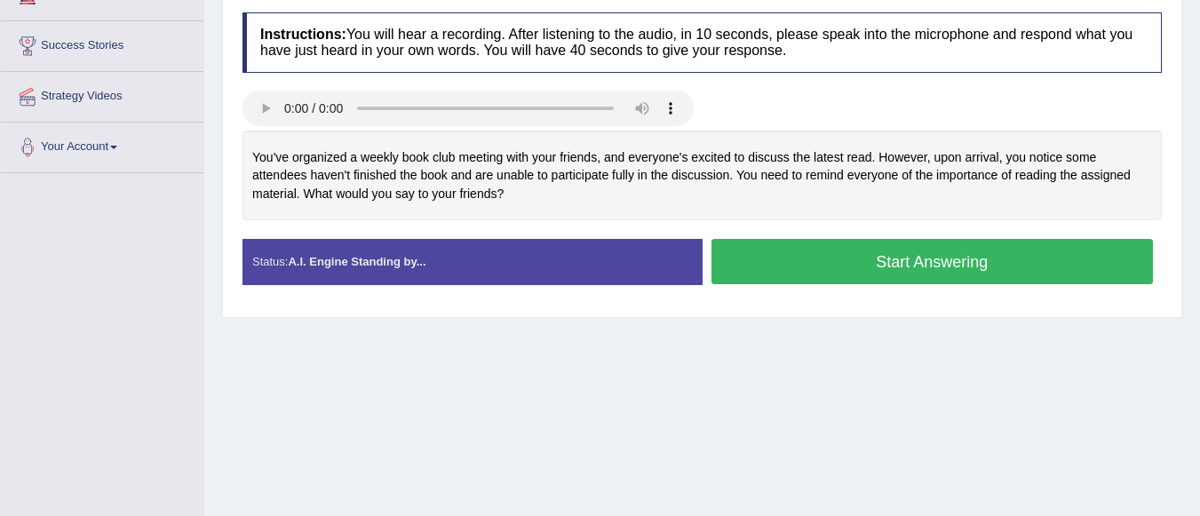
click at [896, 254] on button "Start Answering" at bounding box center [932, 261] width 442 height 45
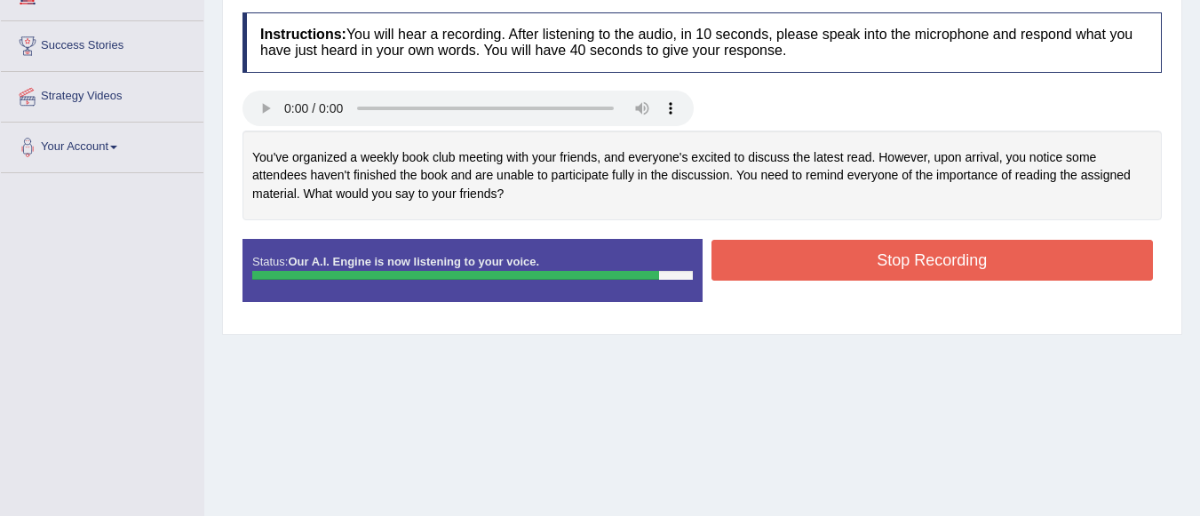
click at [805, 257] on button "Stop Recording" at bounding box center [932, 260] width 442 height 41
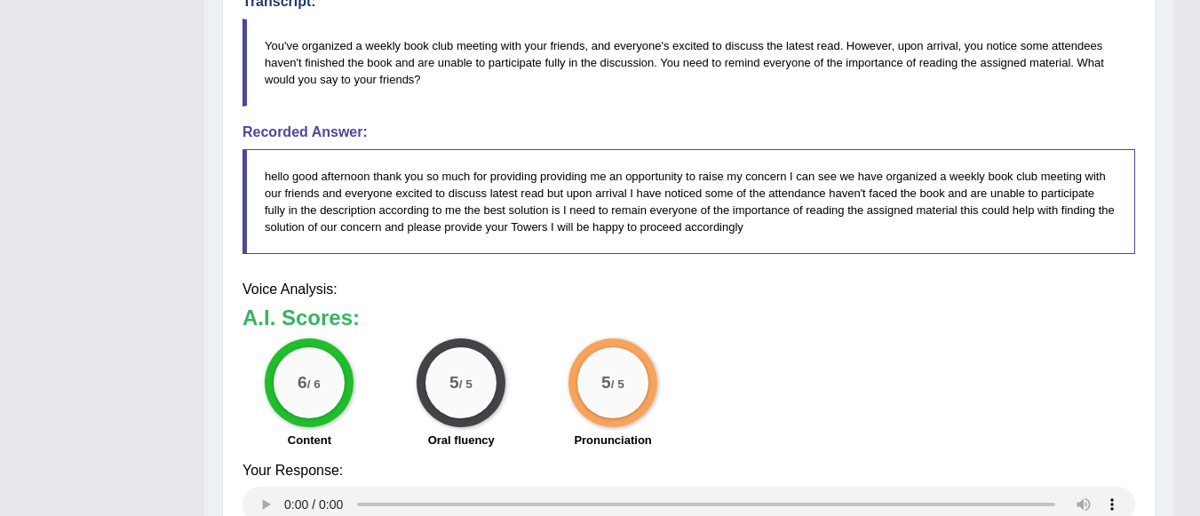
scroll to position [579, 0]
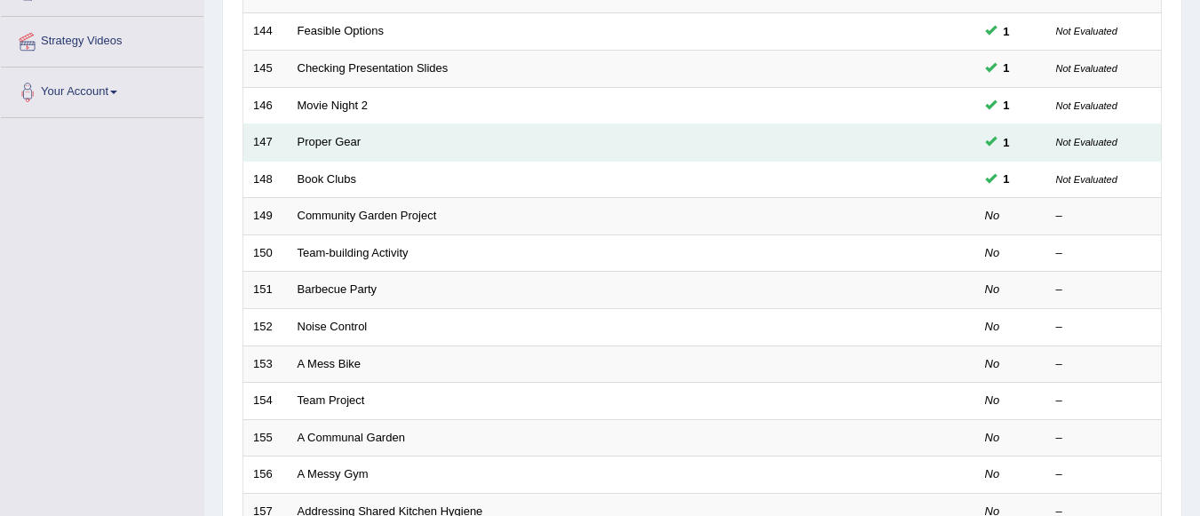
scroll to position [375, 0]
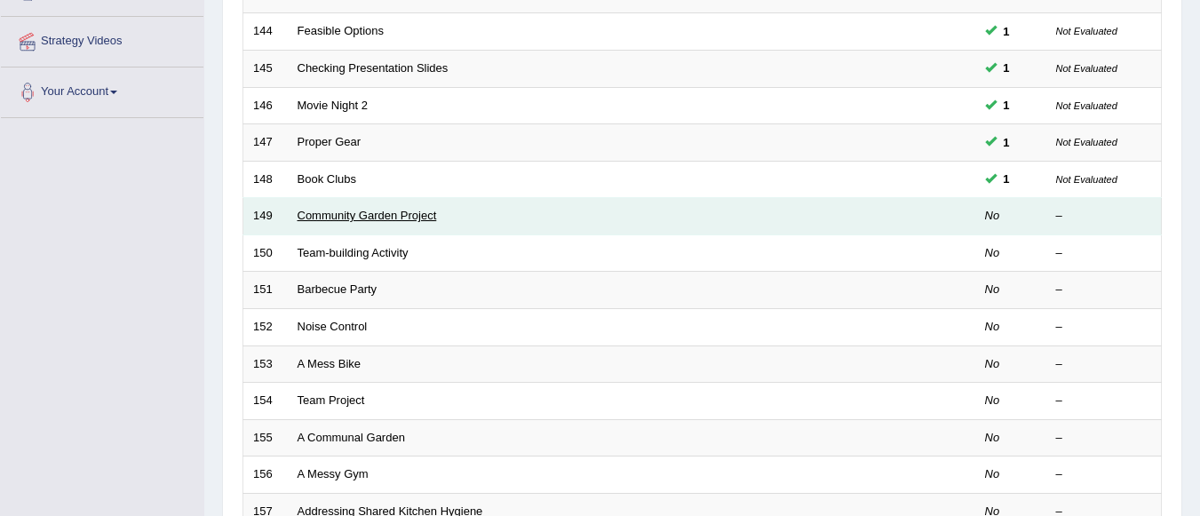
click at [418, 218] on link "Community Garden Project" at bounding box center [366, 215] width 139 height 13
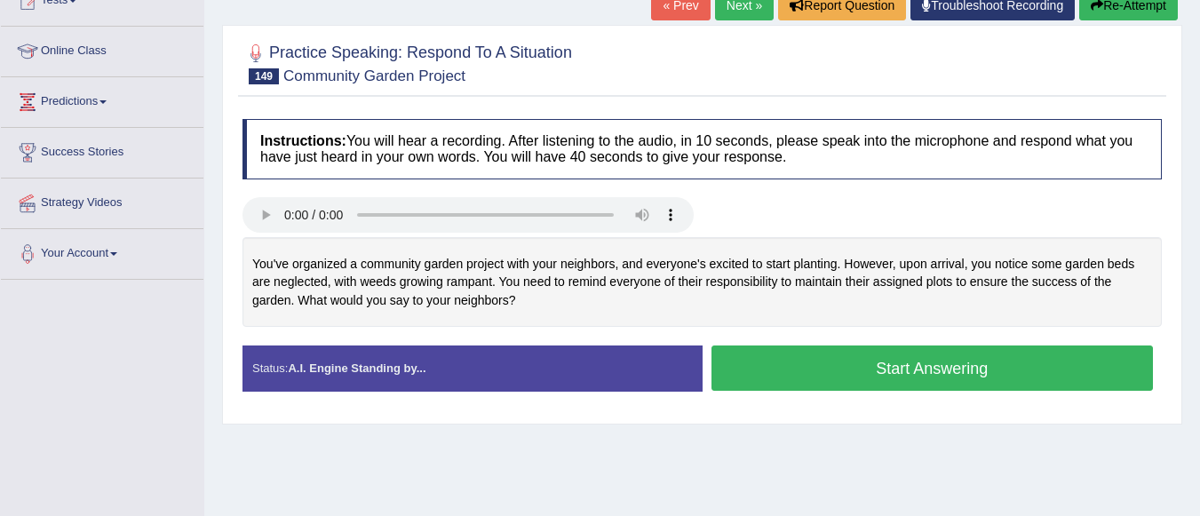
click at [961, 383] on button "Start Answering" at bounding box center [932, 367] width 442 height 45
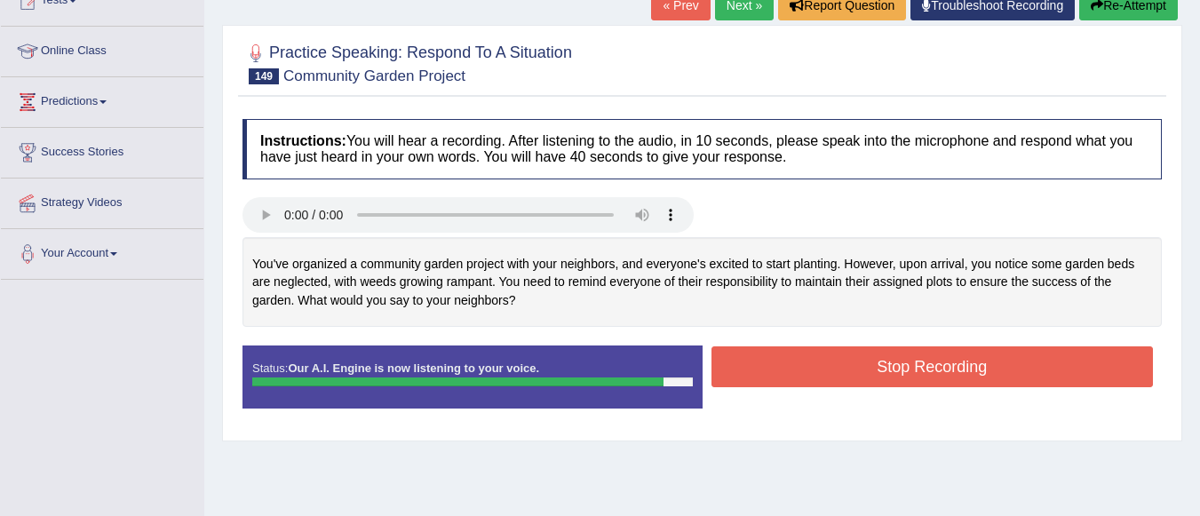
click at [954, 364] on button "Stop Recording" at bounding box center [932, 366] width 442 height 41
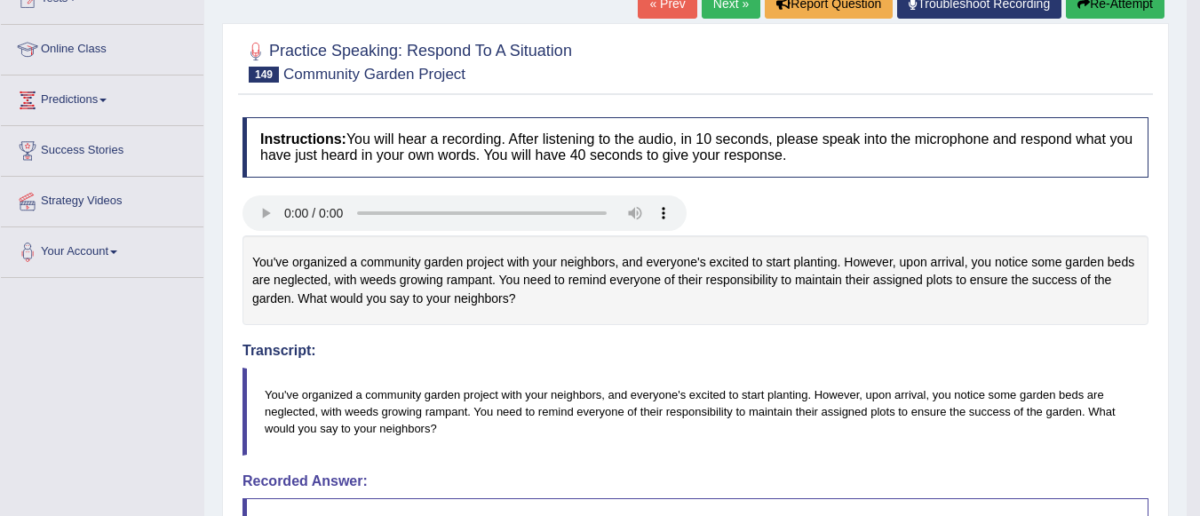
scroll to position [213, 0]
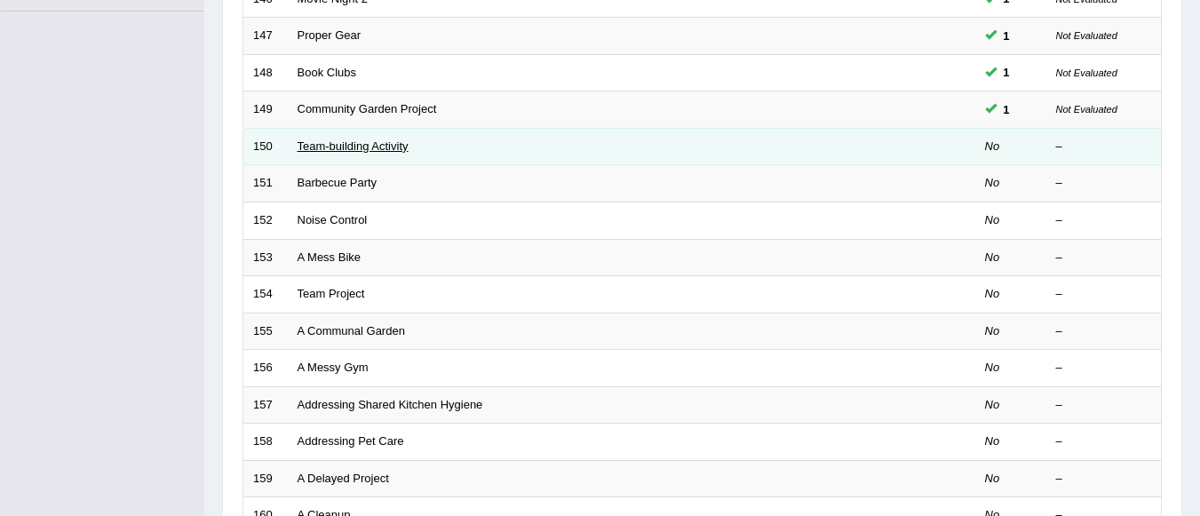
click at [397, 147] on link "Team-building Activity" at bounding box center [352, 145] width 111 height 13
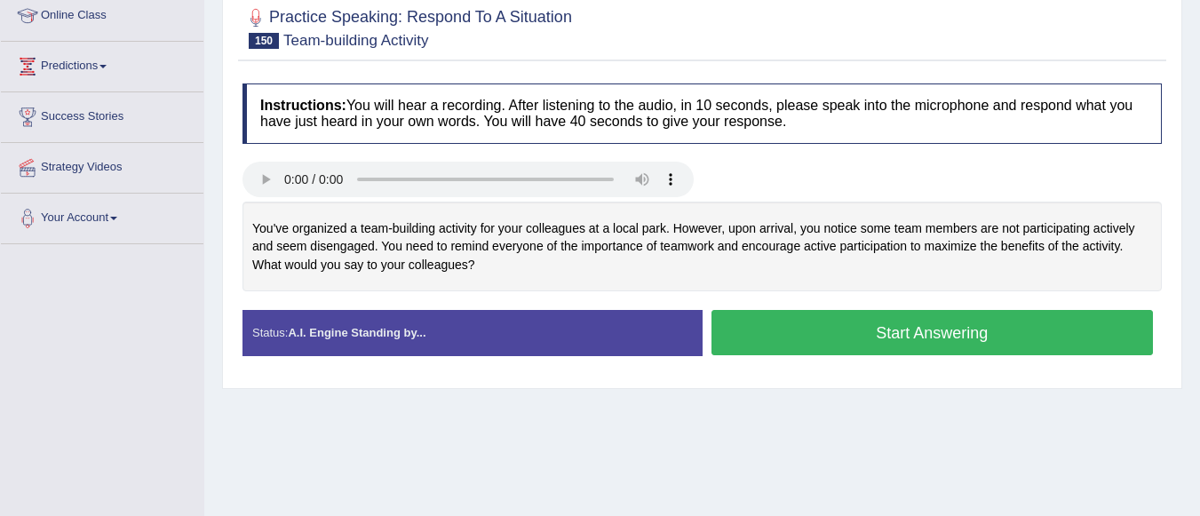
click at [836, 326] on button "Start Answering" at bounding box center [932, 332] width 442 height 45
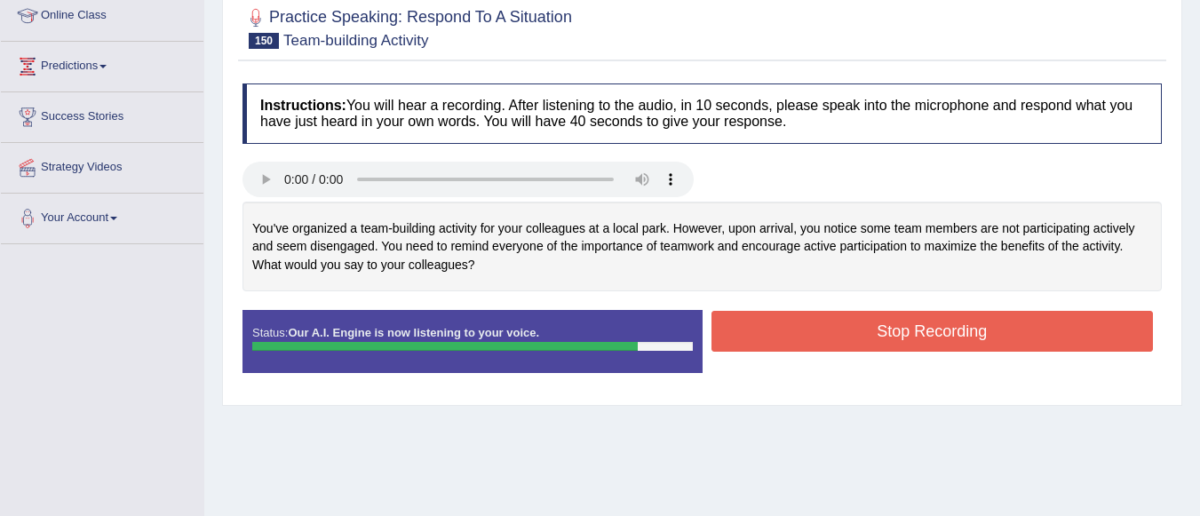
click at [836, 326] on button "Stop Recording" at bounding box center [932, 331] width 442 height 41
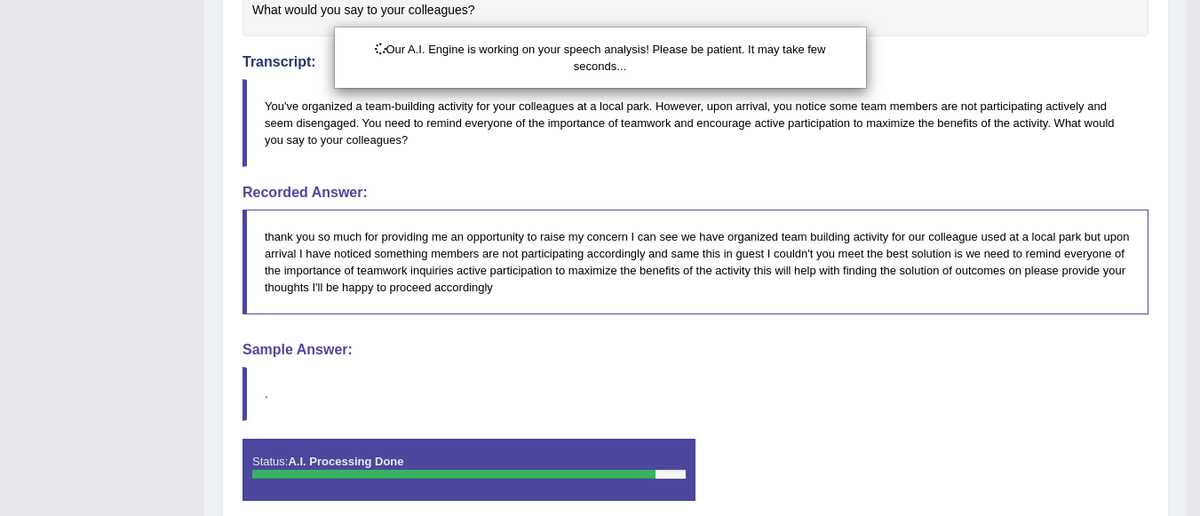
scroll to position [579, 0]
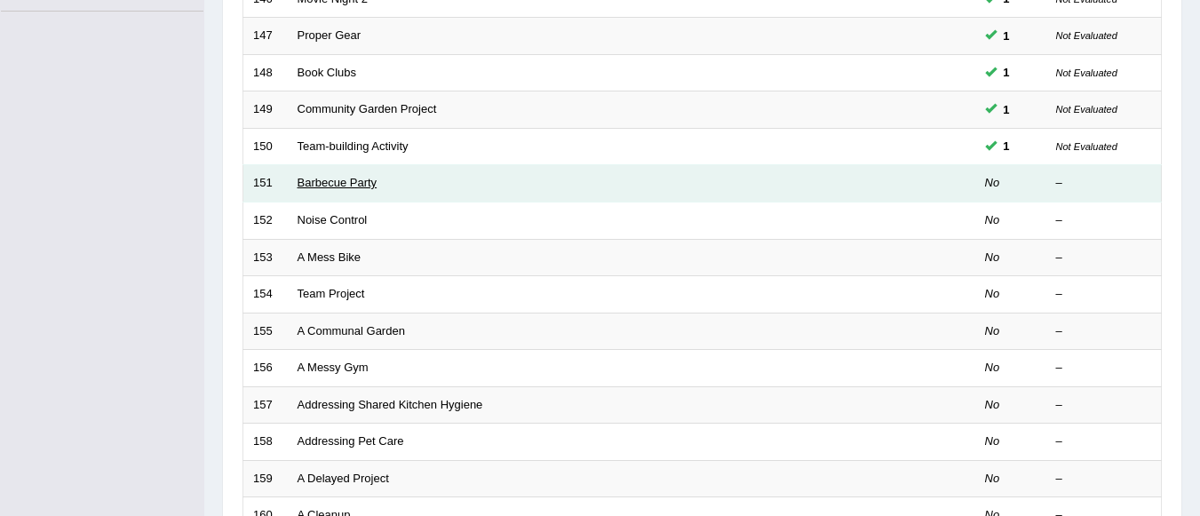
click at [355, 185] on link "Barbecue Party" at bounding box center [337, 182] width 80 height 13
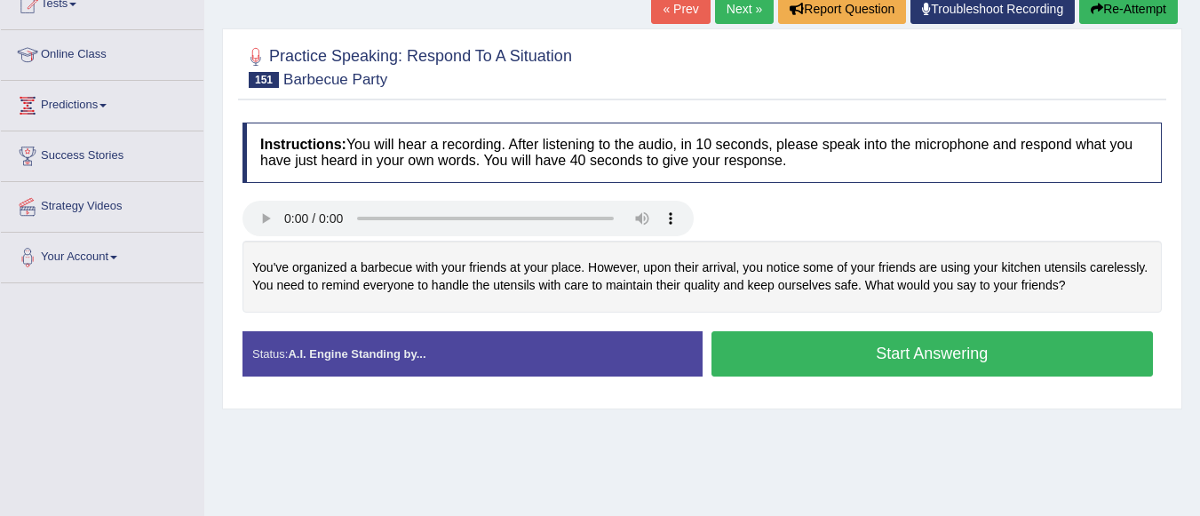
scroll to position [213, 0]
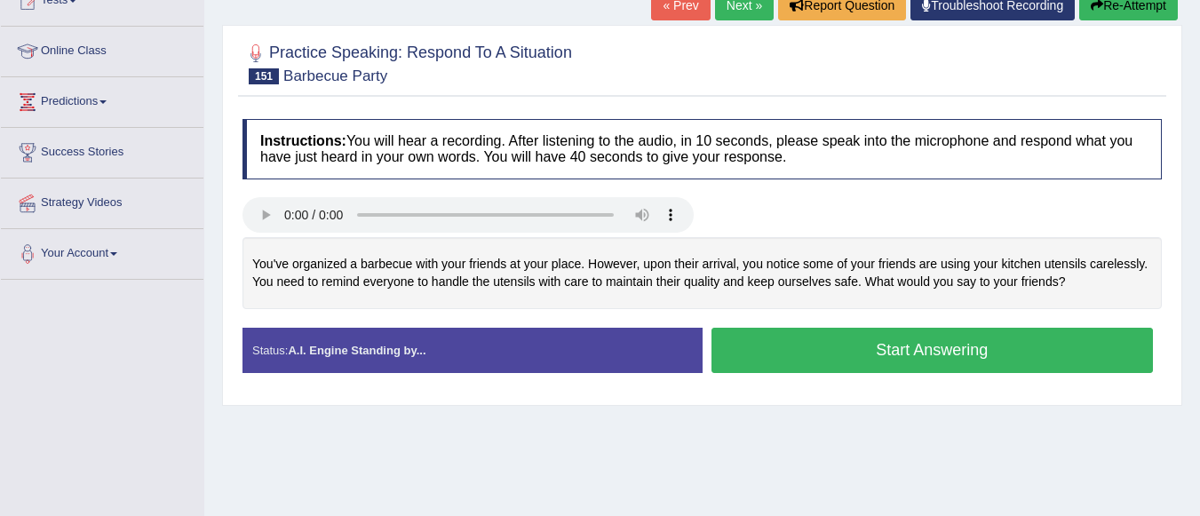
click at [833, 361] on button "Start Answering" at bounding box center [932, 350] width 442 height 45
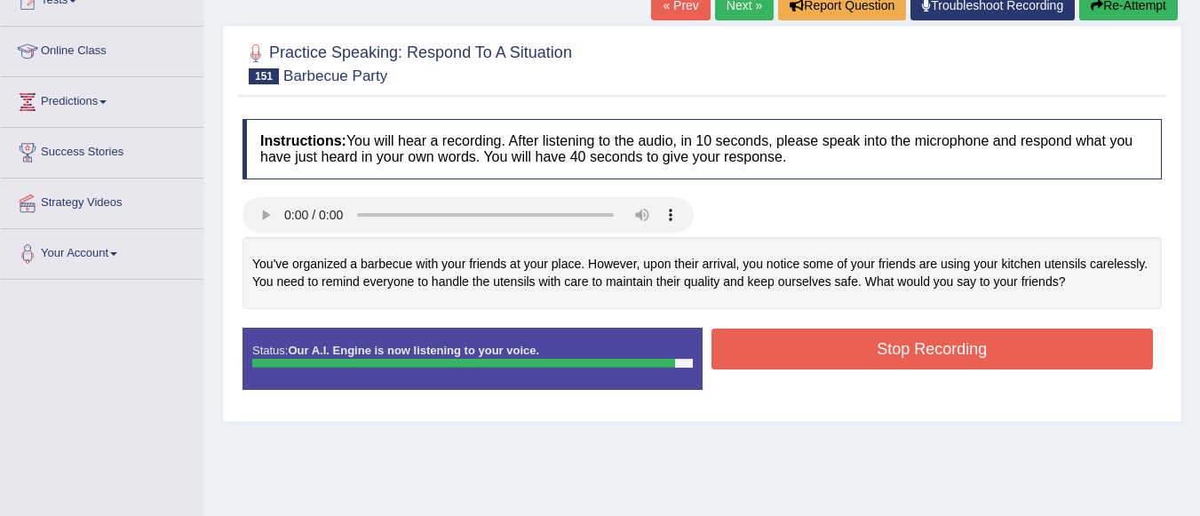
click at [832, 352] on button "Stop Recording" at bounding box center [932, 349] width 442 height 41
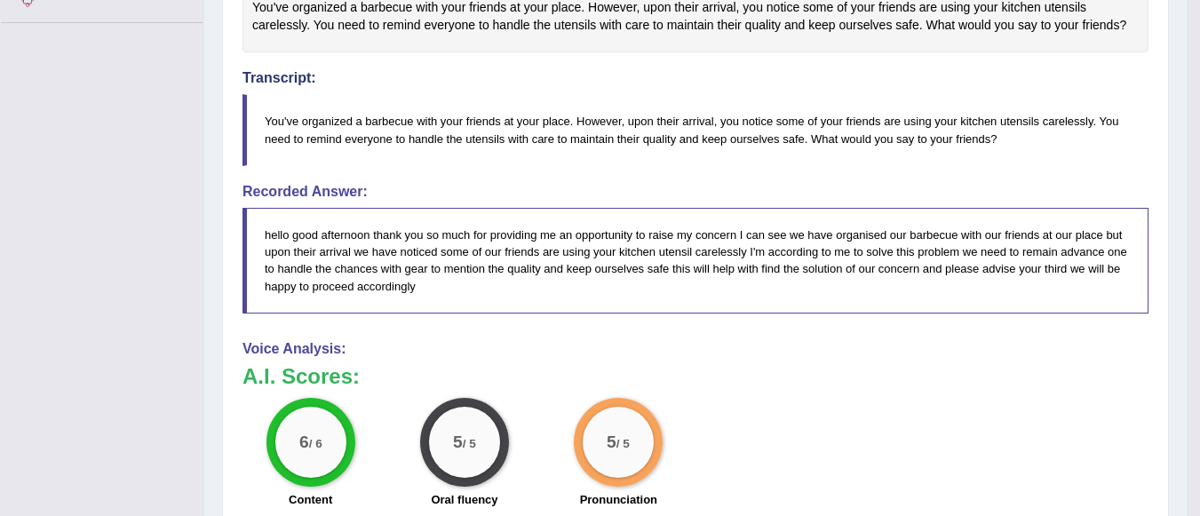
scroll to position [533, 0]
